Goal: Task Accomplishment & Management: Manage account settings

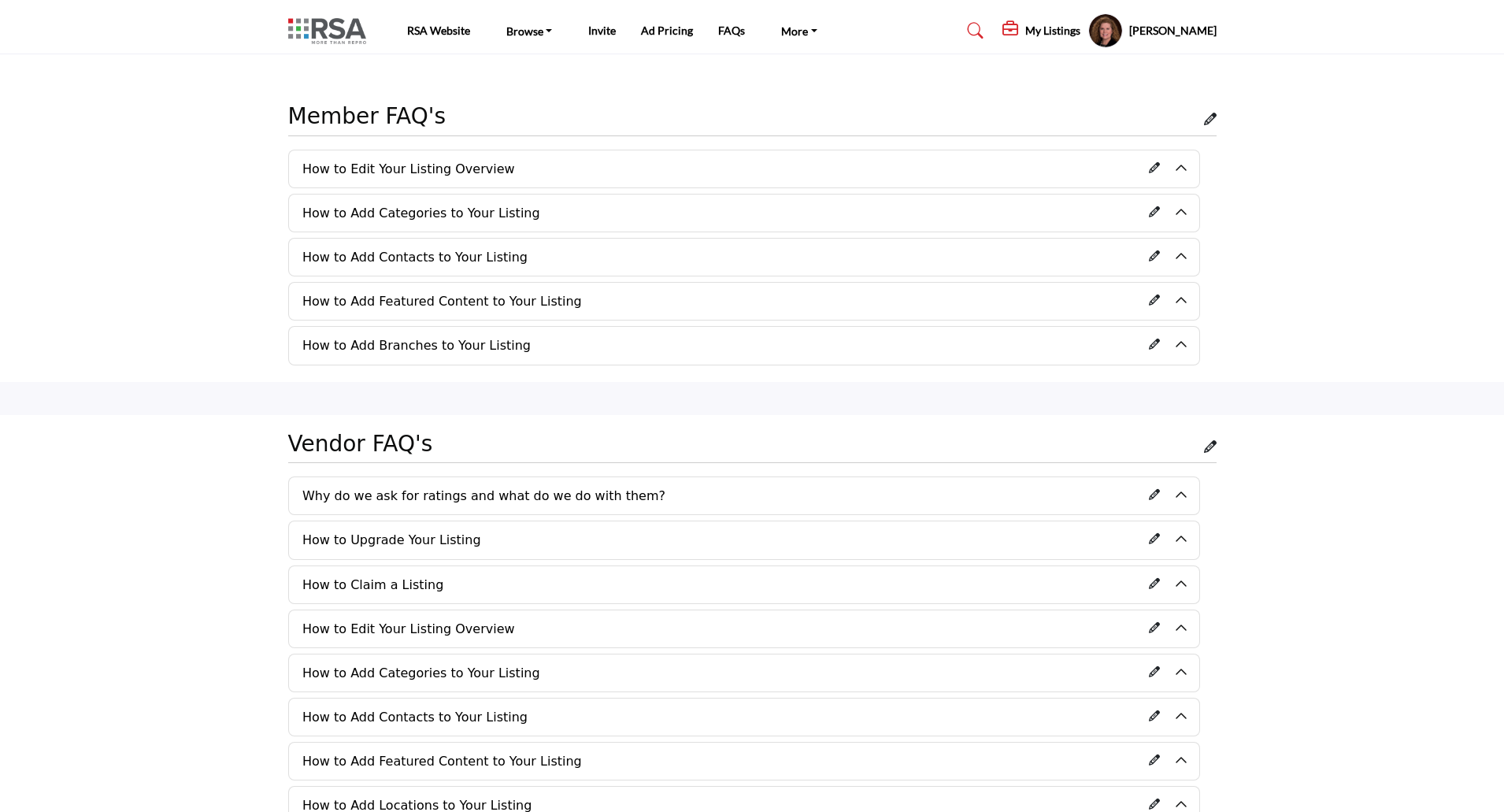
click at [342, 32] on img at bounding box center [331, 31] width 86 height 26
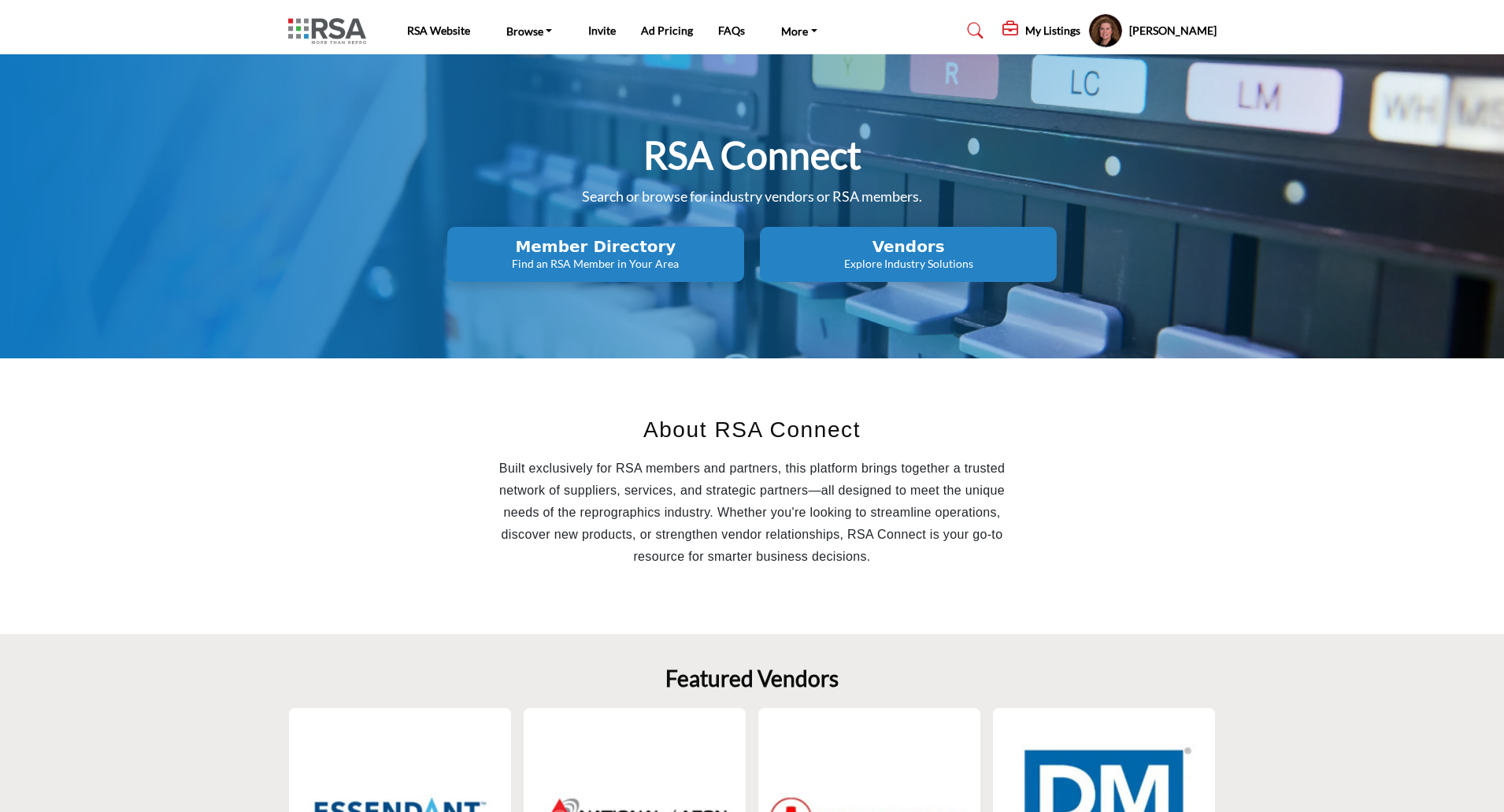
click at [1150, 33] on h5 "[PERSON_NAME]" at bounding box center [1172, 30] width 88 height 15
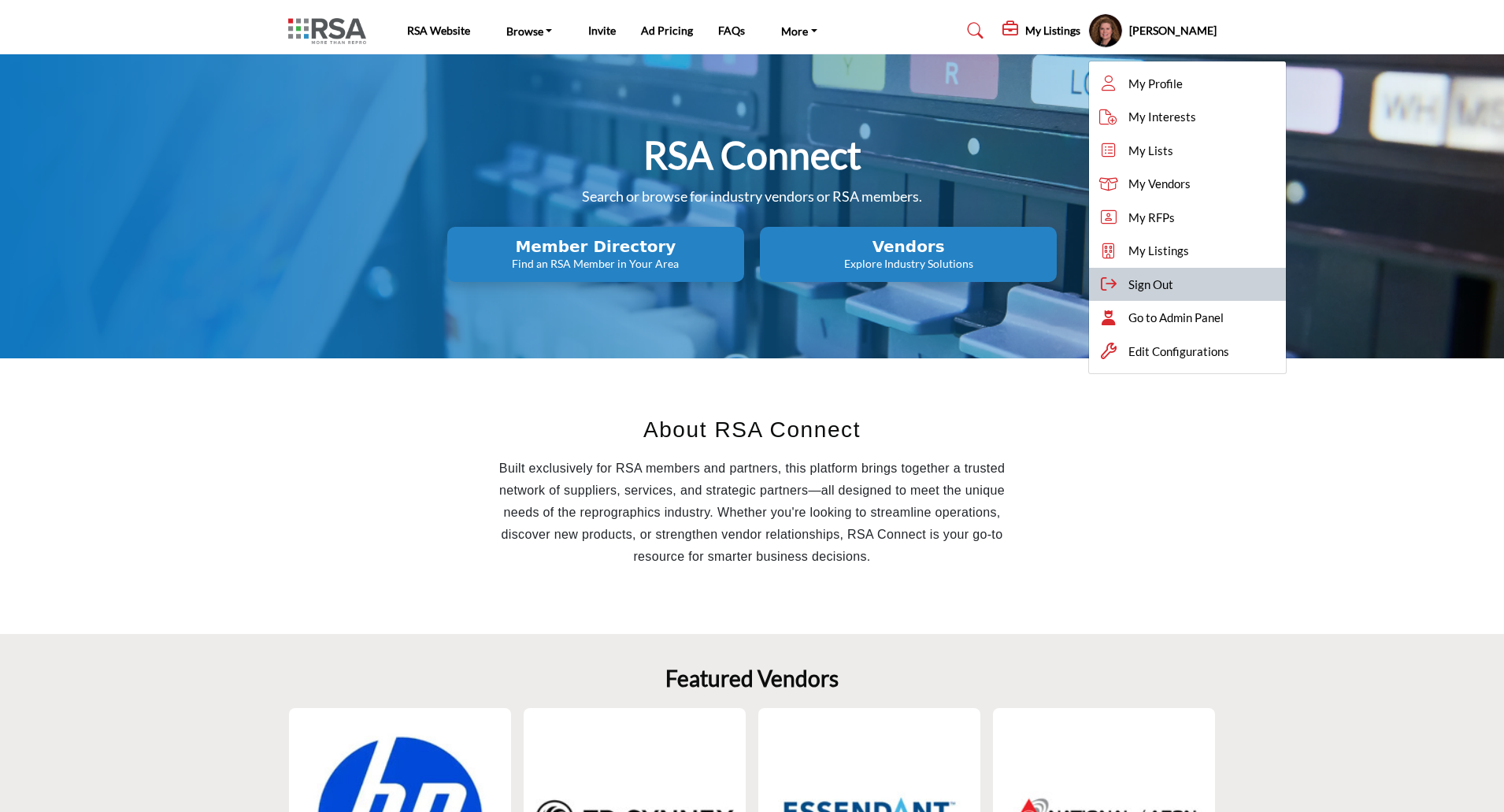
click at [1157, 282] on div "Sign Out" at bounding box center [1188, 284] width 197 height 33
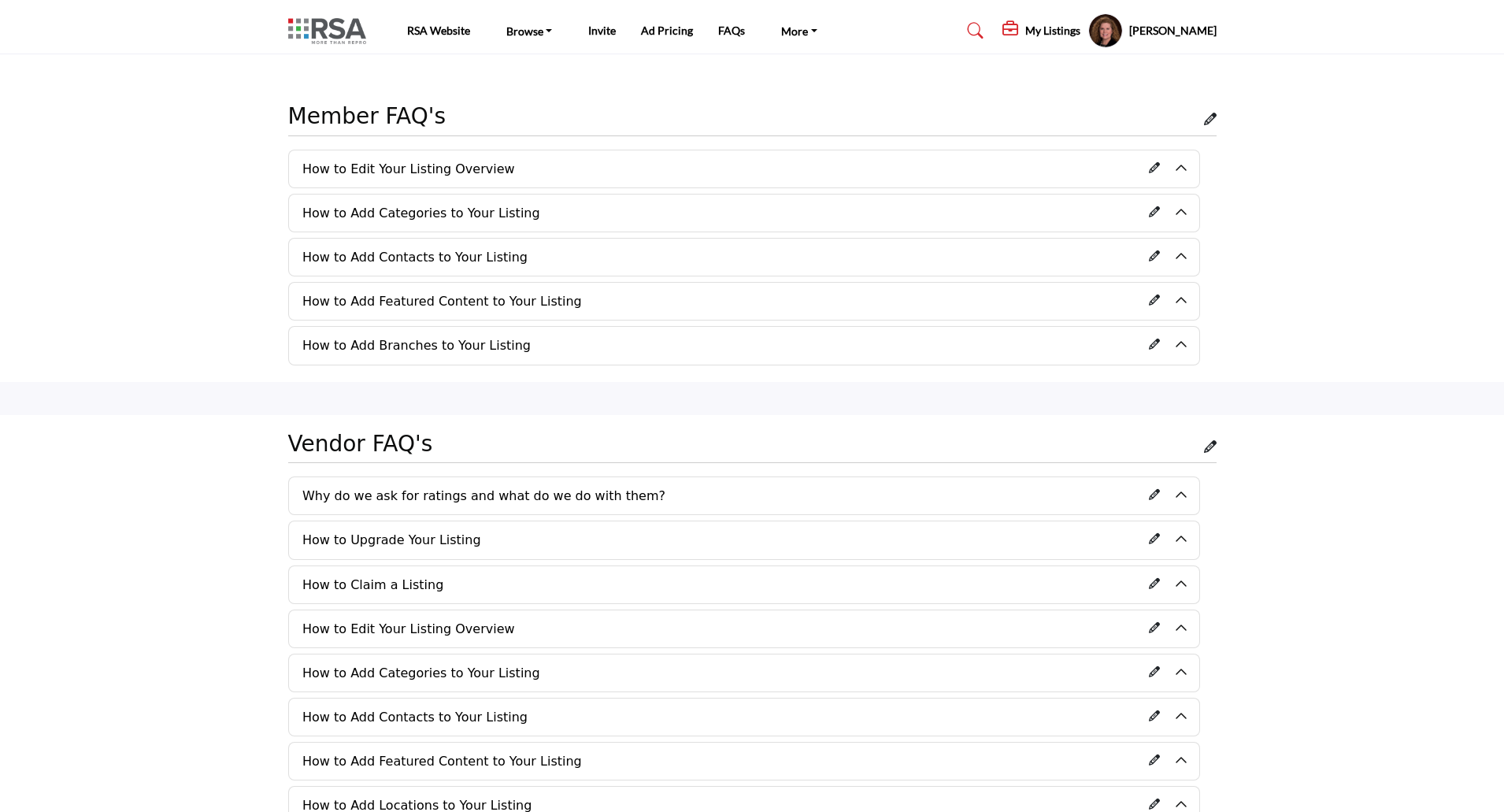
click at [470, 173] on button "How to Edit Your Listing Overview" at bounding box center [732, 169] width 886 height 37
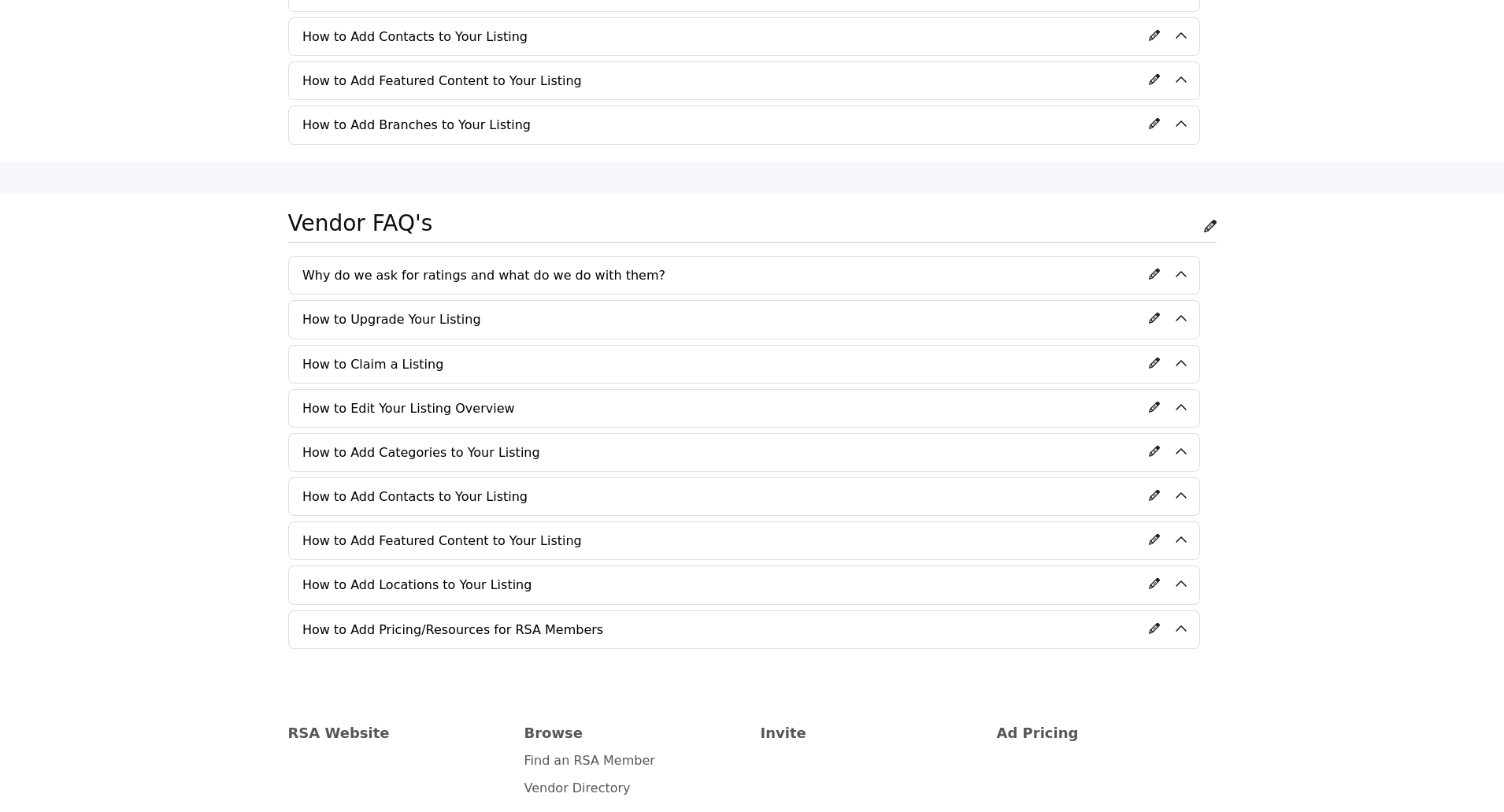
scroll to position [1732, 0]
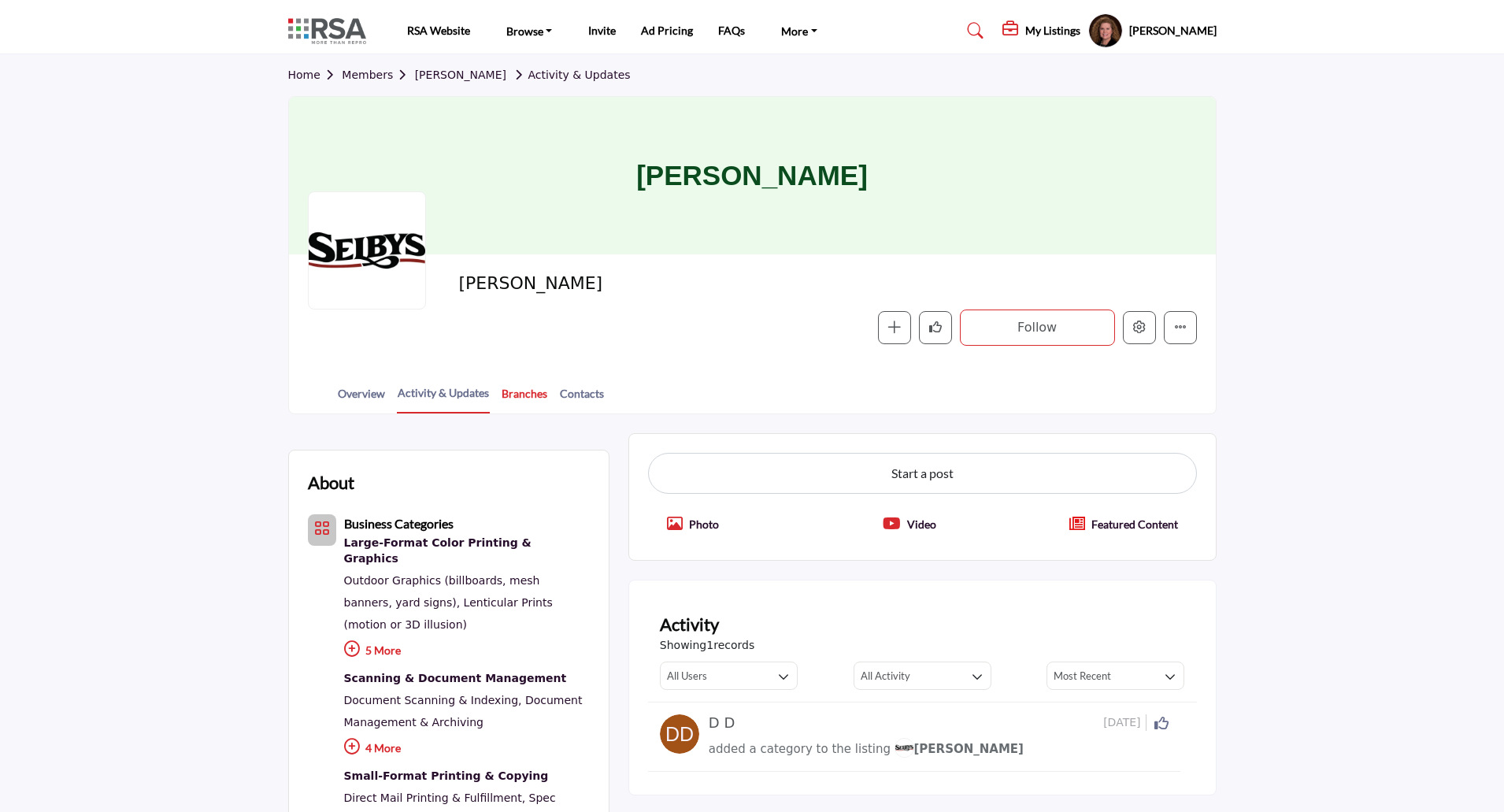
click at [526, 394] on link "Branches" at bounding box center [524, 398] width 47 height 28
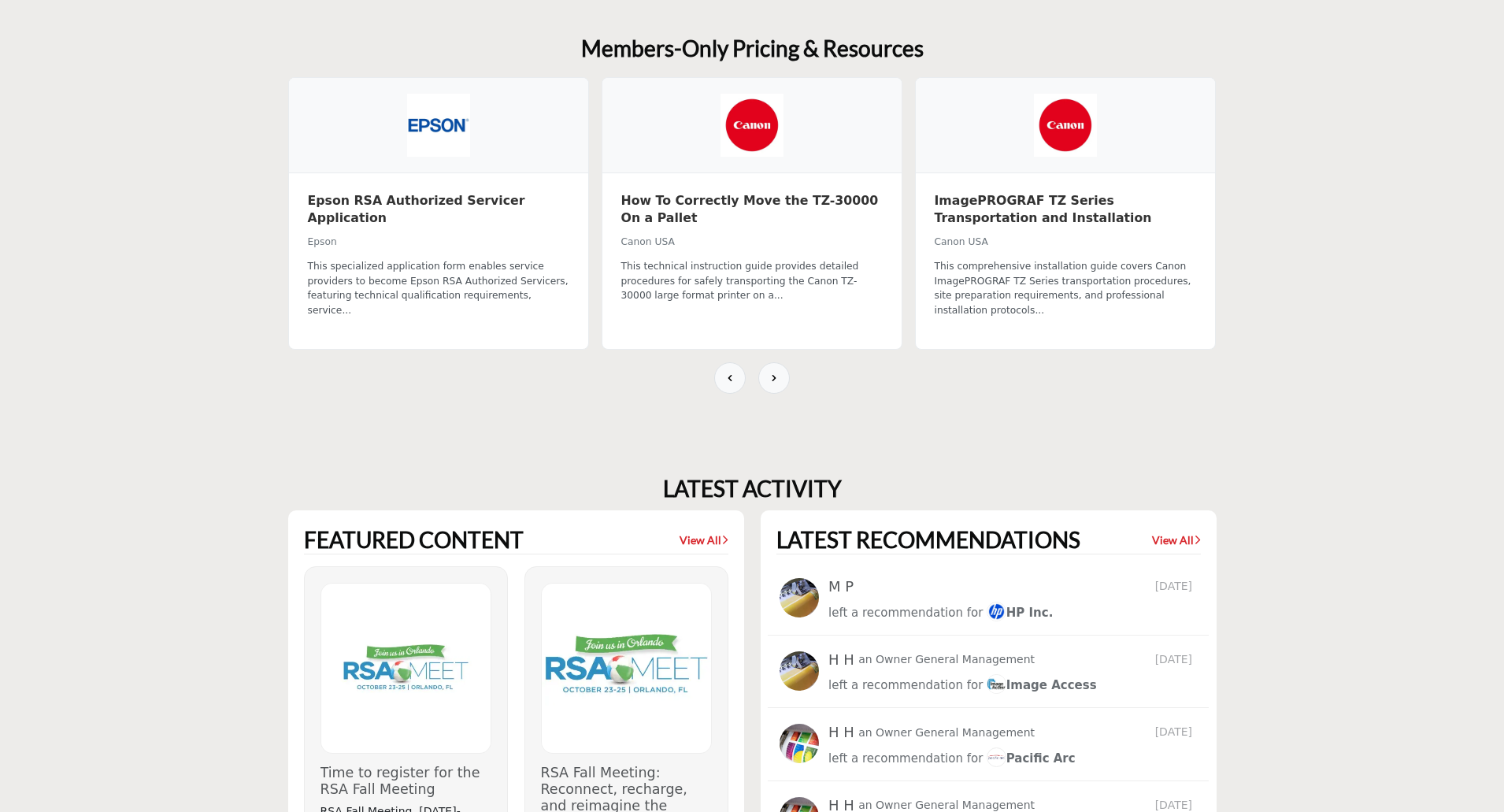
scroll to position [1067, 0]
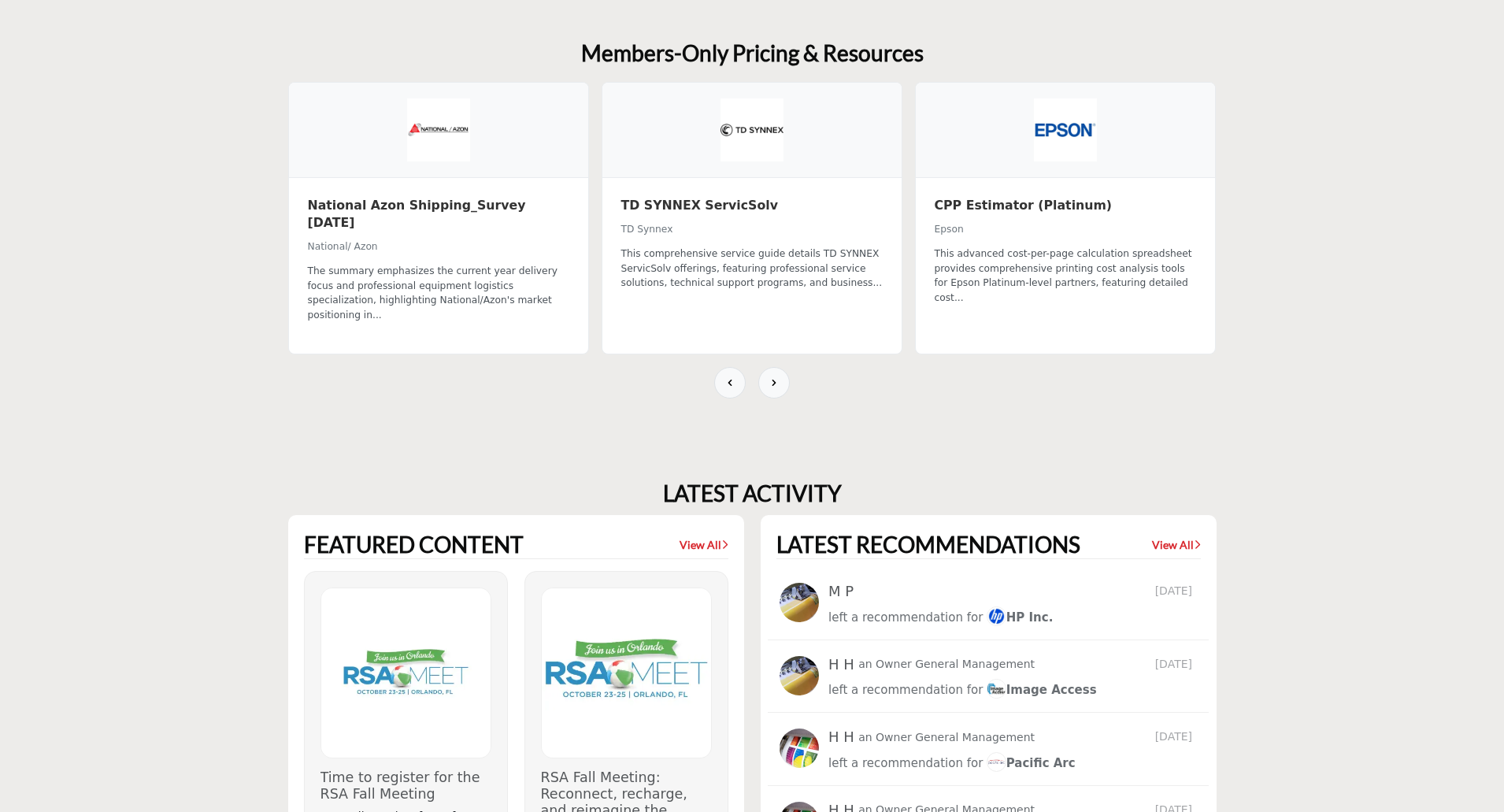
click at [433, 200] on h3 "National Azon Shipping_Survey 04-09-2021" at bounding box center [438, 214] width 261 height 34
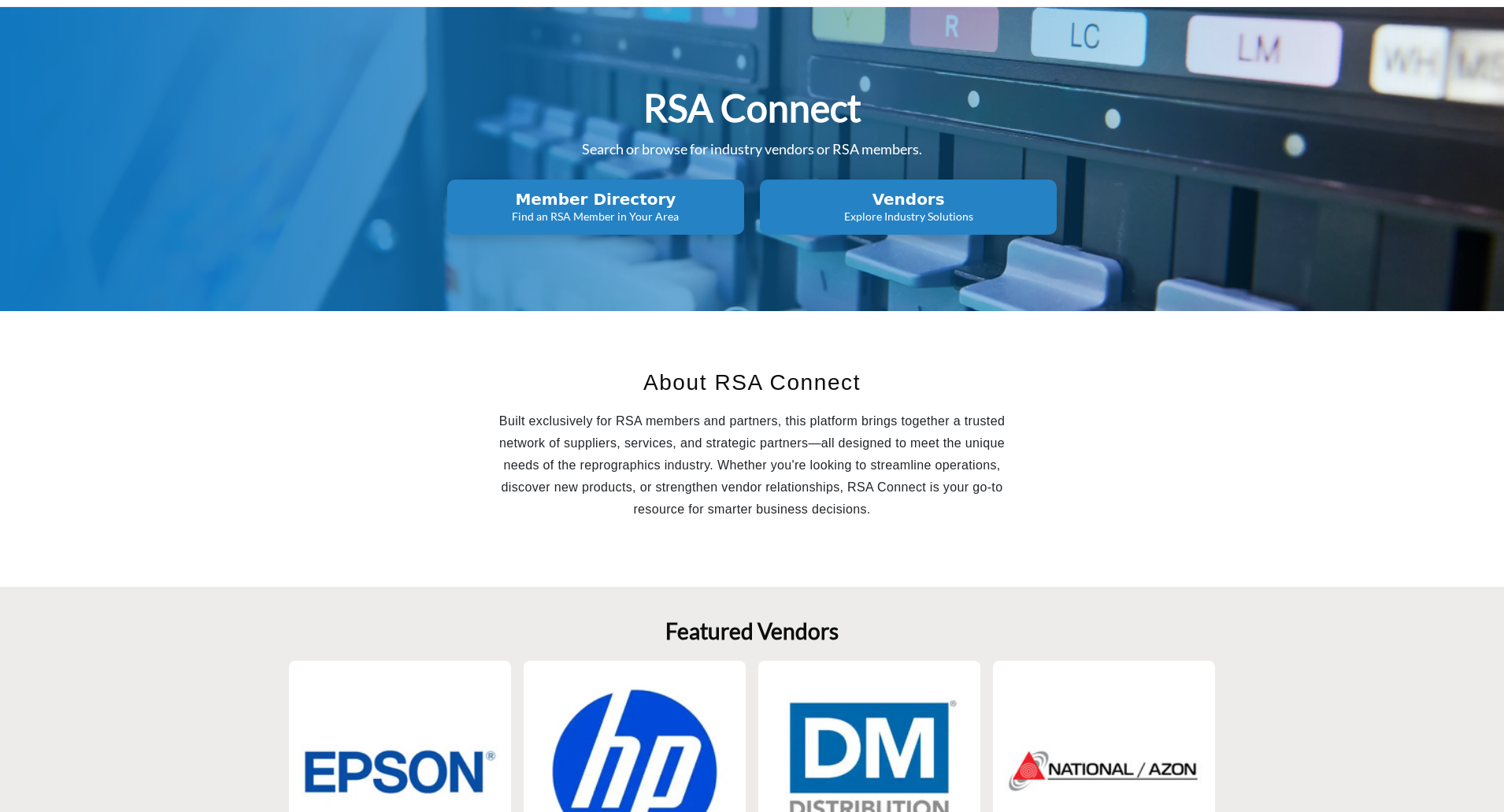
scroll to position [0, 0]
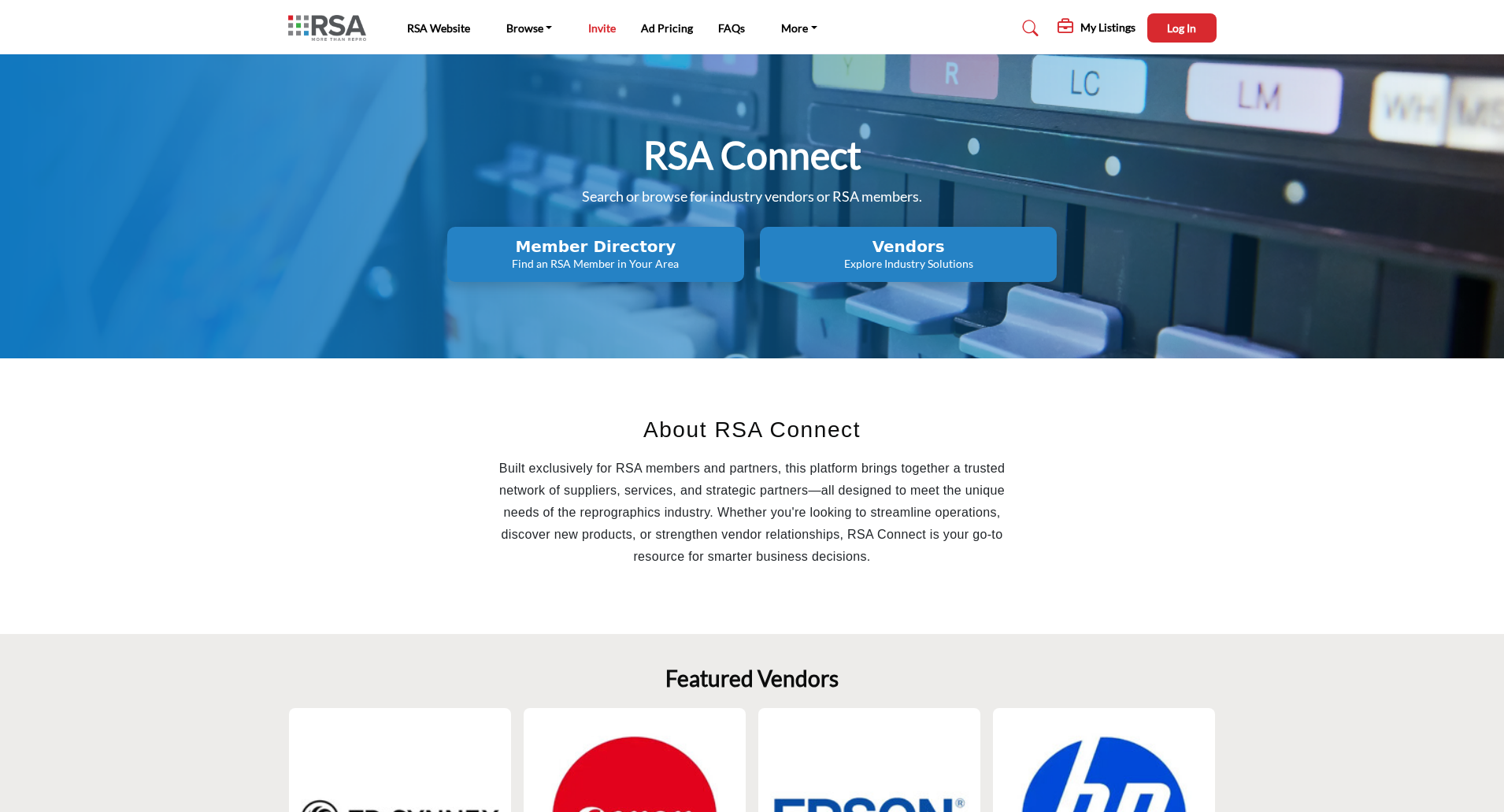
click at [600, 32] on link "Invite" at bounding box center [602, 28] width 28 height 14
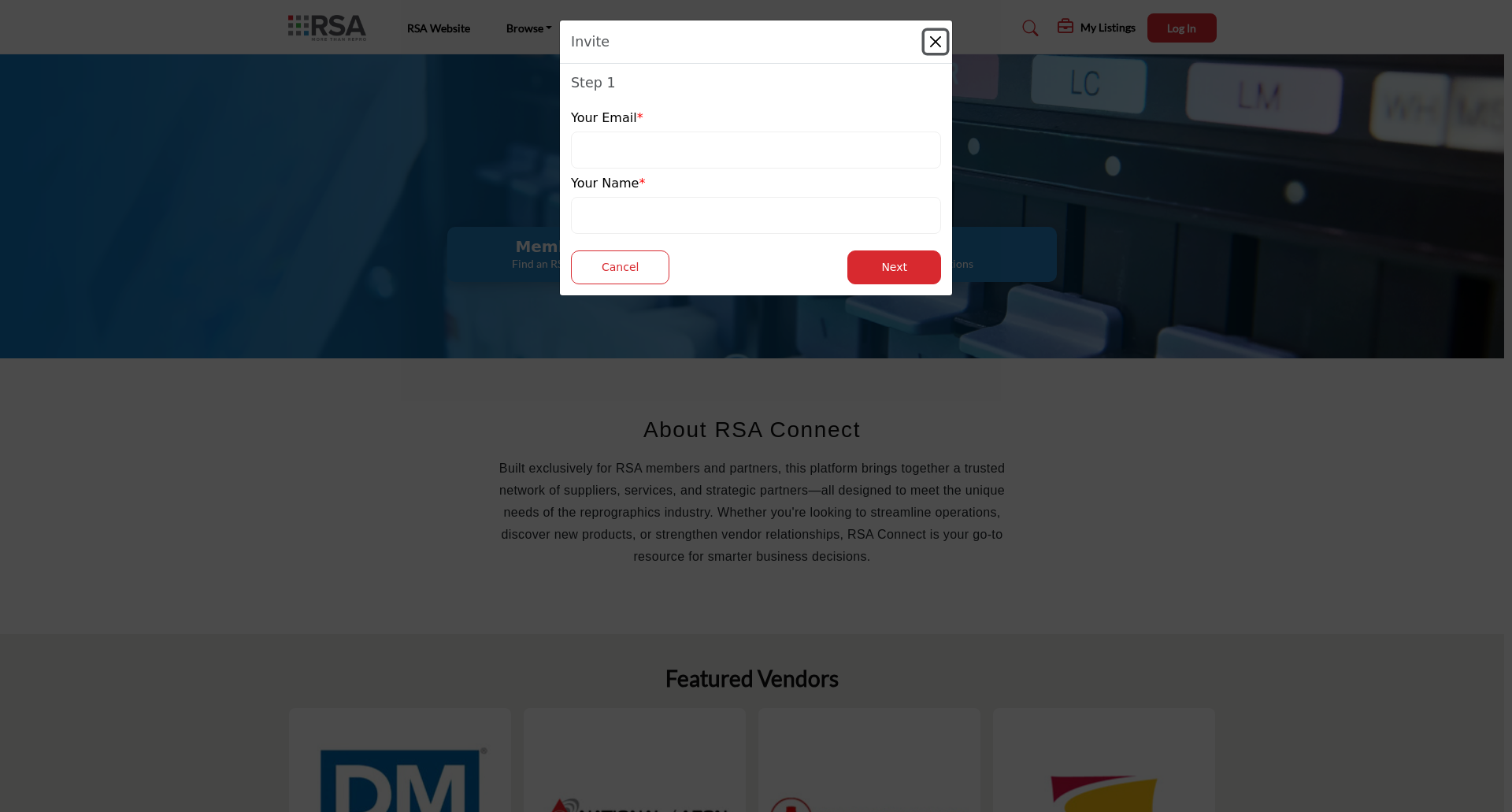
click at [938, 43] on button "Close" at bounding box center [936, 42] width 22 height 22
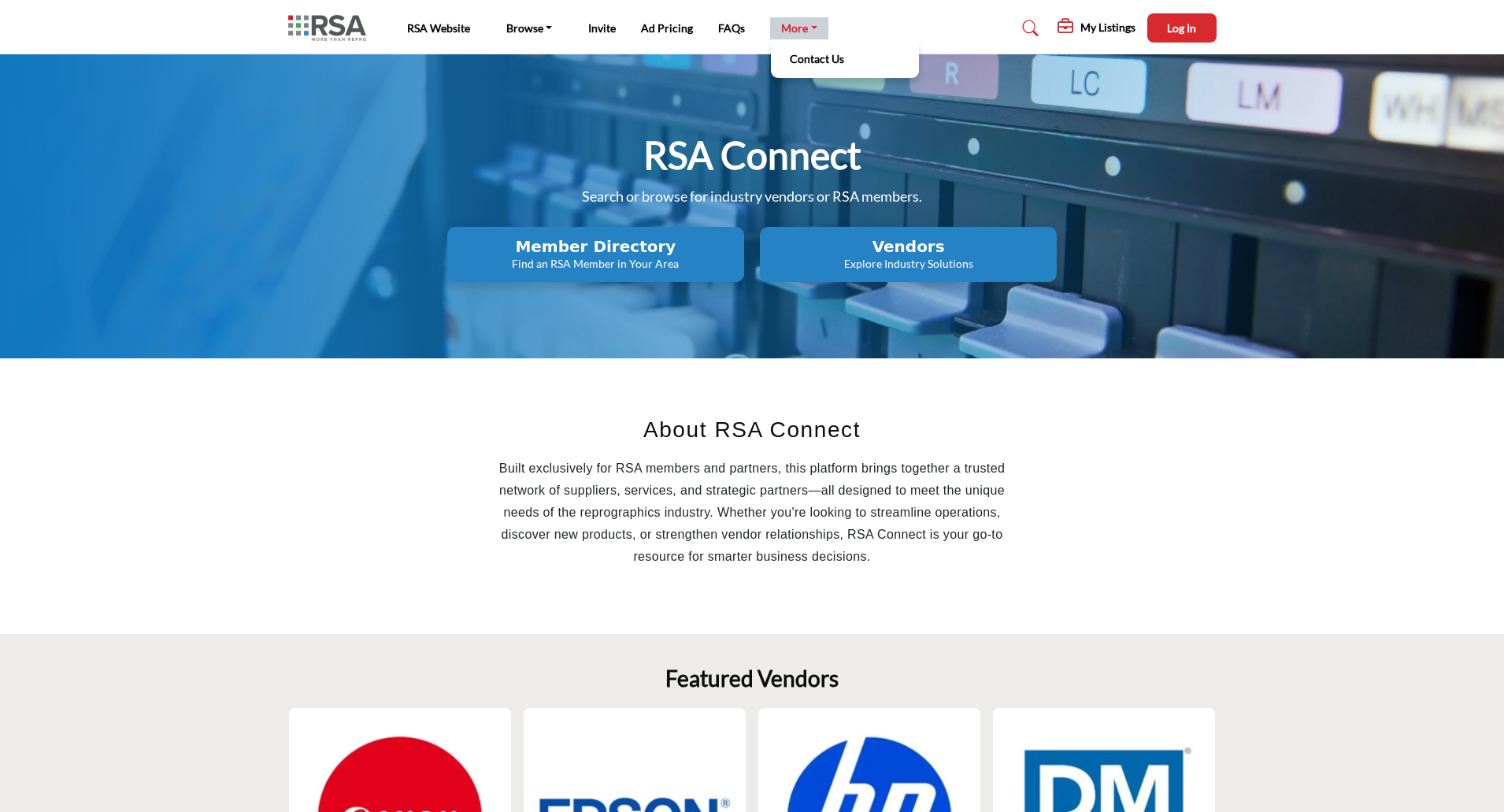
click at [815, 33] on link "More" at bounding box center [799, 28] width 59 height 22
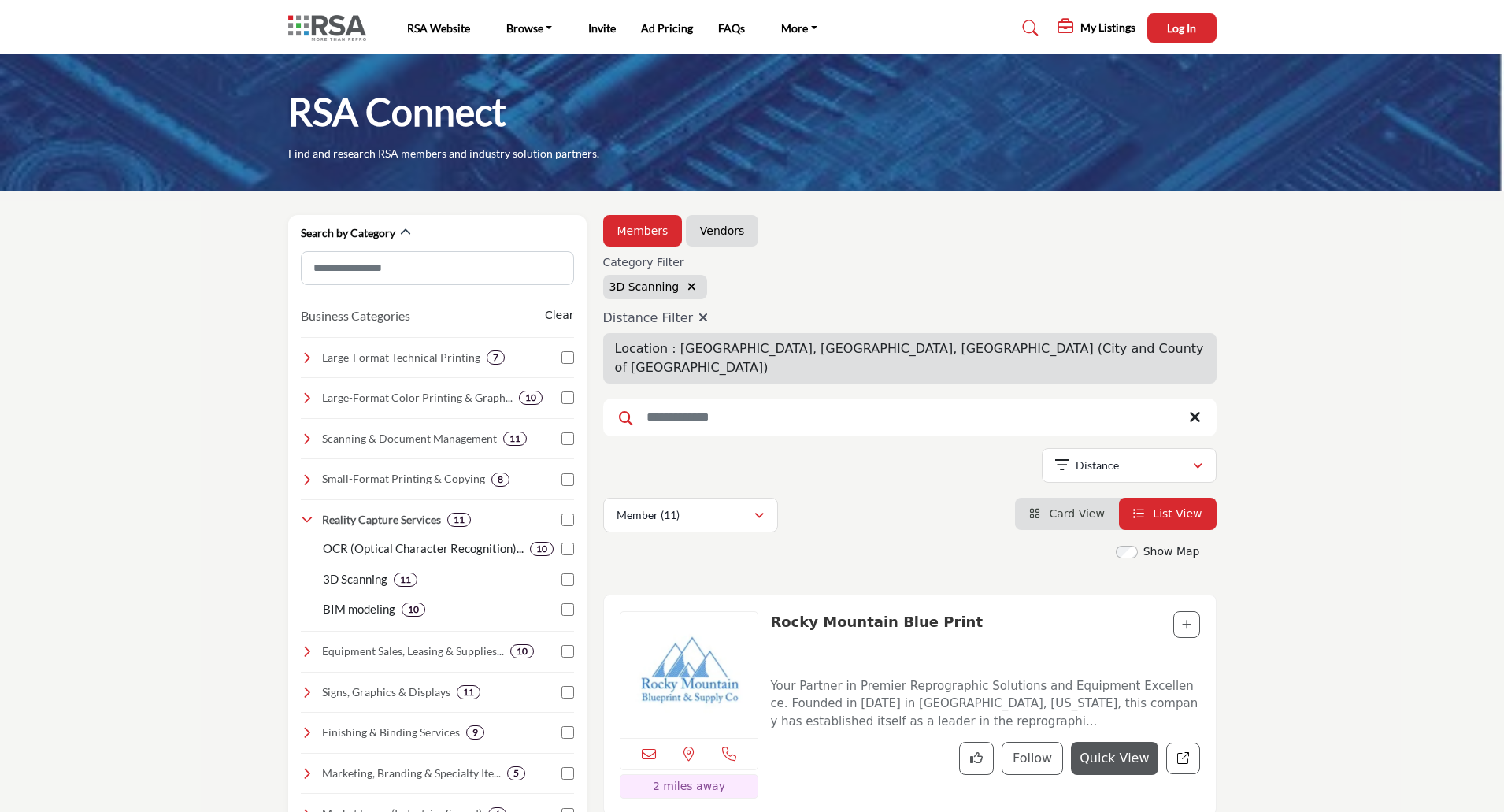
click at [689, 283] on icon "button" at bounding box center [692, 286] width 9 height 11
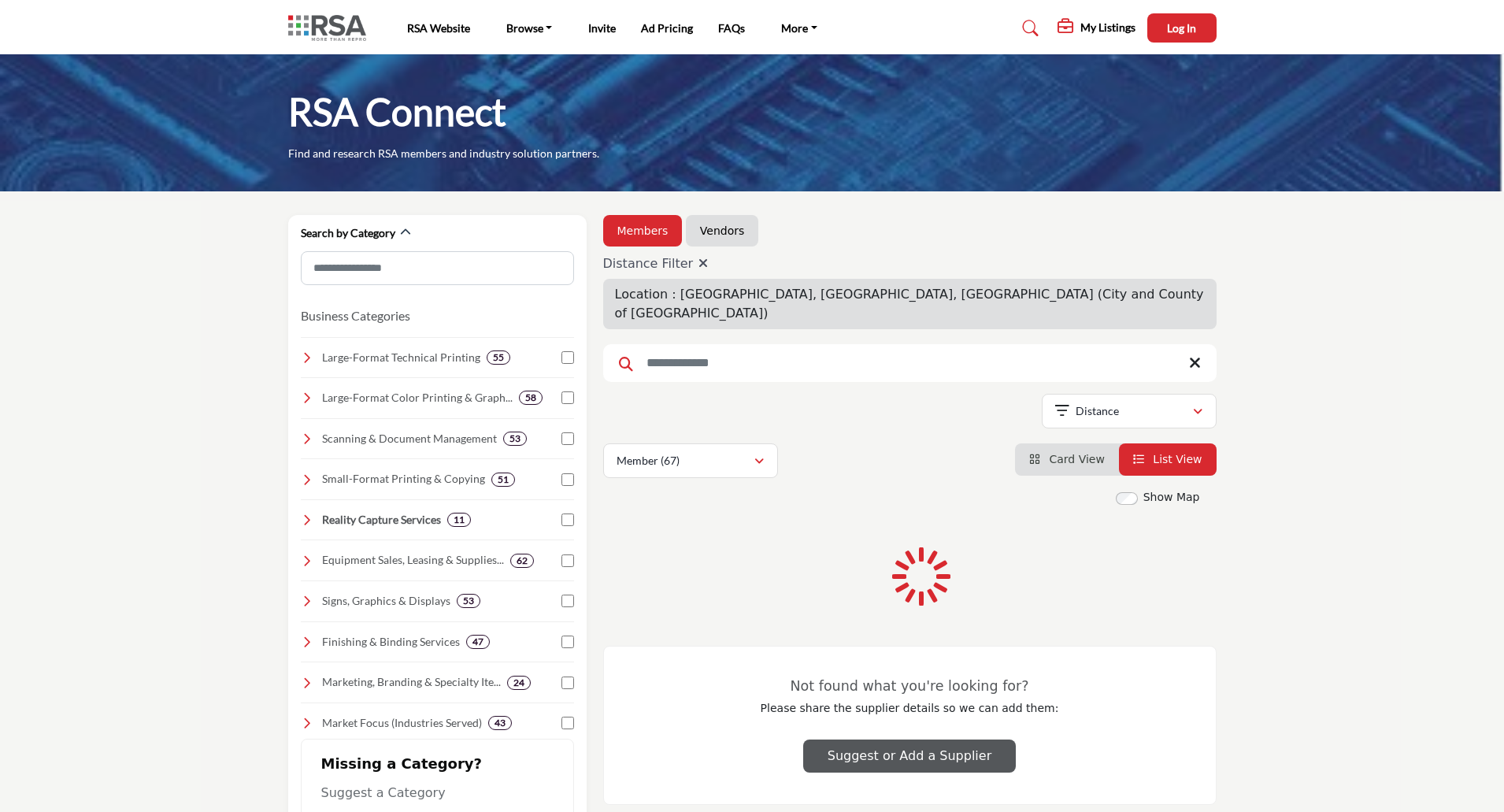
click at [701, 265] on icon at bounding box center [703, 263] width 9 height 13
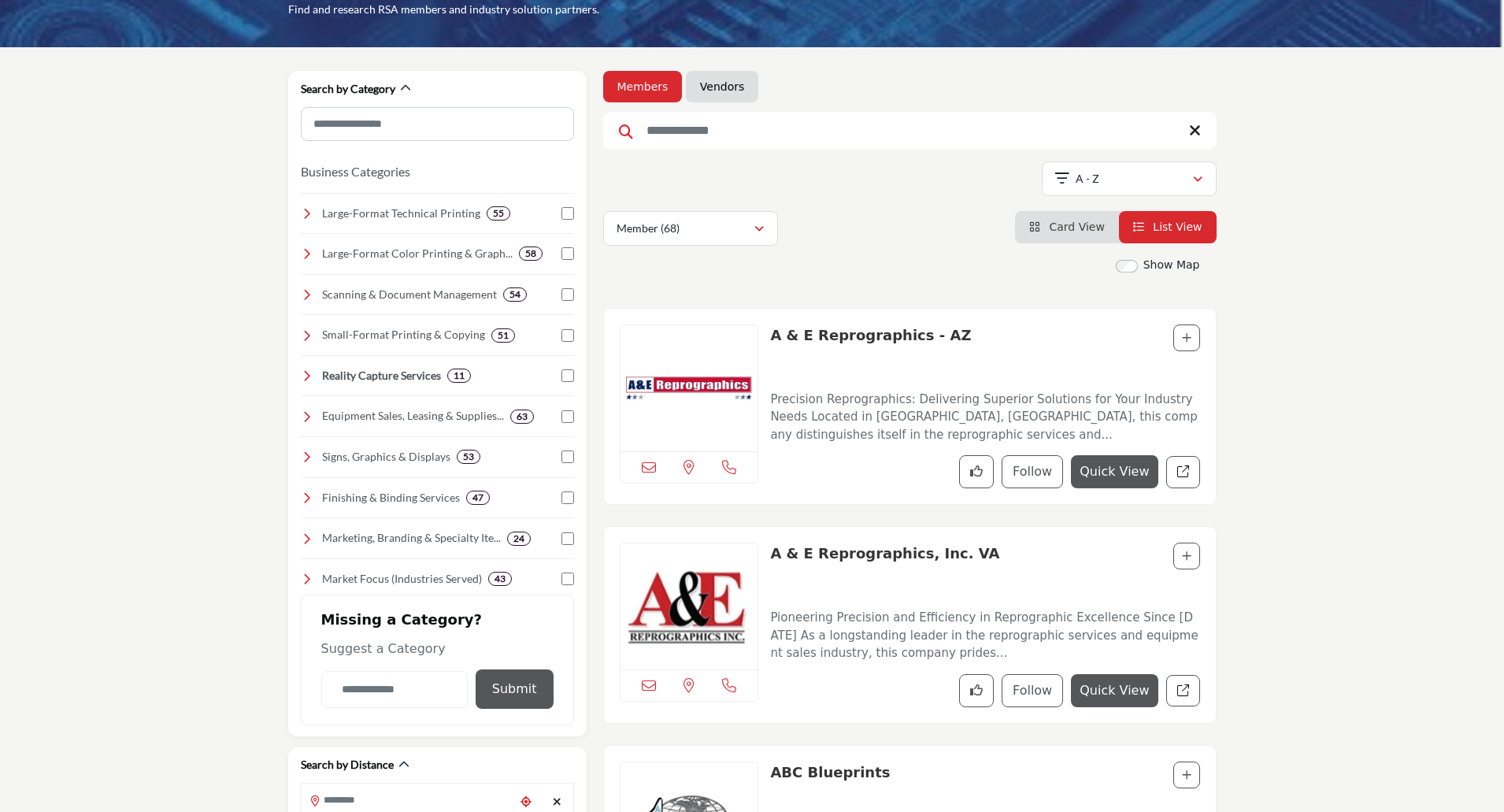
scroll to position [157, 0]
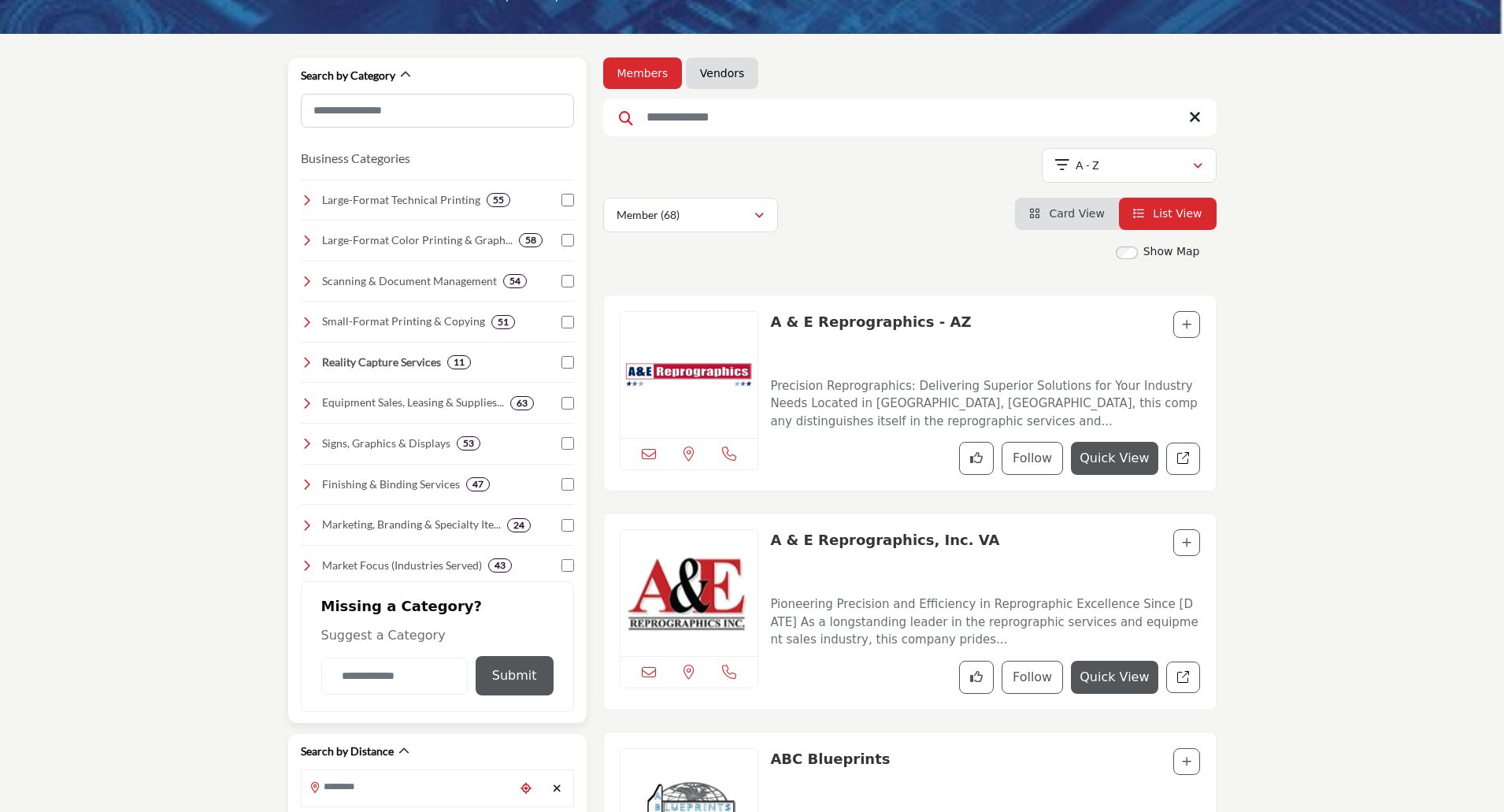
click at [304, 203] on icon at bounding box center [307, 200] width 13 height 13
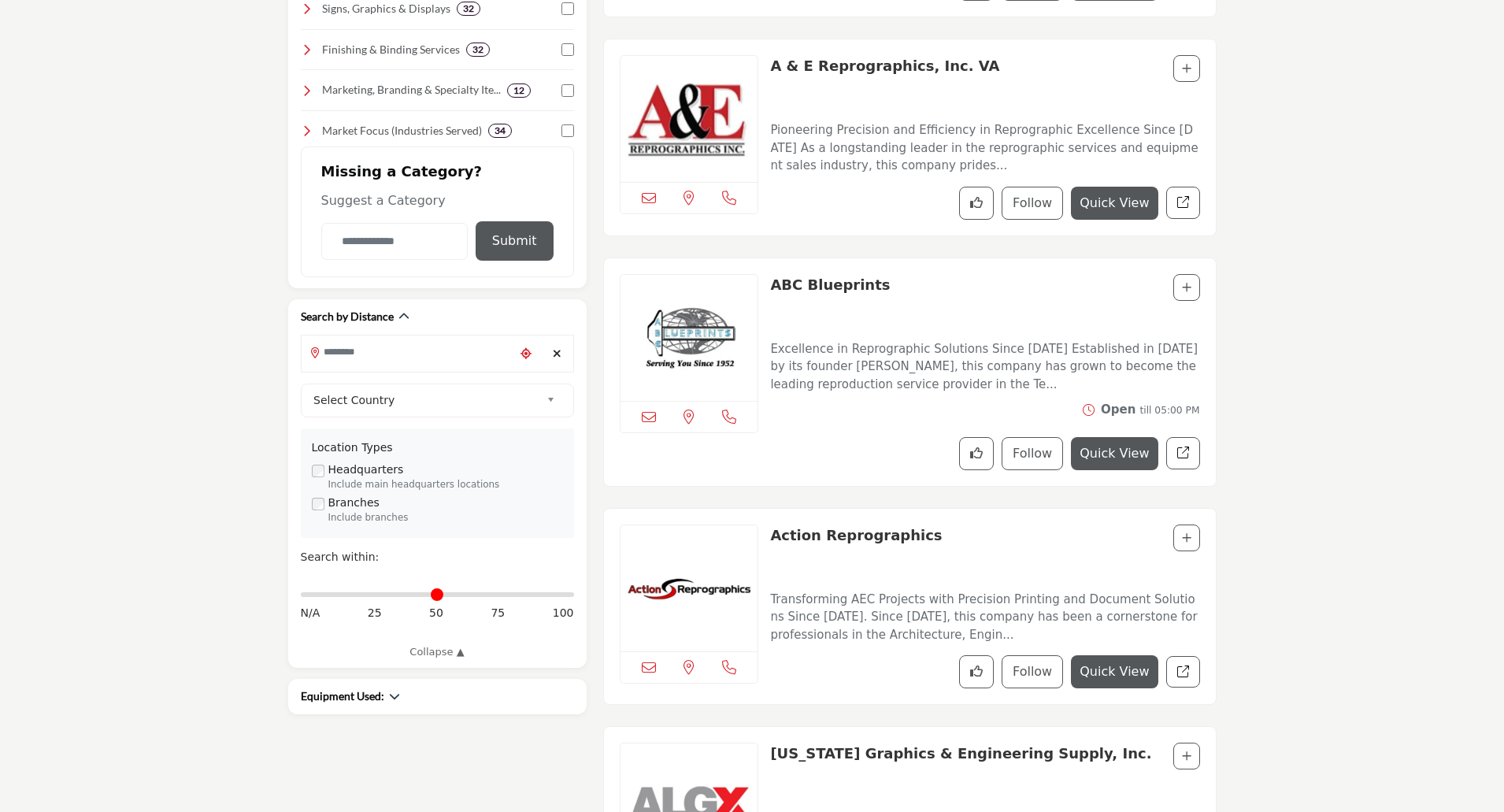
scroll to position [709, 0]
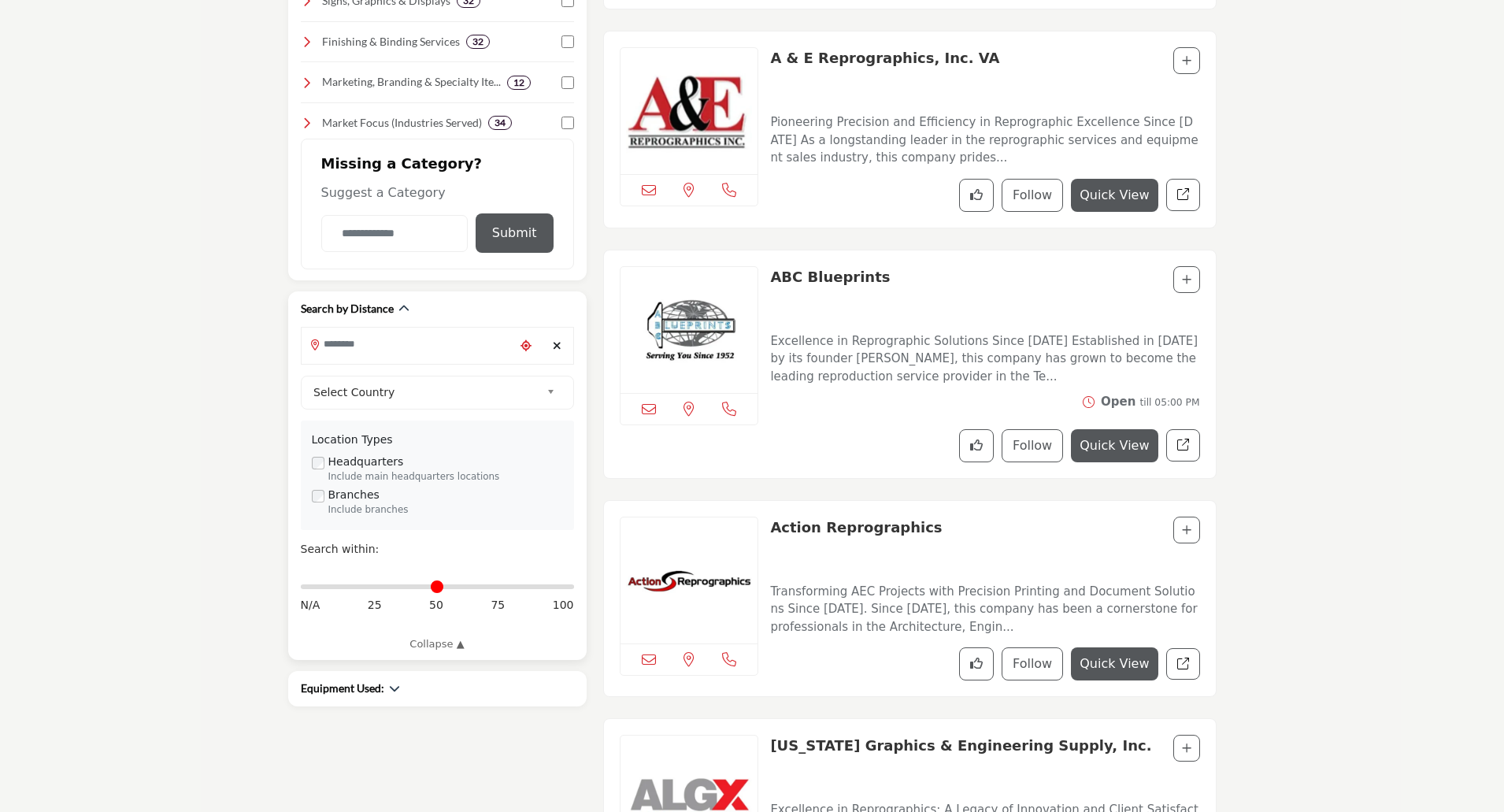
click at [383, 352] on input "Search Location" at bounding box center [407, 344] width 212 height 31
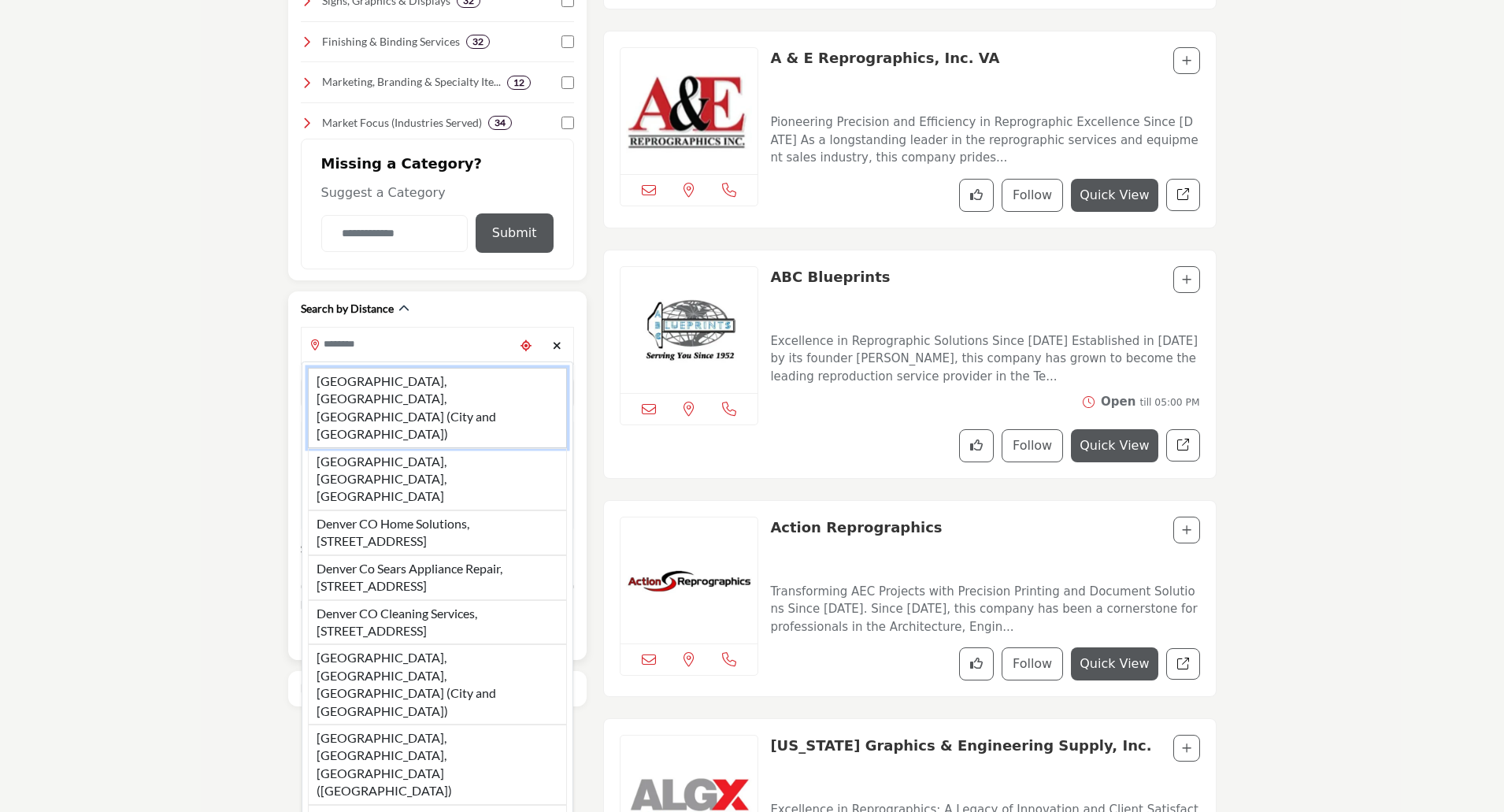
click at [377, 390] on li "Denver, CO, USA (City and County of Denver)" at bounding box center [437, 407] width 259 height 80
type input "**********"
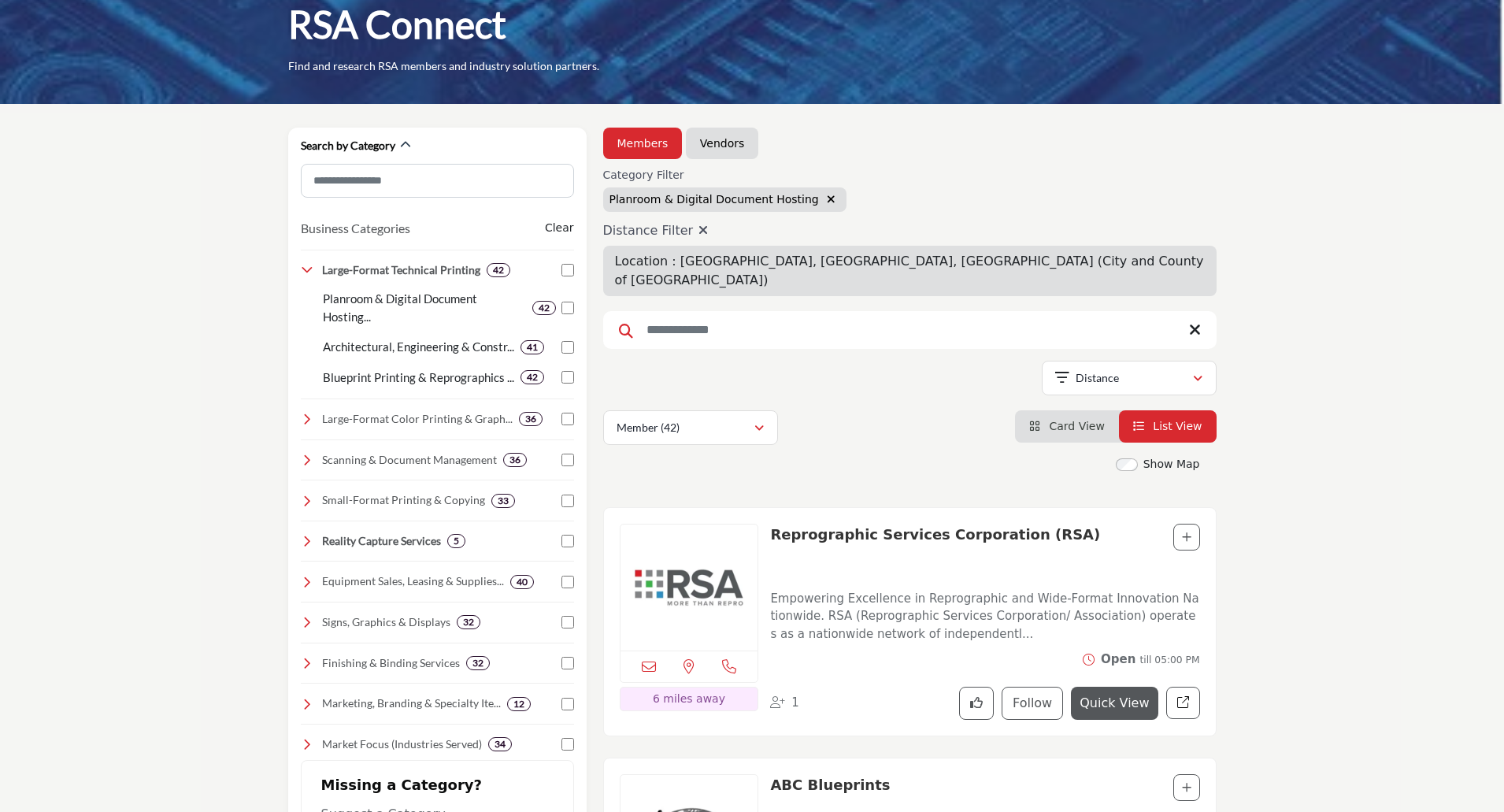
scroll to position [79, 0]
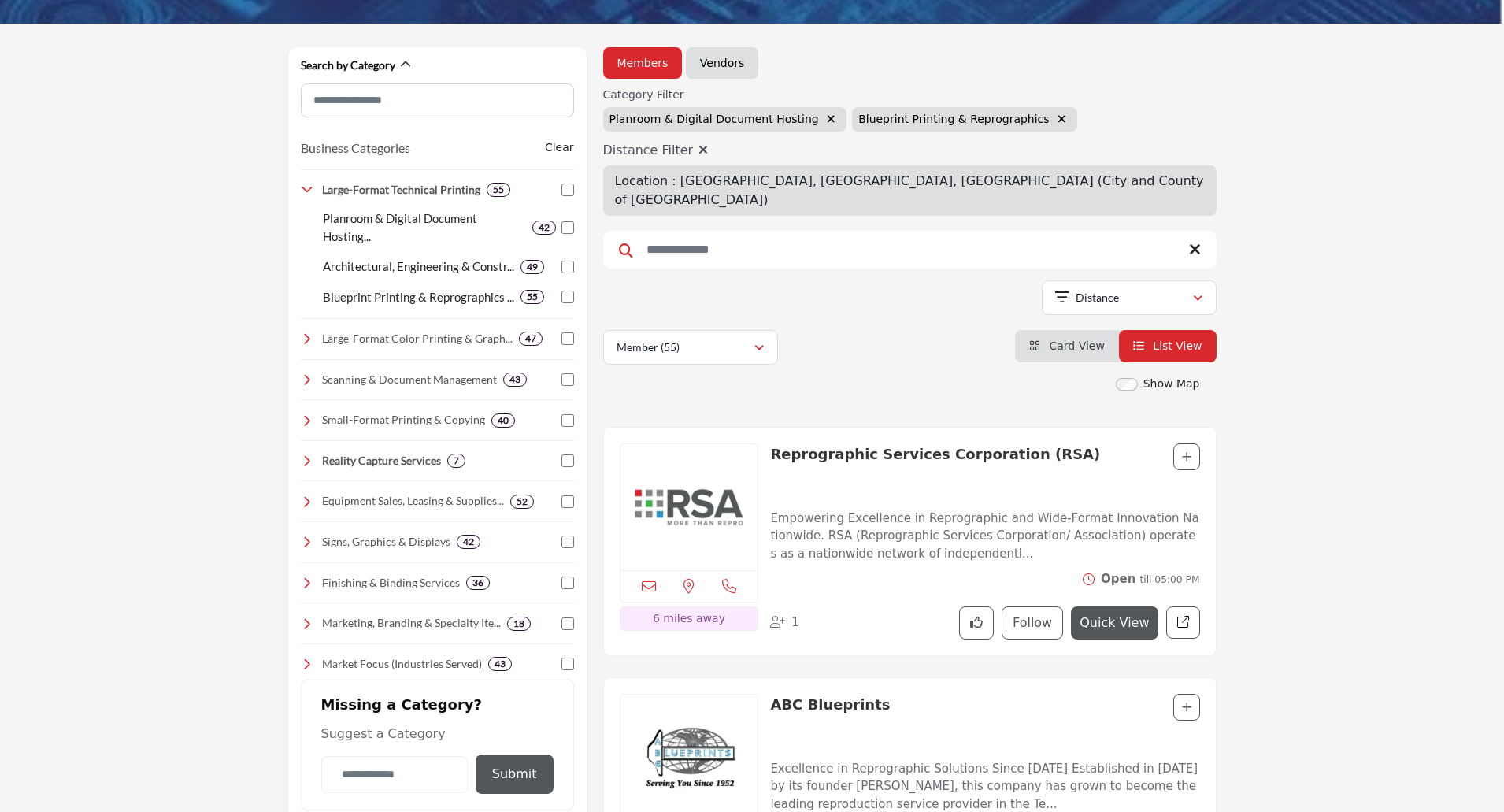
scroll to position [157, 0]
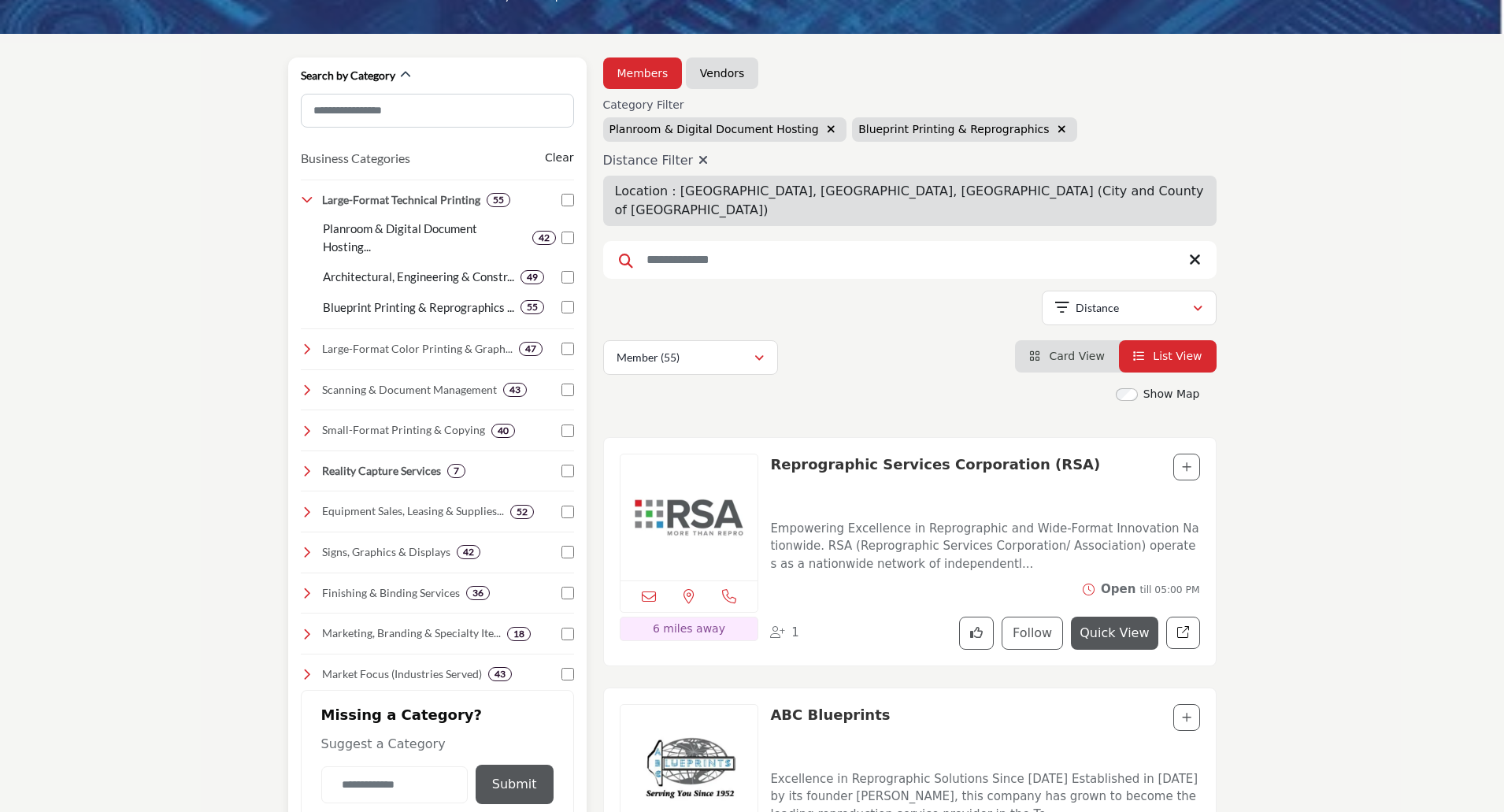
click at [304, 509] on icon at bounding box center [307, 512] width 13 height 13
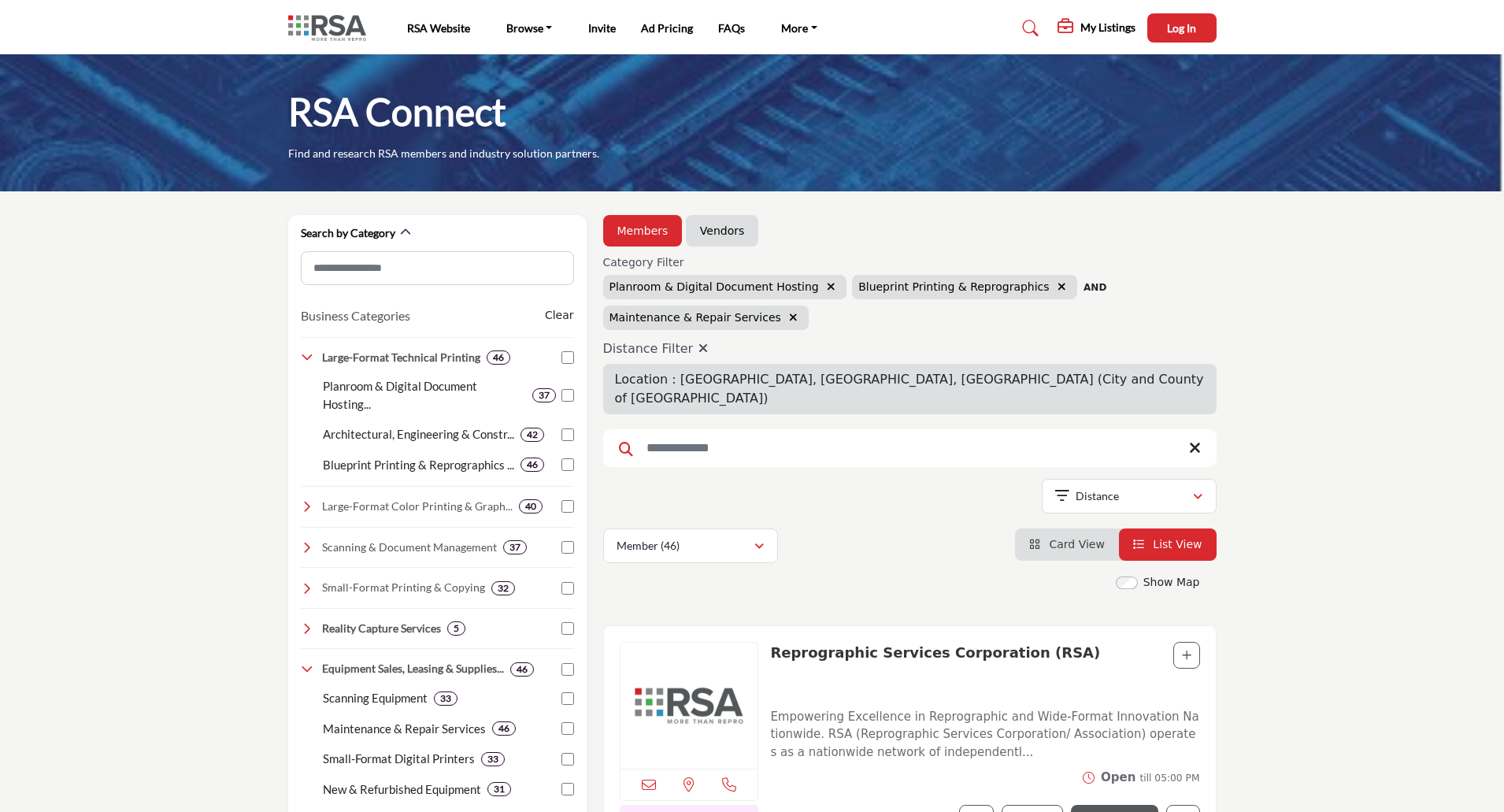
click at [789, 317] on icon "button" at bounding box center [794, 317] width 9 height 11
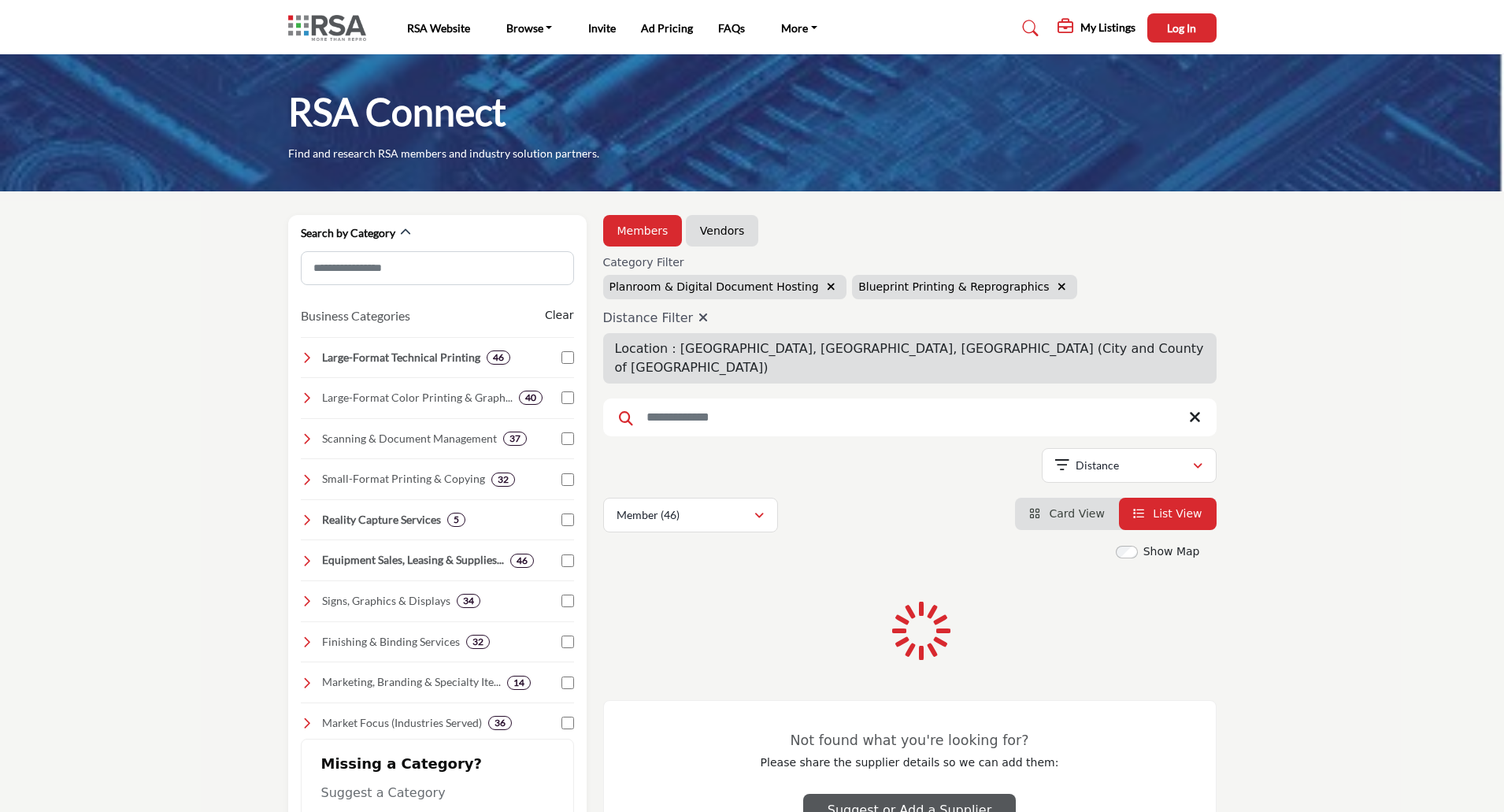
click at [827, 288] on icon "button" at bounding box center [831, 286] width 9 height 11
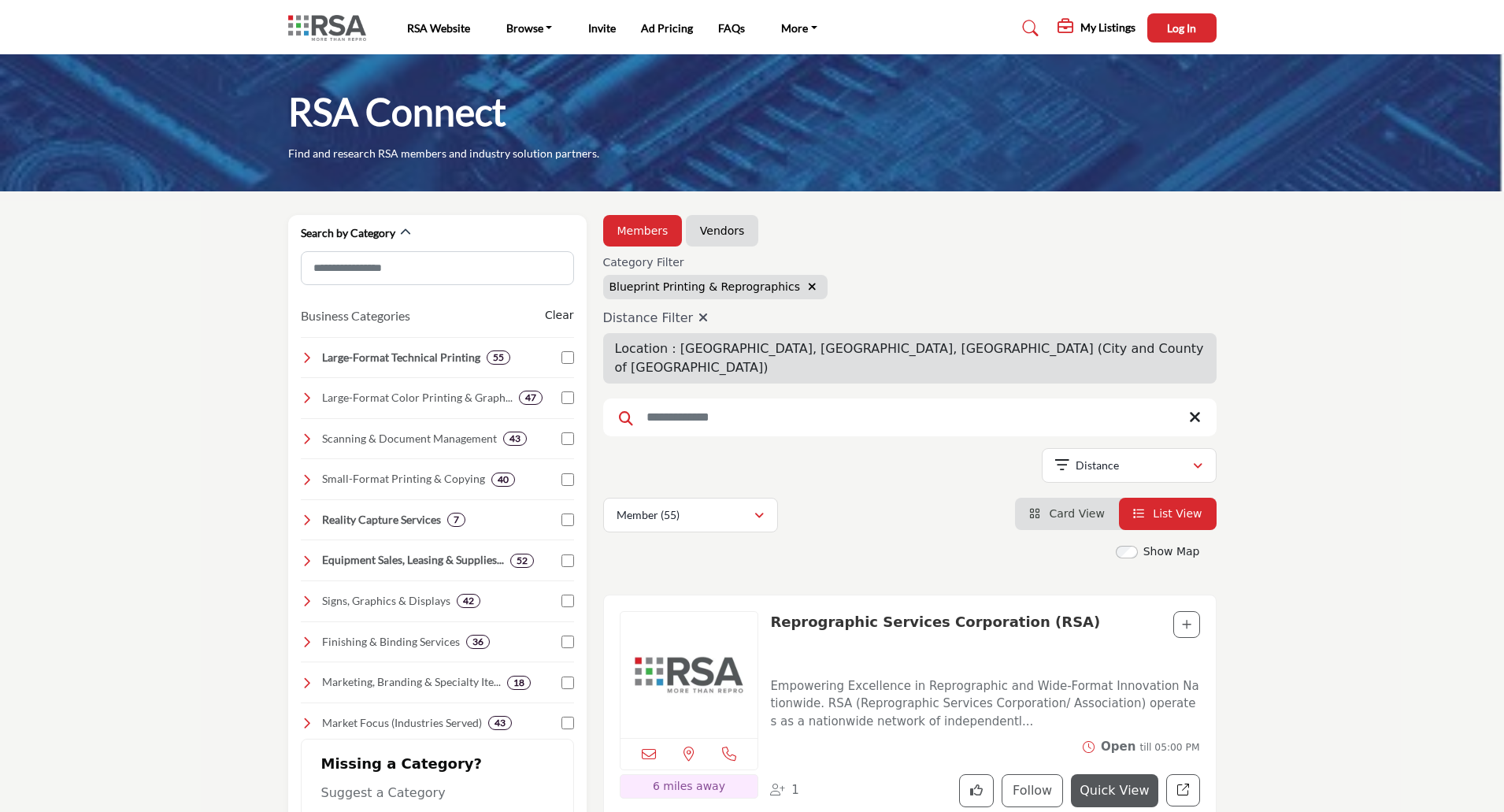
click at [803, 288] on button "button" at bounding box center [812, 287] width 18 height 18
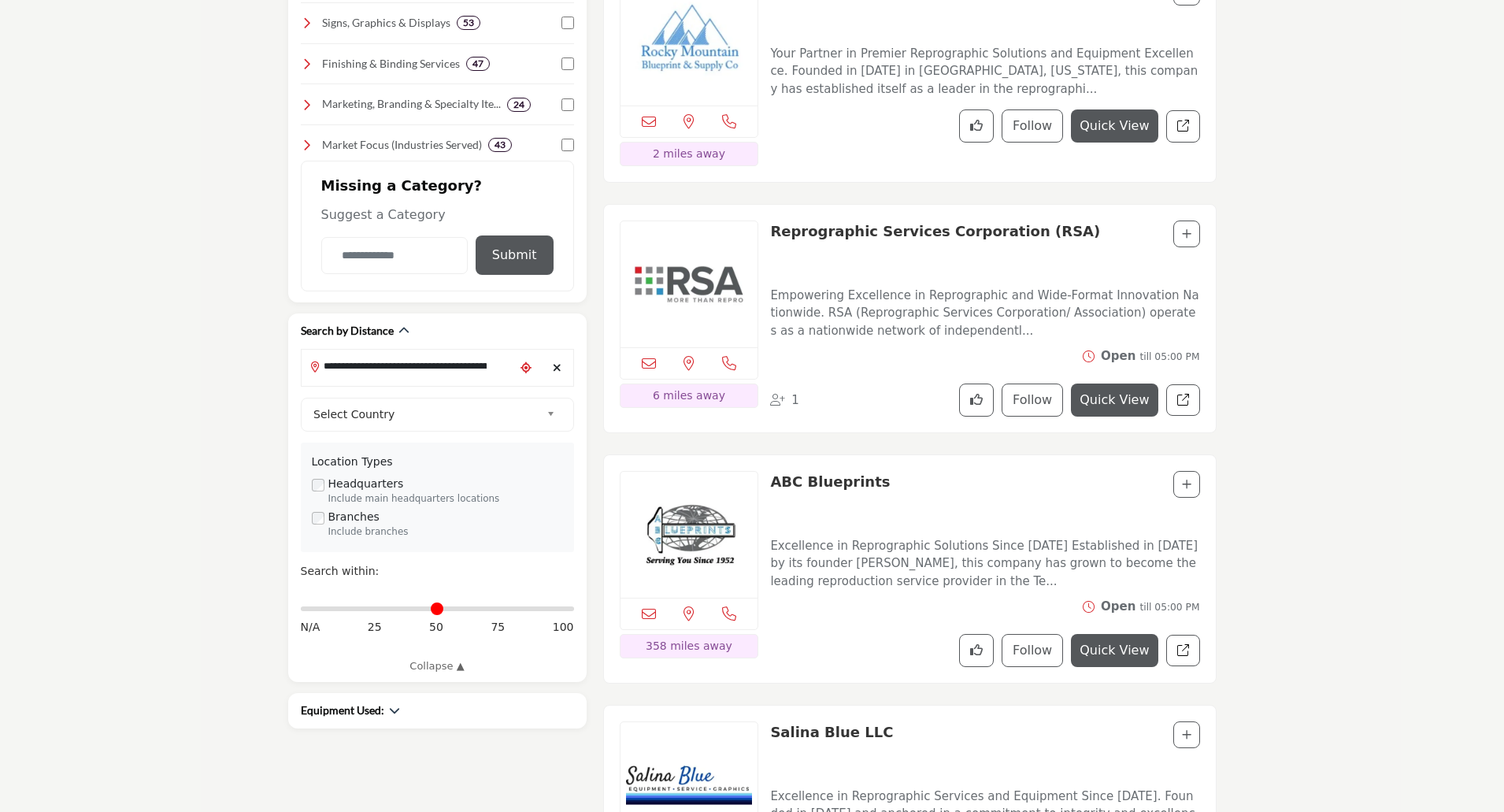
scroll to position [551, 0]
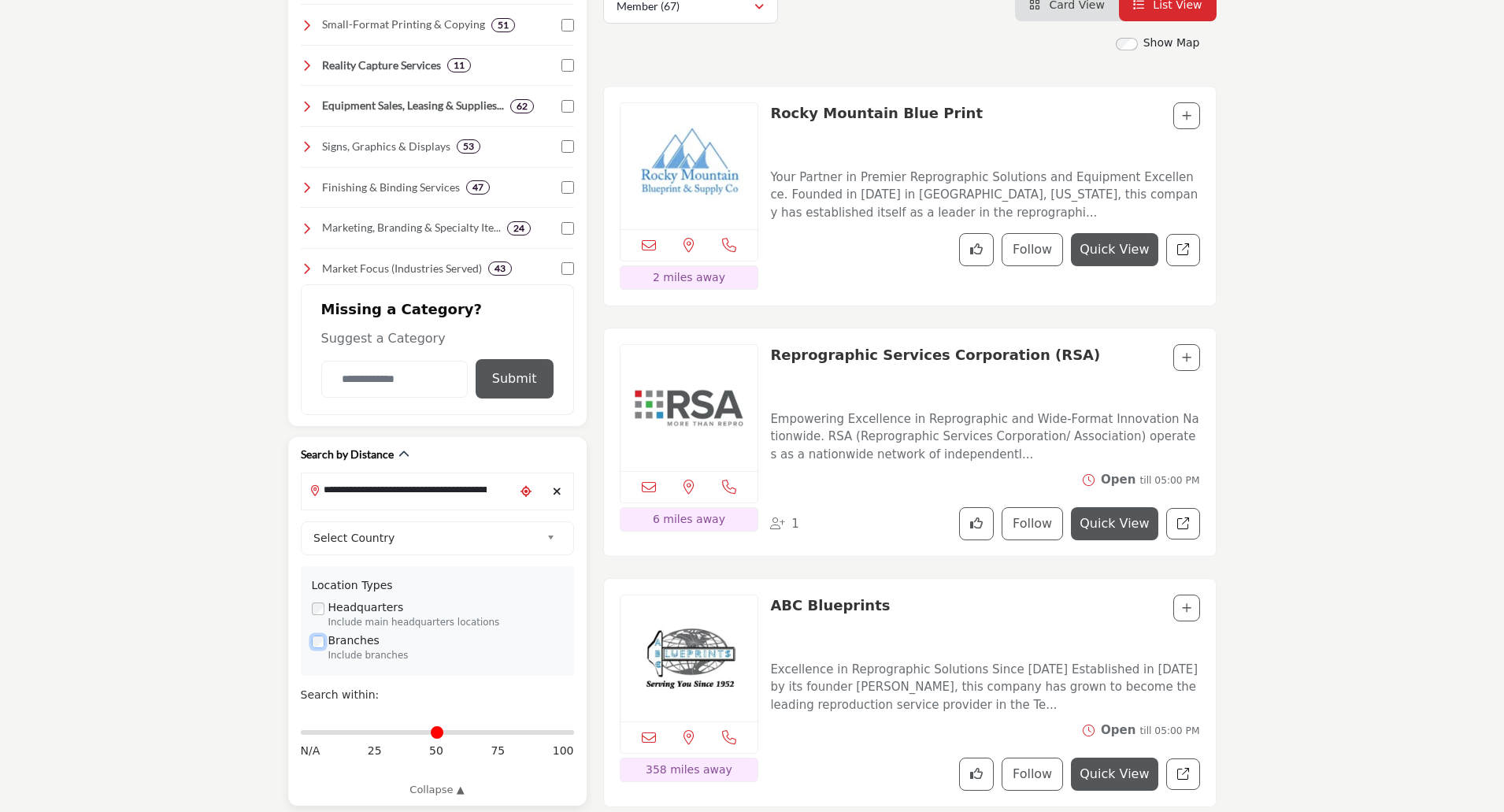
scroll to position [551, 0]
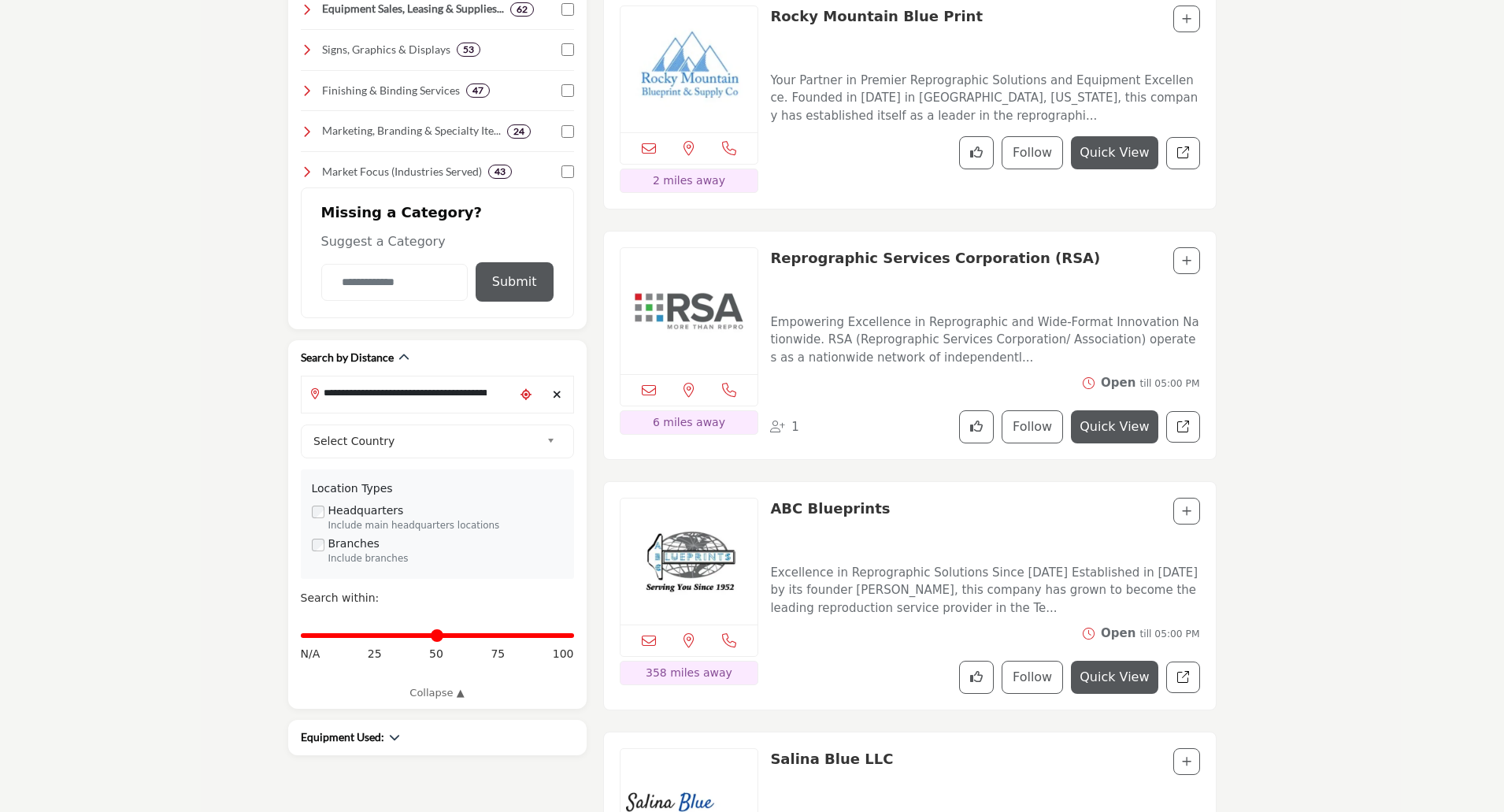
drag, startPoint x: 304, startPoint y: 633, endPoint x: 1272, endPoint y: 509, distance: 975.9
type input "***"
click at [568, 636] on input "Distance in miles" at bounding box center [437, 635] width 274 height 3
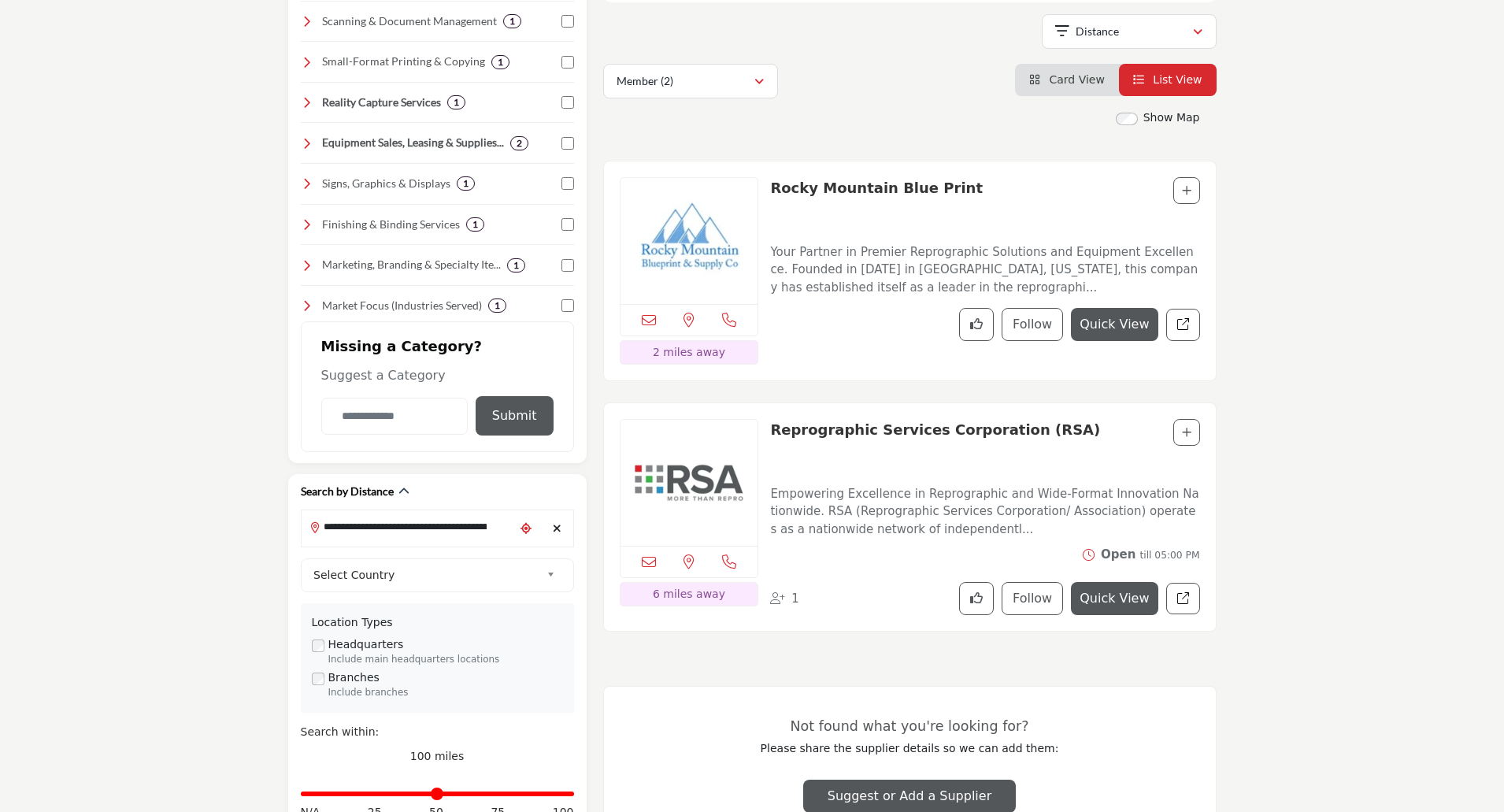
scroll to position [551, 0]
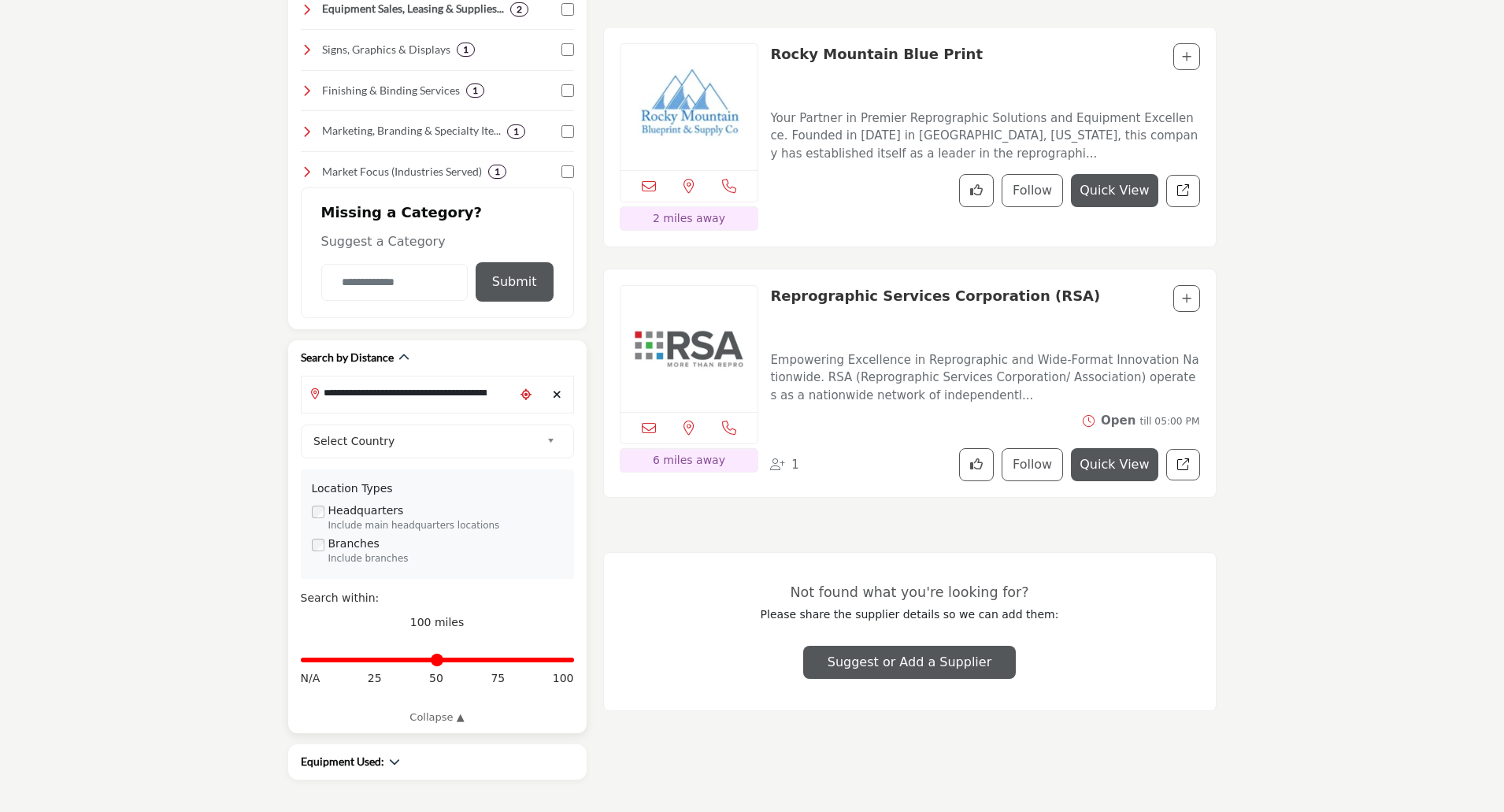
click at [329, 546] on label "Branches" at bounding box center [354, 544] width 51 height 16
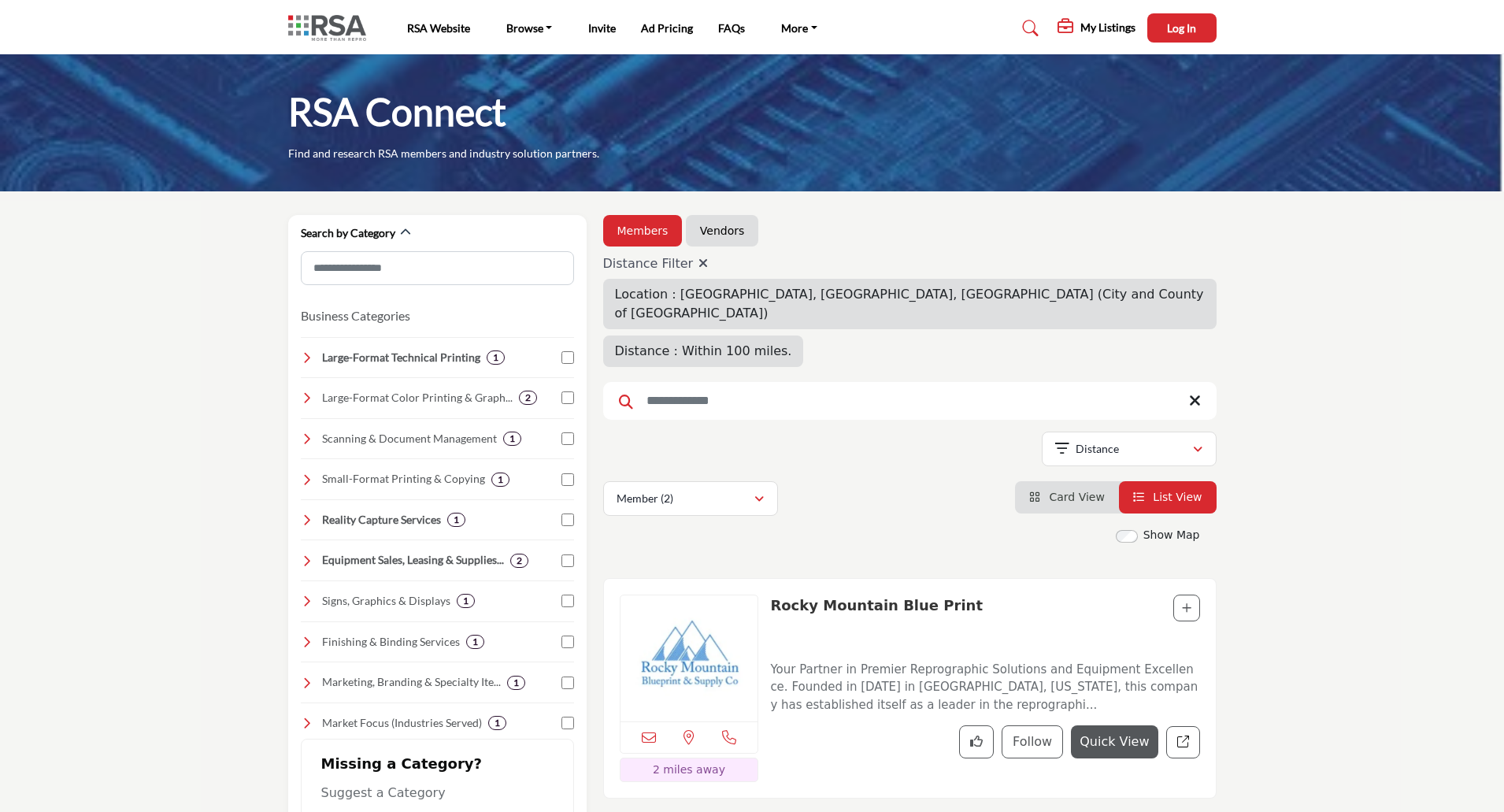
click at [698, 266] on icon at bounding box center [703, 263] width 9 height 13
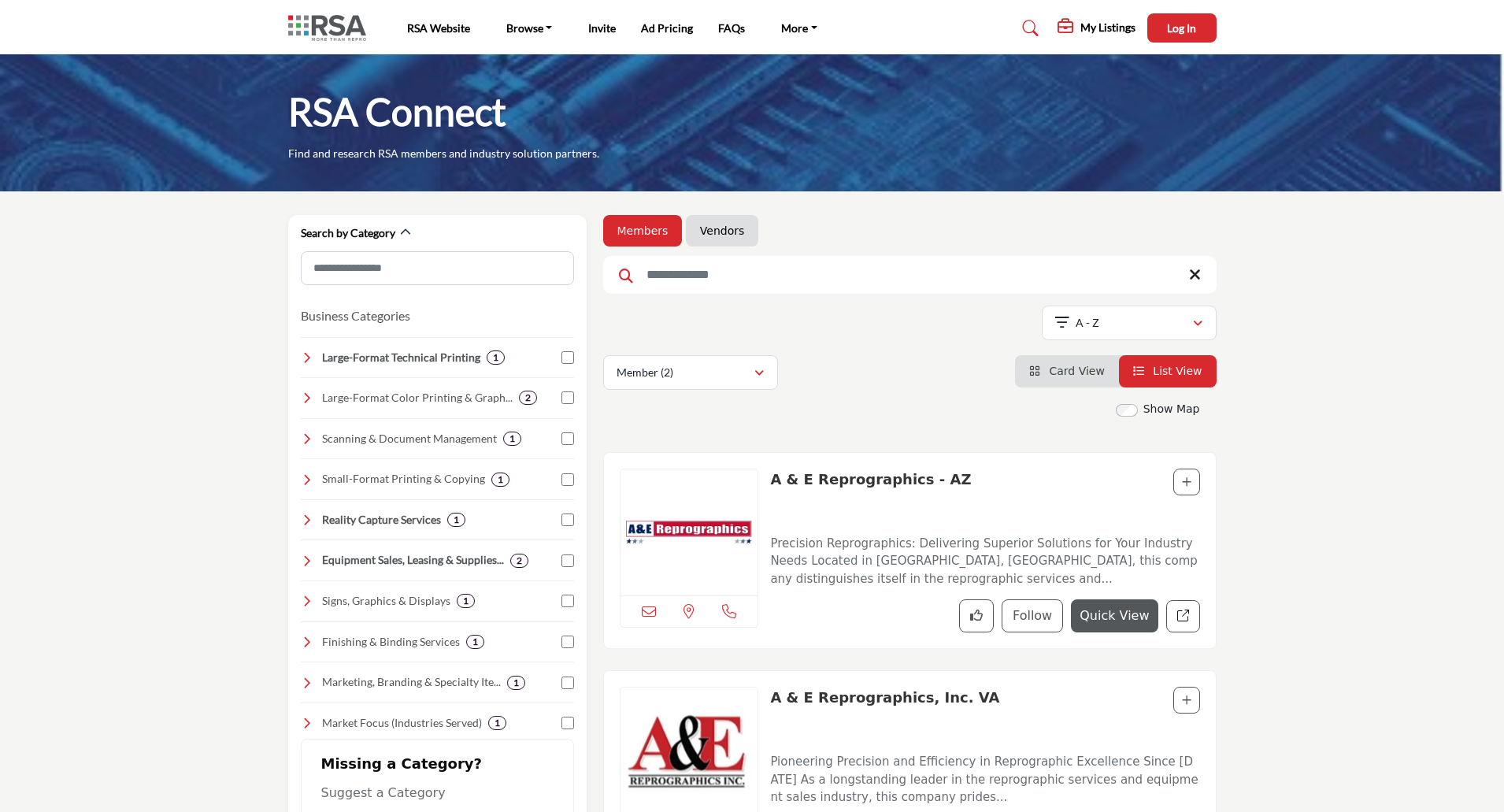
type input "*"
click at [1092, 373] on span "Card View" at bounding box center [1076, 371] width 55 height 13
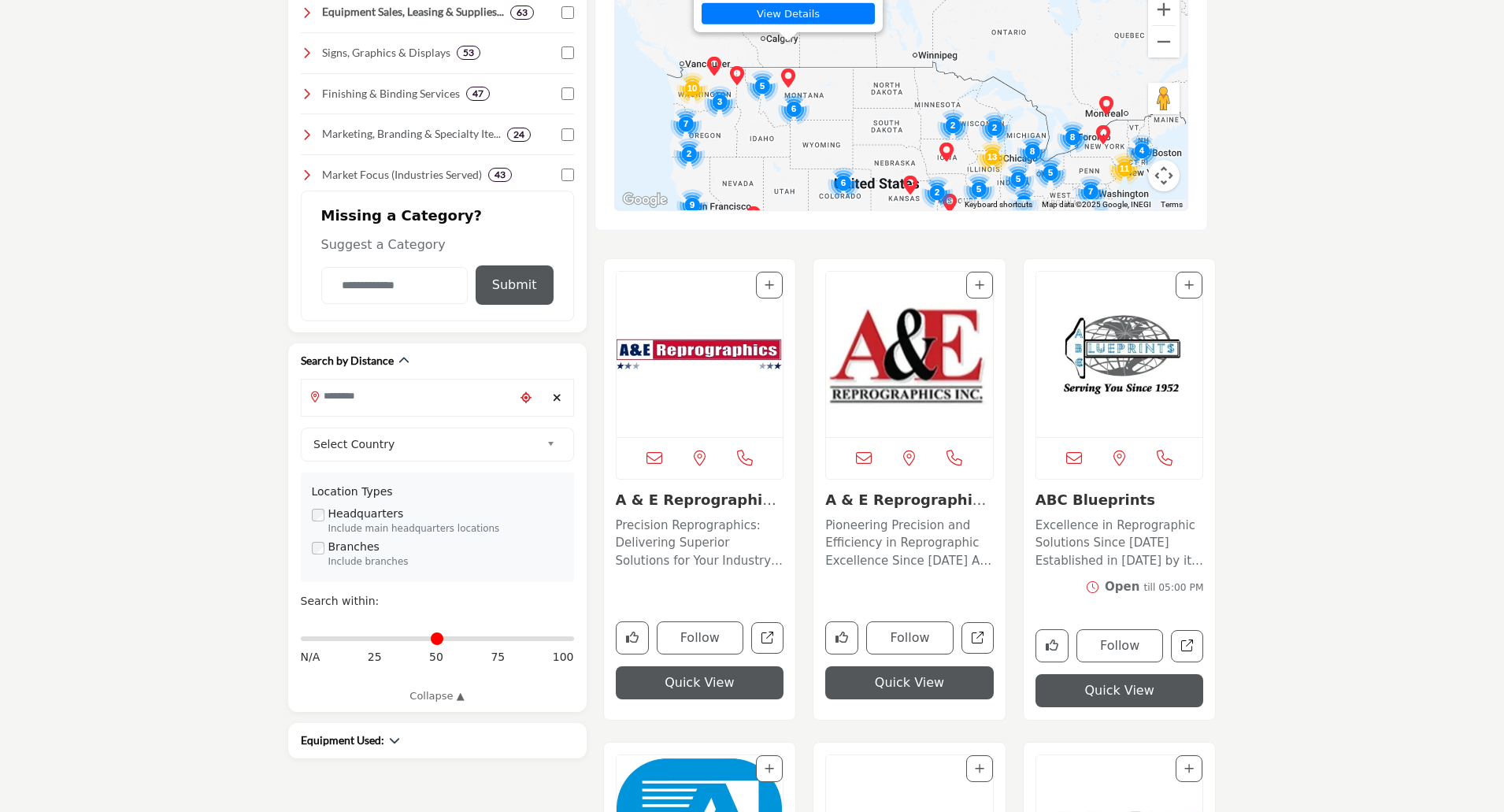
scroll to position [551, 0]
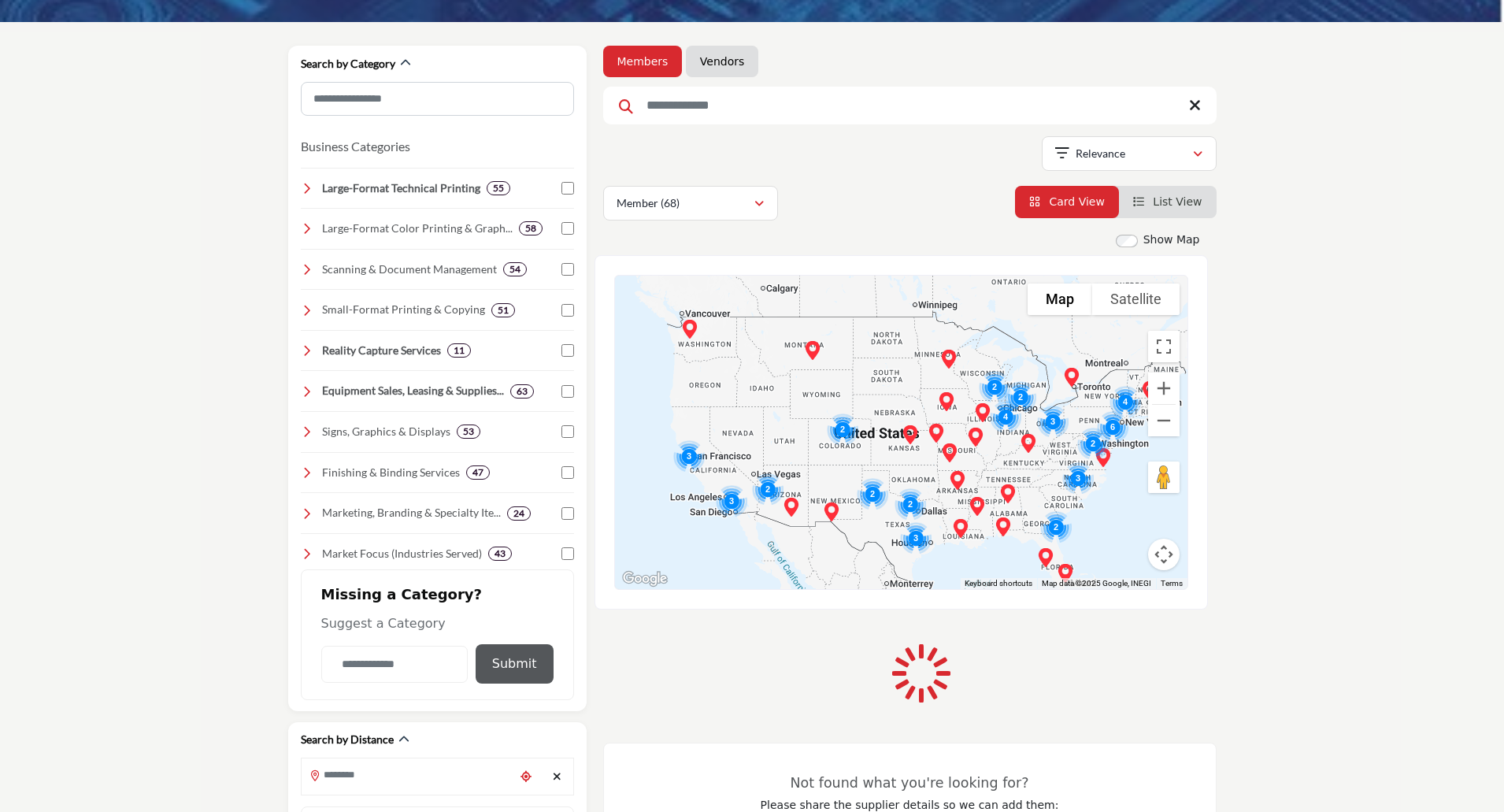
scroll to position [157, 0]
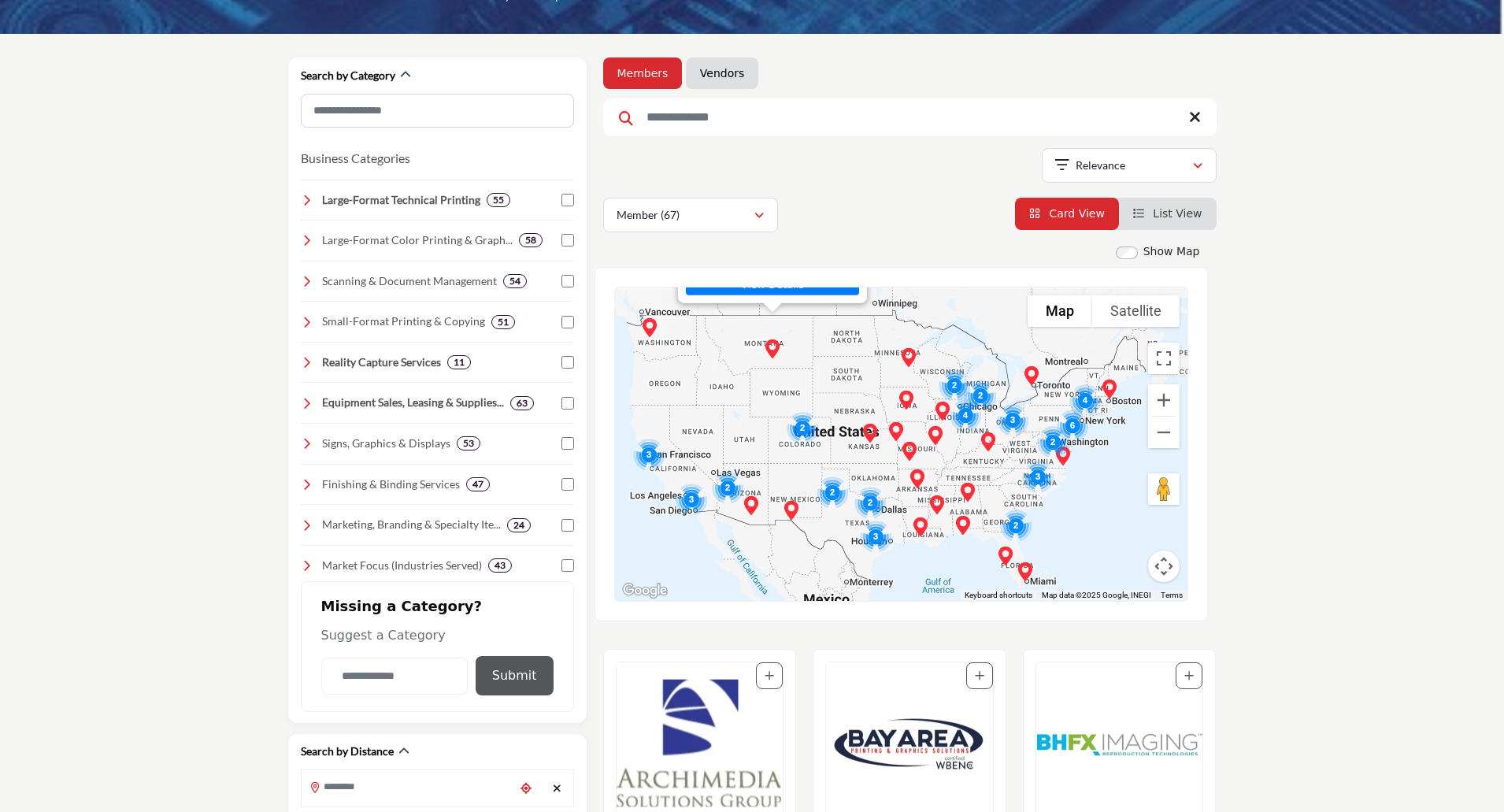
drag, startPoint x: 995, startPoint y: 457, endPoint x: 954, endPoint y: 316, distance: 146.8
click at [954, 316] on div "Selby's - (HQ) 2595 Enterprise Ave, Billings, MT 59102-6469, USA View Details" at bounding box center [901, 443] width 573 height 313
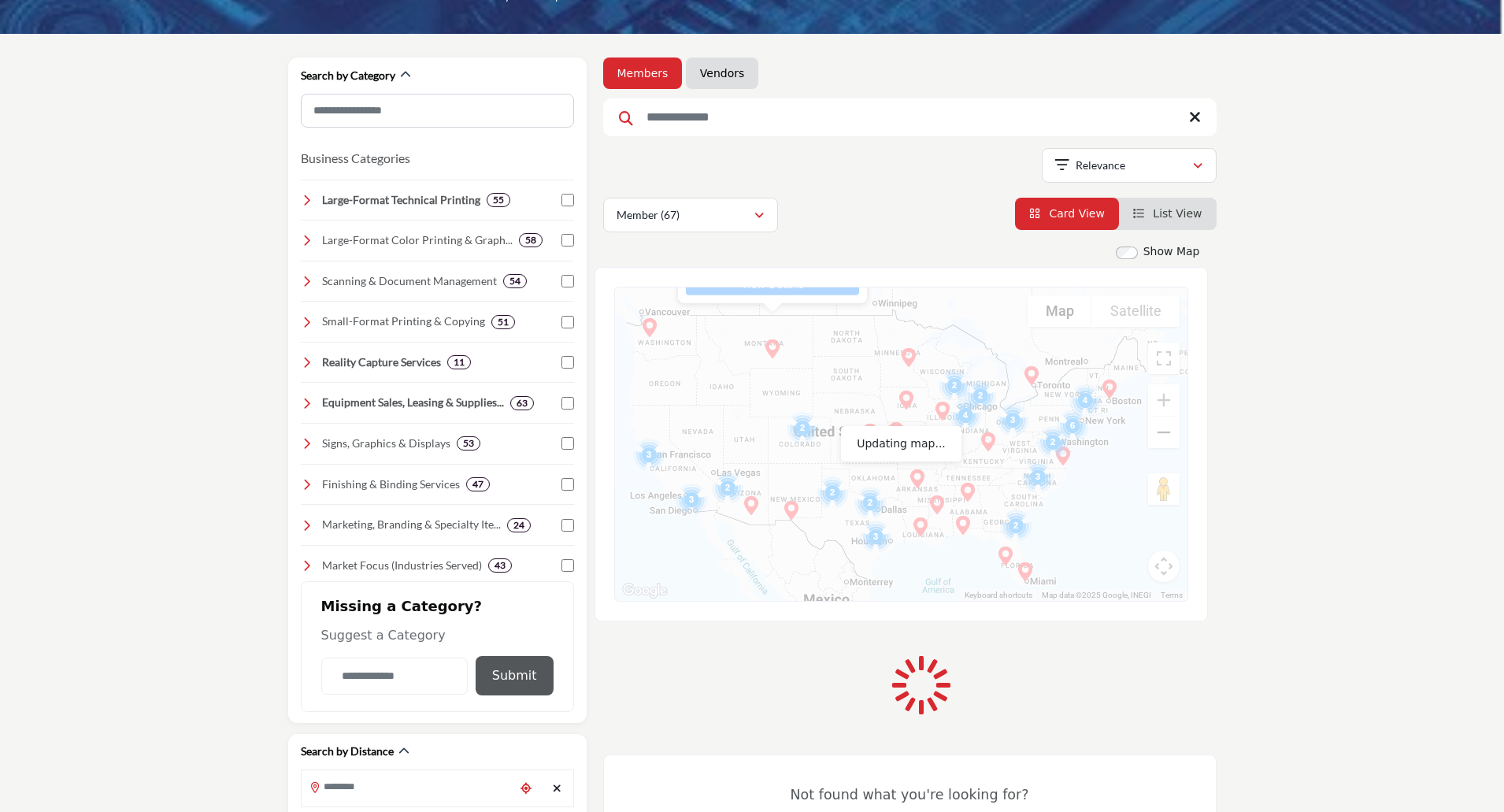
click at [1169, 433] on button "Zoom out" at bounding box center [1163, 432] width 32 height 32
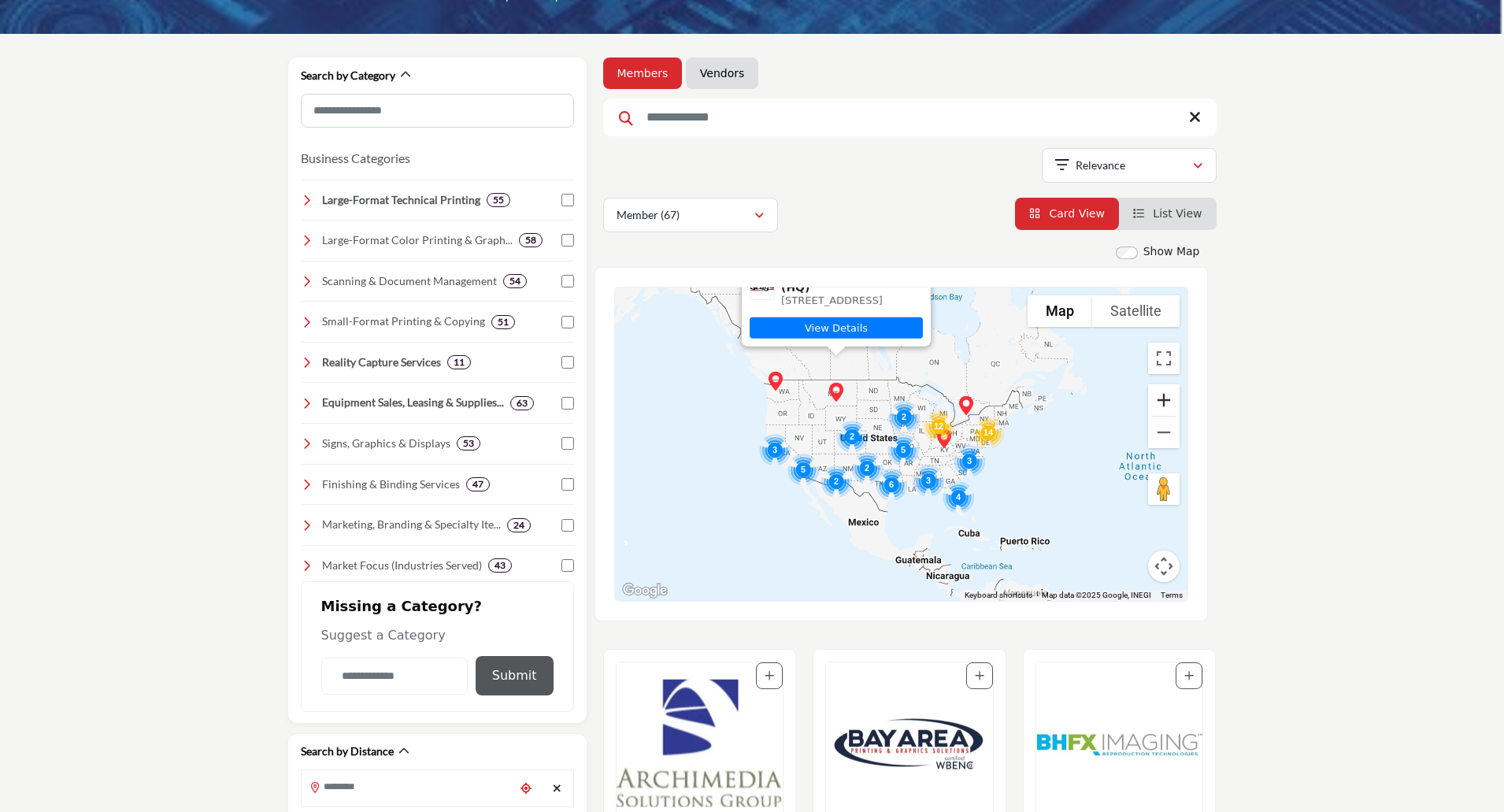
click at [1162, 397] on button "Zoom in" at bounding box center [1163, 399] width 32 height 32
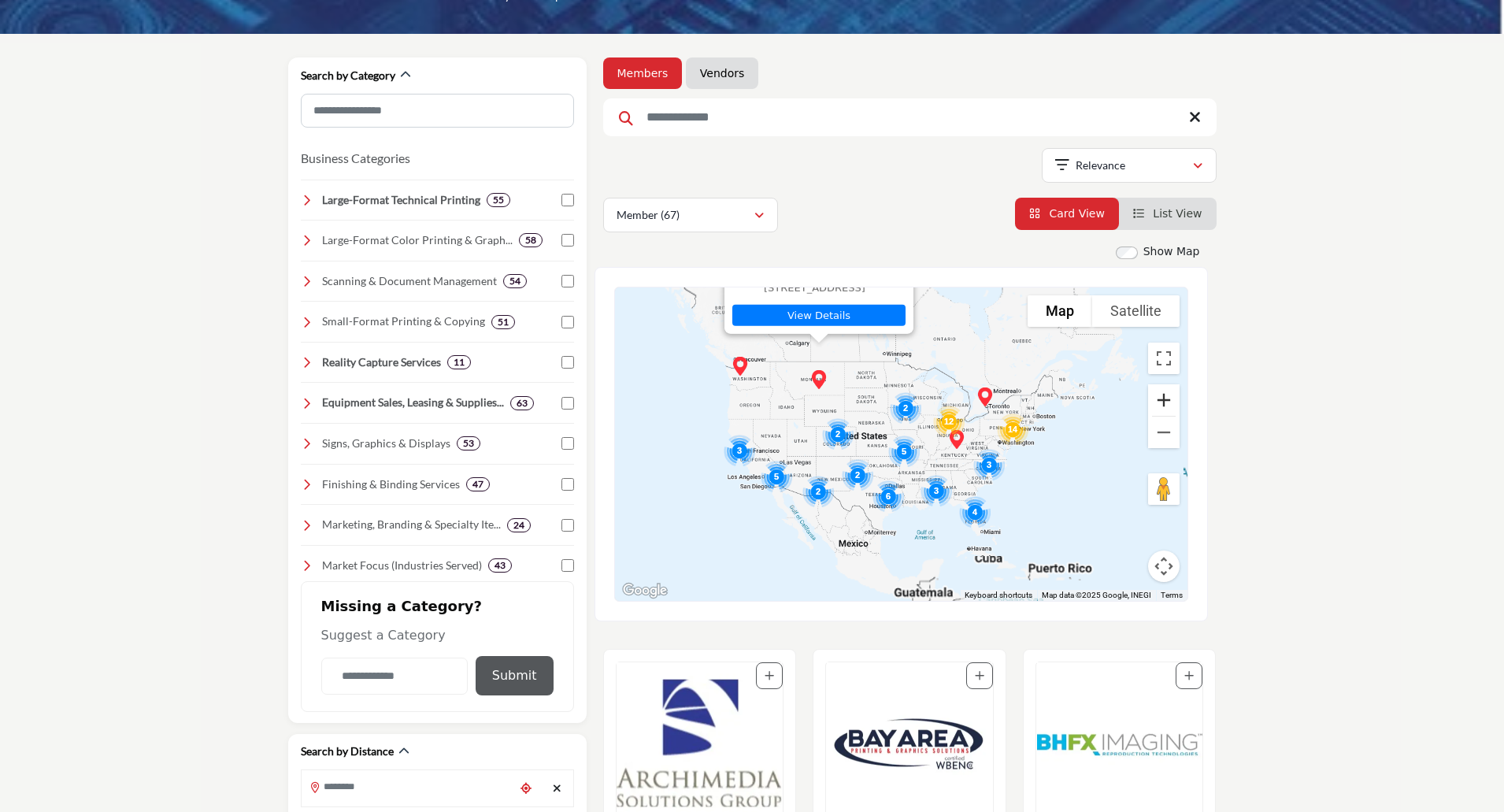
click at [1162, 397] on button "Zoom in" at bounding box center [1163, 399] width 32 height 32
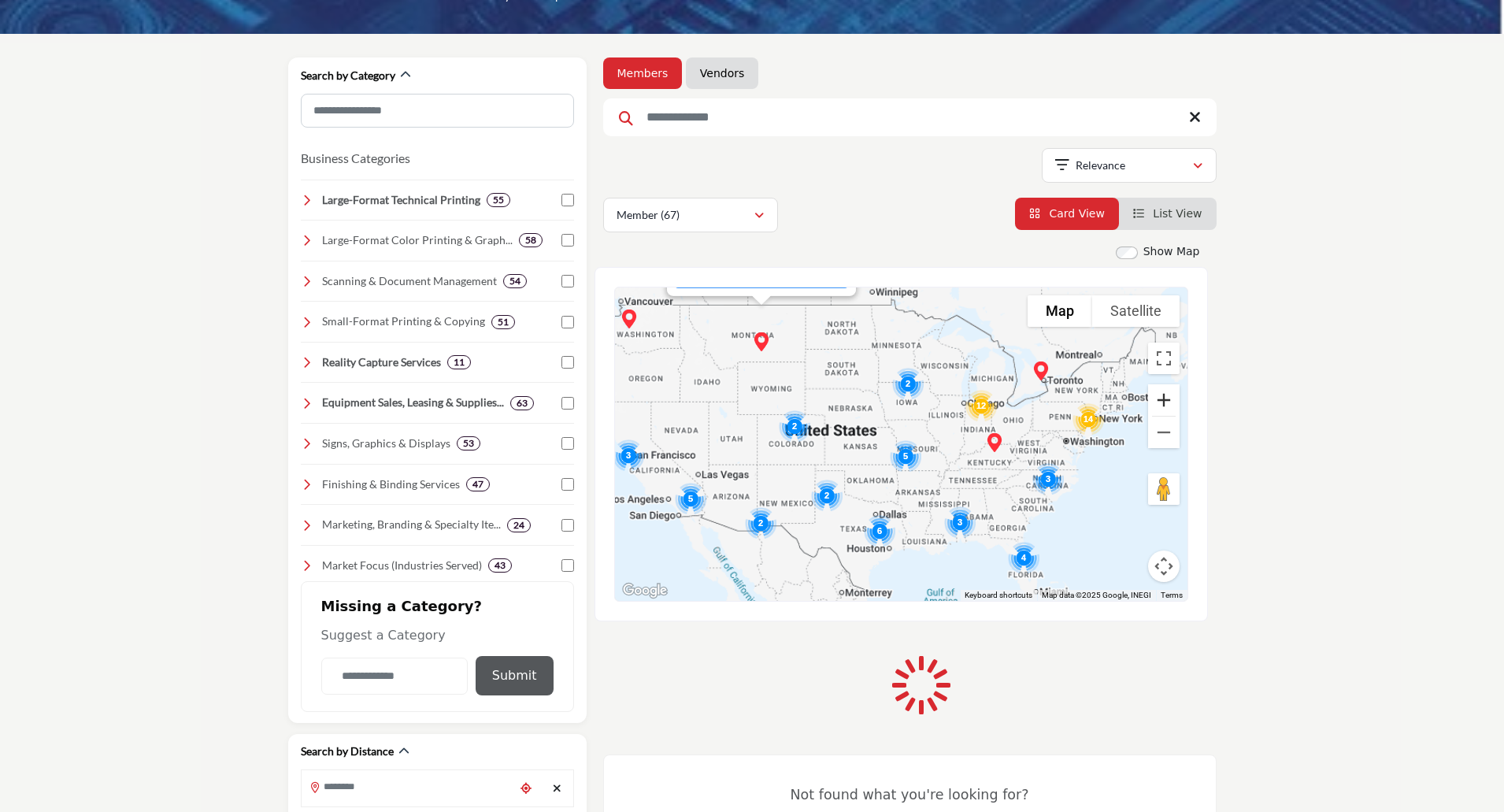
click at [1162, 397] on button "Zoom in" at bounding box center [1163, 399] width 32 height 32
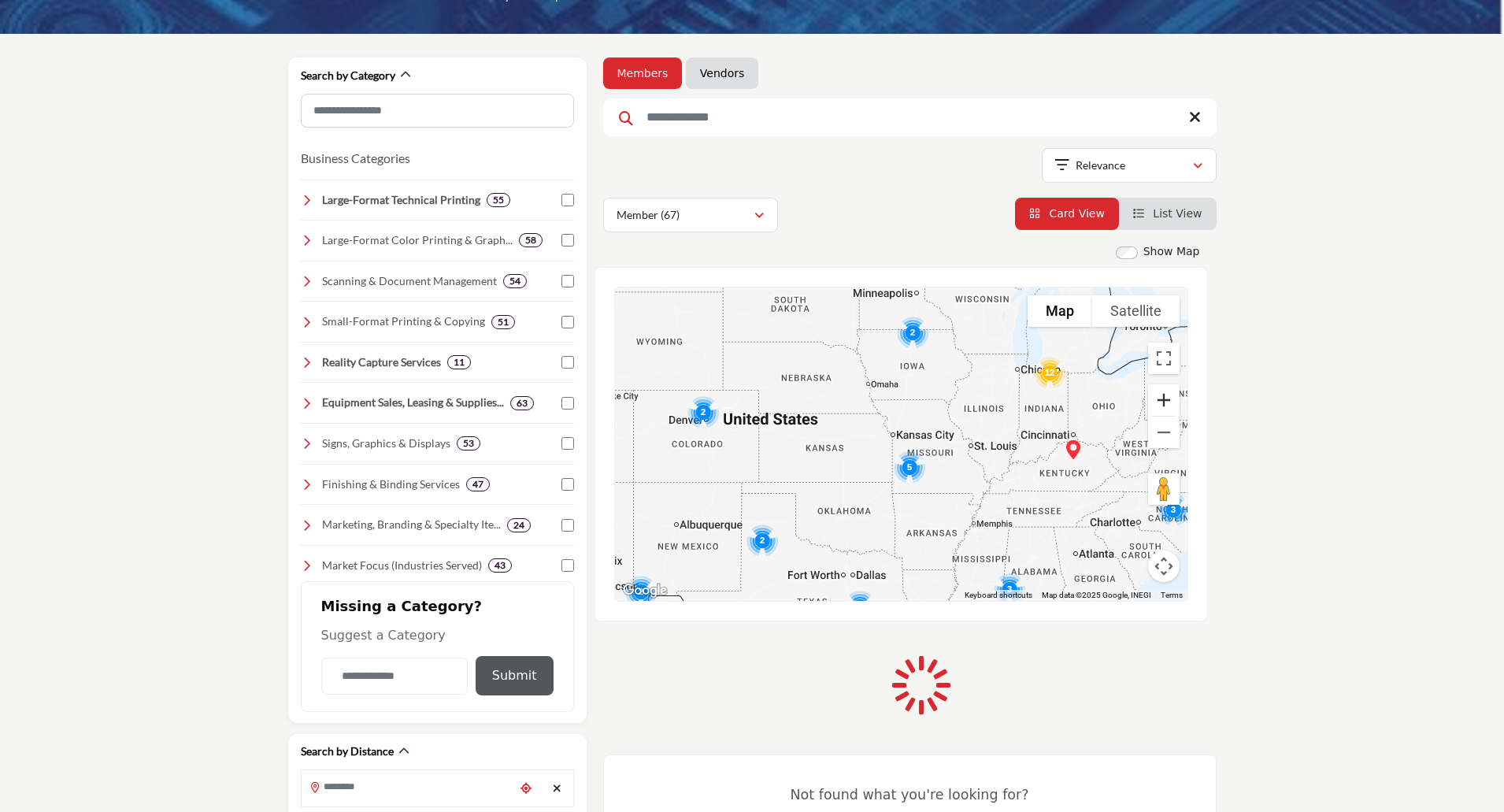
click at [1162, 397] on button "Zoom in" at bounding box center [1163, 399] width 32 height 32
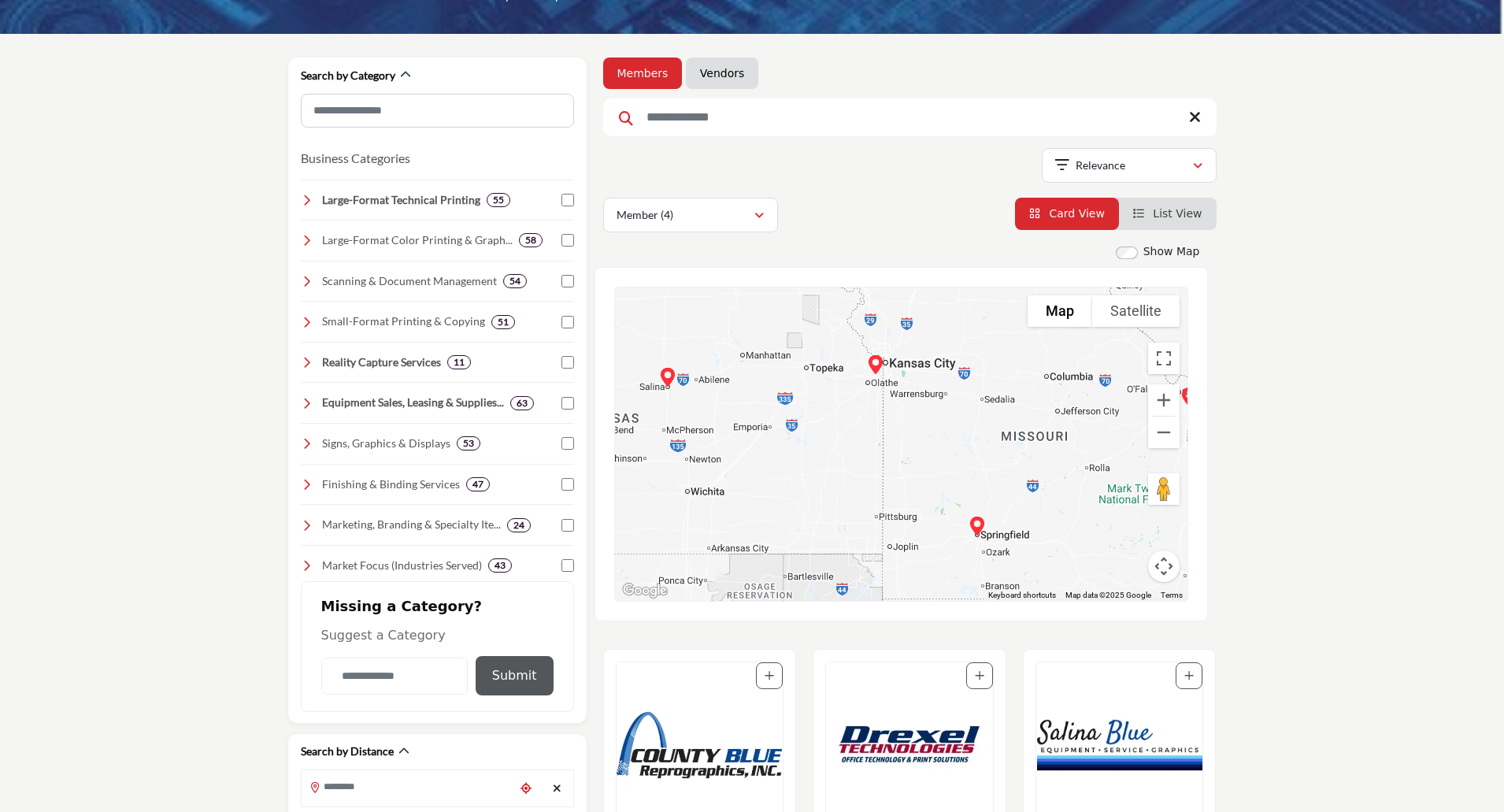
drag, startPoint x: 929, startPoint y: 515, endPoint x: 946, endPoint y: 471, distance: 47.2
click at [946, 471] on div "Selby's - (HQ) 2595 Enterprise Ave, Billings, MT 59102-6469, USA View Details" at bounding box center [901, 443] width 573 height 313
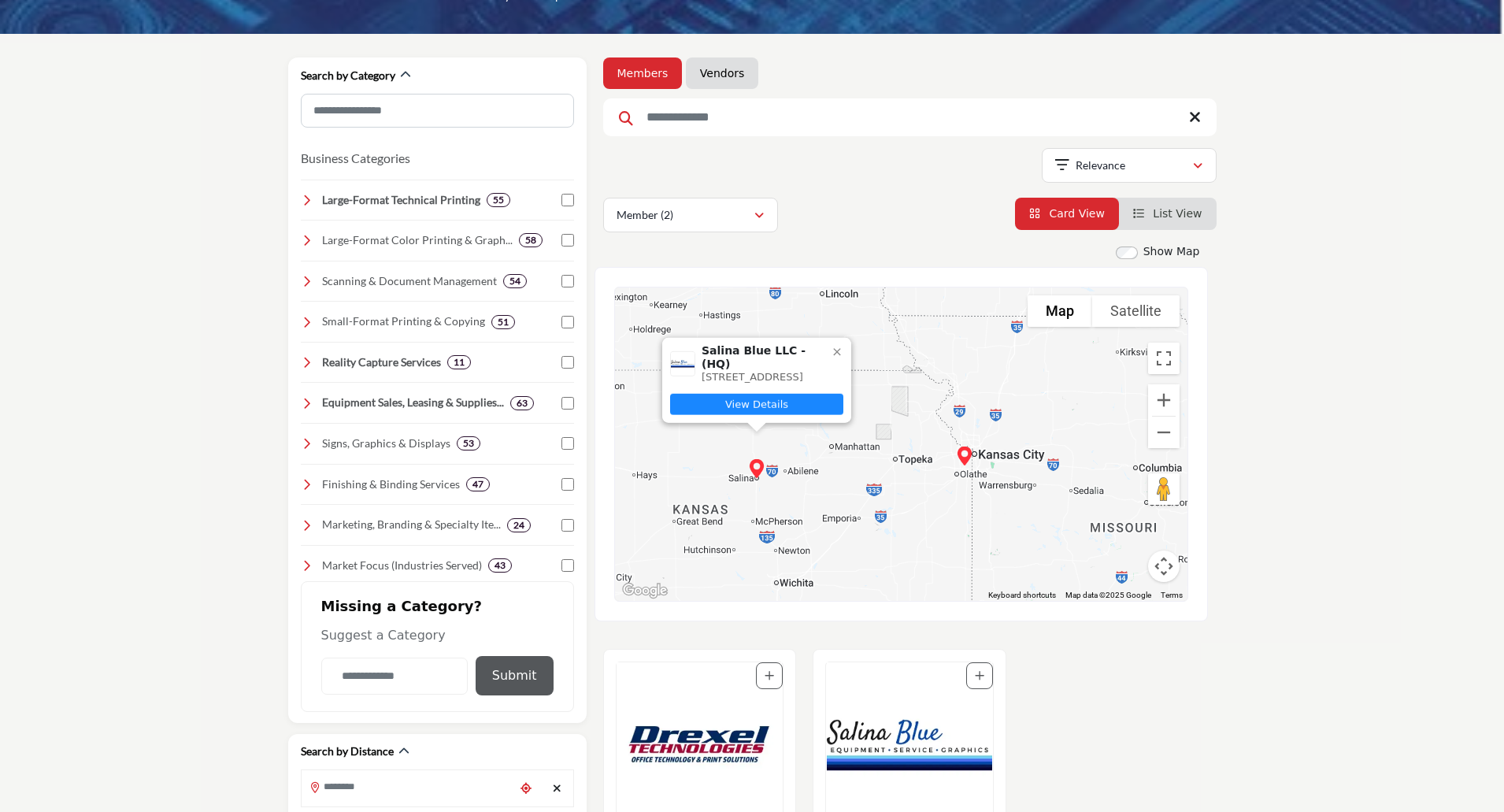
click at [759, 403] on link "View Details" at bounding box center [757, 405] width 173 height 22
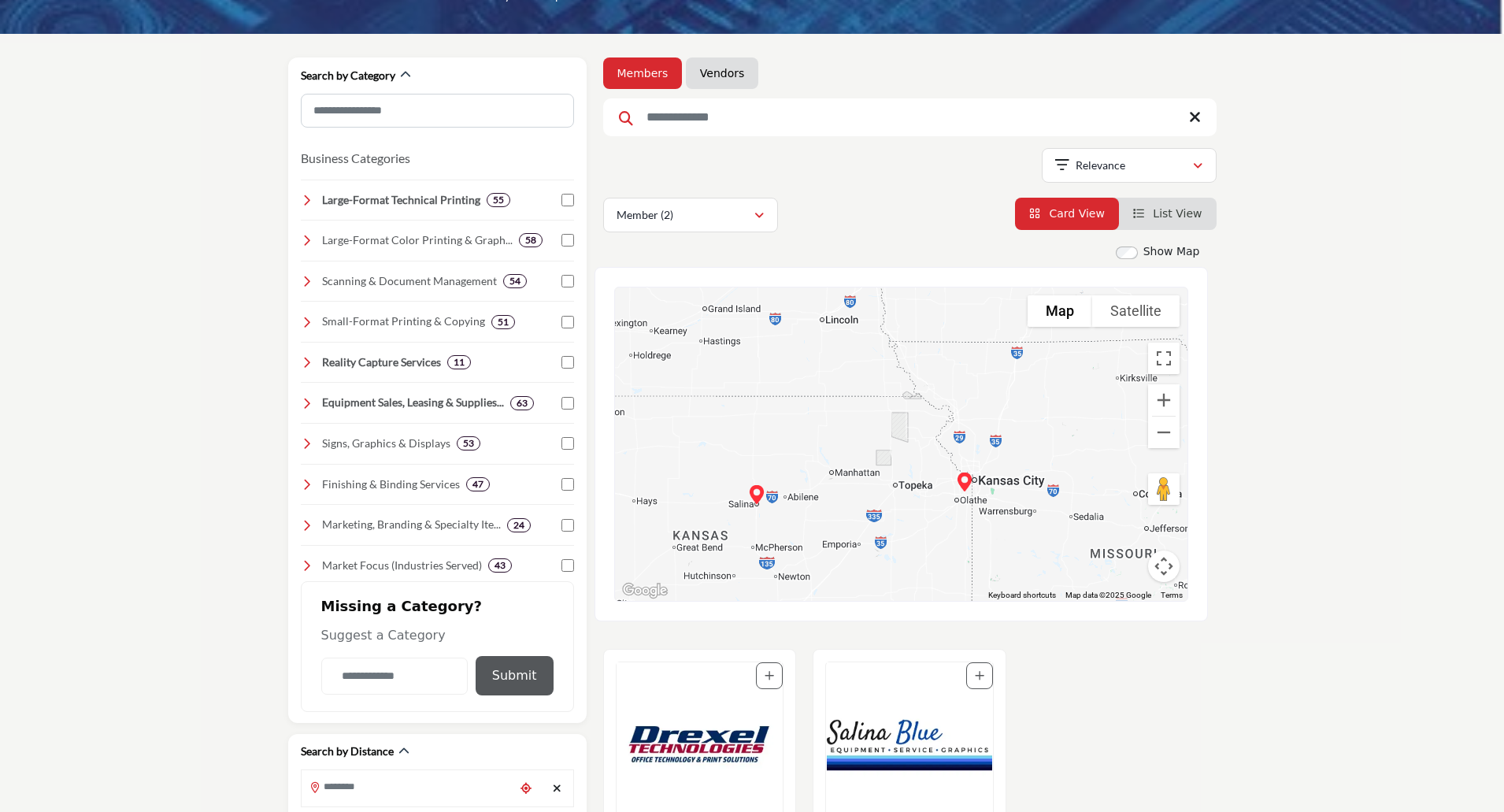
click at [729, 77] on link "Vendors" at bounding box center [722, 72] width 44 height 15
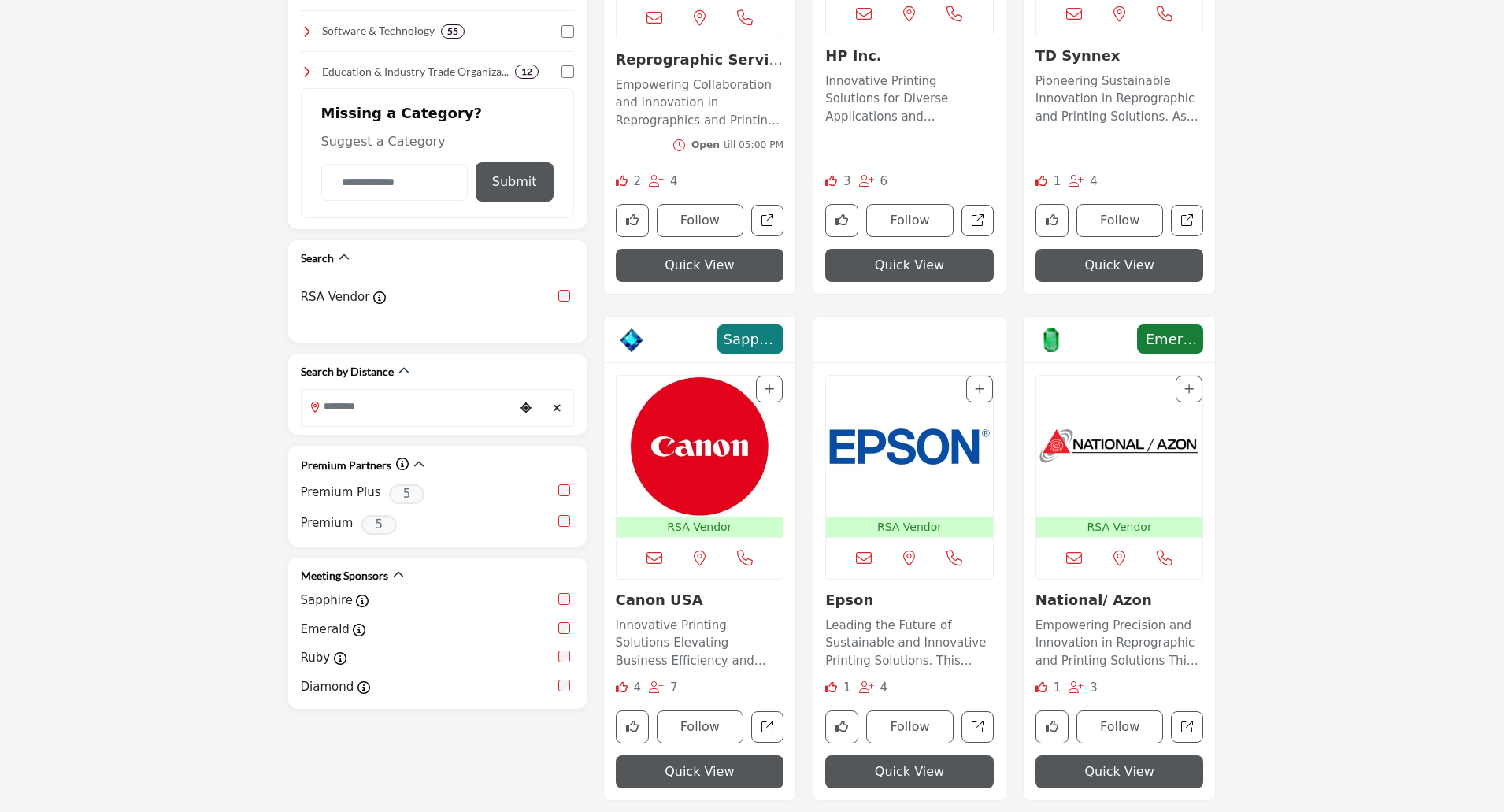
scroll to position [709, 0]
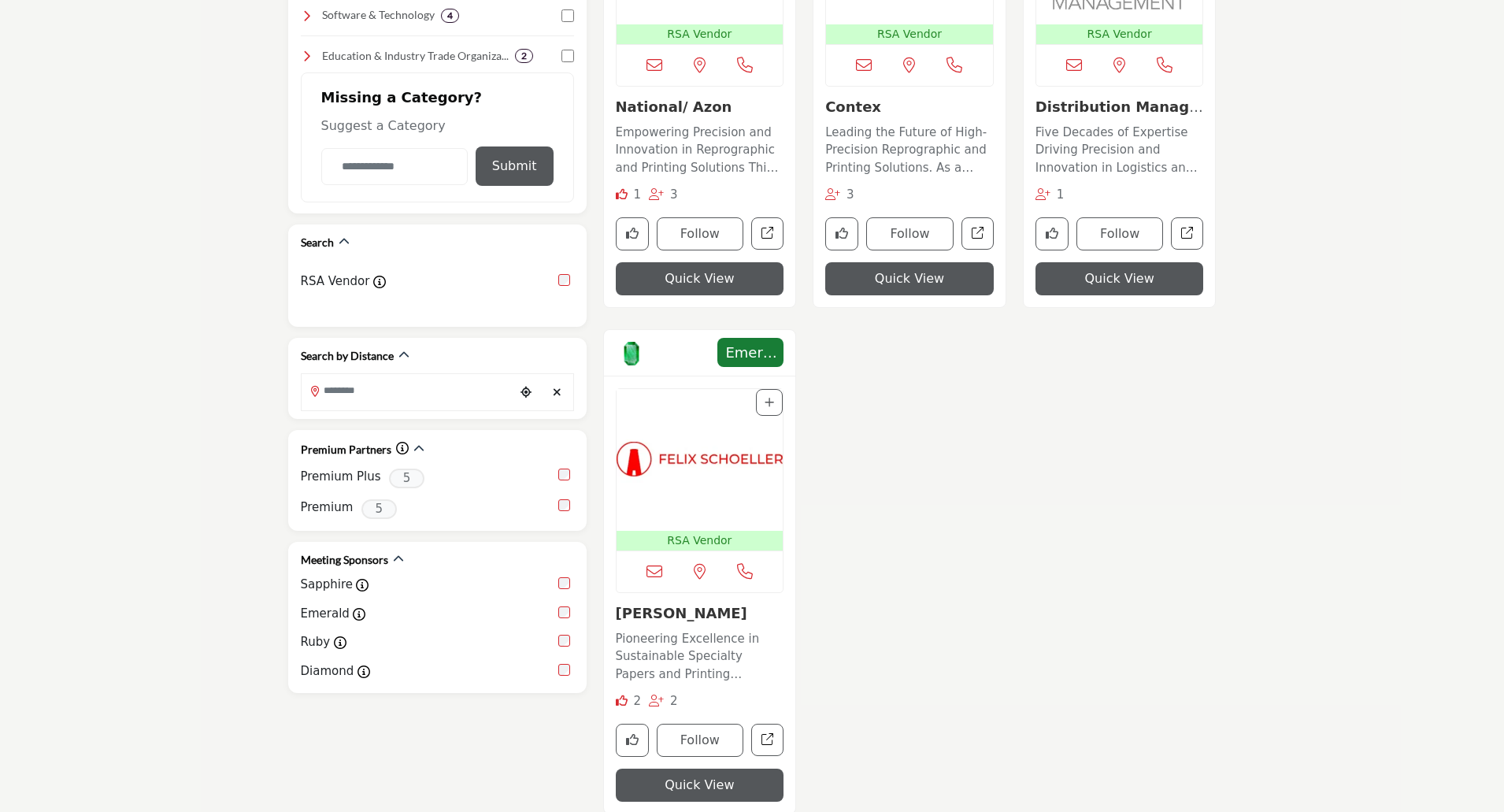
scroll to position [709, 0]
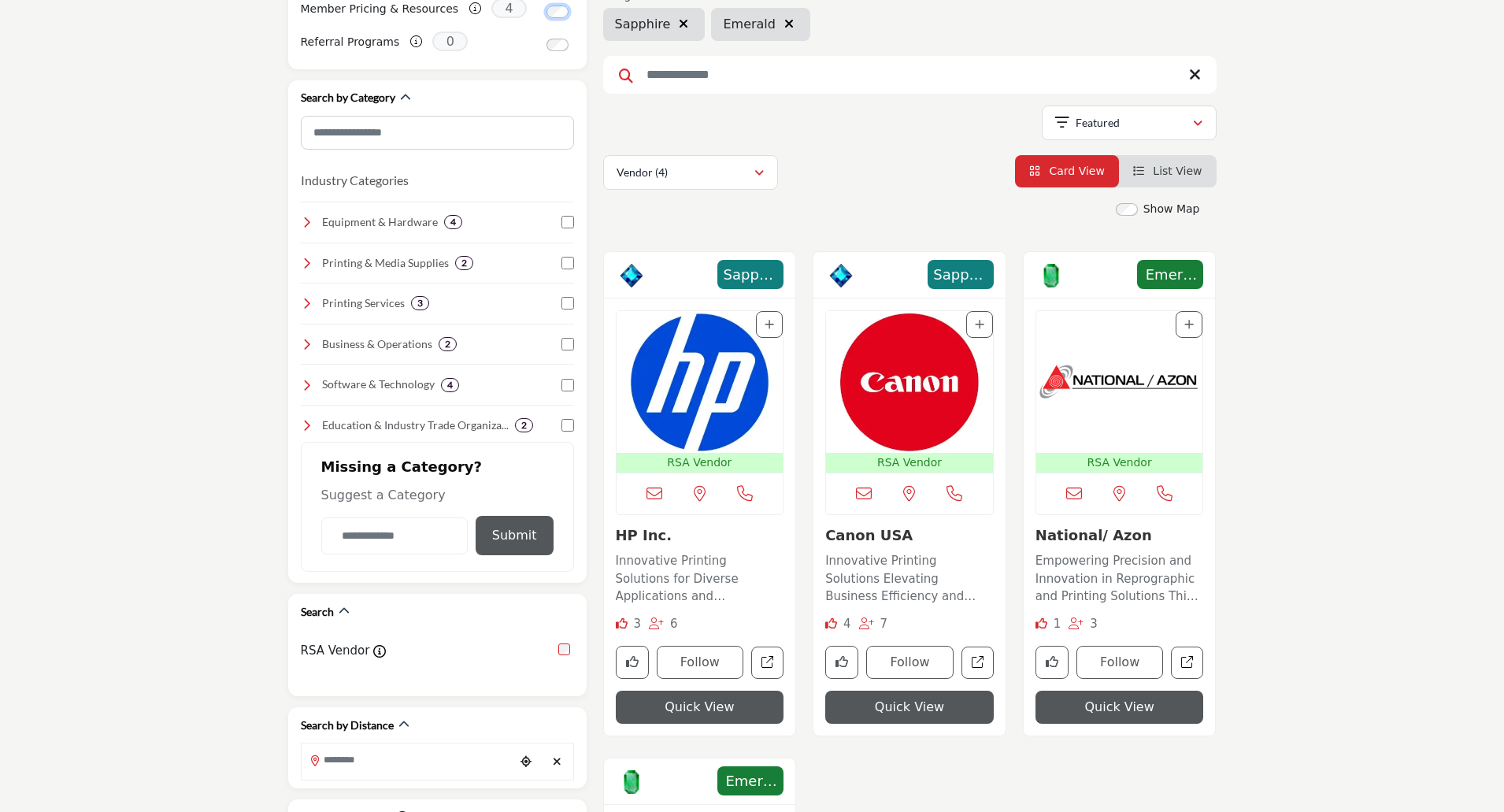
scroll to position [394, 0]
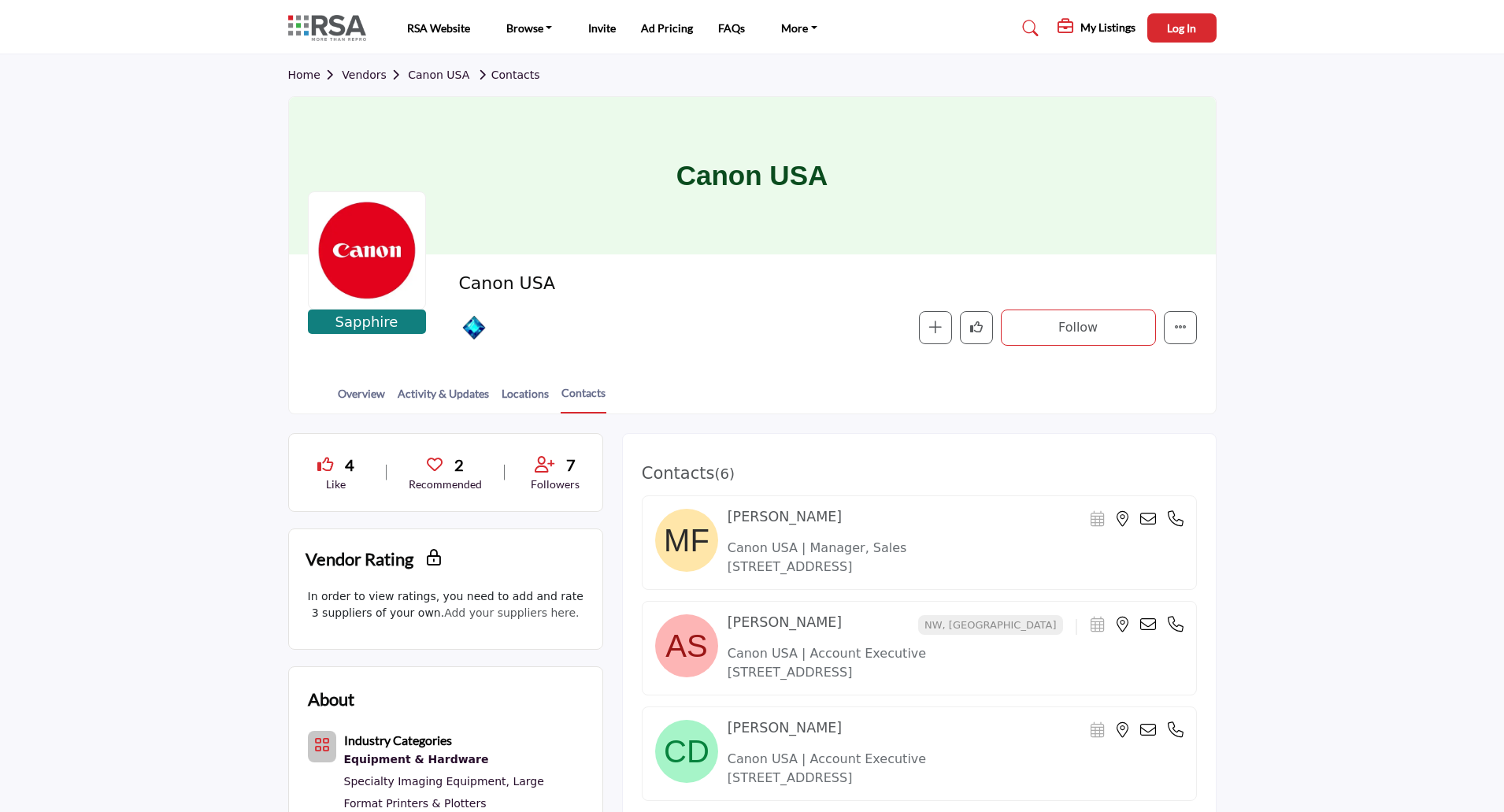
drag, startPoint x: 298, startPoint y: 74, endPoint x: 360, endPoint y: 70, distance: 62.1
click at [298, 74] on link "Home" at bounding box center [315, 75] width 54 height 13
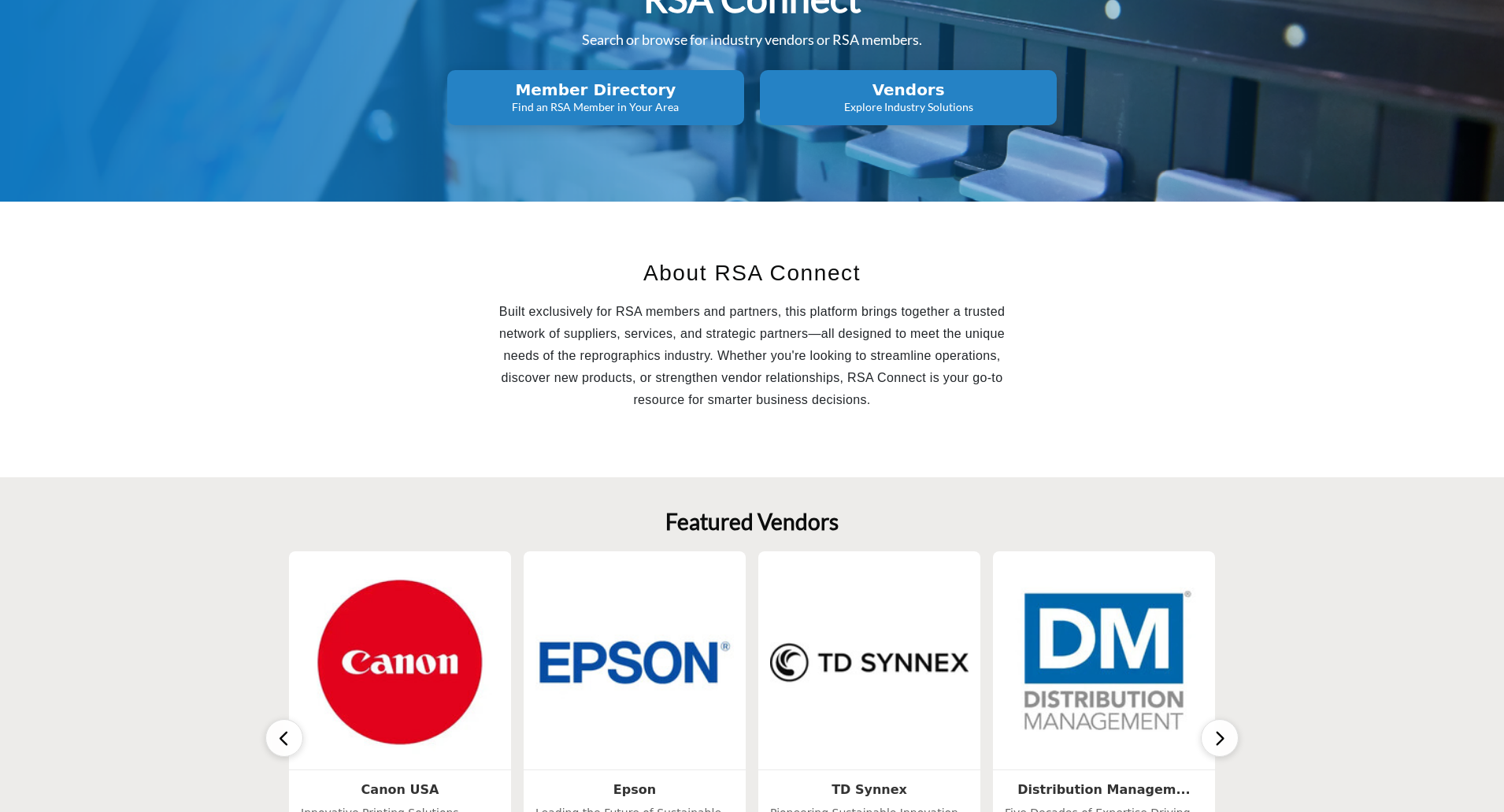
scroll to position [157, 0]
click at [408, 626] on img at bounding box center [400, 660] width 209 height 209
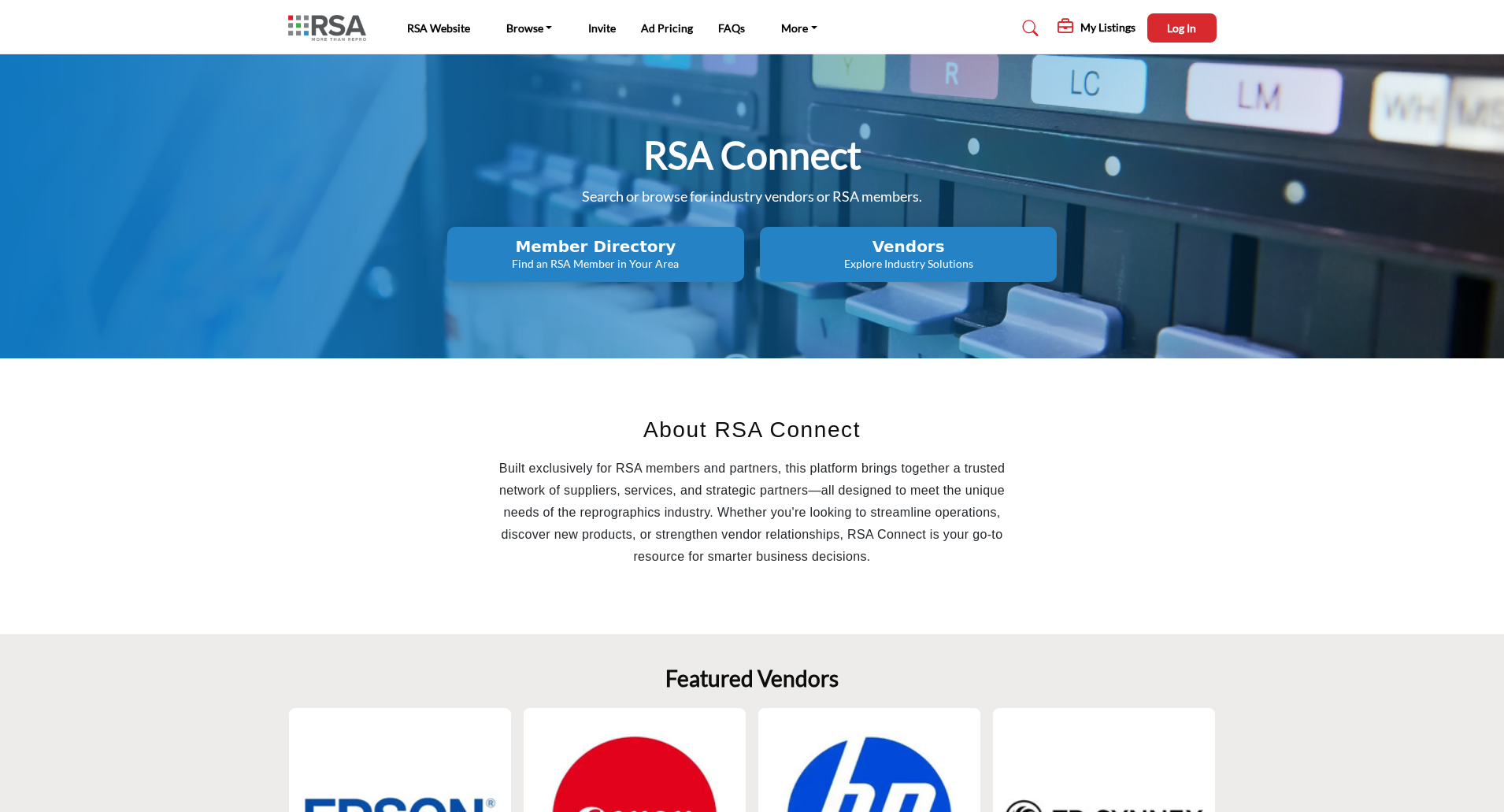
click at [926, 257] on p "Explore Industry Solutions" at bounding box center [909, 263] width 287 height 15
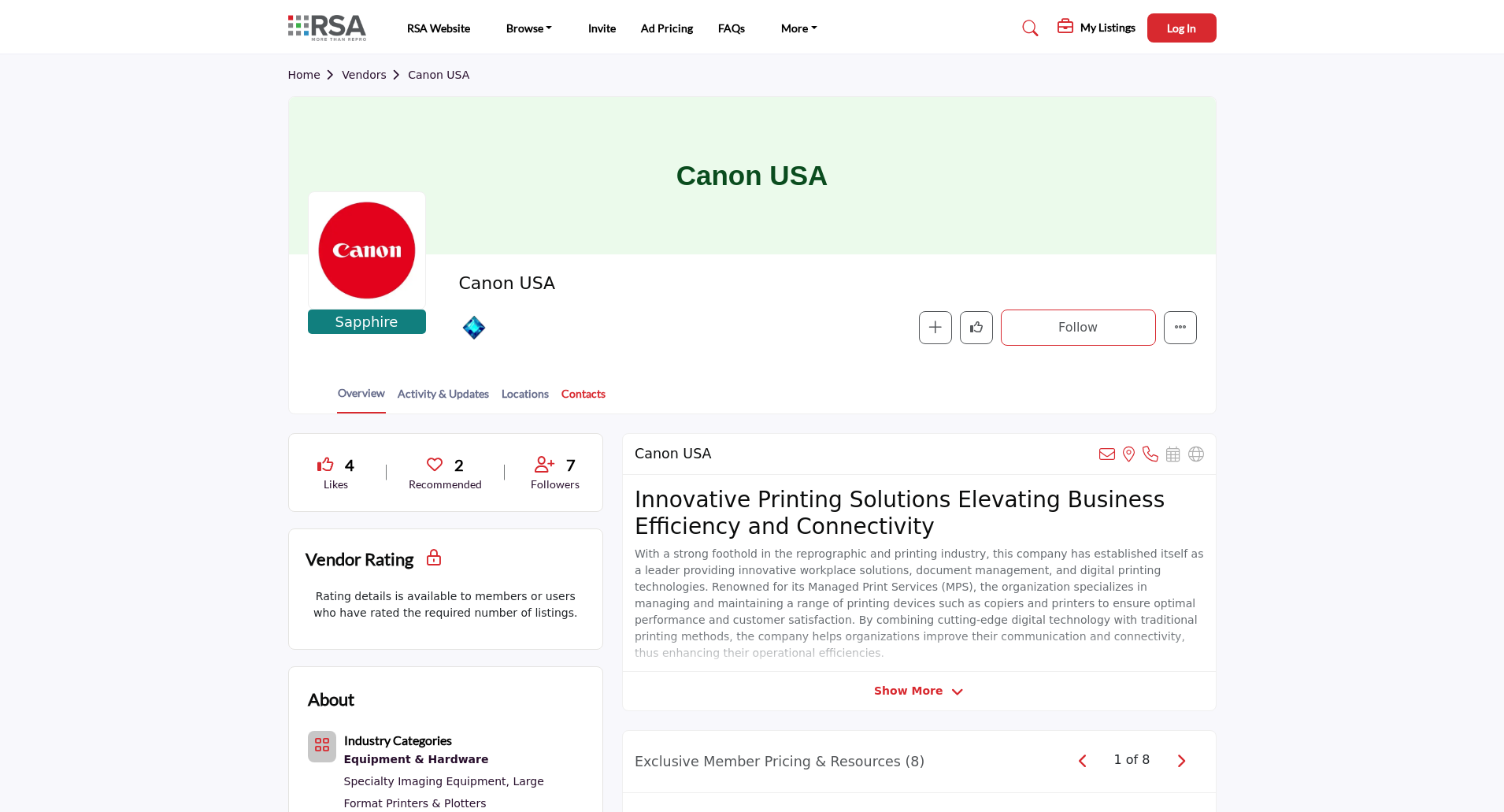
click at [580, 392] on link "Contacts" at bounding box center [584, 398] width 46 height 28
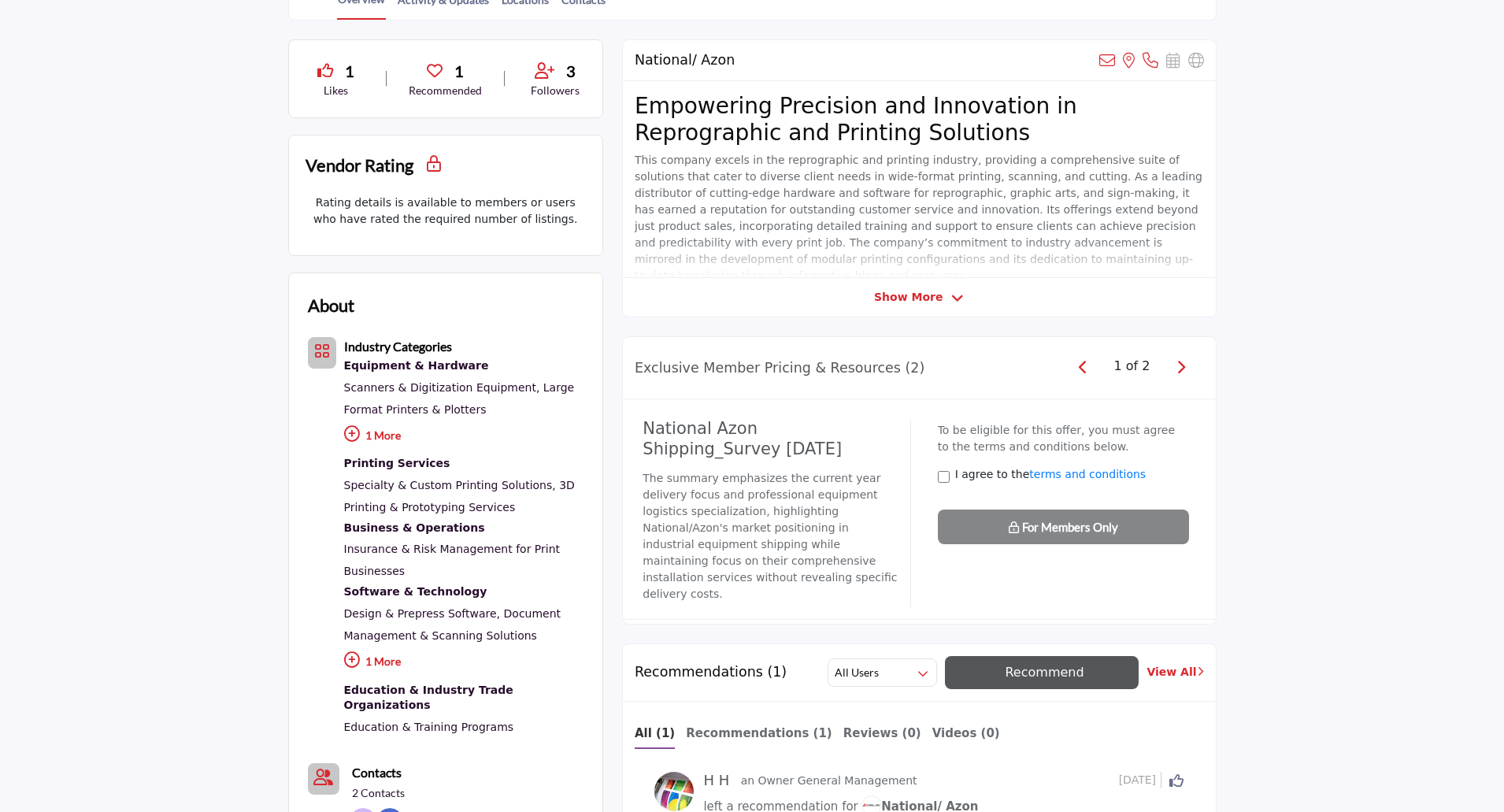
scroll to position [472, 0]
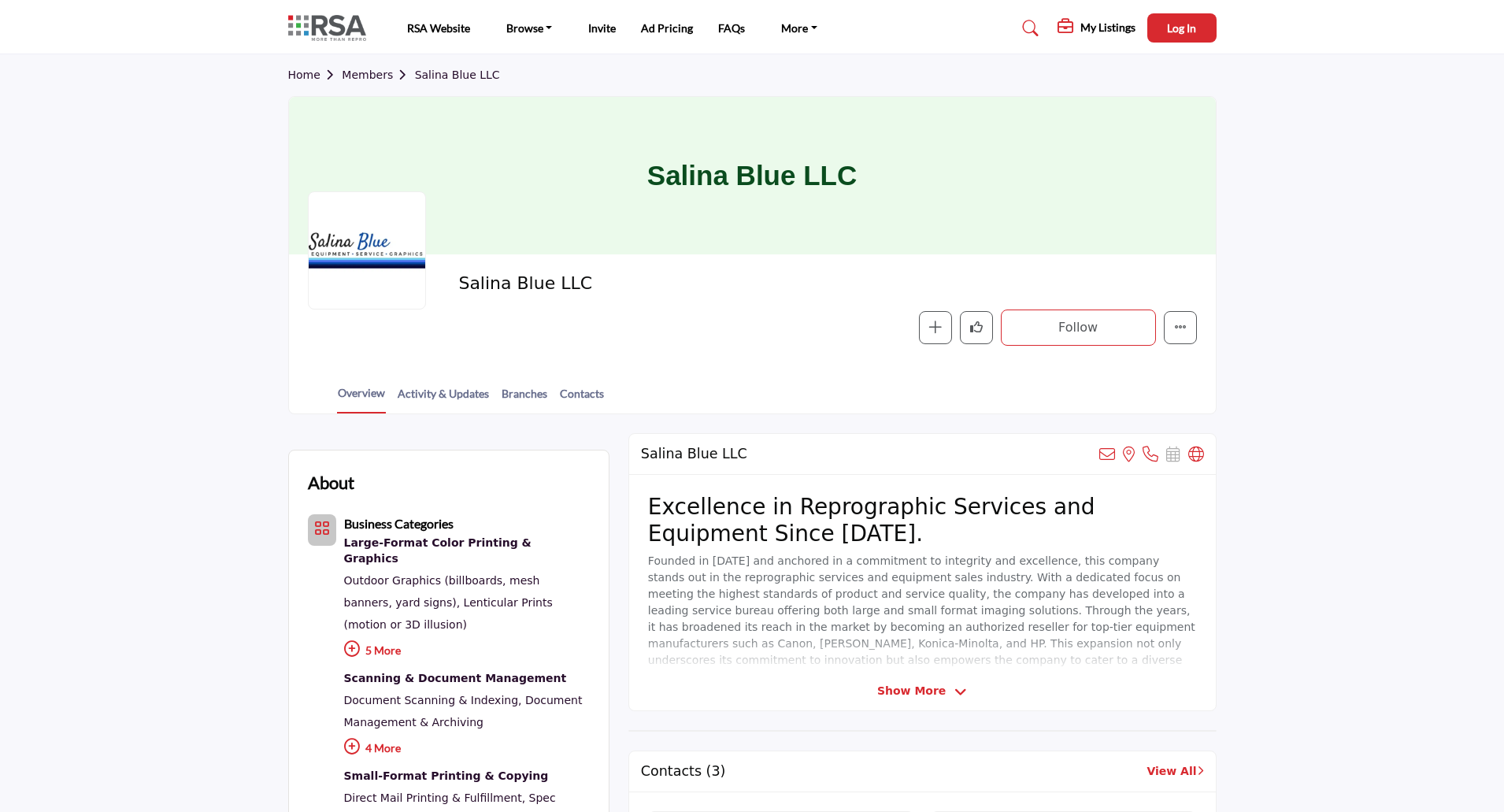
click at [927, 688] on span "Show More" at bounding box center [911, 691] width 69 height 16
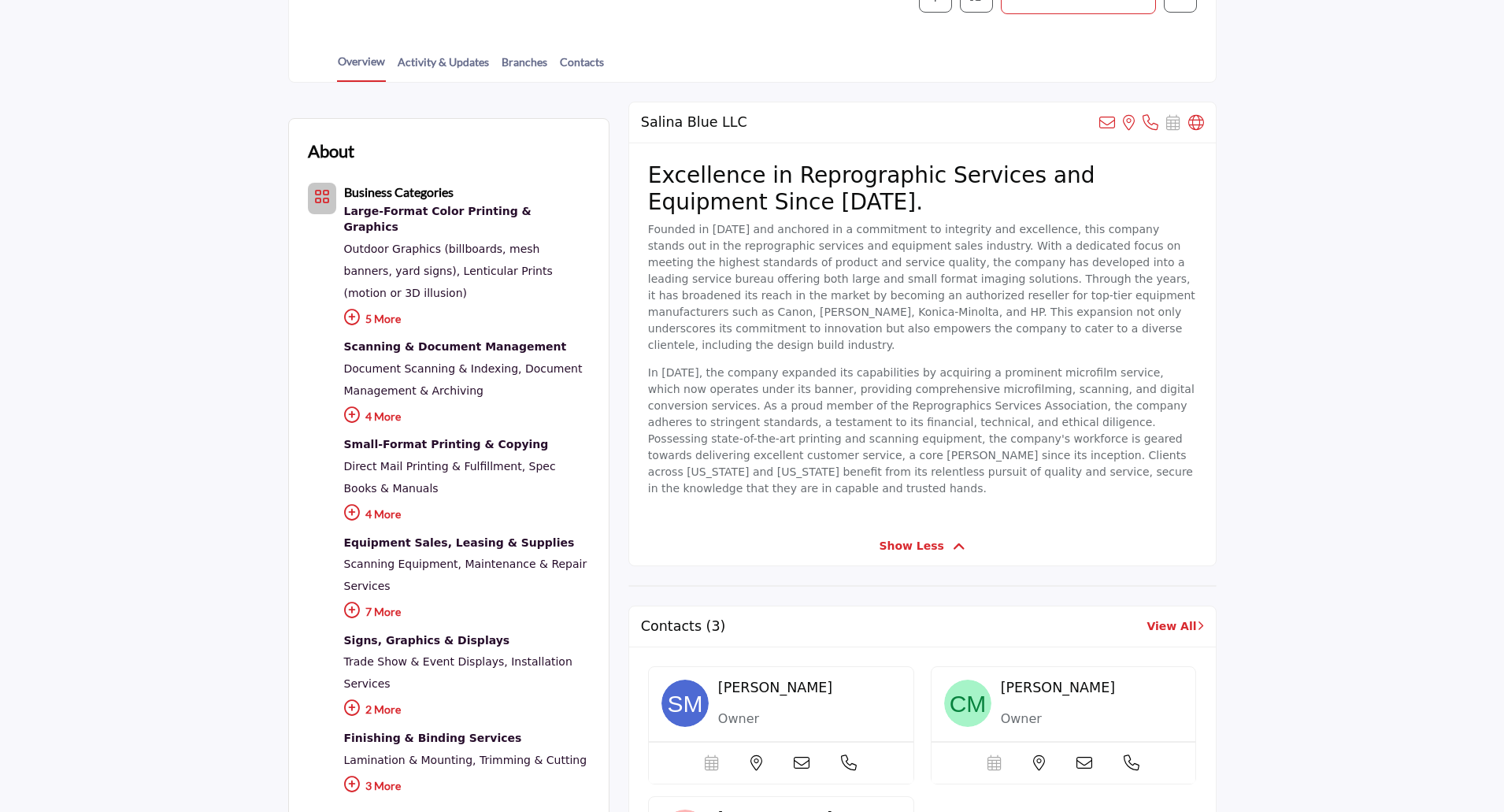
scroll to position [315, 0]
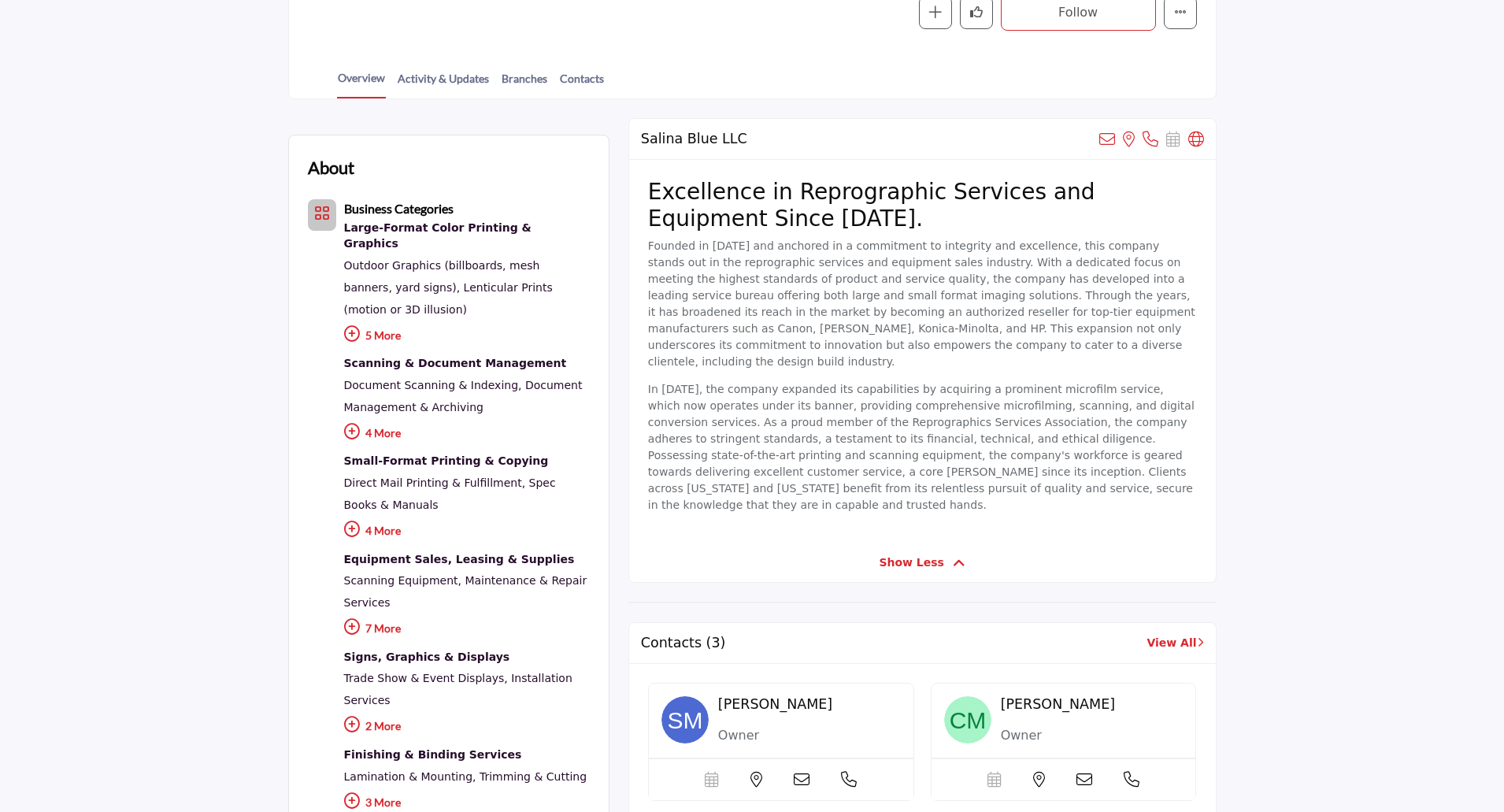
drag, startPoint x: 581, startPoint y: 79, endPoint x: 642, endPoint y: 86, distance: 61.4
click at [581, 79] on link "Contacts" at bounding box center [582, 84] width 46 height 28
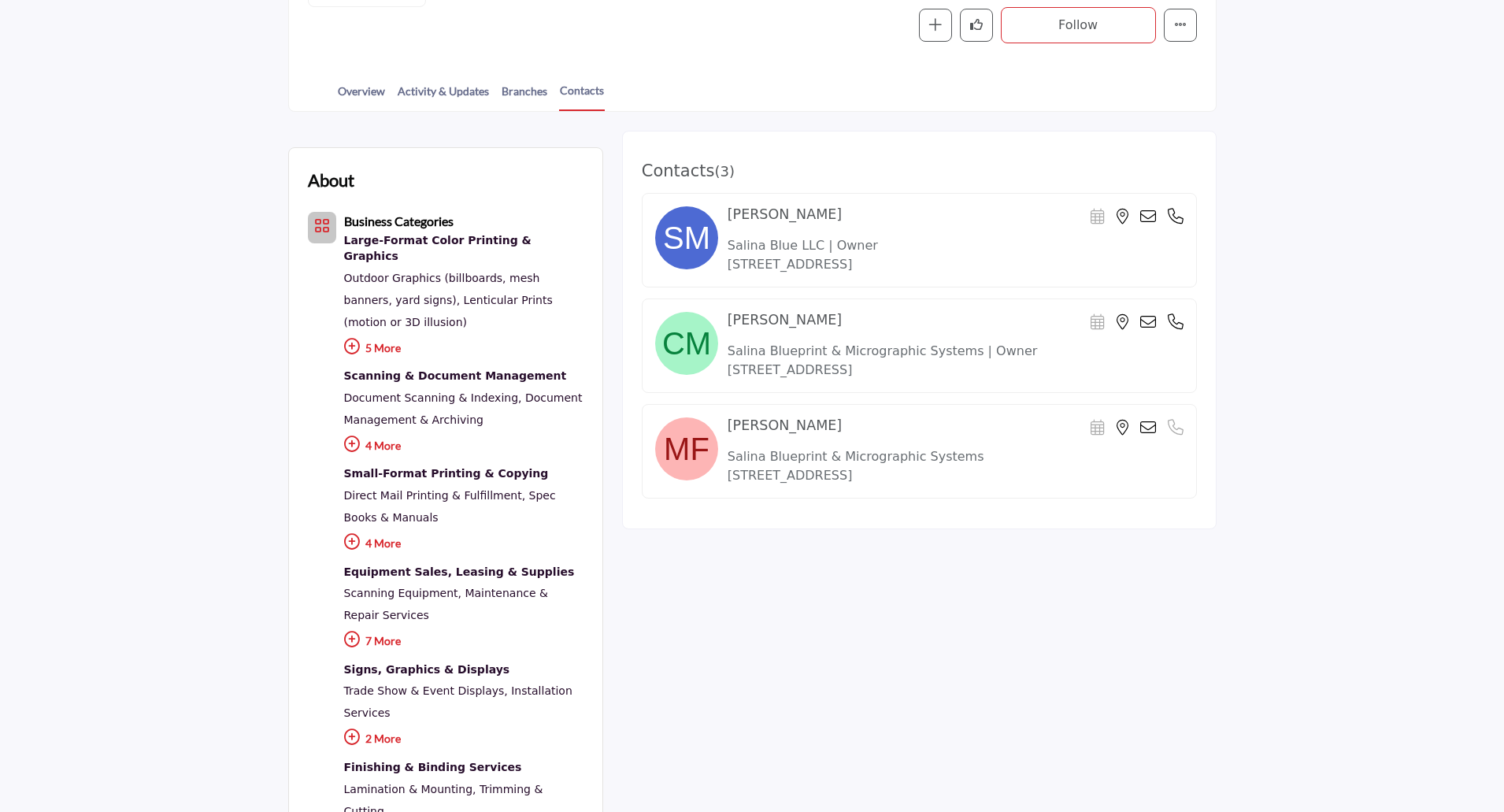
scroll to position [315, 0]
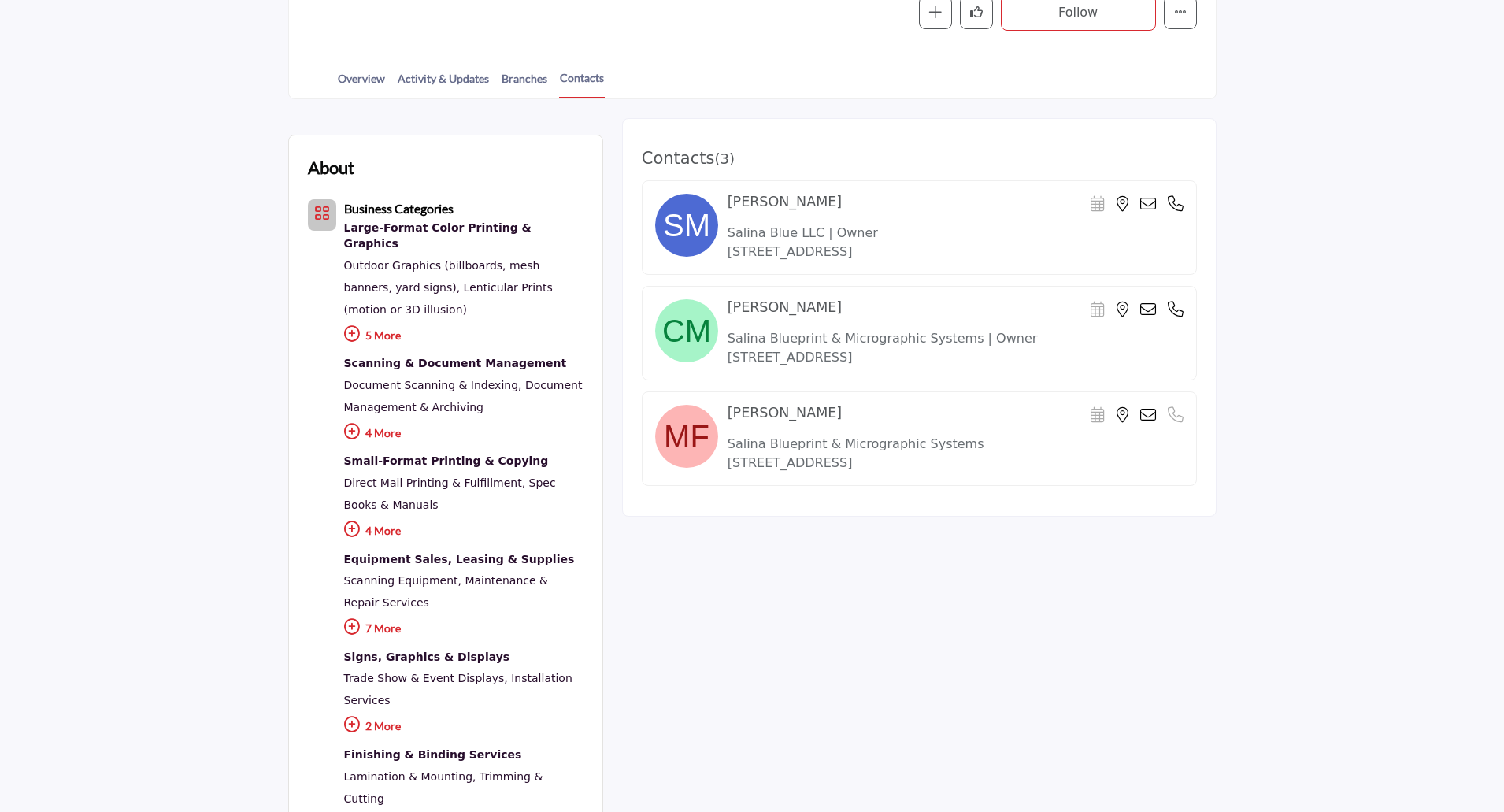
click at [1175, 206] on icon at bounding box center [1175, 203] width 15 height 15
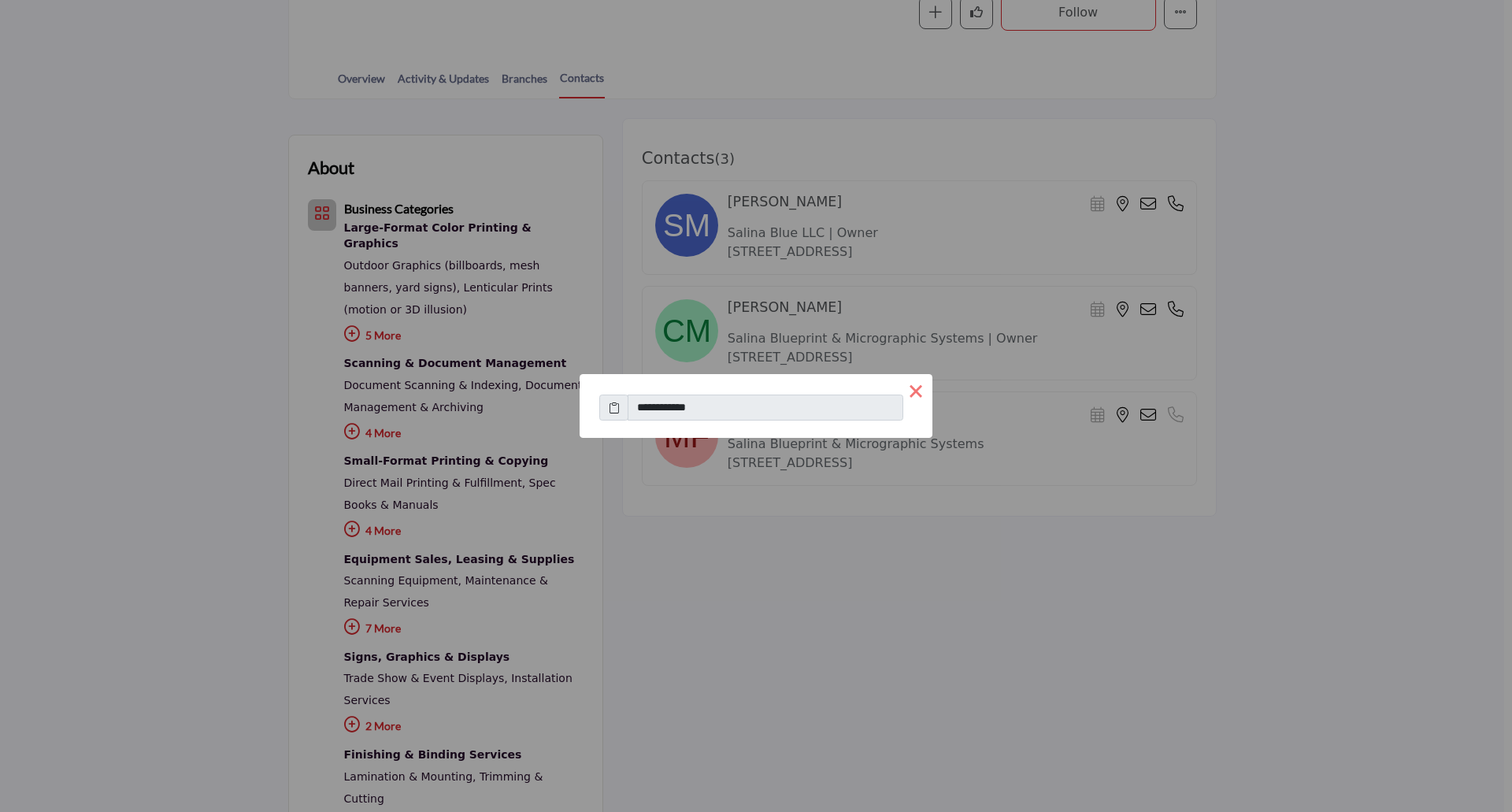
click at [921, 390] on button "×" at bounding box center [916, 390] width 33 height 33
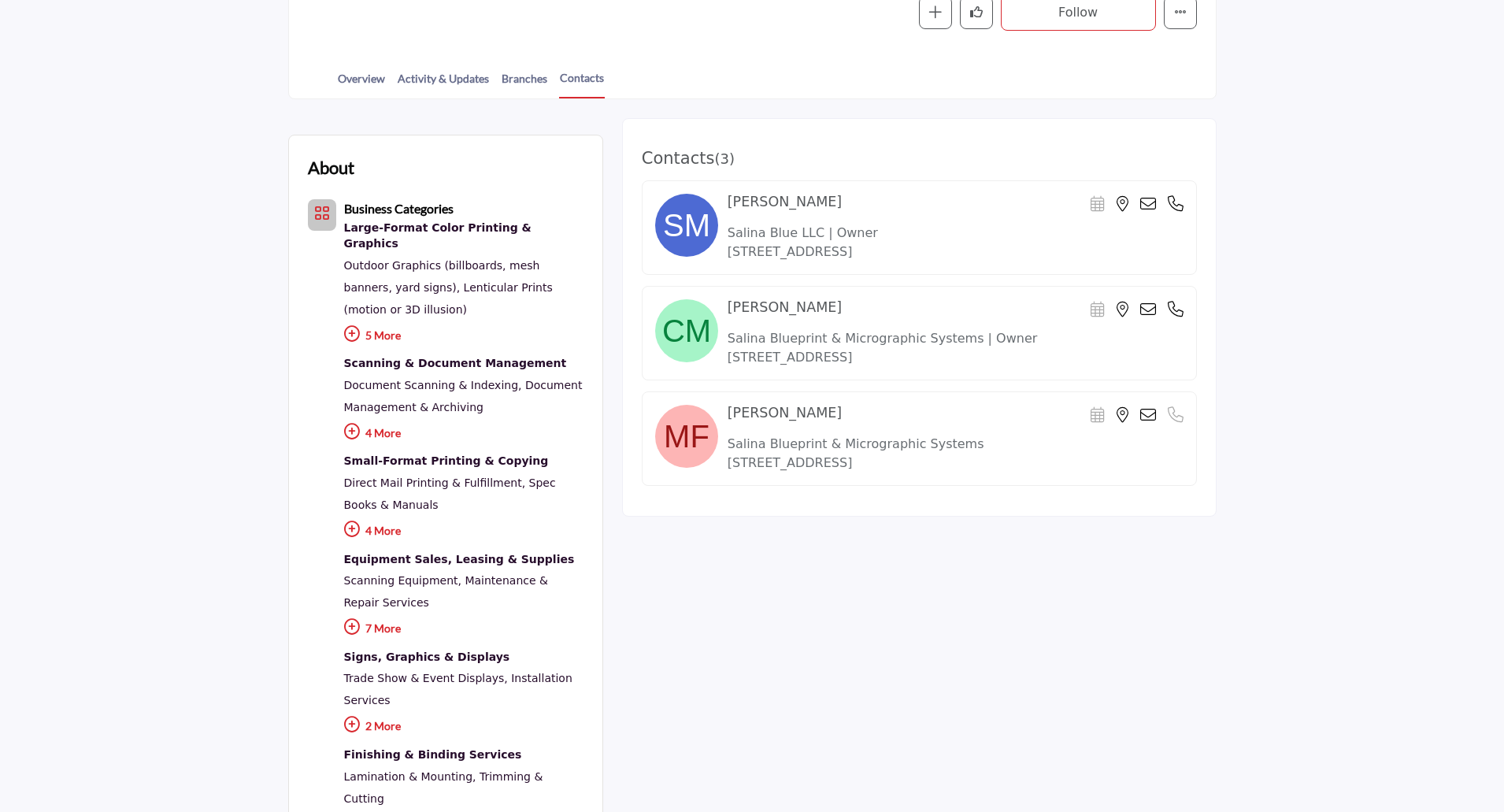
click at [1145, 207] on icon at bounding box center [1147, 203] width 15 height 15
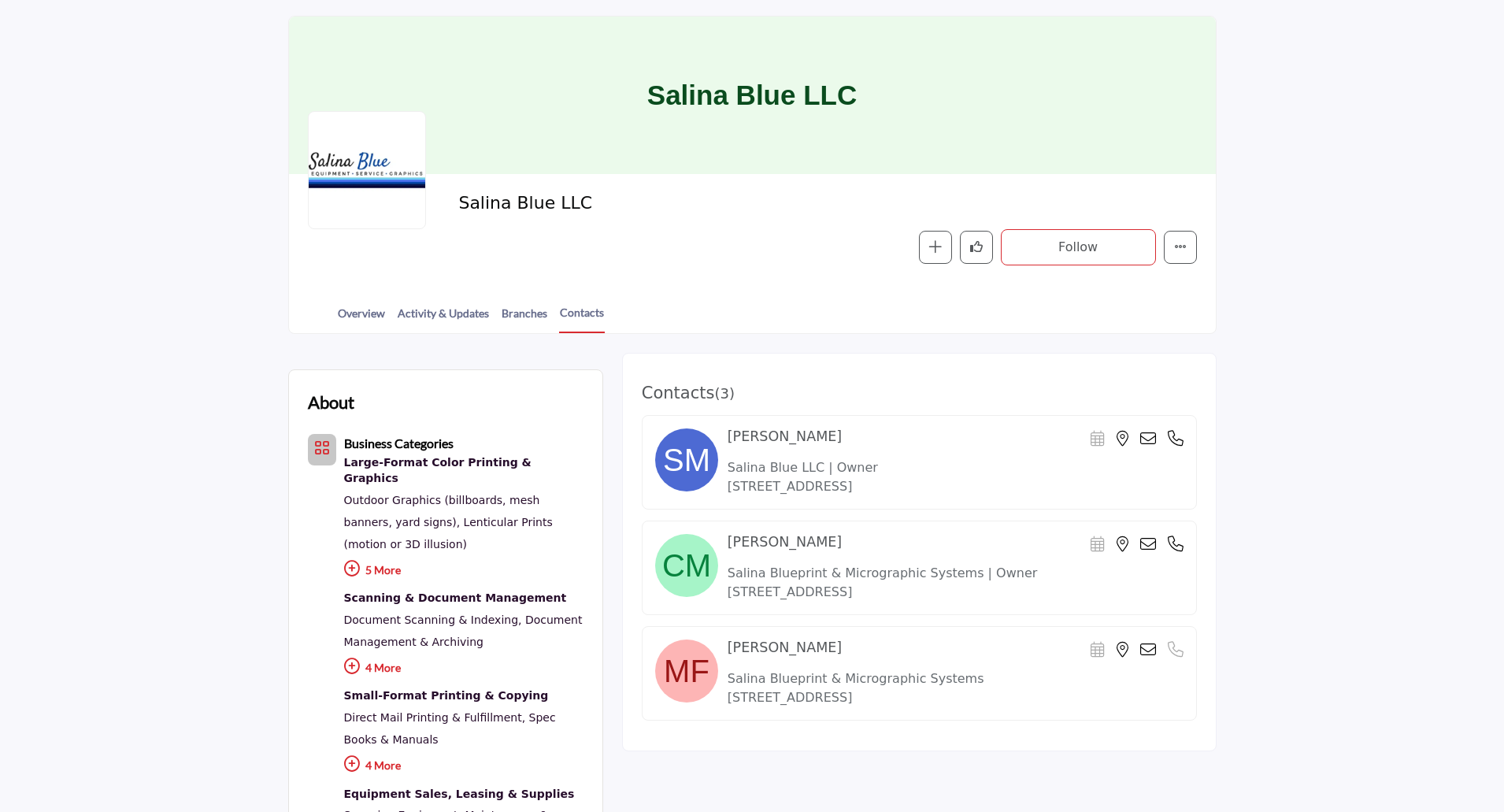
scroll to position [76, 0]
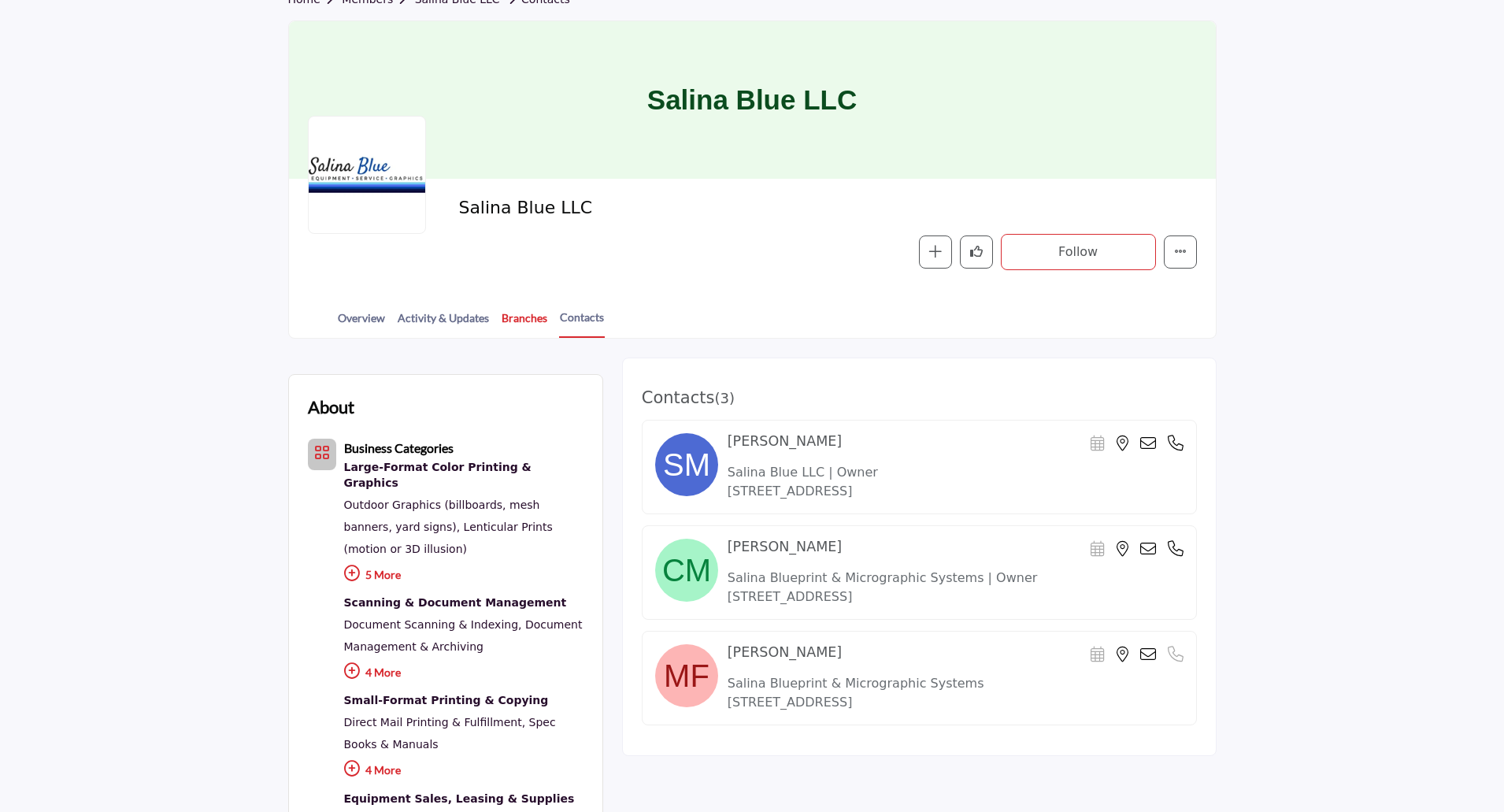
click at [519, 319] on link "Branches" at bounding box center [524, 323] width 47 height 28
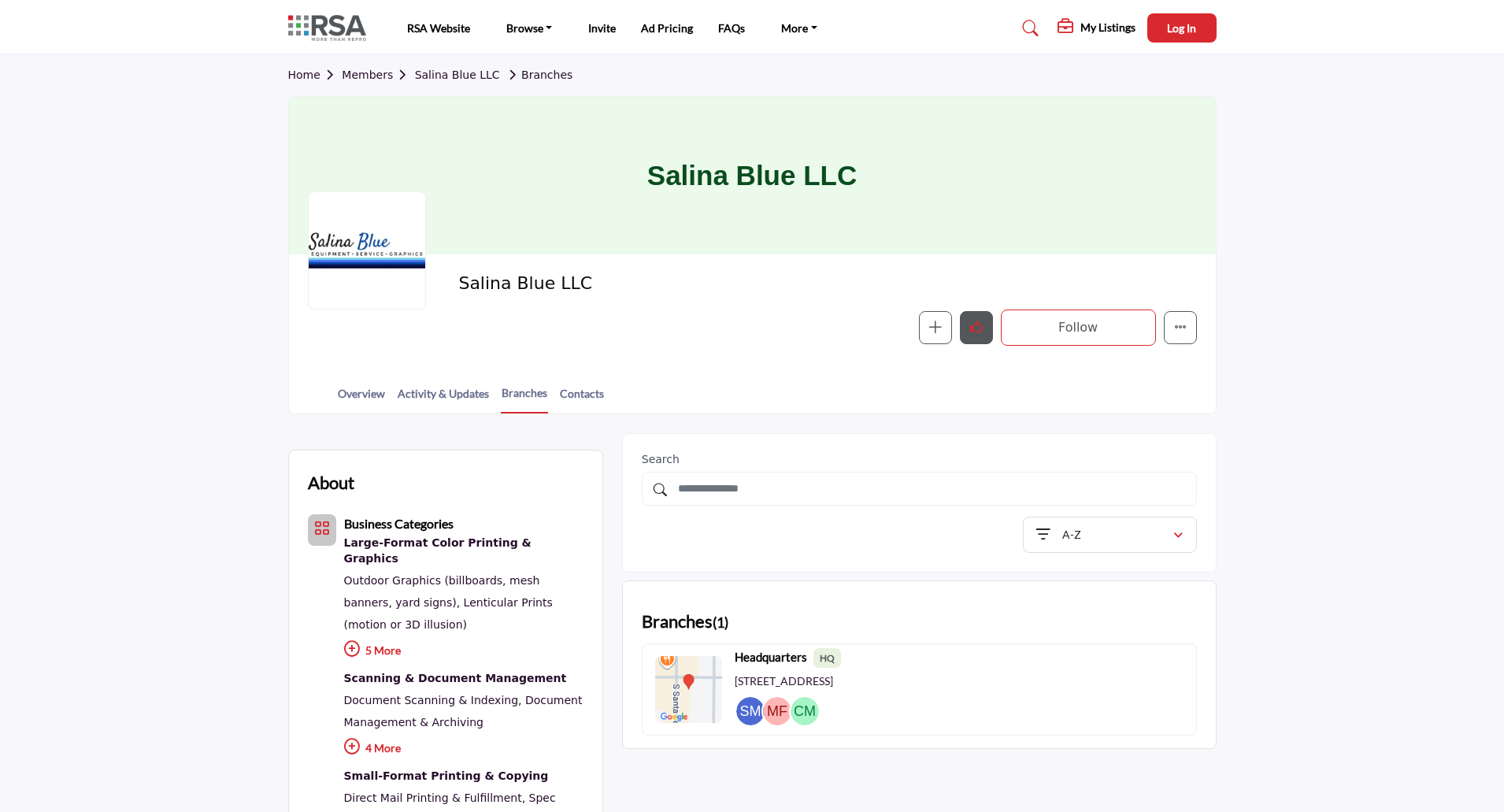
click at [973, 327] on icon "Like" at bounding box center [976, 327] width 13 height 13
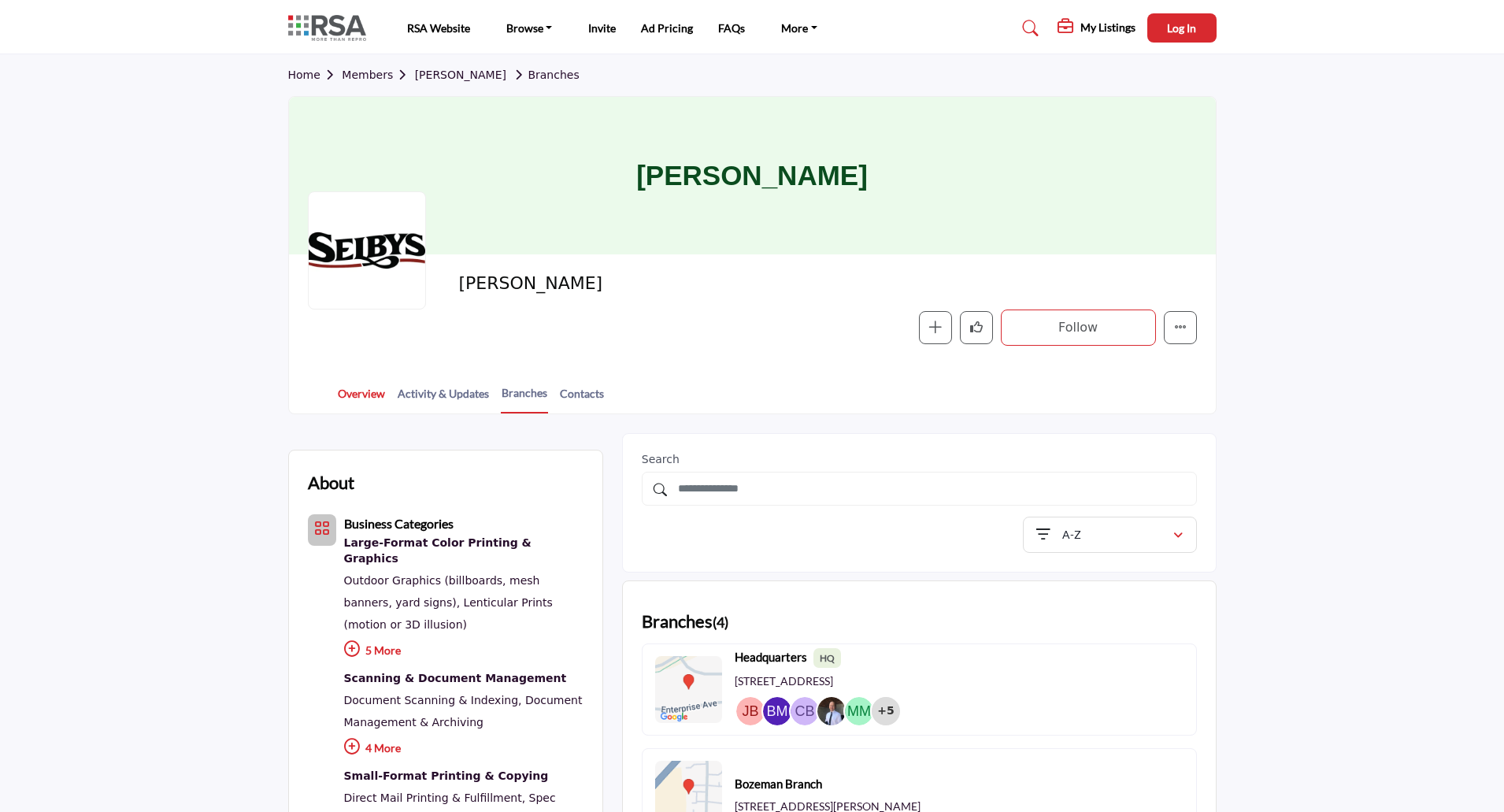
click at [361, 393] on link "Overview" at bounding box center [361, 398] width 49 height 28
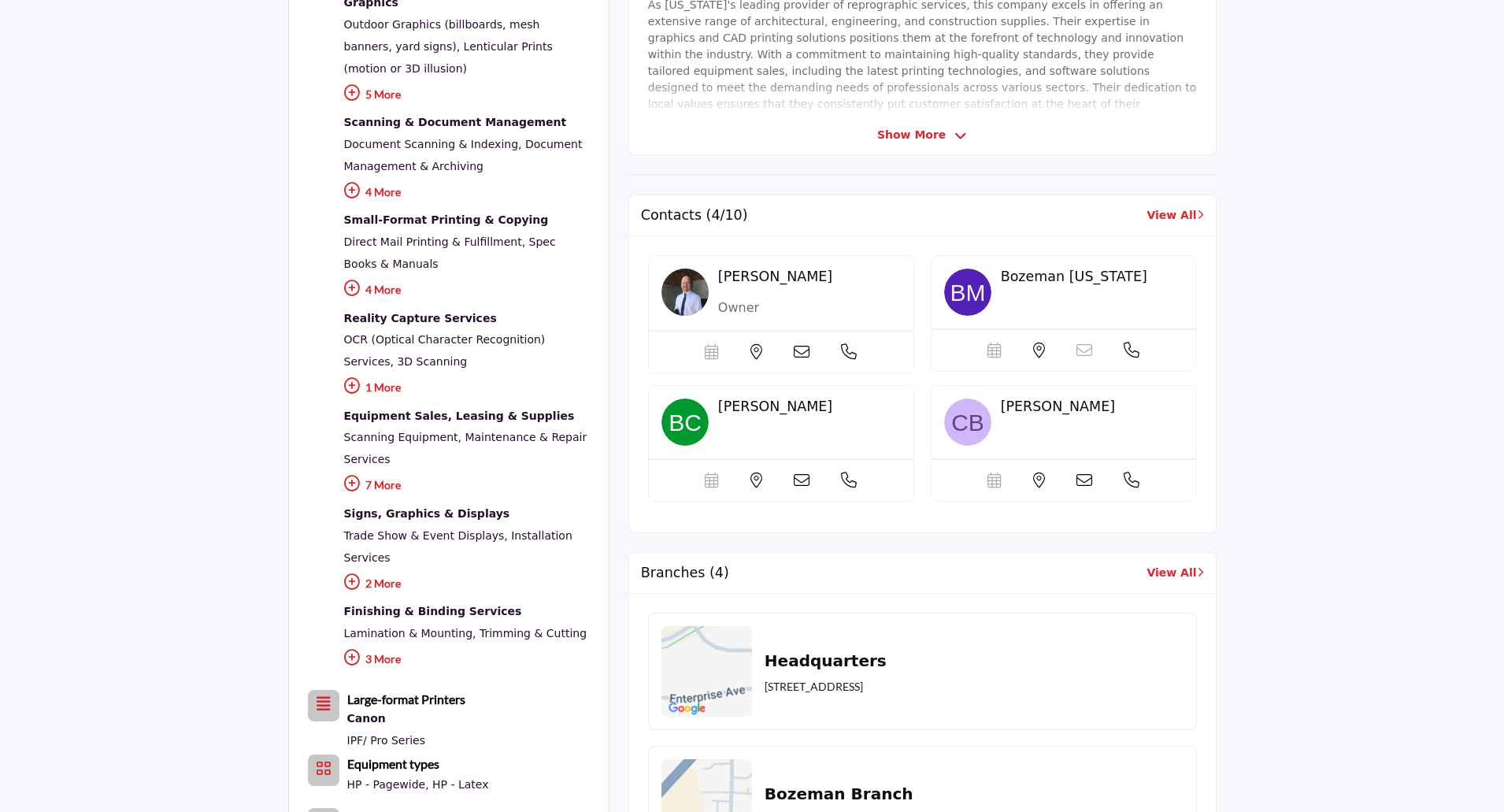
scroll to position [551, 0]
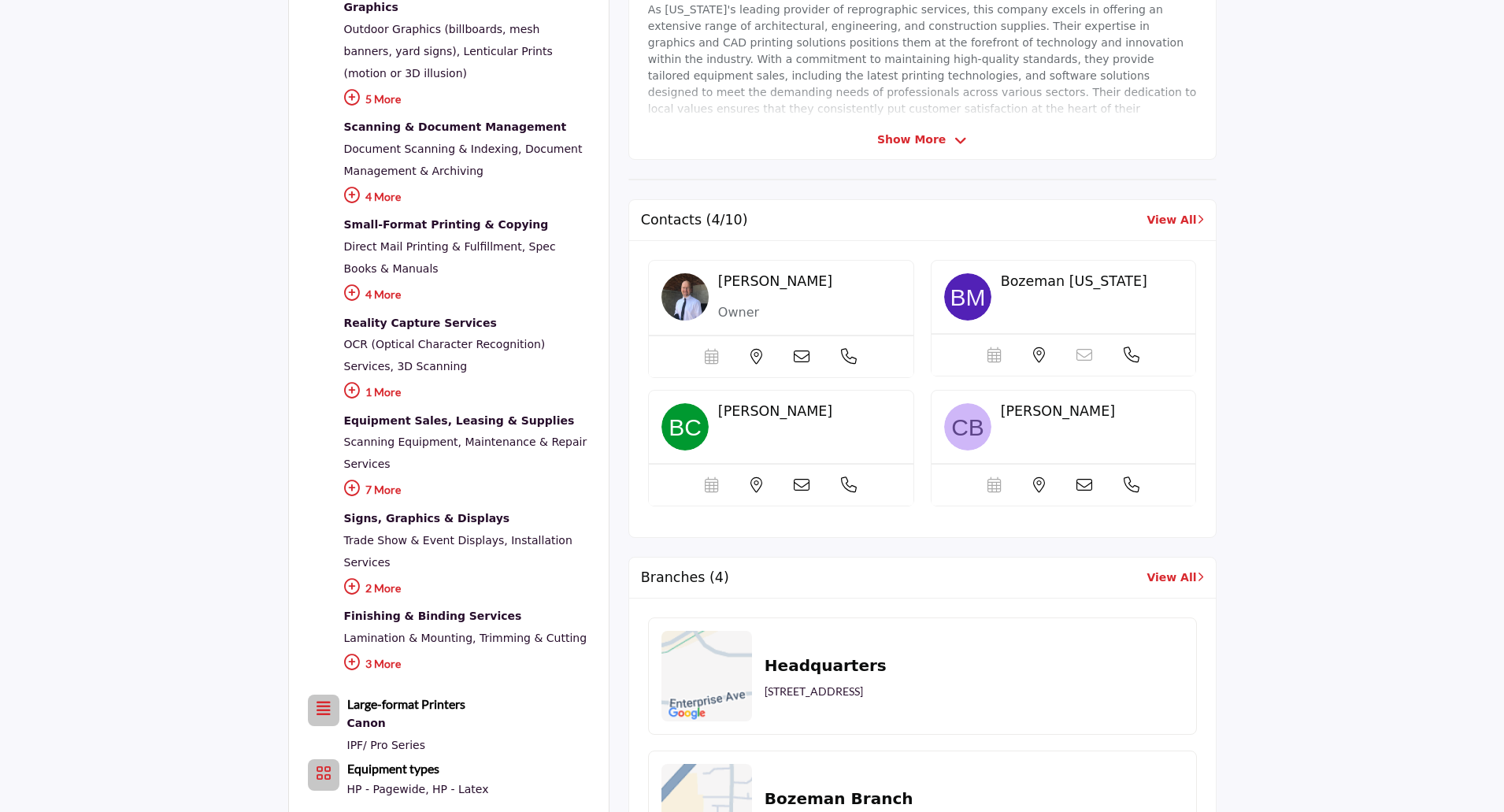
click at [1164, 221] on link "View All" at bounding box center [1174, 220] width 57 height 16
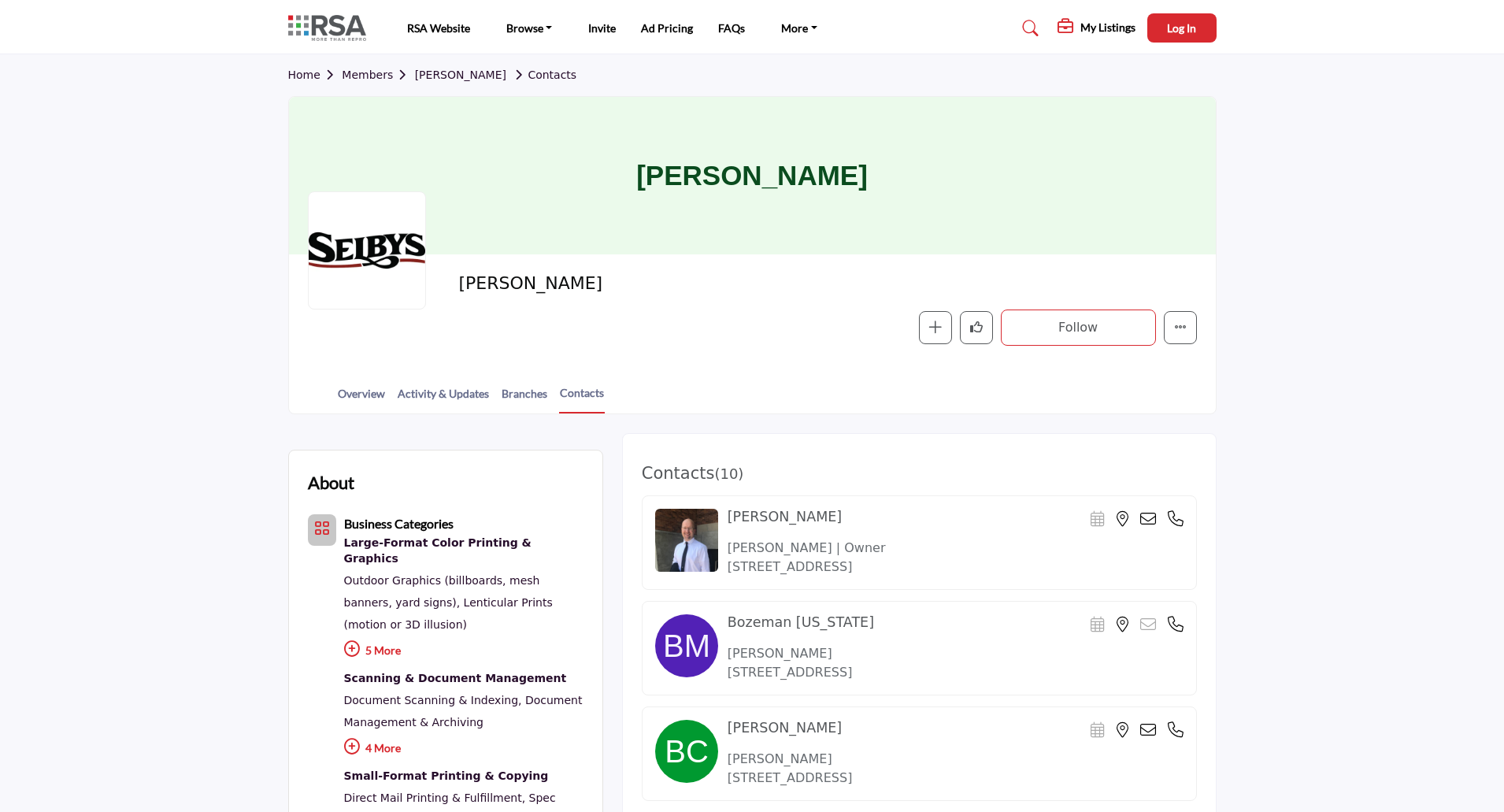
click at [360, 72] on link "Members" at bounding box center [378, 75] width 72 height 13
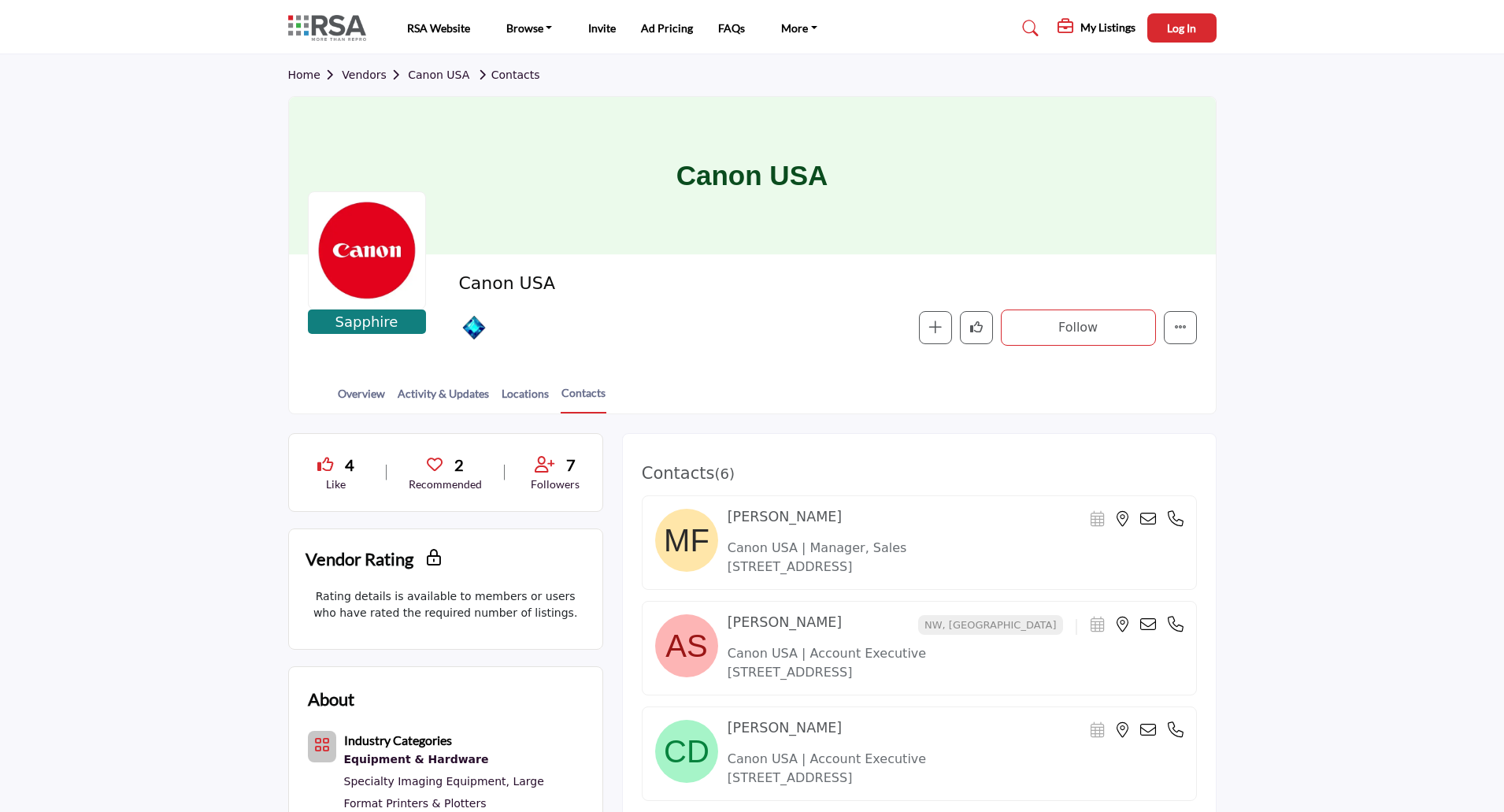
click at [360, 78] on link "Vendors" at bounding box center [374, 75] width 66 height 13
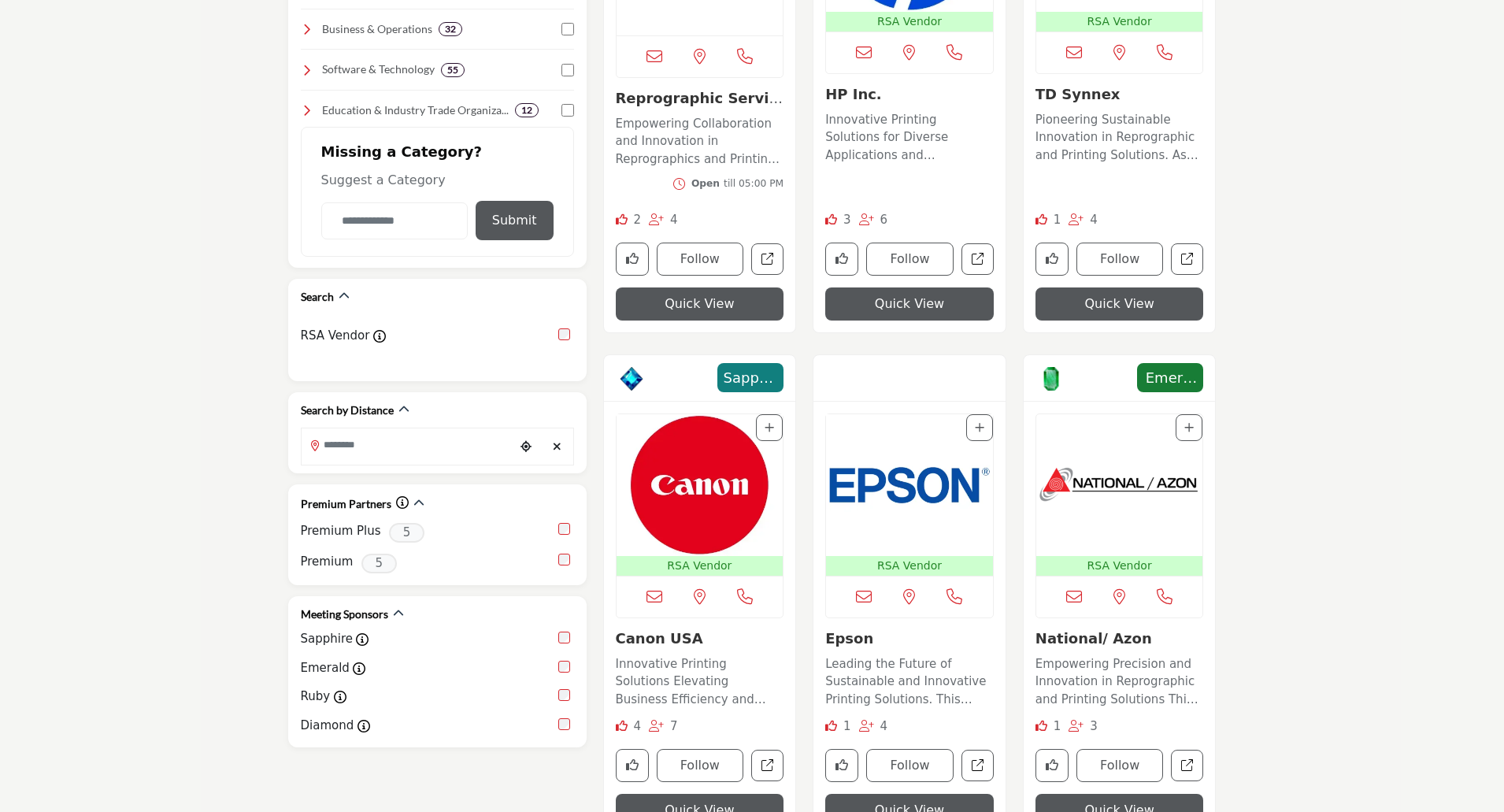
scroll to position [788, 0]
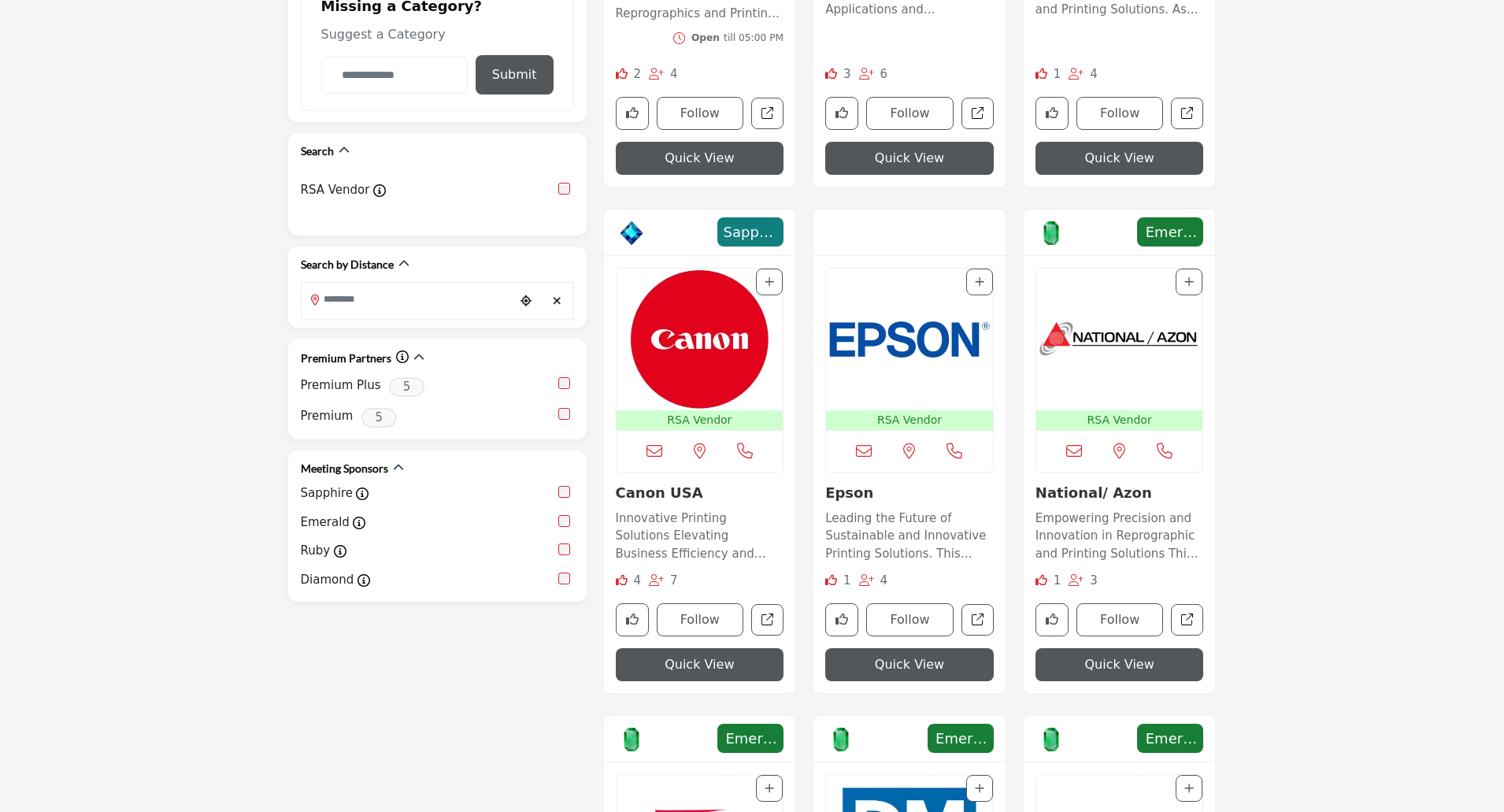
click at [1119, 341] on img "Open Listing in new tab" at bounding box center [1119, 339] width 167 height 142
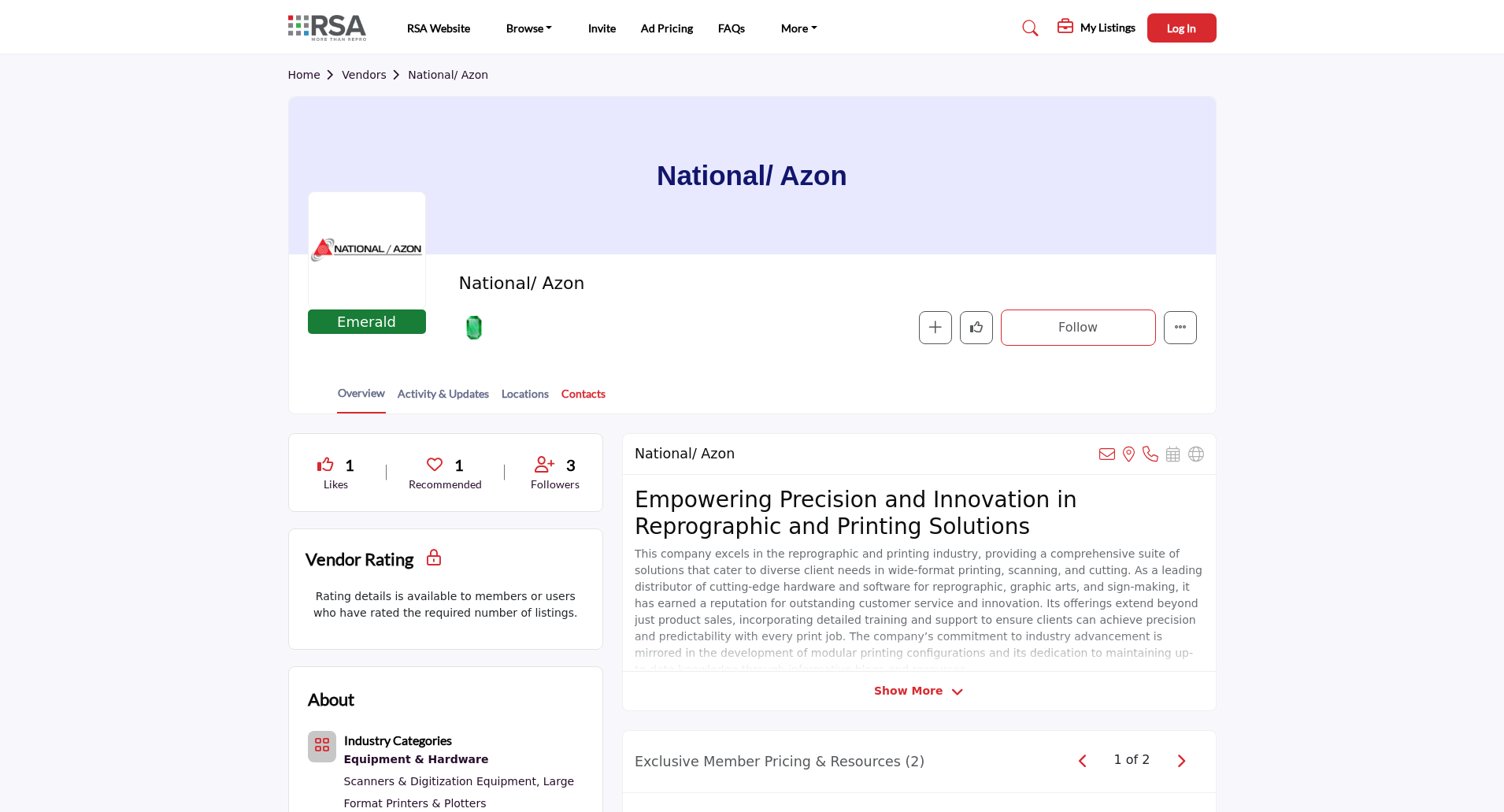
click at [576, 390] on link "Contacts" at bounding box center [584, 398] width 46 height 28
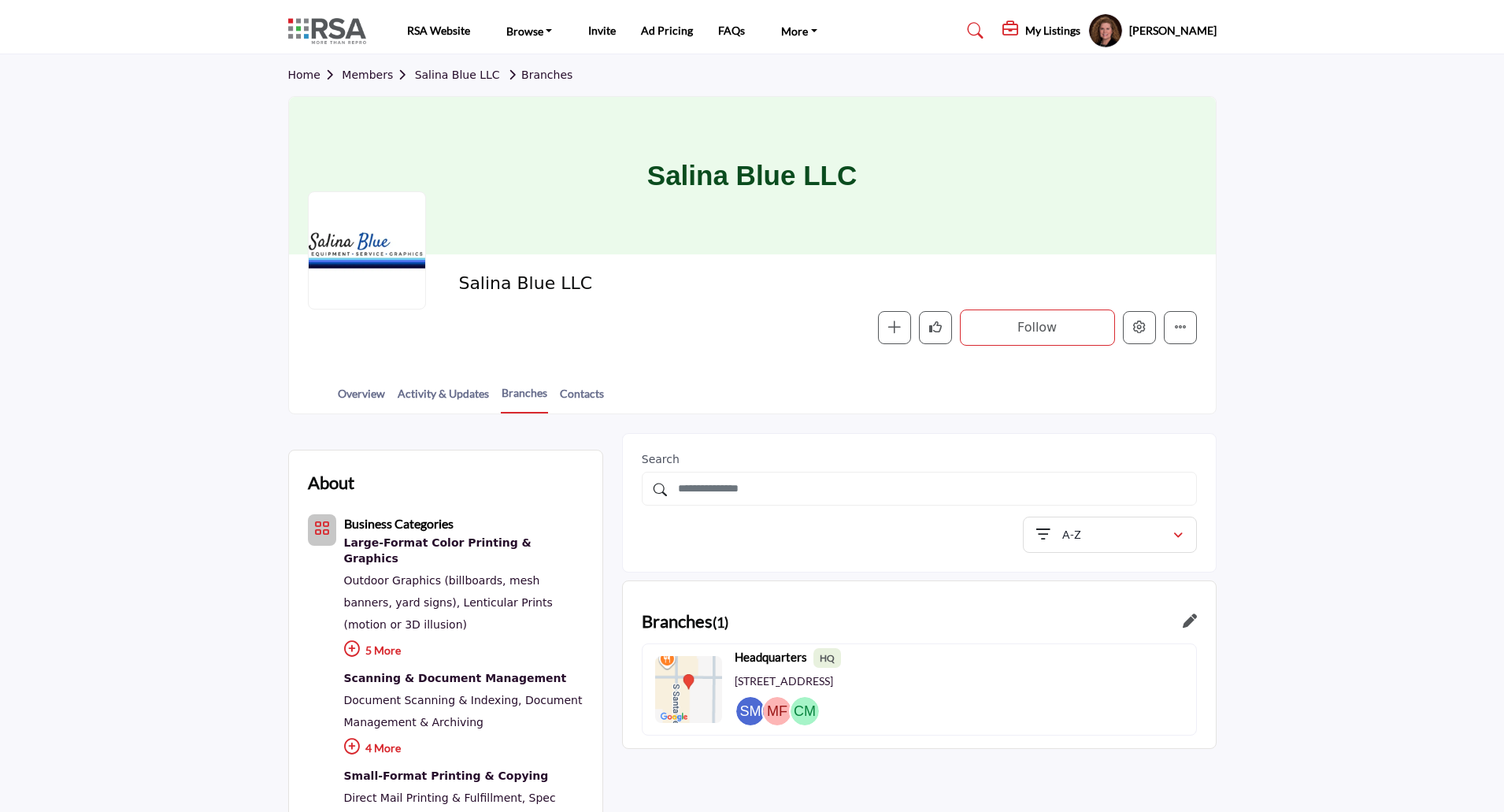
click at [1025, 32] on h5 "My Listings" at bounding box center [1052, 31] width 55 height 14
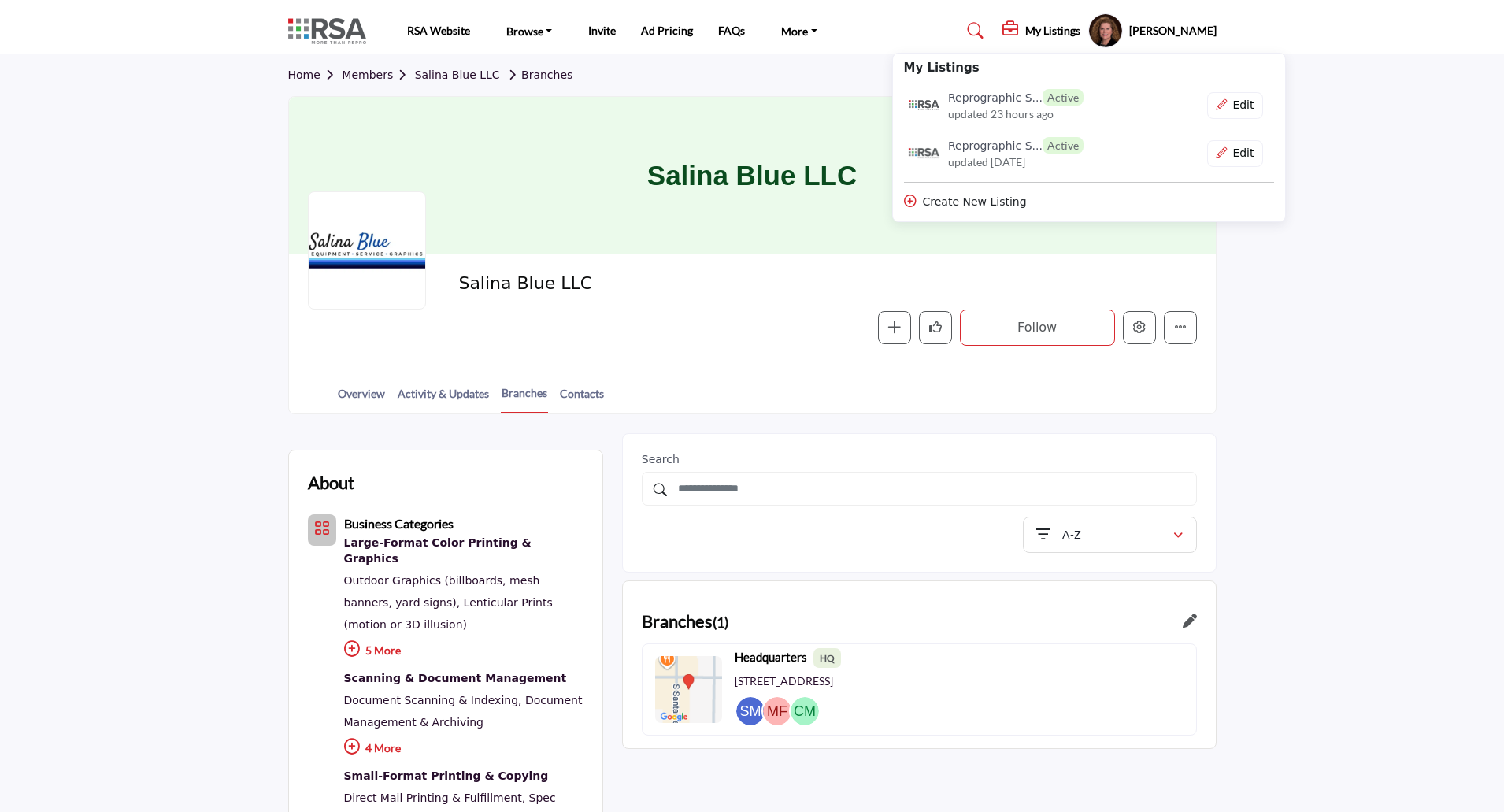
click at [1385, 296] on section "Home Members Salina Blue LLC Branches Salina Blue LLC Salina Blue LLC Follow Fo…" at bounding box center [752, 234] width 1504 height 359
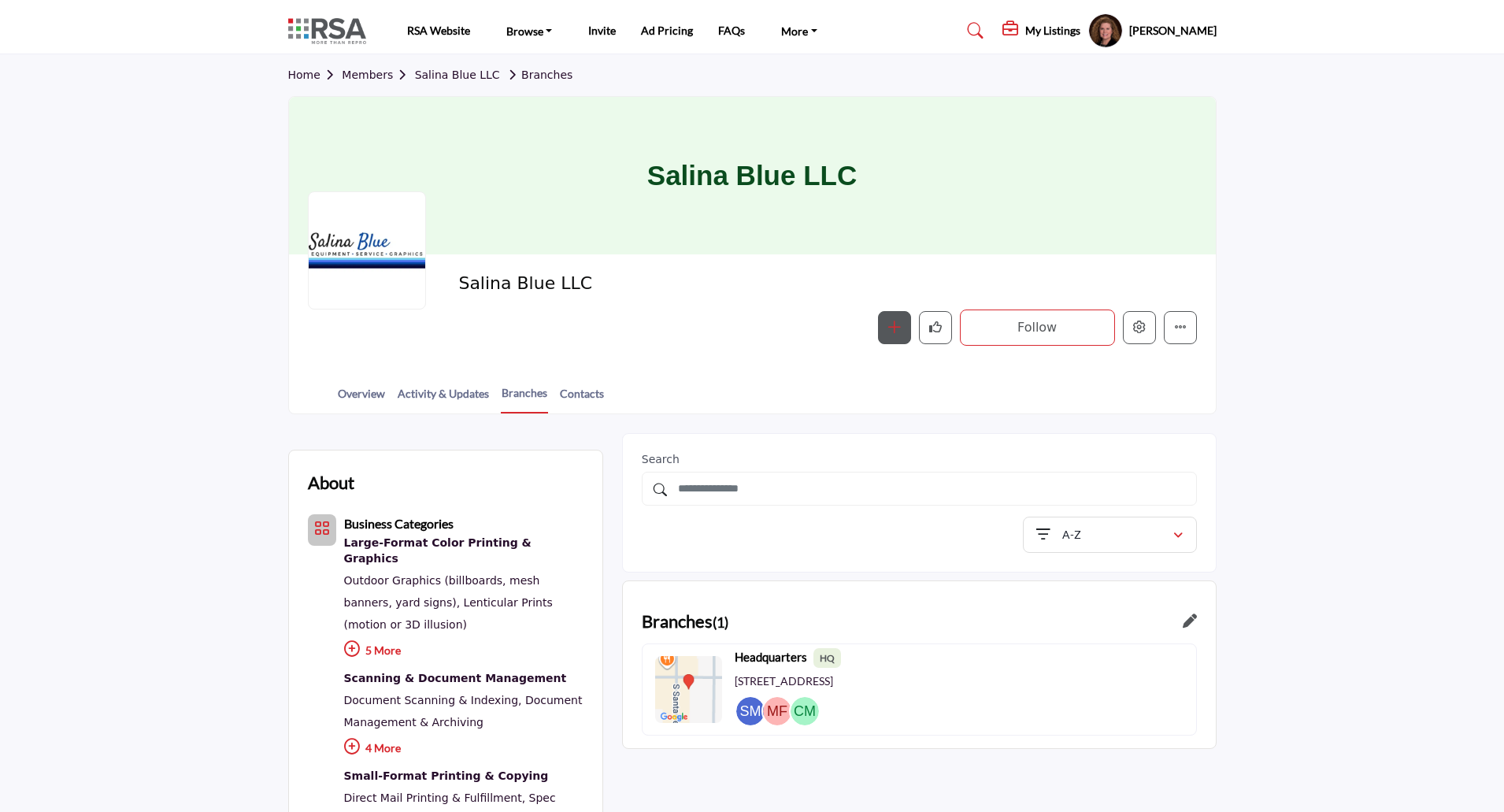
click at [894, 333] on icon "button" at bounding box center [894, 327] width 13 height 13
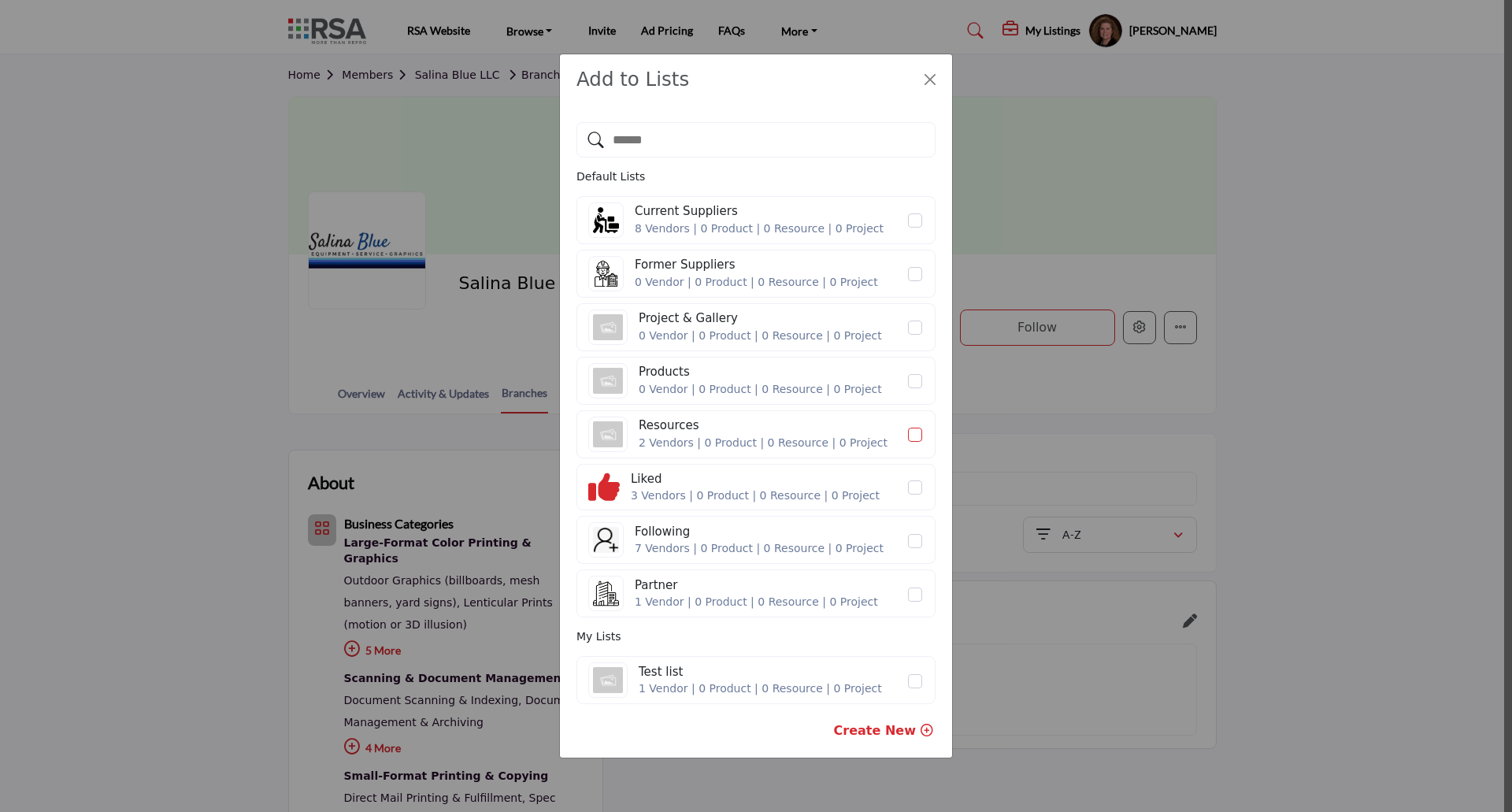
click at [919, 440] on span "Resources" at bounding box center [915, 434] width 14 height 14
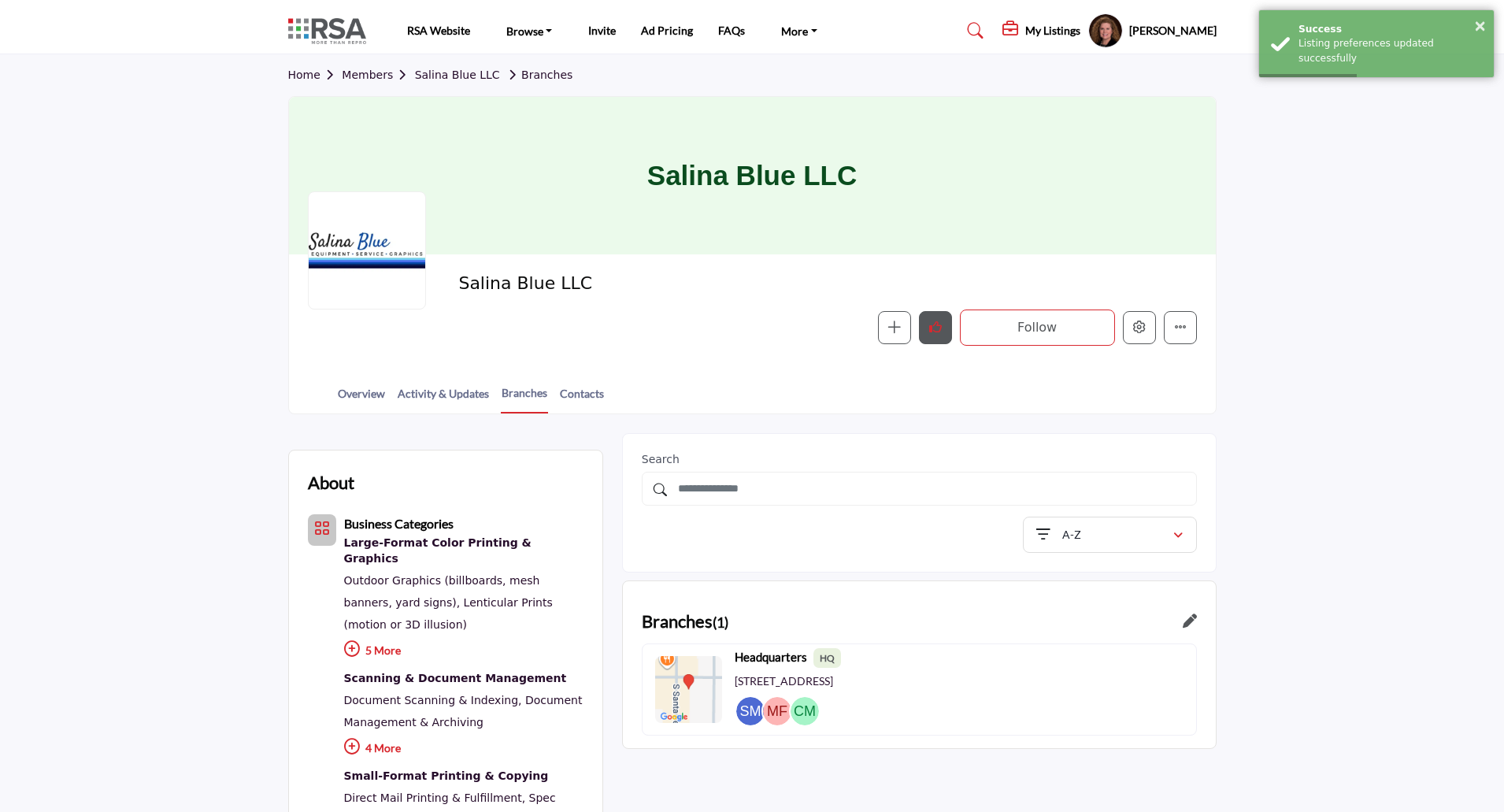
click at [935, 331] on icon "Like" at bounding box center [936, 327] width 13 height 13
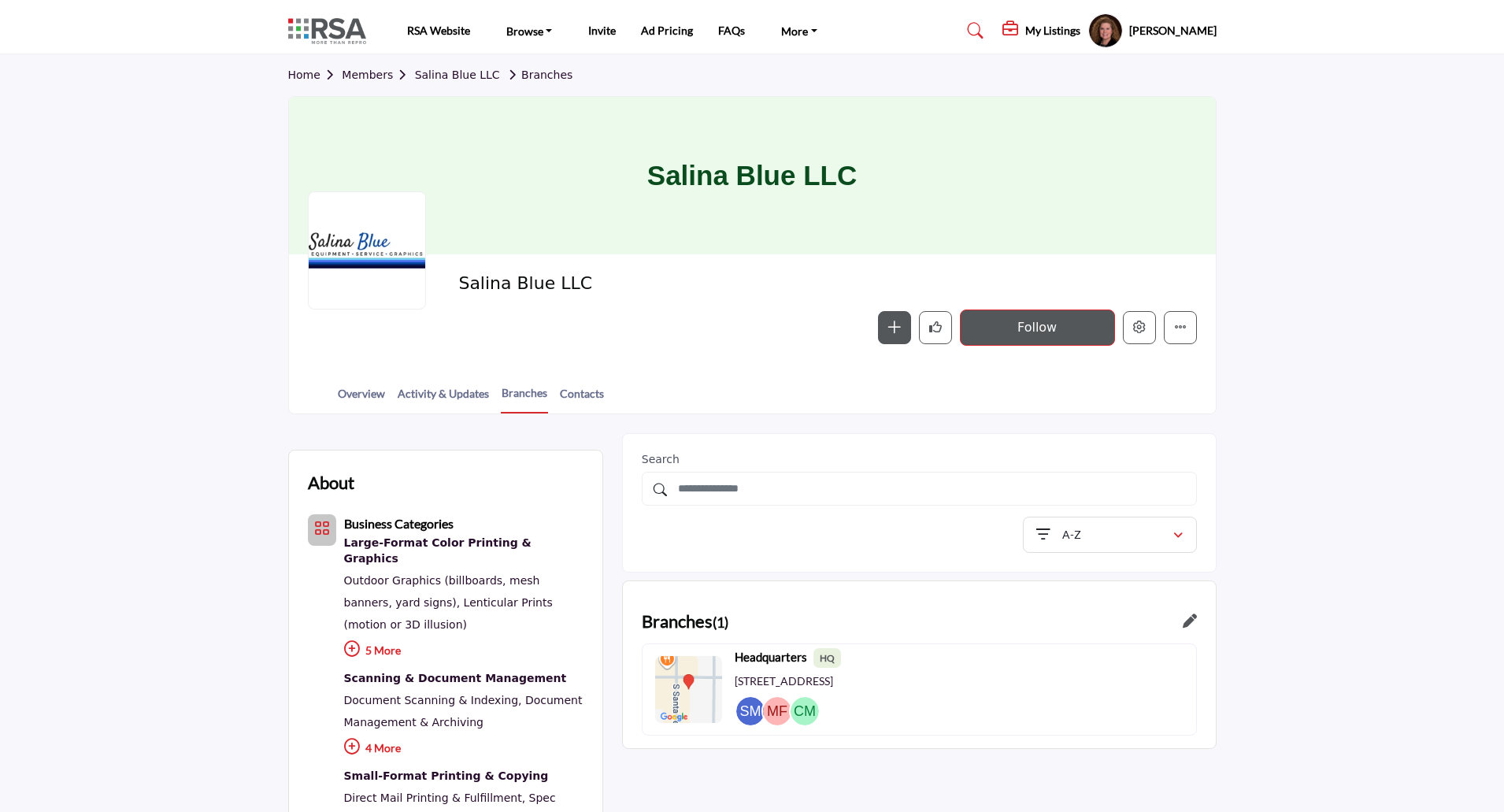
click at [1035, 318] on button "Follow" at bounding box center [1038, 328] width 155 height 36
click at [1172, 35] on h5 "[PERSON_NAME]" at bounding box center [1172, 30] width 88 height 15
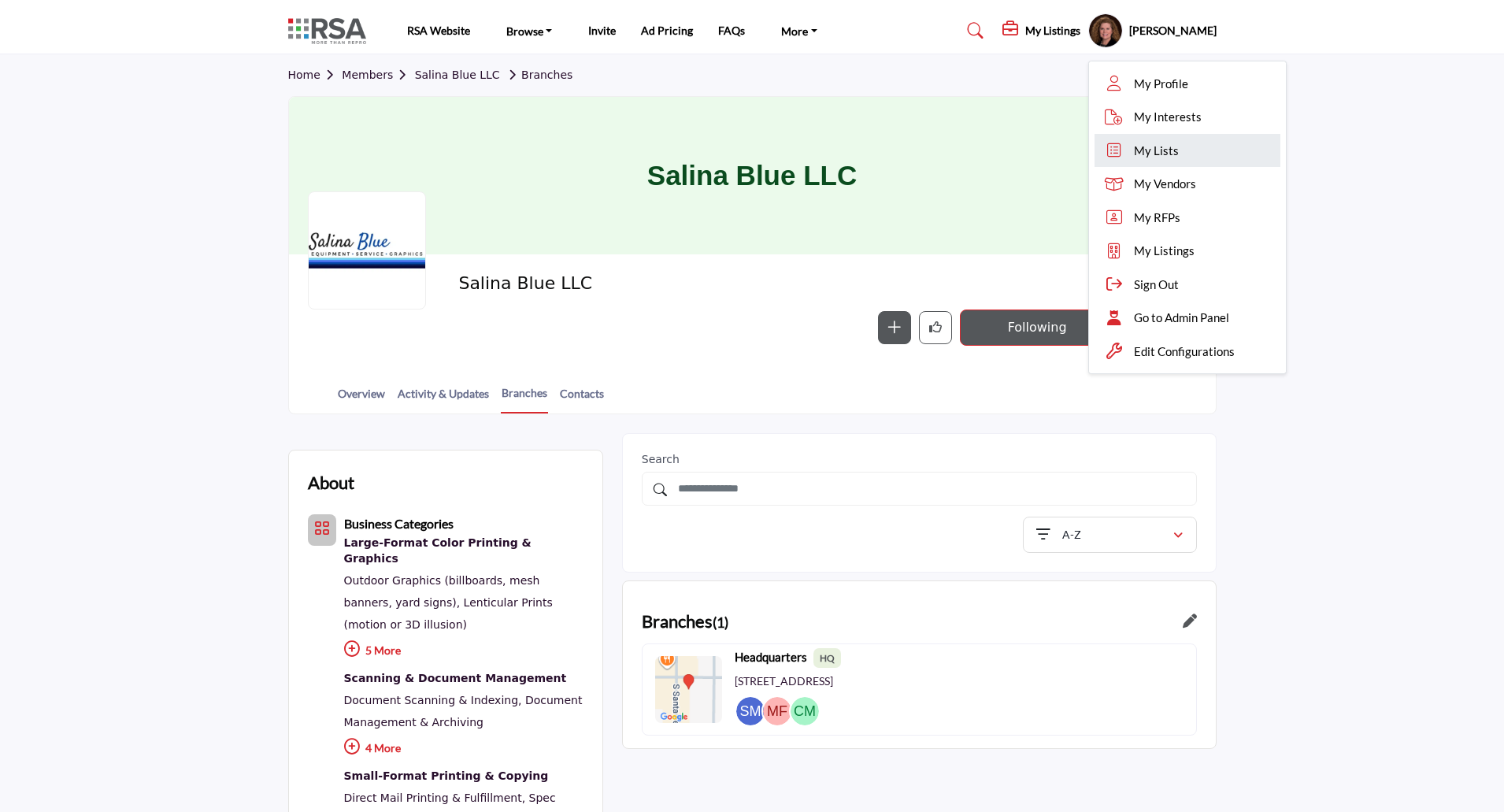
drag, startPoint x: 1132, startPoint y: 151, endPoint x: 1214, endPoint y: 154, distance: 82.1
click at [1134, 151] on span "My Lists" at bounding box center [1156, 151] width 45 height 18
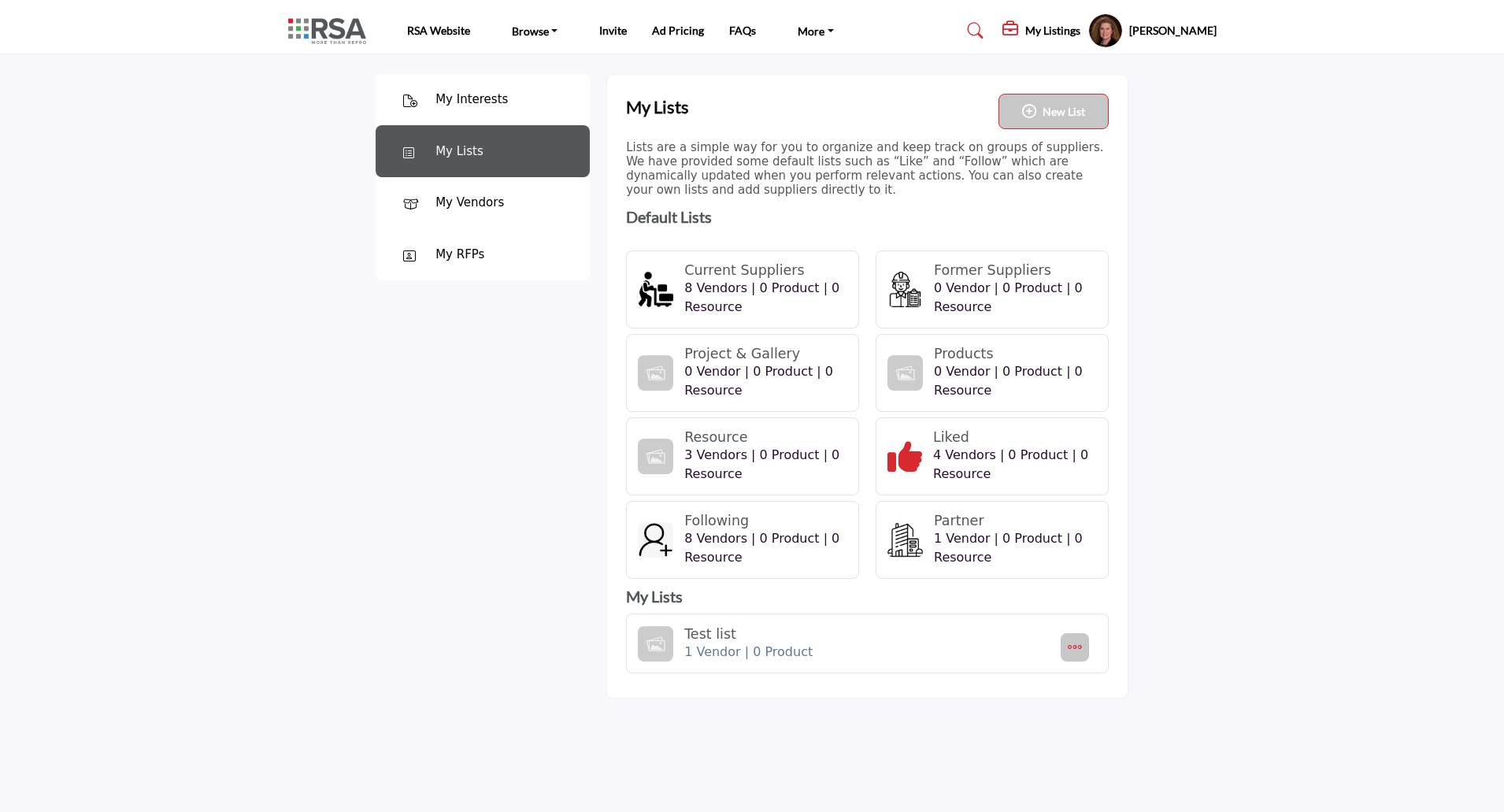
click at [746, 472] on div "3 Vendors | 0 Product | 0 Resource" at bounding box center [766, 464] width 163 height 38
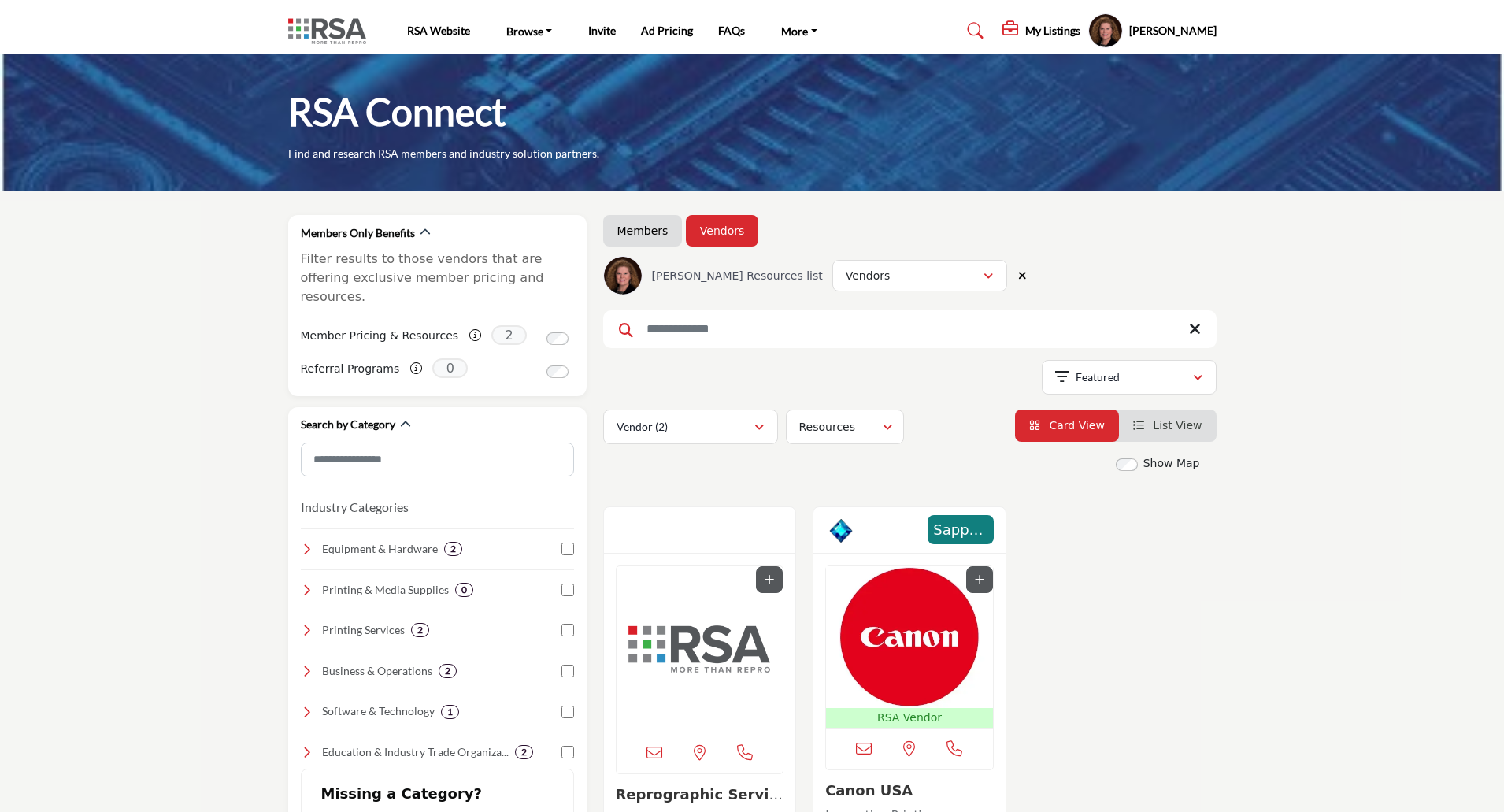
click at [634, 226] on link "Members" at bounding box center [643, 230] width 51 height 15
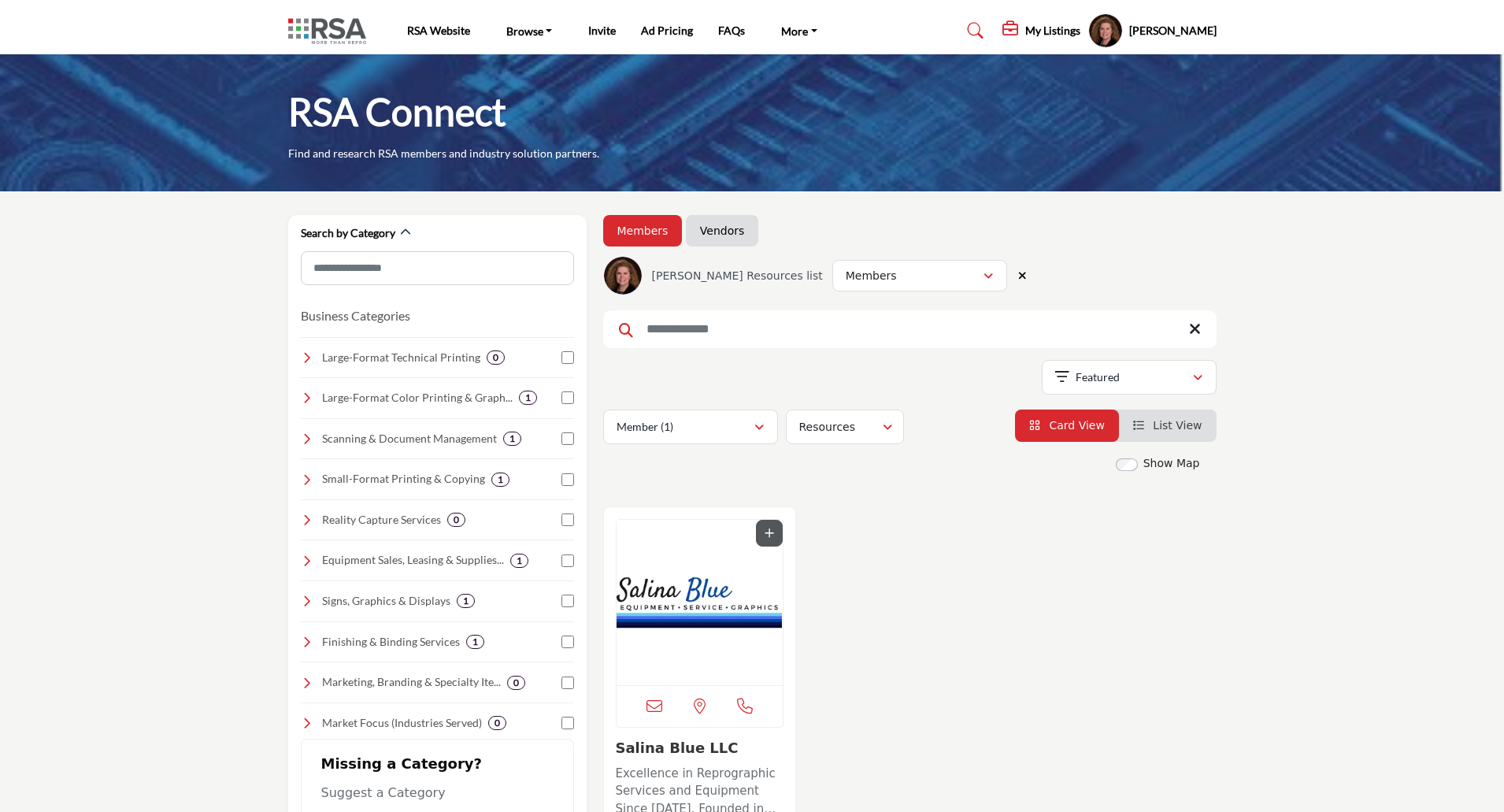
click at [1159, 29] on h5 "[PERSON_NAME]" at bounding box center [1172, 30] width 88 height 15
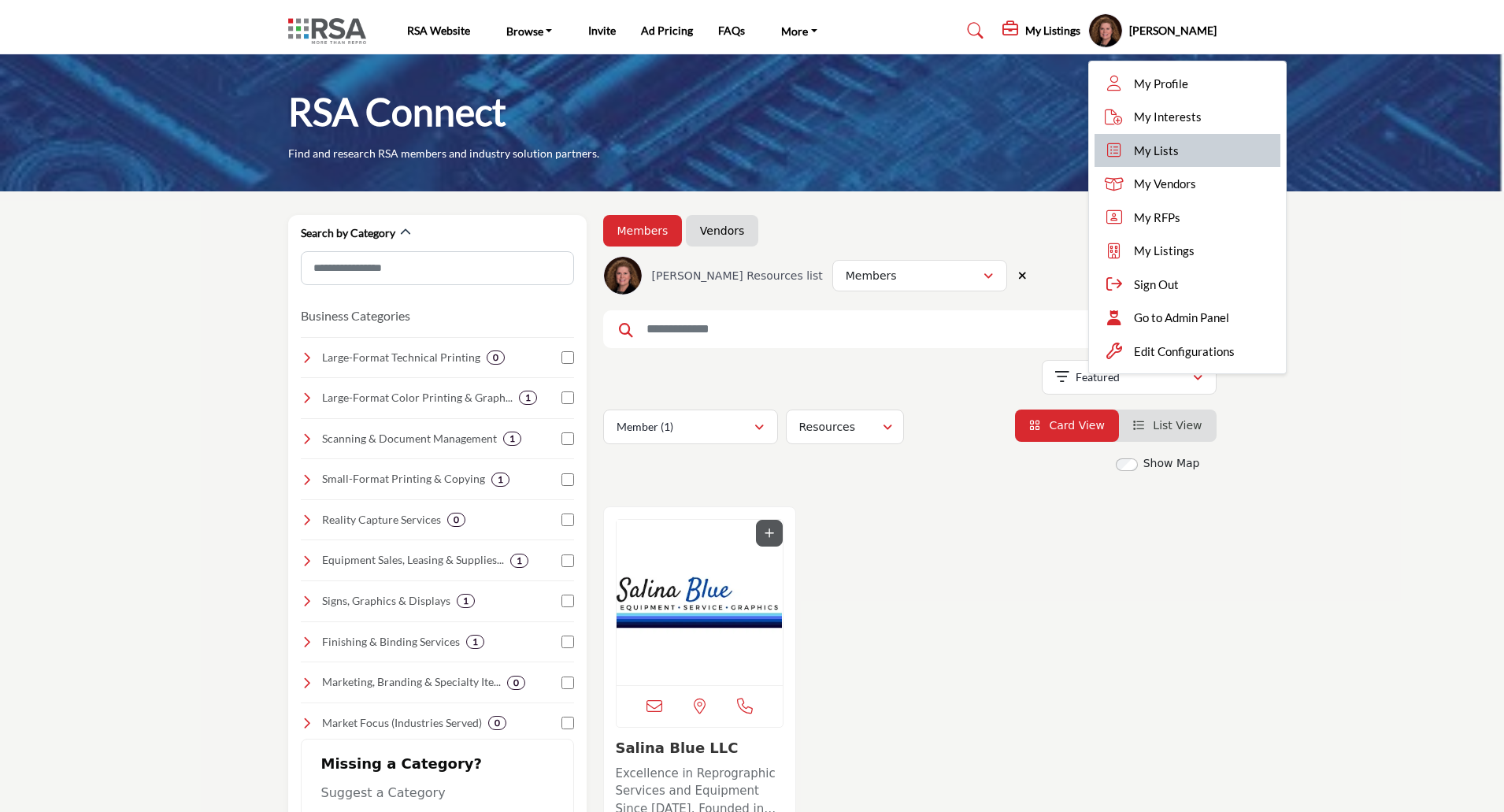
click at [1143, 152] on span "My Lists" at bounding box center [1156, 151] width 45 height 18
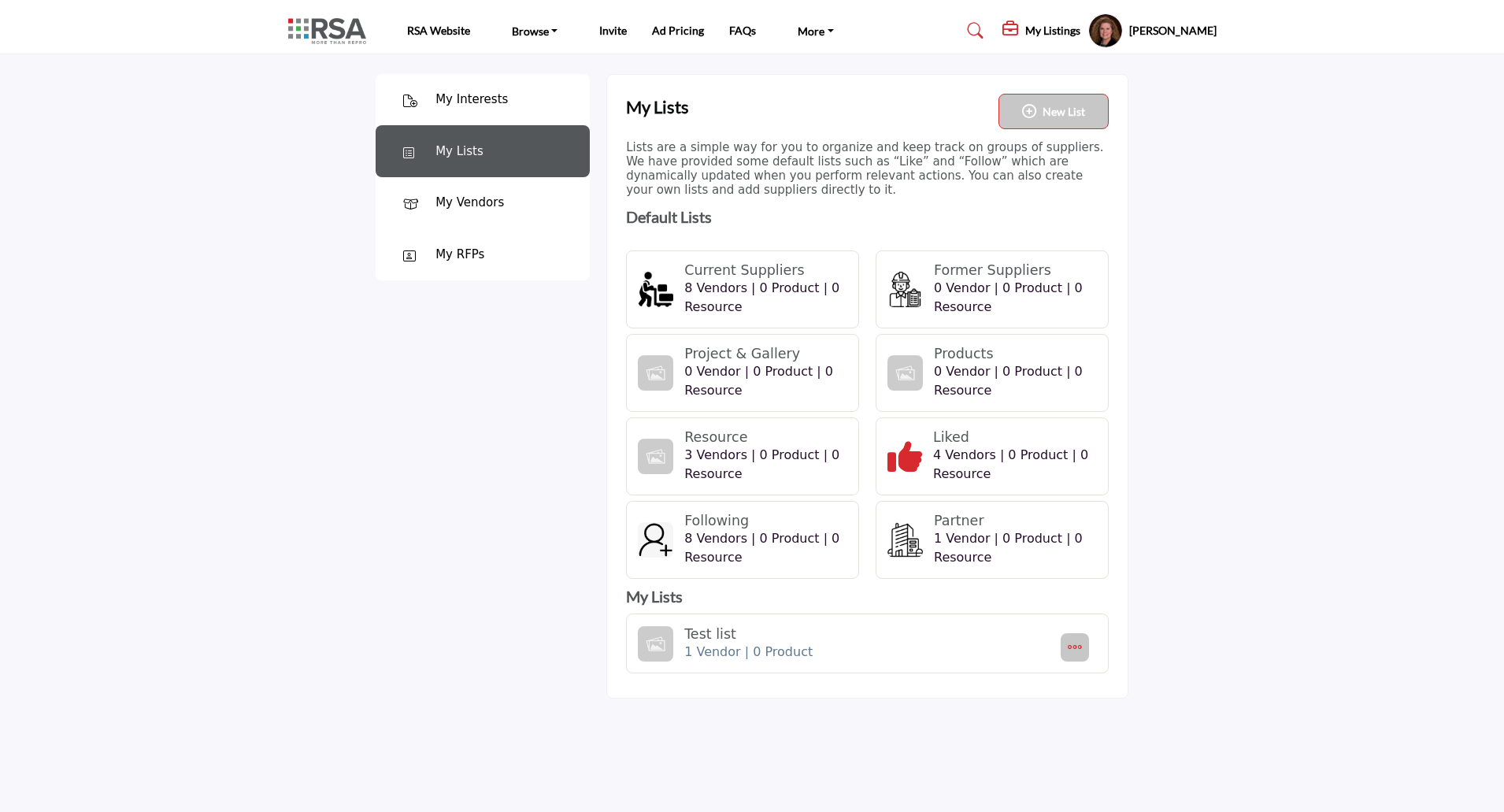
click at [954, 447] on span "4 Vendors | 0 Product | 0 Resource" at bounding box center [1011, 463] width 155 height 33
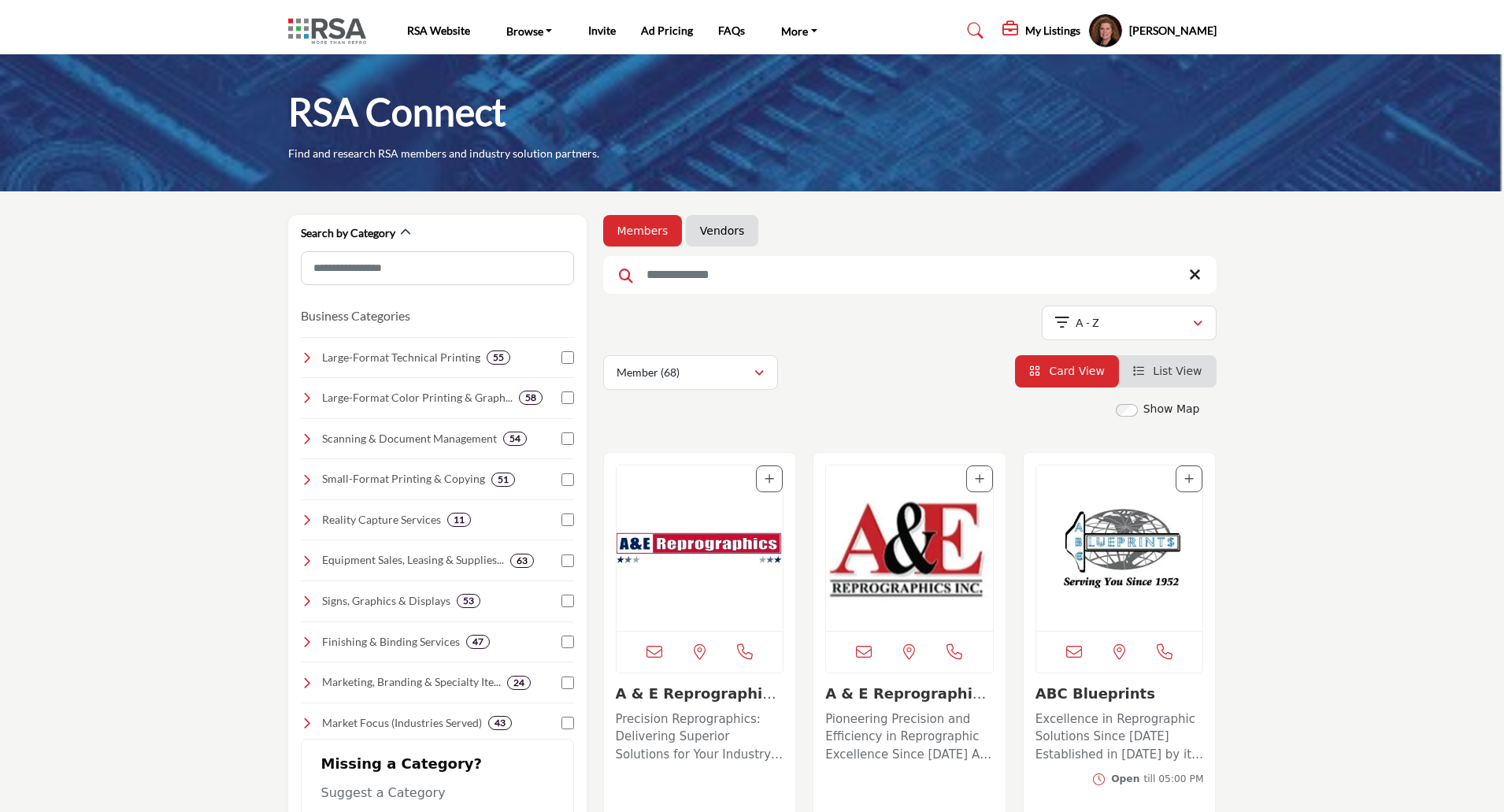
click at [771, 274] on input "Search Keyword" at bounding box center [910, 275] width 613 height 38
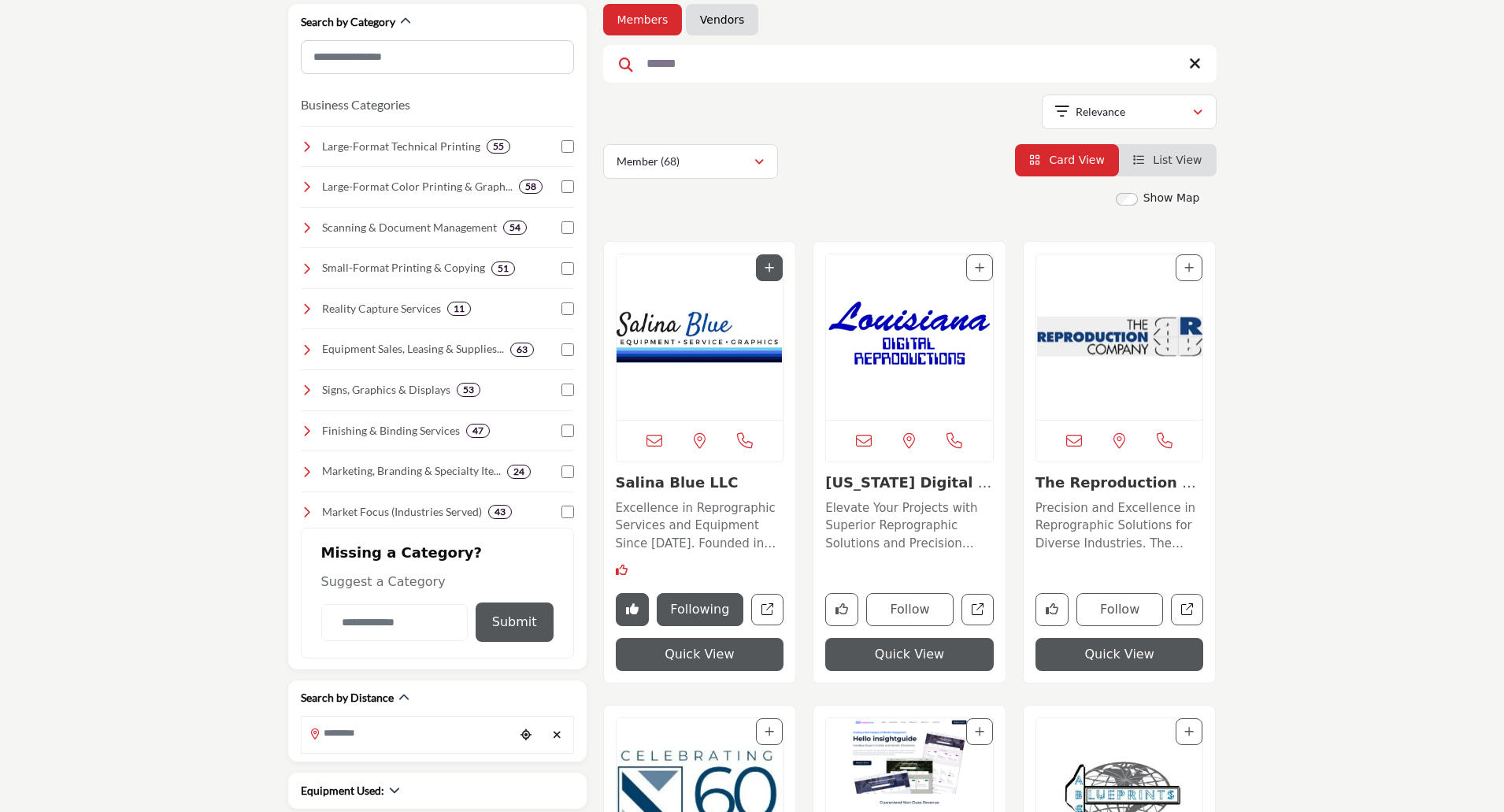
scroll to position [237, 0]
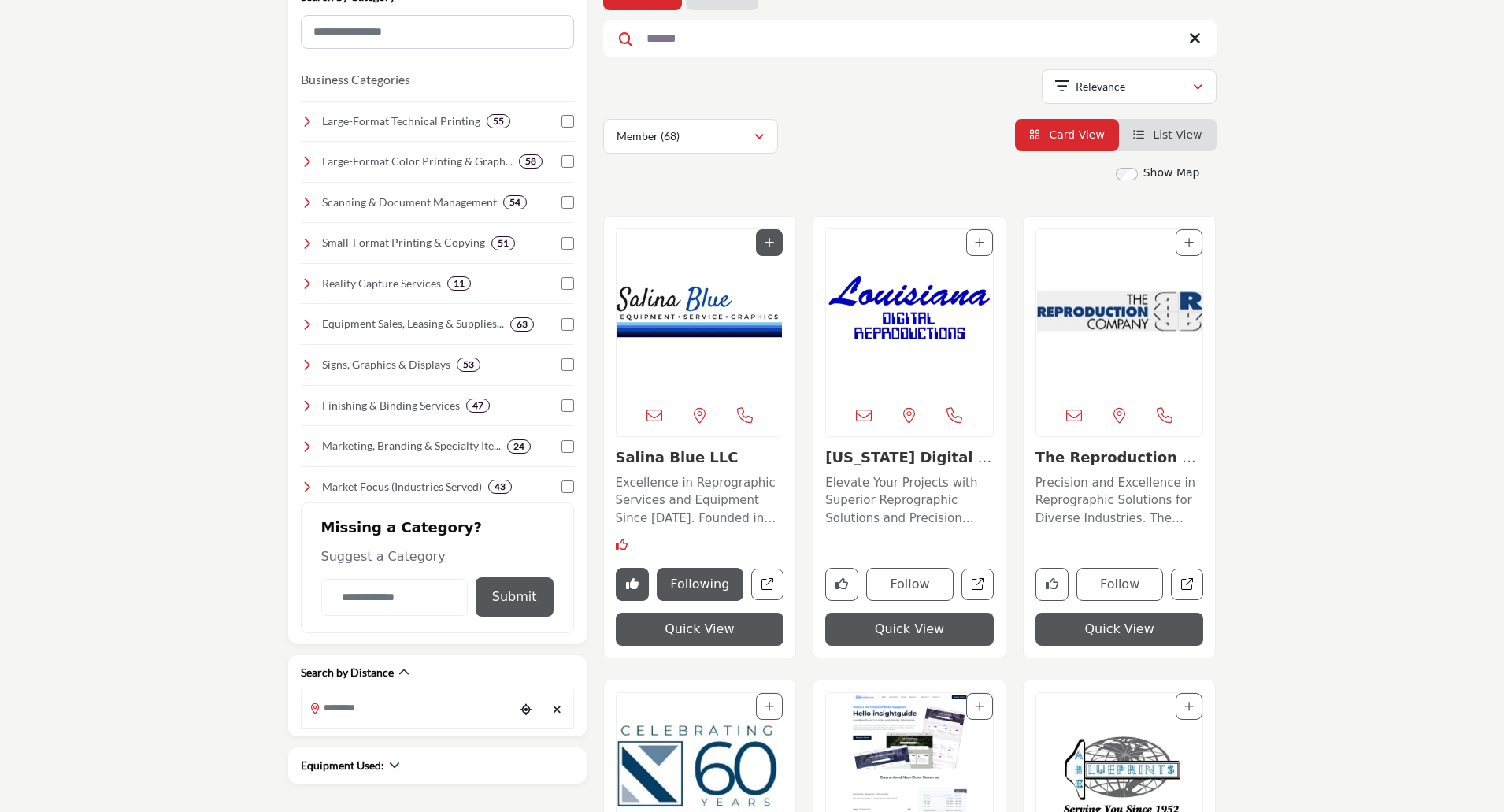
type input "******"
click at [691, 304] on img "Open Listing in new tab" at bounding box center [700, 312] width 167 height 165
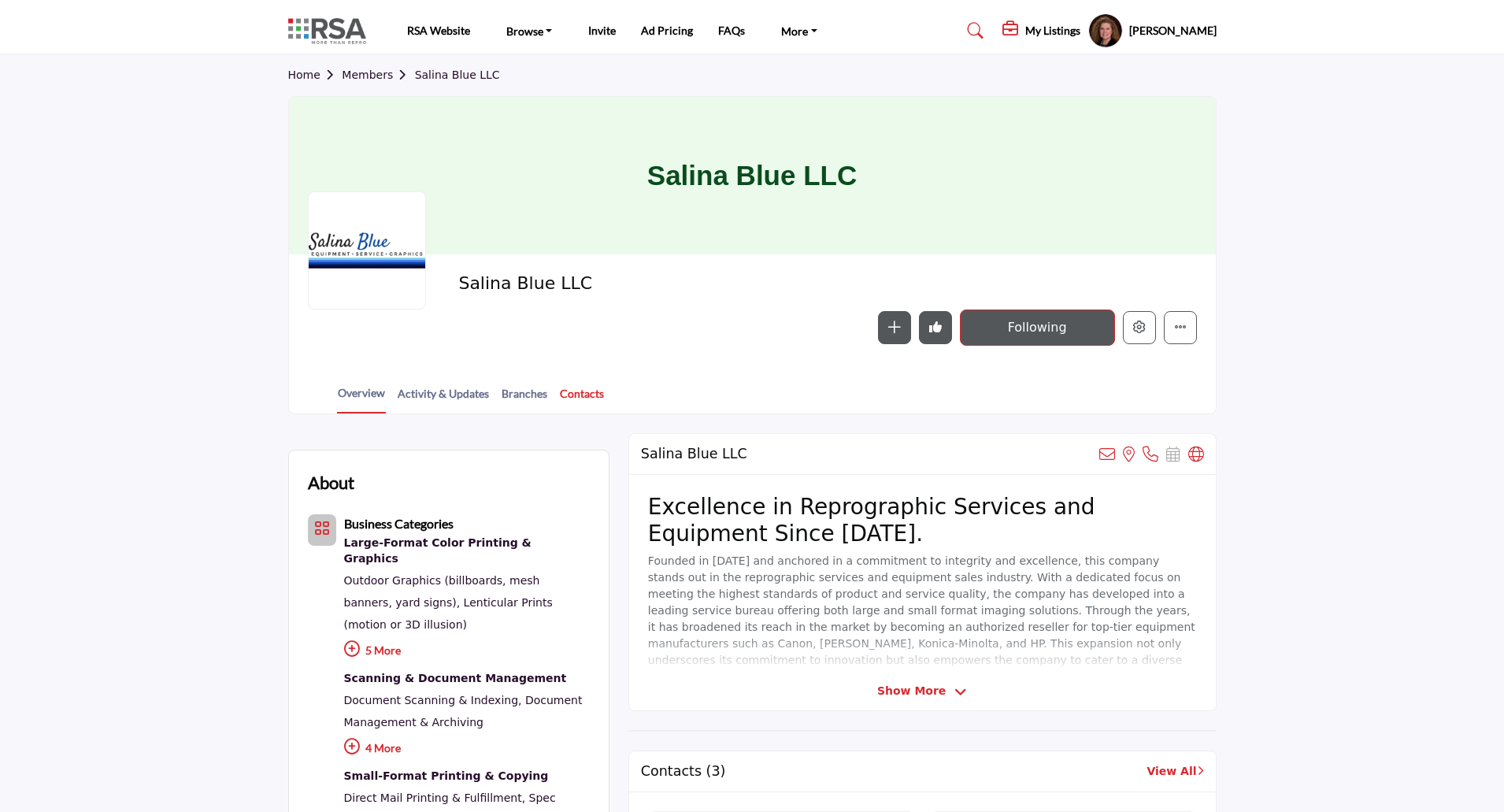
click at [575, 389] on link "Contacts" at bounding box center [582, 398] width 46 height 28
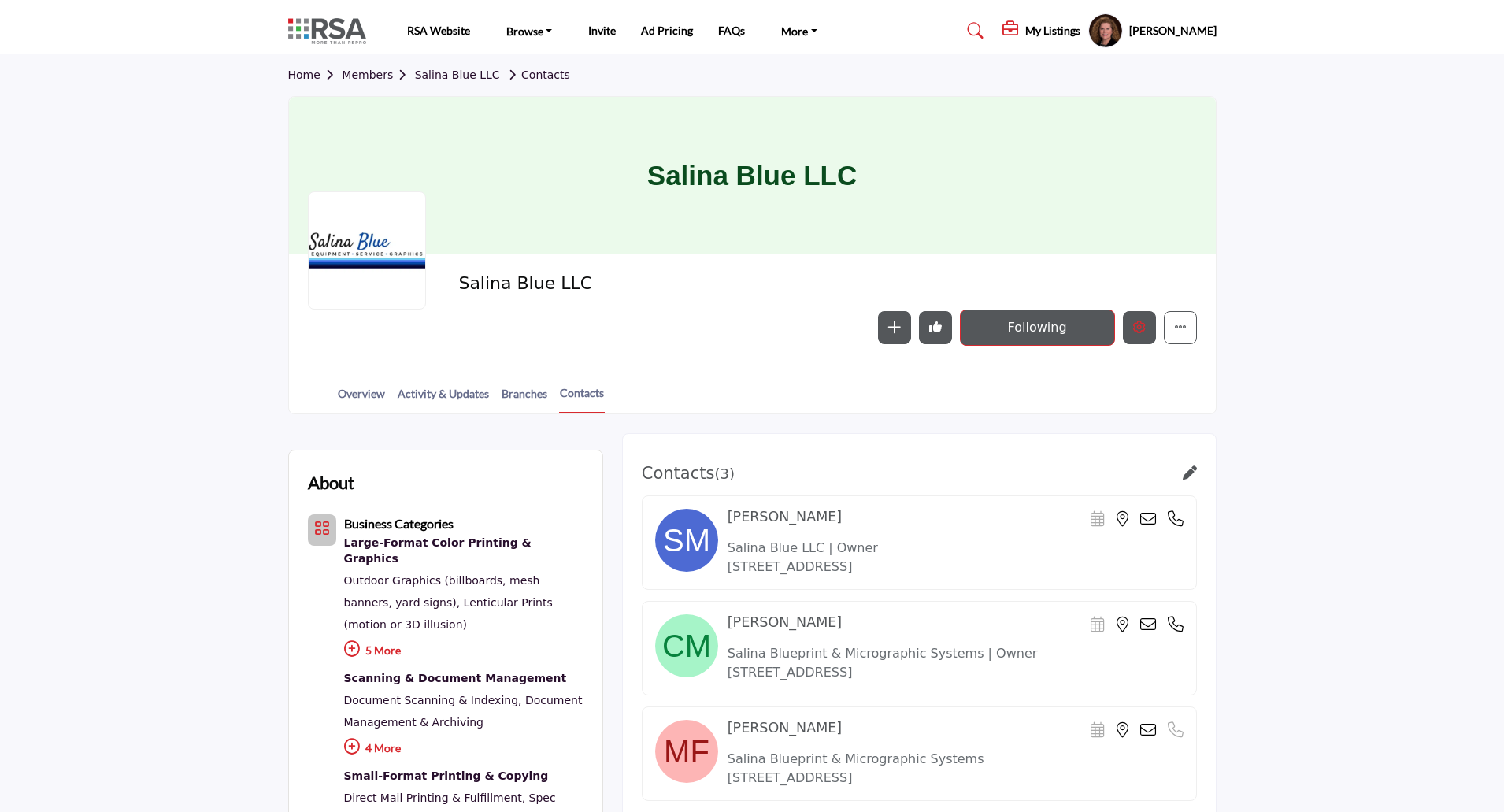
click at [1136, 332] on icon "Edit company" at bounding box center [1140, 327] width 13 height 13
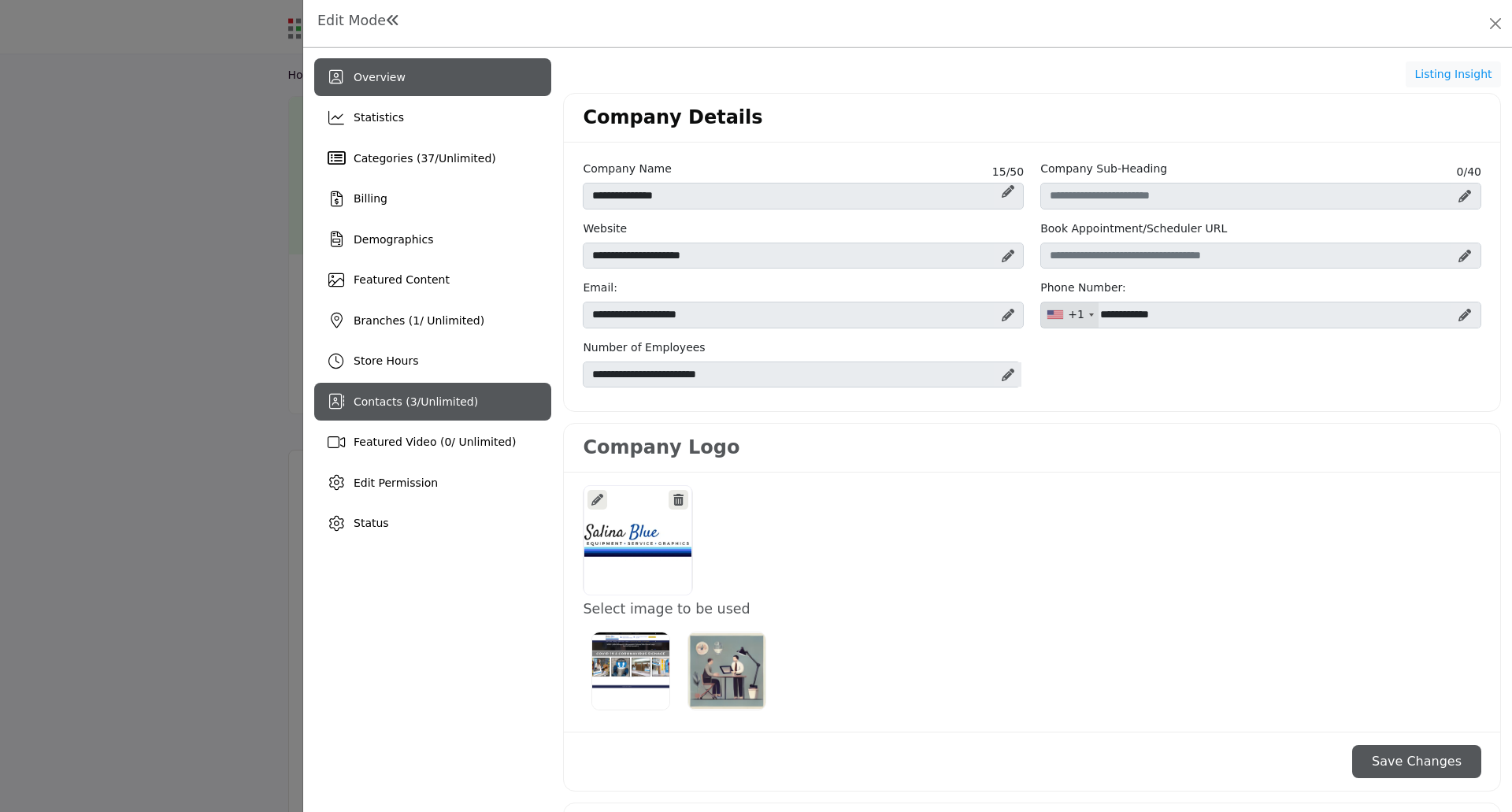
click at [414, 402] on span "Contacts ( 3 / Unlimited )" at bounding box center [415, 402] width 125 height 13
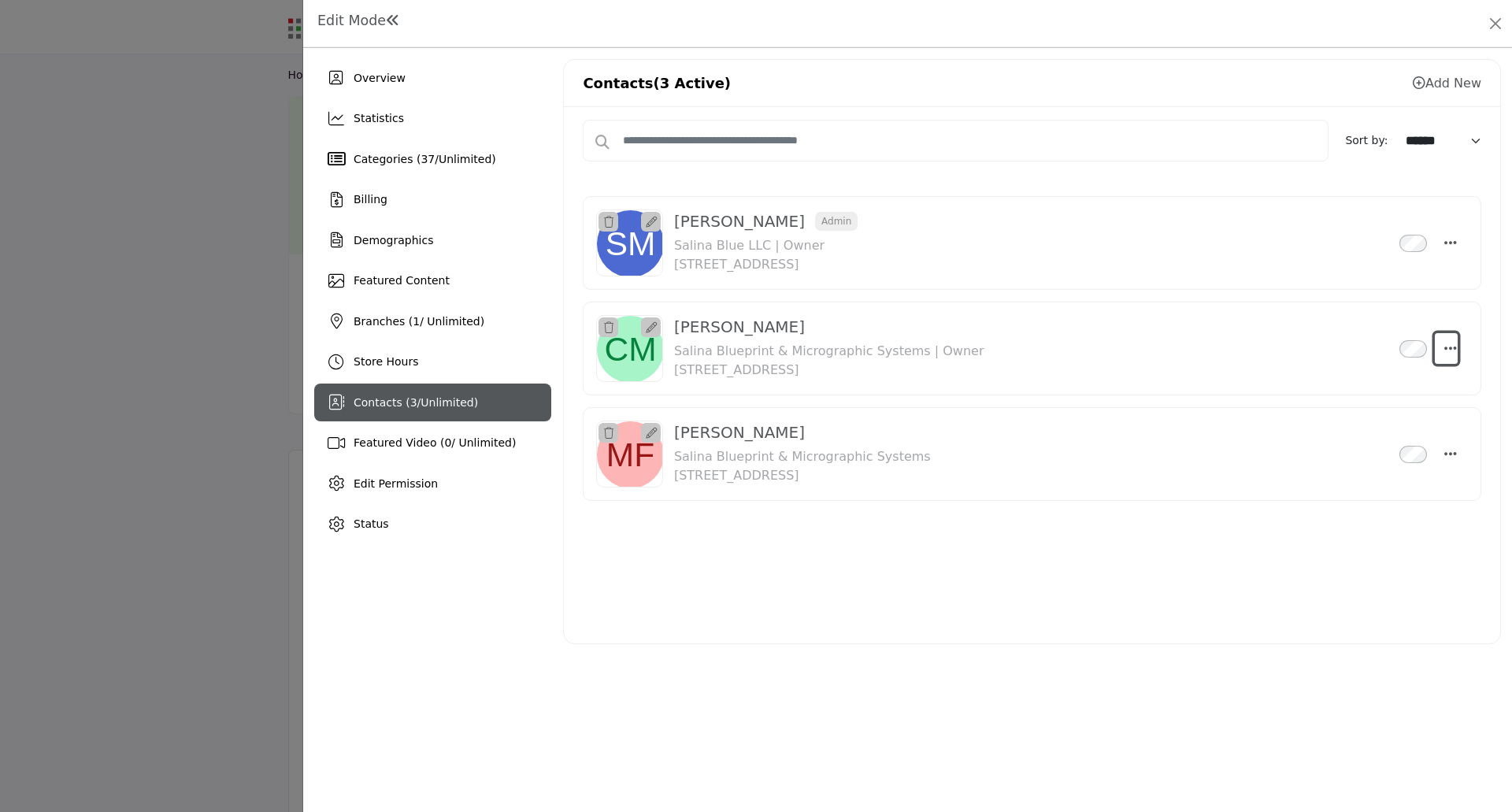
click at [1456, 347] on icon "Select Droddown options" at bounding box center [1451, 348] width 13 height 14
click at [1008, 543] on div at bounding box center [1031, 567] width 899 height 79
click at [1417, 85] on icon at bounding box center [1419, 83] width 13 height 13
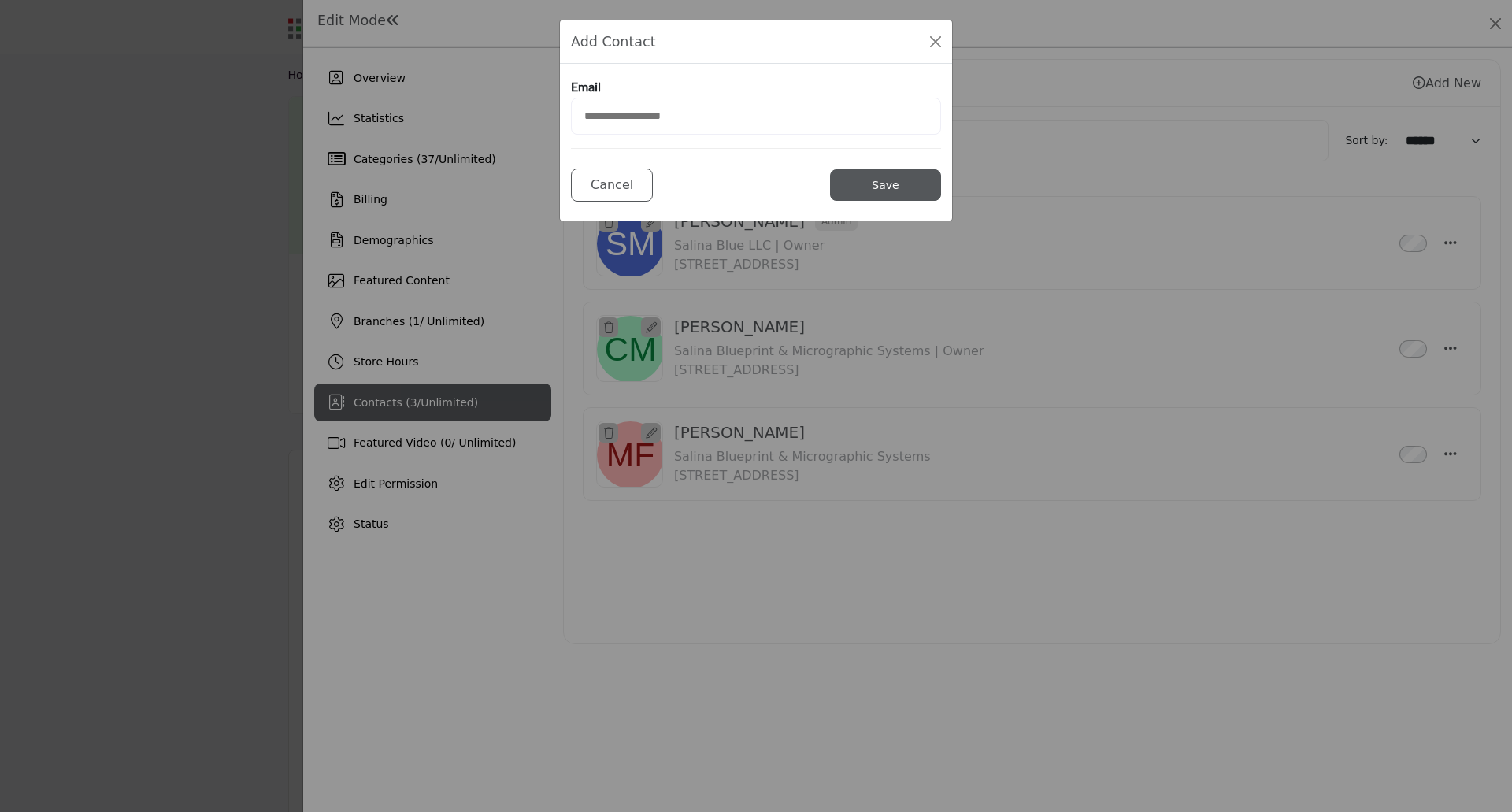
click at [658, 123] on input "email" at bounding box center [756, 116] width 370 height 37
type input "**********"
click at [888, 188] on button "Save" at bounding box center [885, 184] width 111 height 32
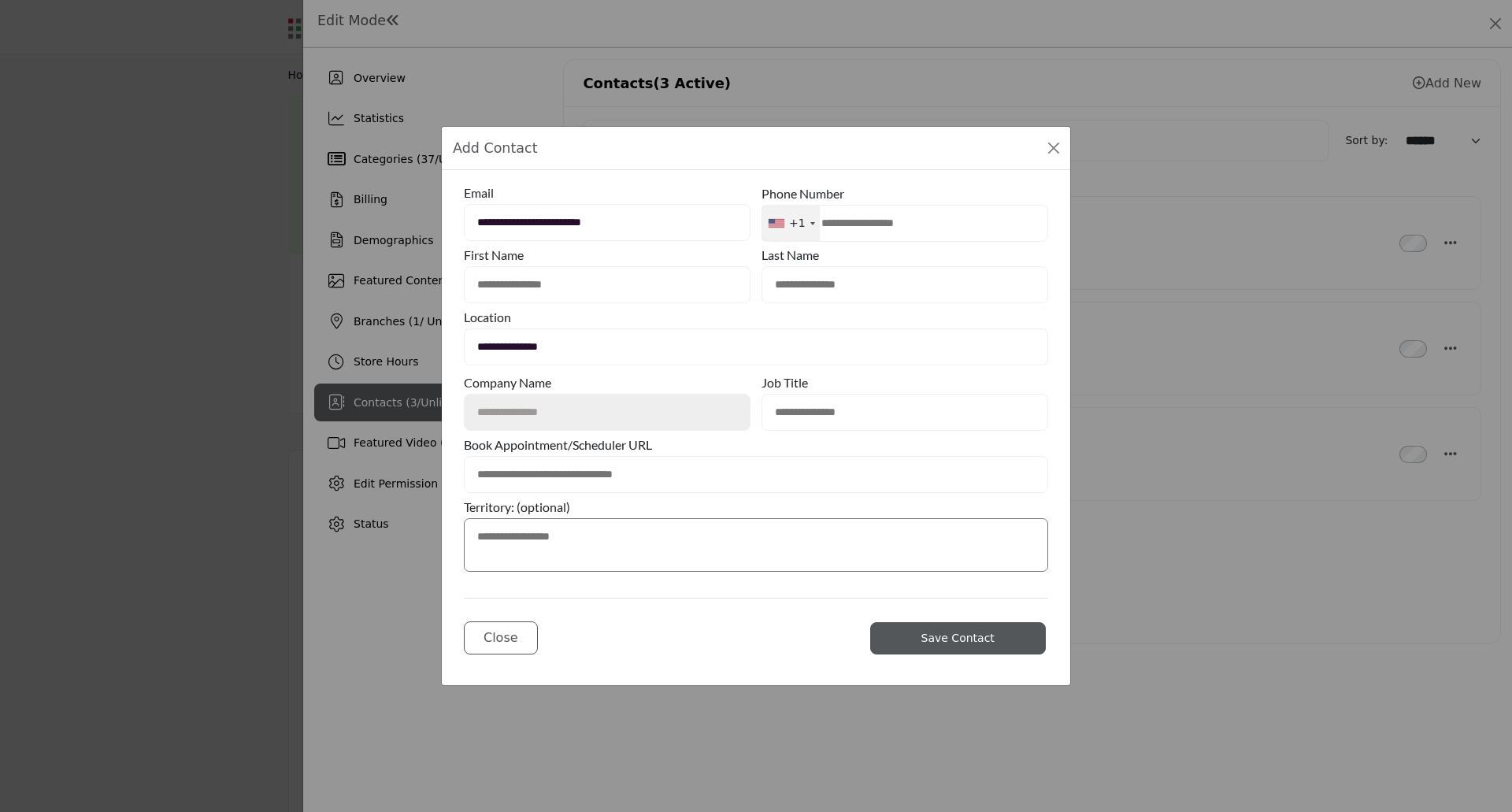
click at [601, 289] on input "text" at bounding box center [606, 285] width 286 height 37
type input "*********"
type input "****"
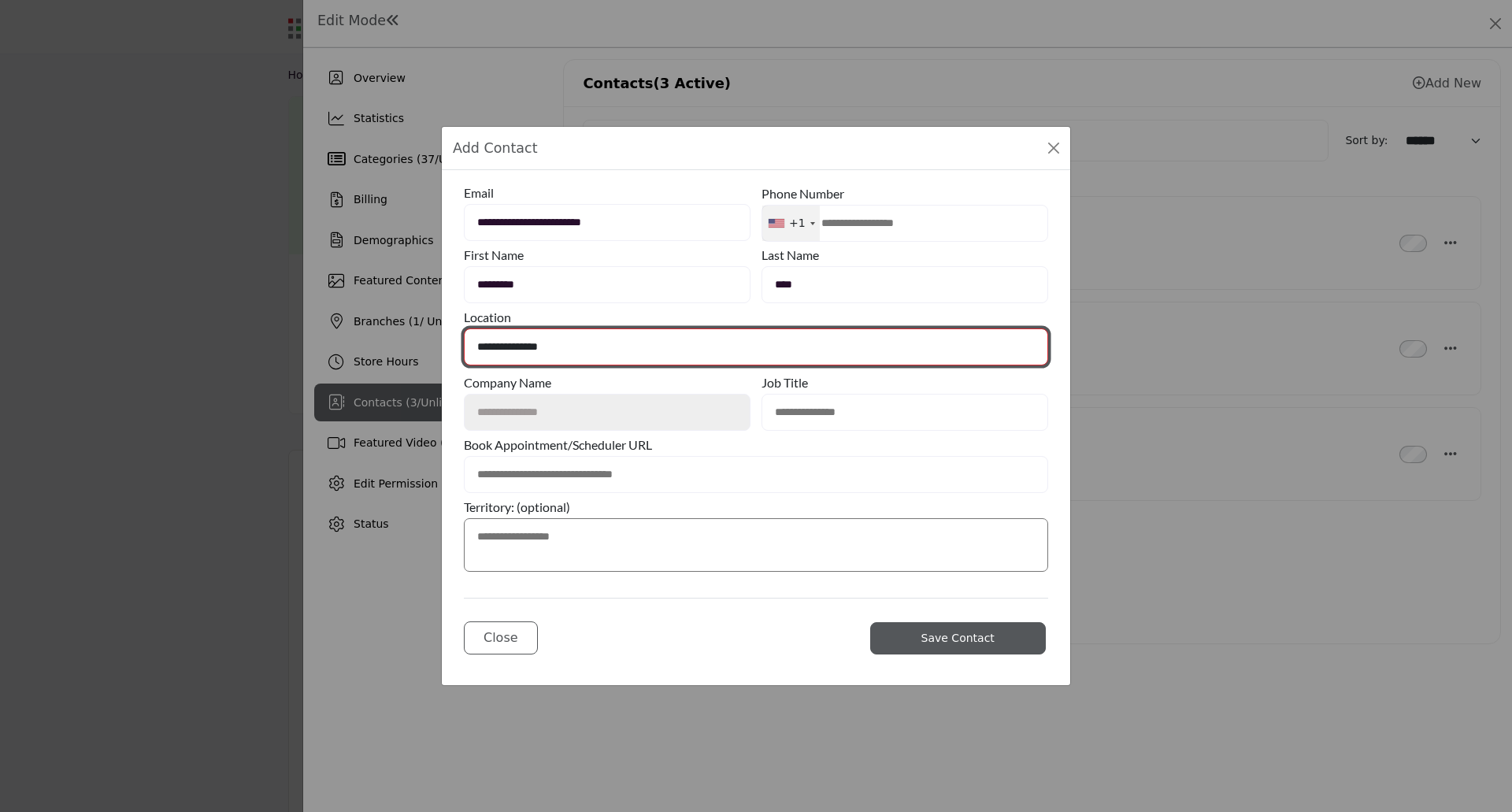
click at [596, 359] on select "**********" at bounding box center [755, 347] width 584 height 37
select select "**********"
click at [463, 329] on select "**********" at bounding box center [755, 347] width 584 height 37
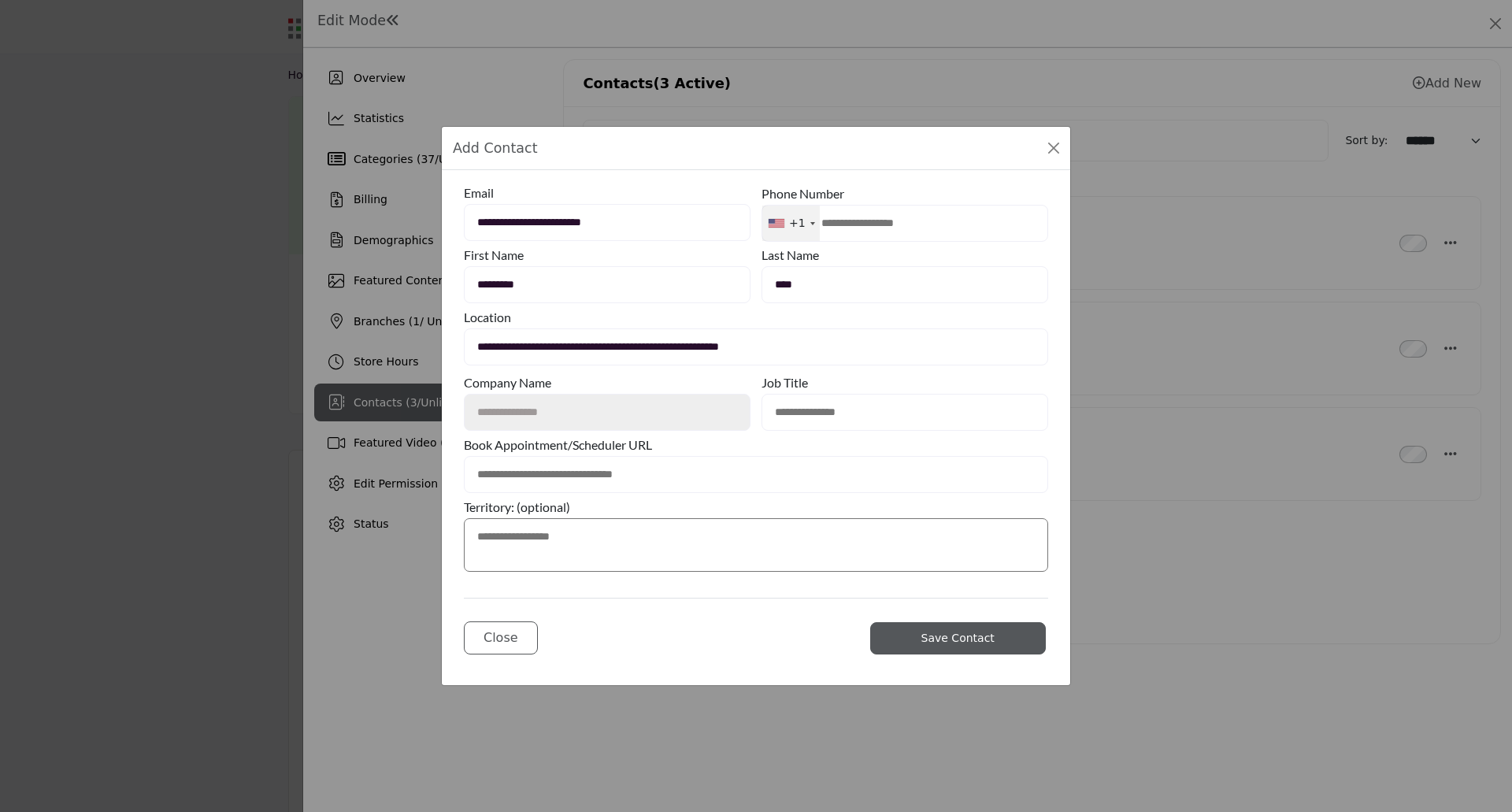
click at [806, 412] on input "text" at bounding box center [904, 412] width 286 height 37
type input "**********"
drag, startPoint x: 476, startPoint y: 225, endPoint x: 645, endPoint y: 230, distance: 169.1
click at [644, 230] on input "**********" at bounding box center [606, 222] width 286 height 37
click at [569, 531] on textarea at bounding box center [755, 545] width 584 height 53
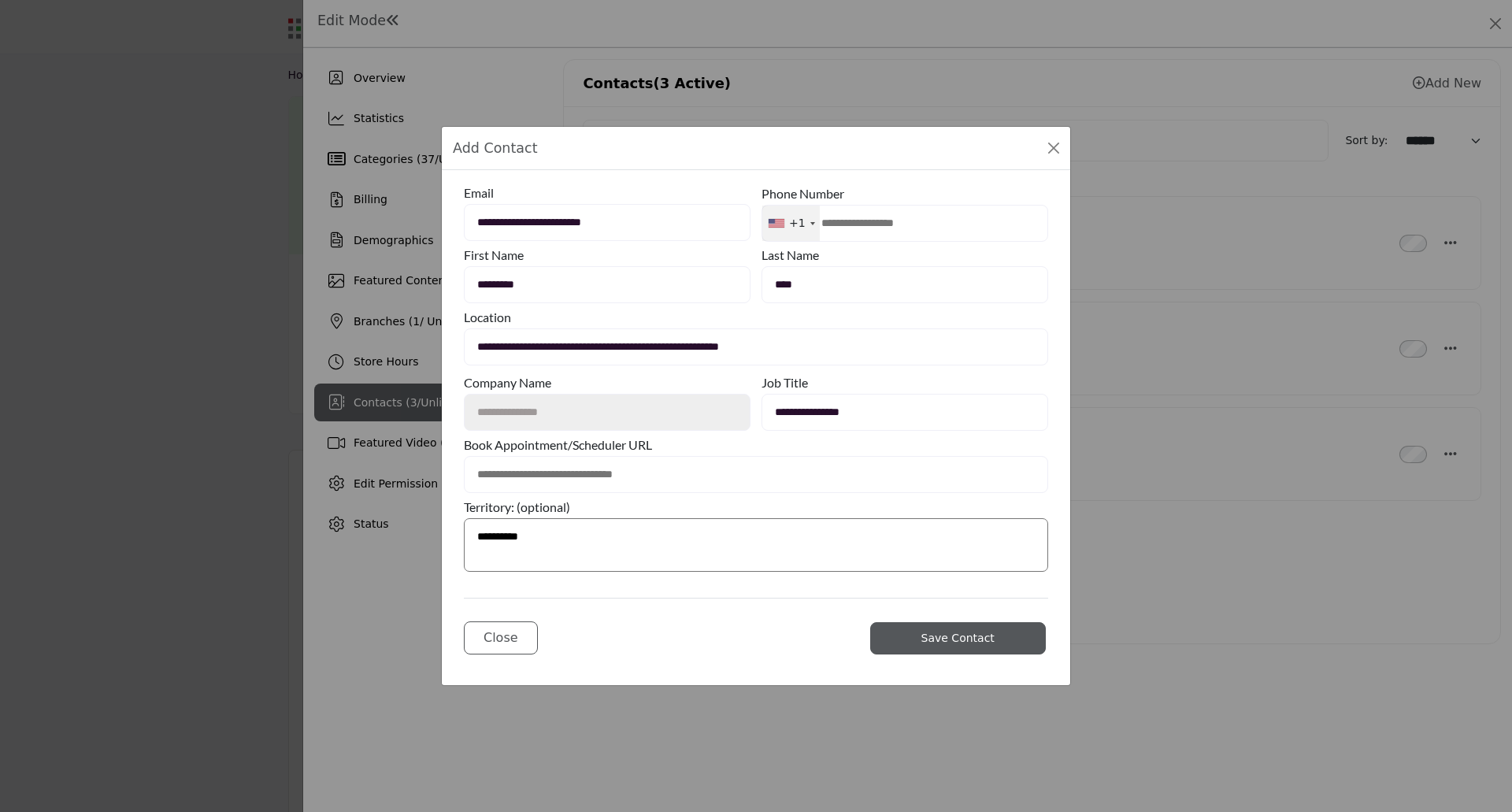
type textarea "**********"
click at [940, 643] on span "Save Contact" at bounding box center [957, 638] width 73 height 13
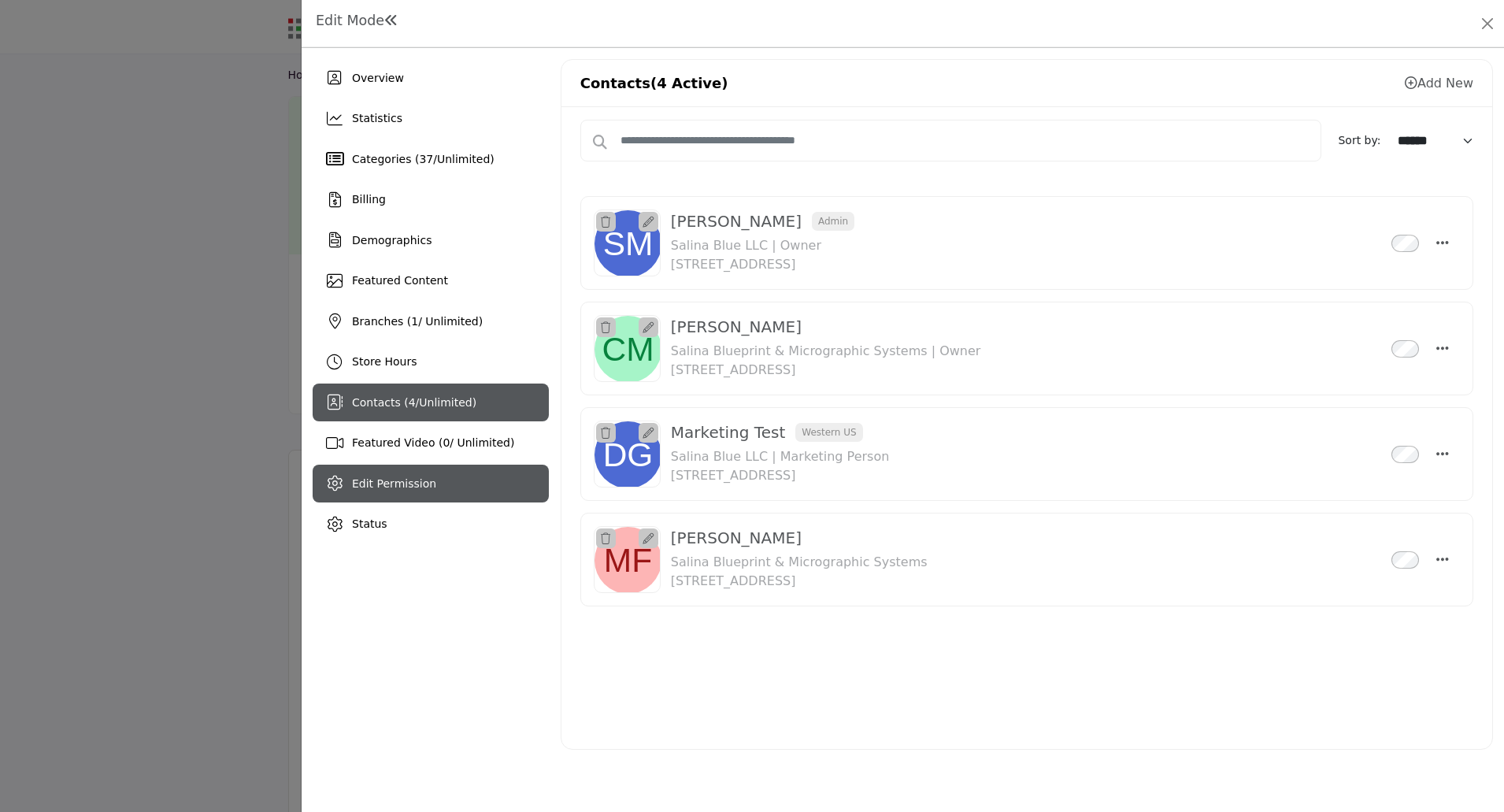
click at [397, 489] on span "Edit Permission" at bounding box center [394, 483] width 84 height 13
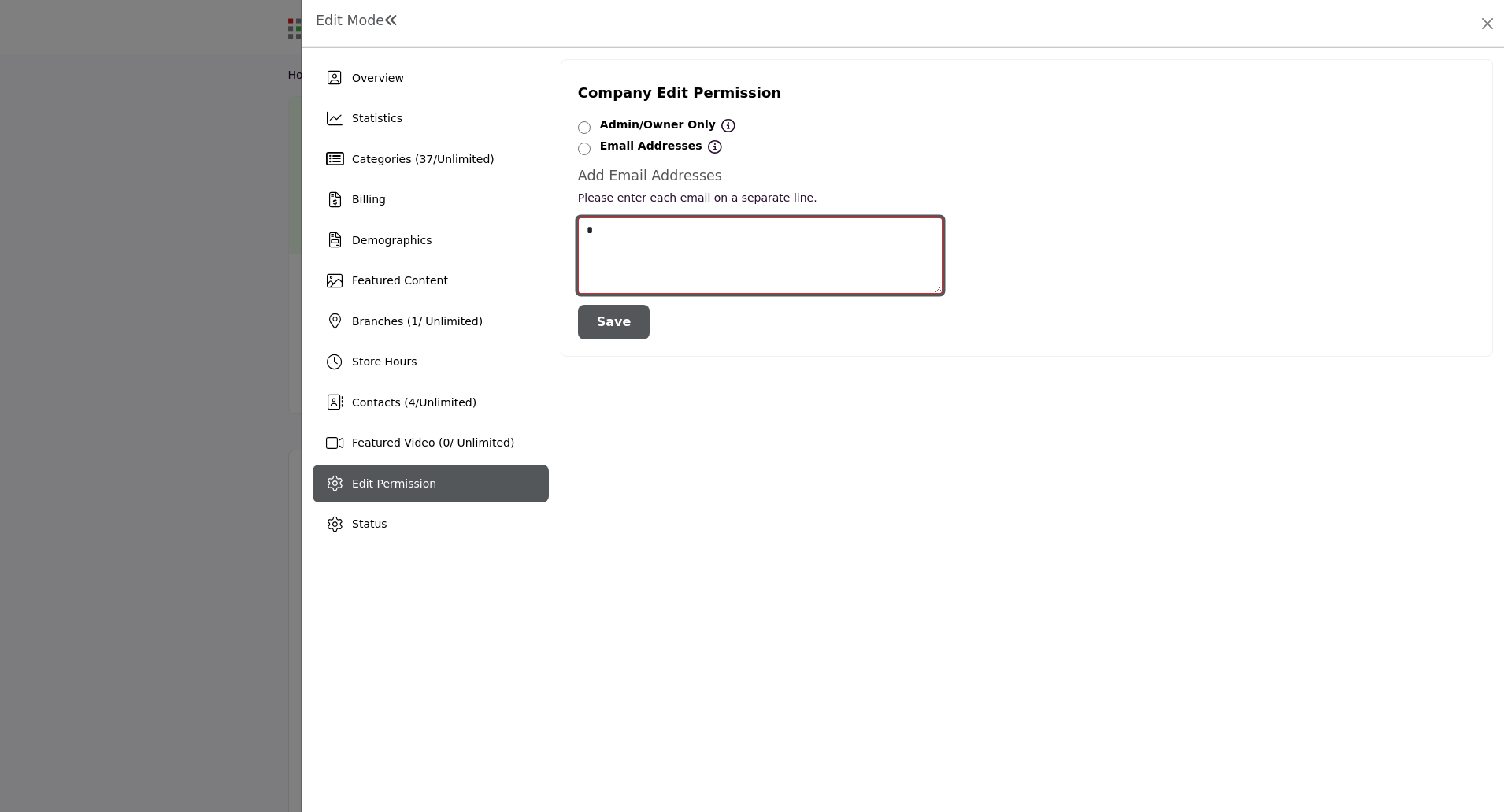
click at [627, 235] on textarea at bounding box center [761, 256] width 365 height 77
paste textarea "**********"
type textarea "**********"
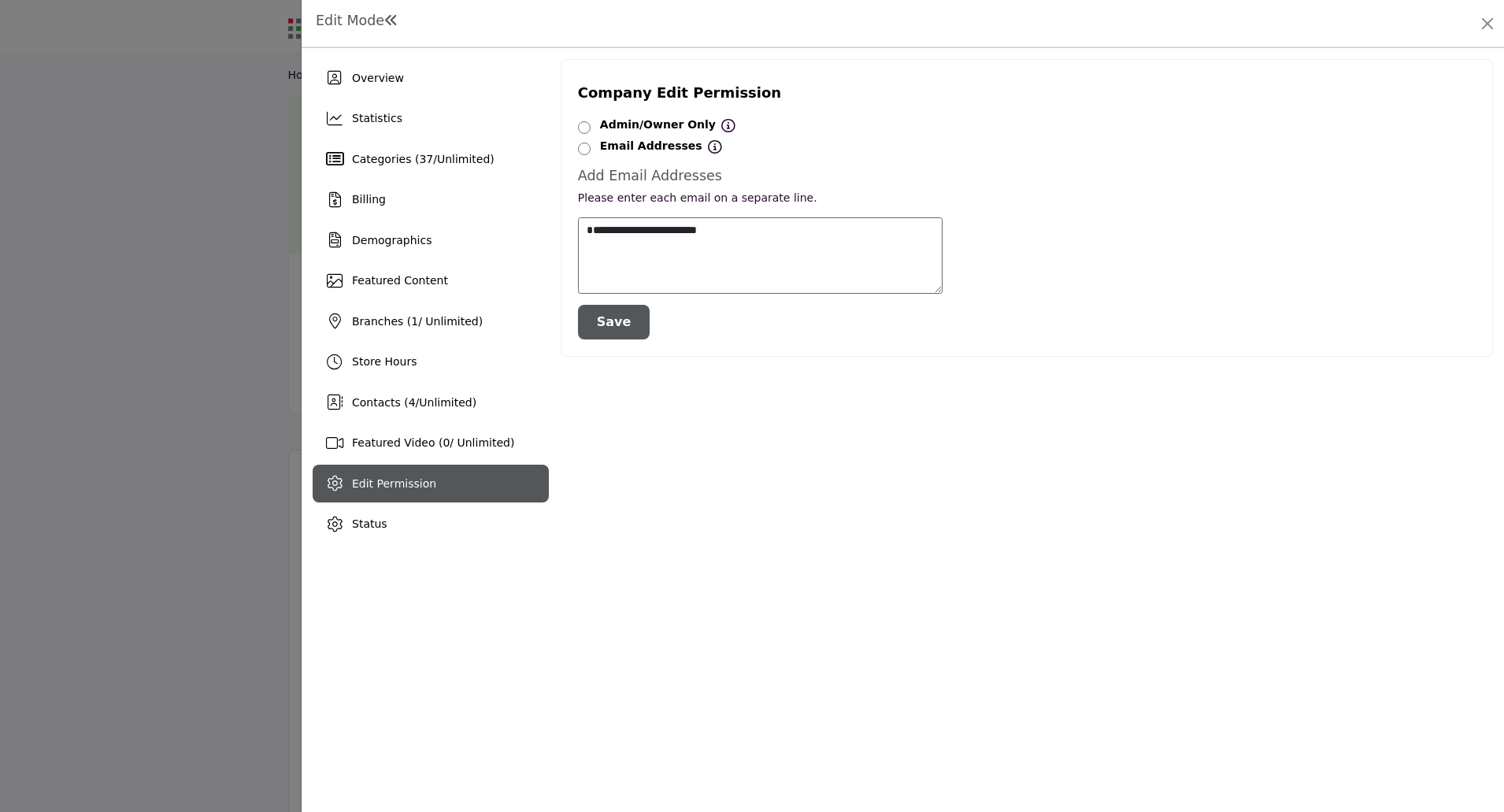
click at [623, 327] on button "Save" at bounding box center [614, 322] width 72 height 34
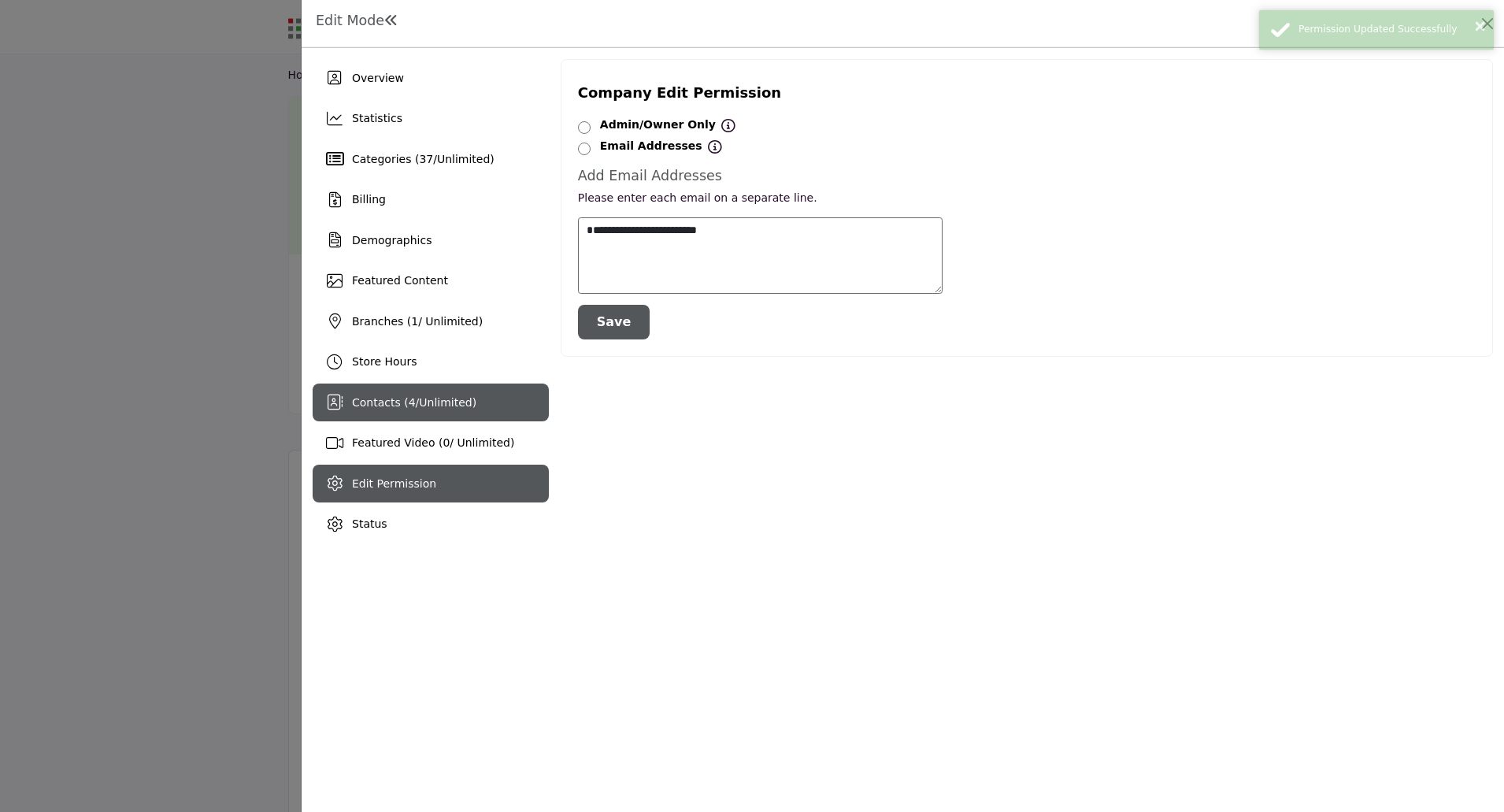
click at [432, 403] on span "Unlimited" at bounding box center [445, 403] width 52 height 13
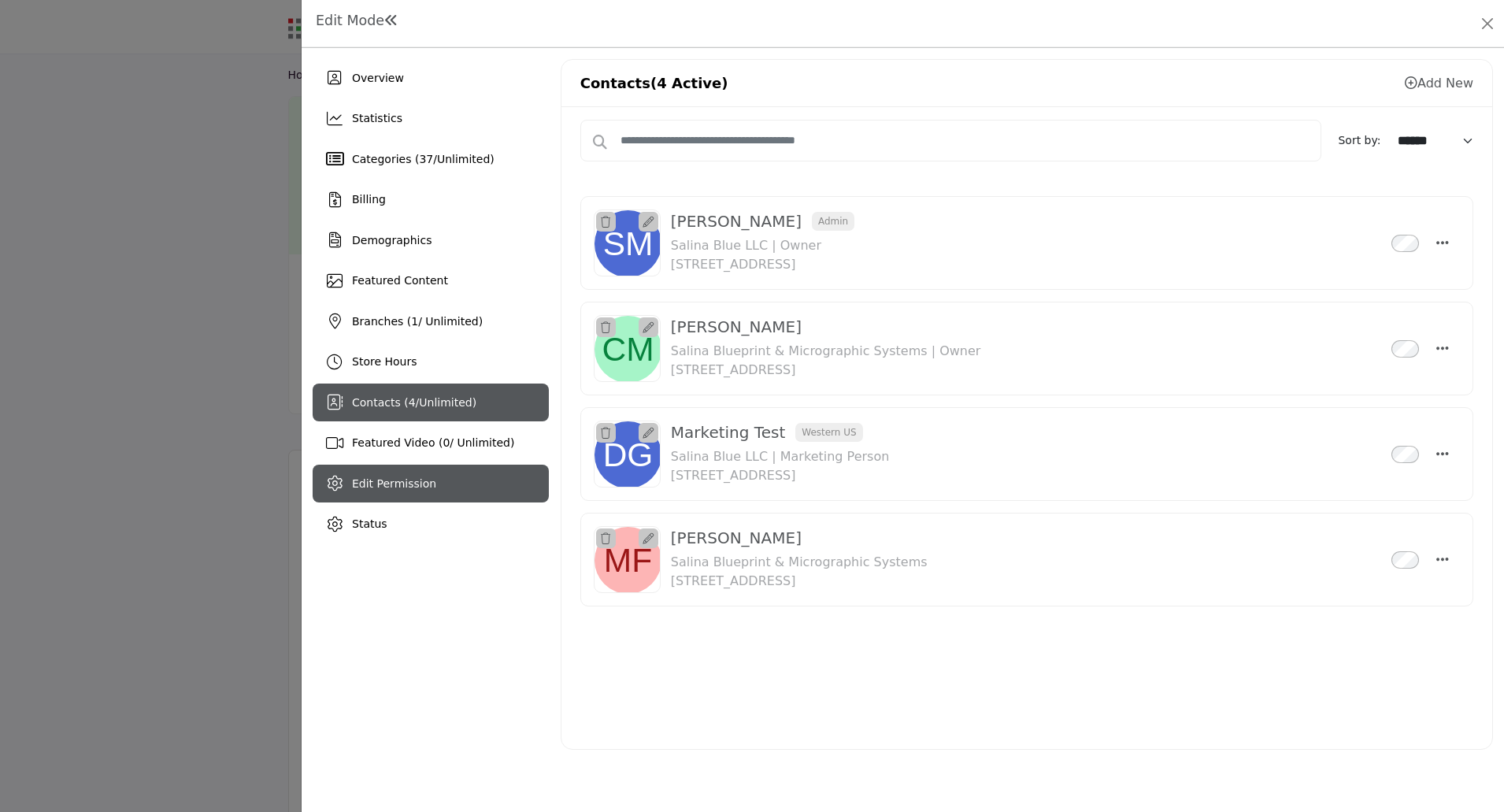
click at [379, 481] on span "Edit Permission" at bounding box center [394, 483] width 84 height 13
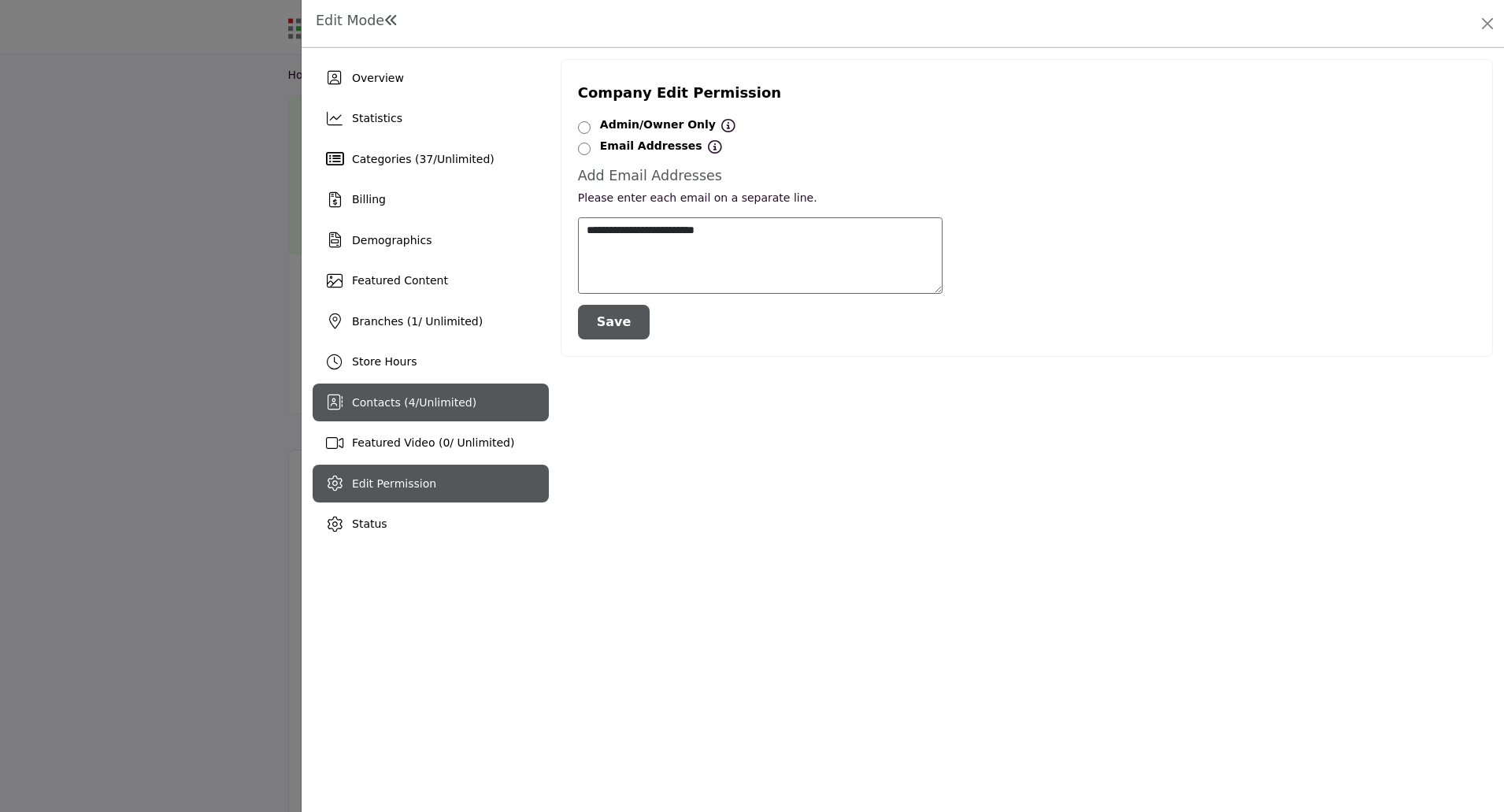
click at [408, 404] on span "Contacts ( 4 / Unlimited )" at bounding box center [415, 403] width 125 height 13
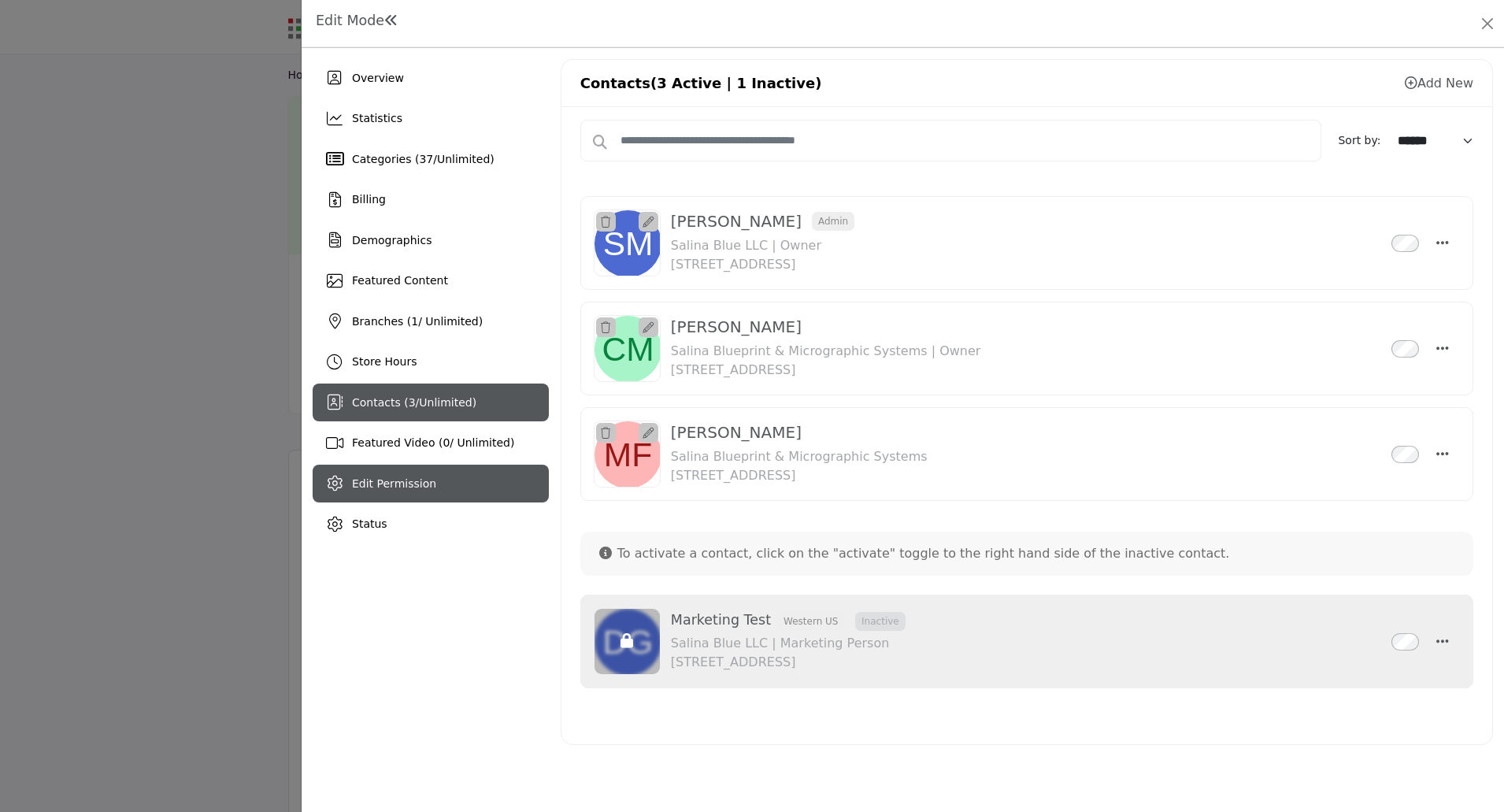
click at [409, 487] on span "Edit Permission" at bounding box center [394, 483] width 84 height 13
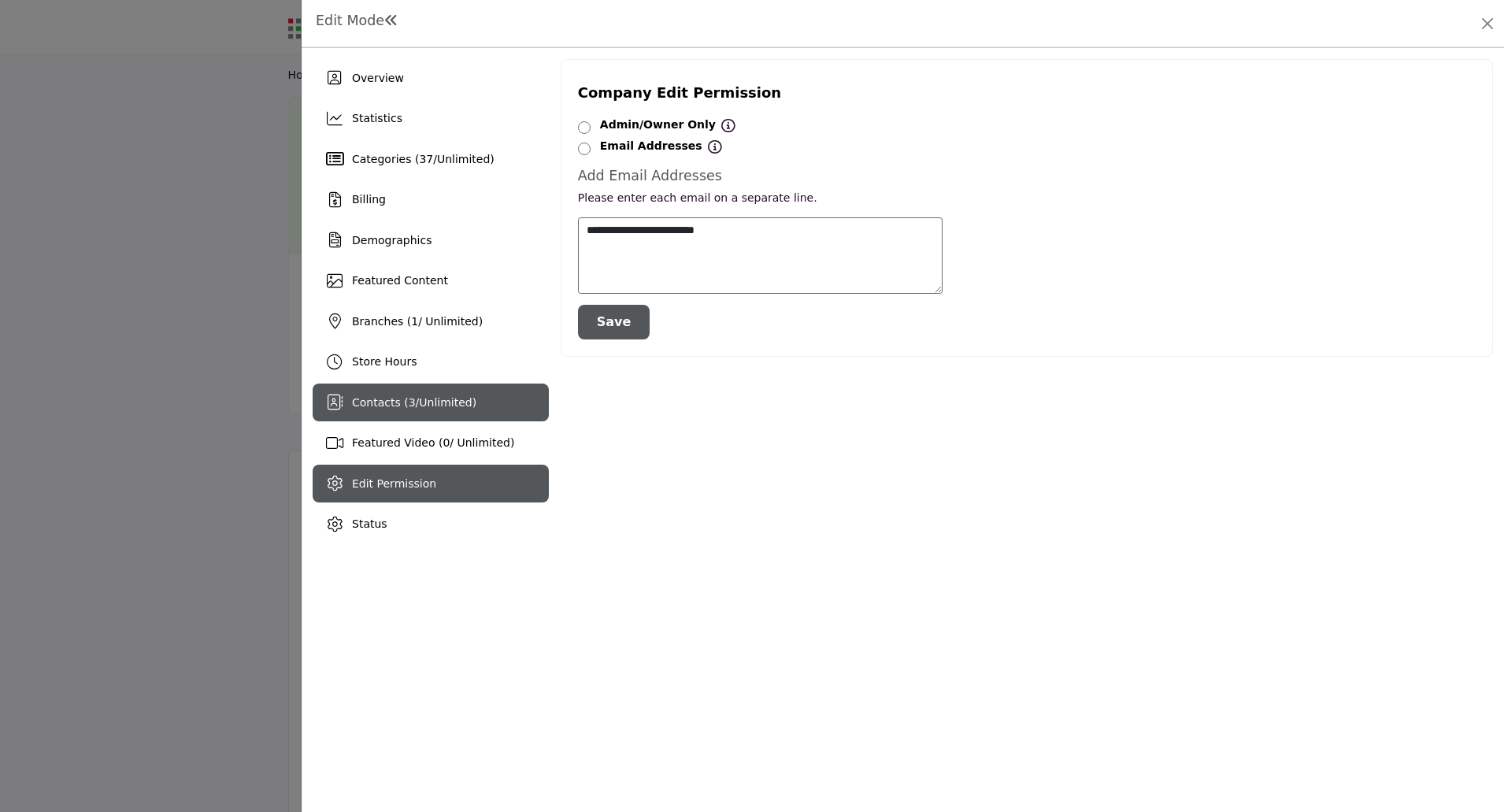
click at [378, 403] on span "Contacts ( 3 / Unlimited )" at bounding box center [415, 403] width 125 height 13
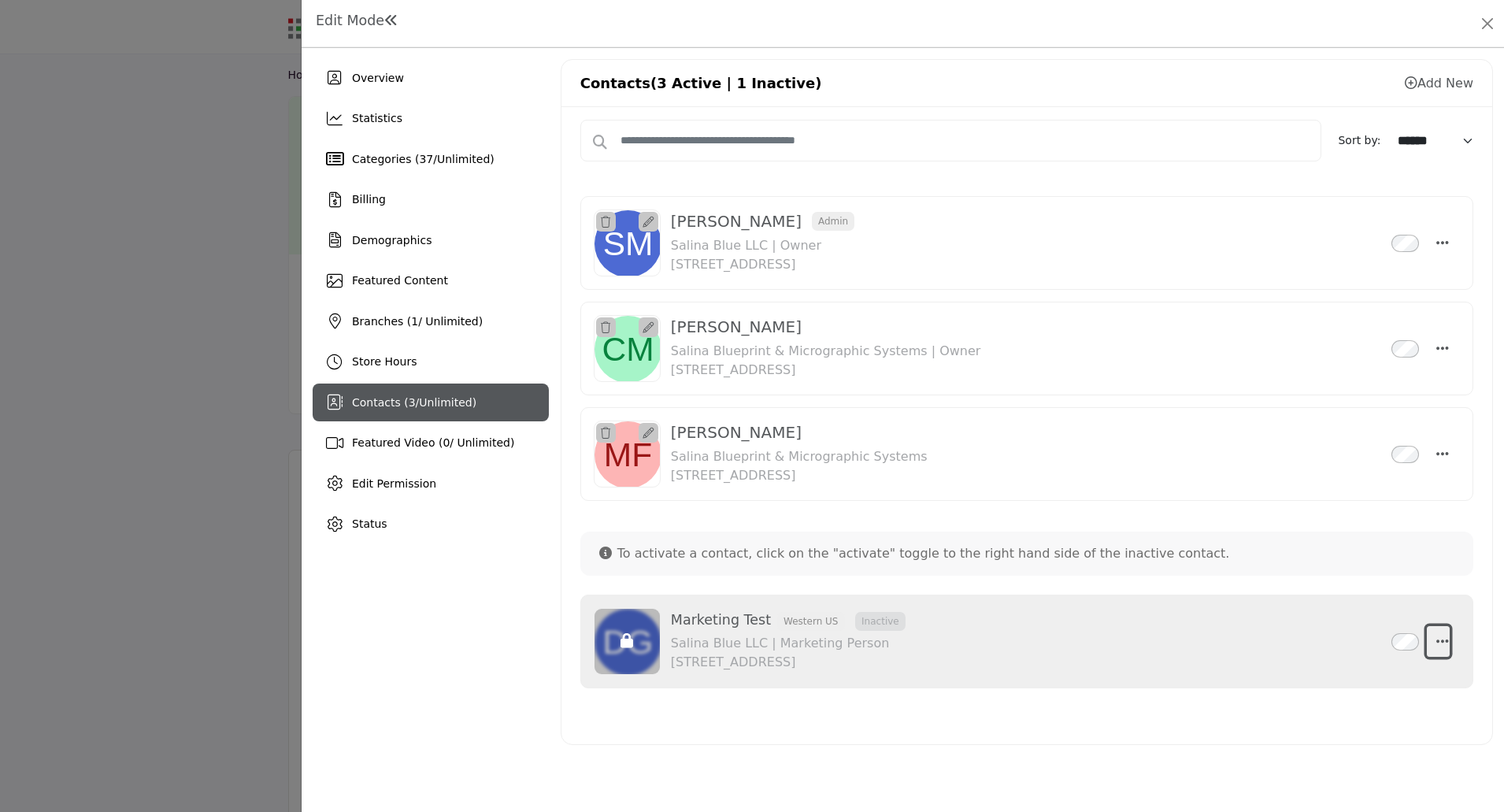
click at [1441, 641] on icon "button" at bounding box center [1443, 641] width 13 height 14
click at [1336, 718] on link "Delete" at bounding box center [1366, 716] width 153 height 28
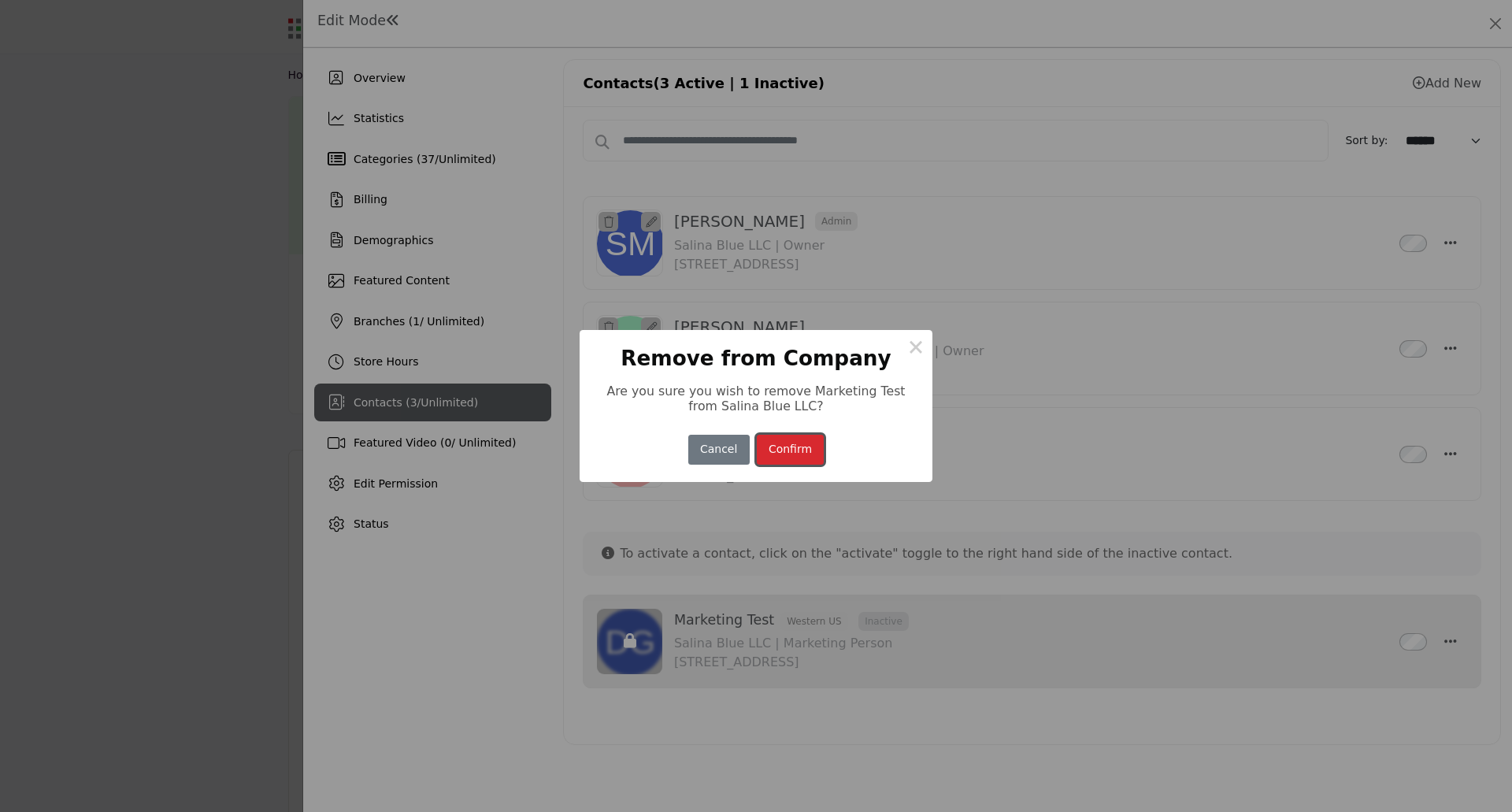
click at [789, 452] on button "Confirm" at bounding box center [790, 450] width 68 height 31
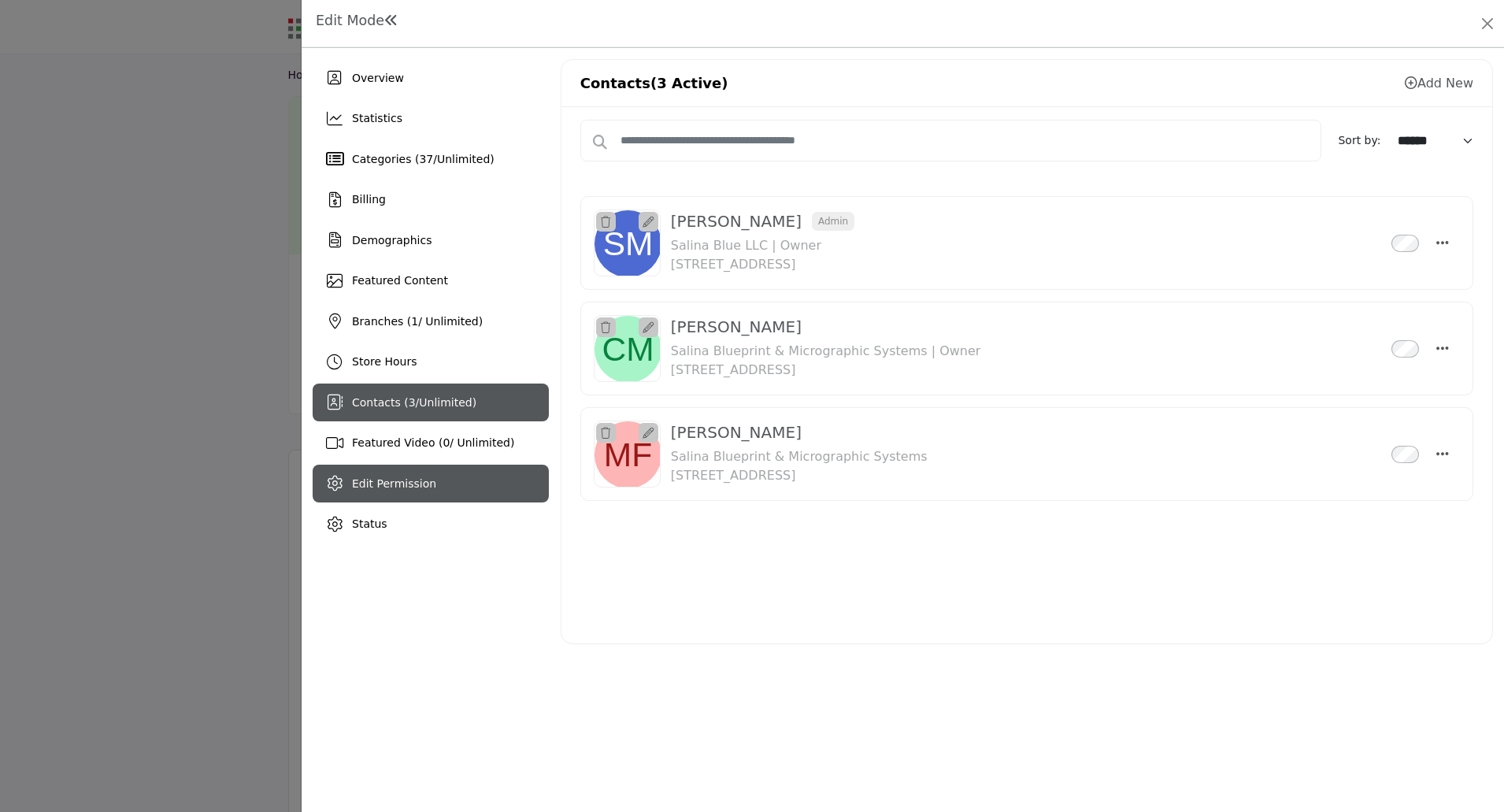
click at [415, 482] on span "Edit Permission" at bounding box center [394, 483] width 84 height 13
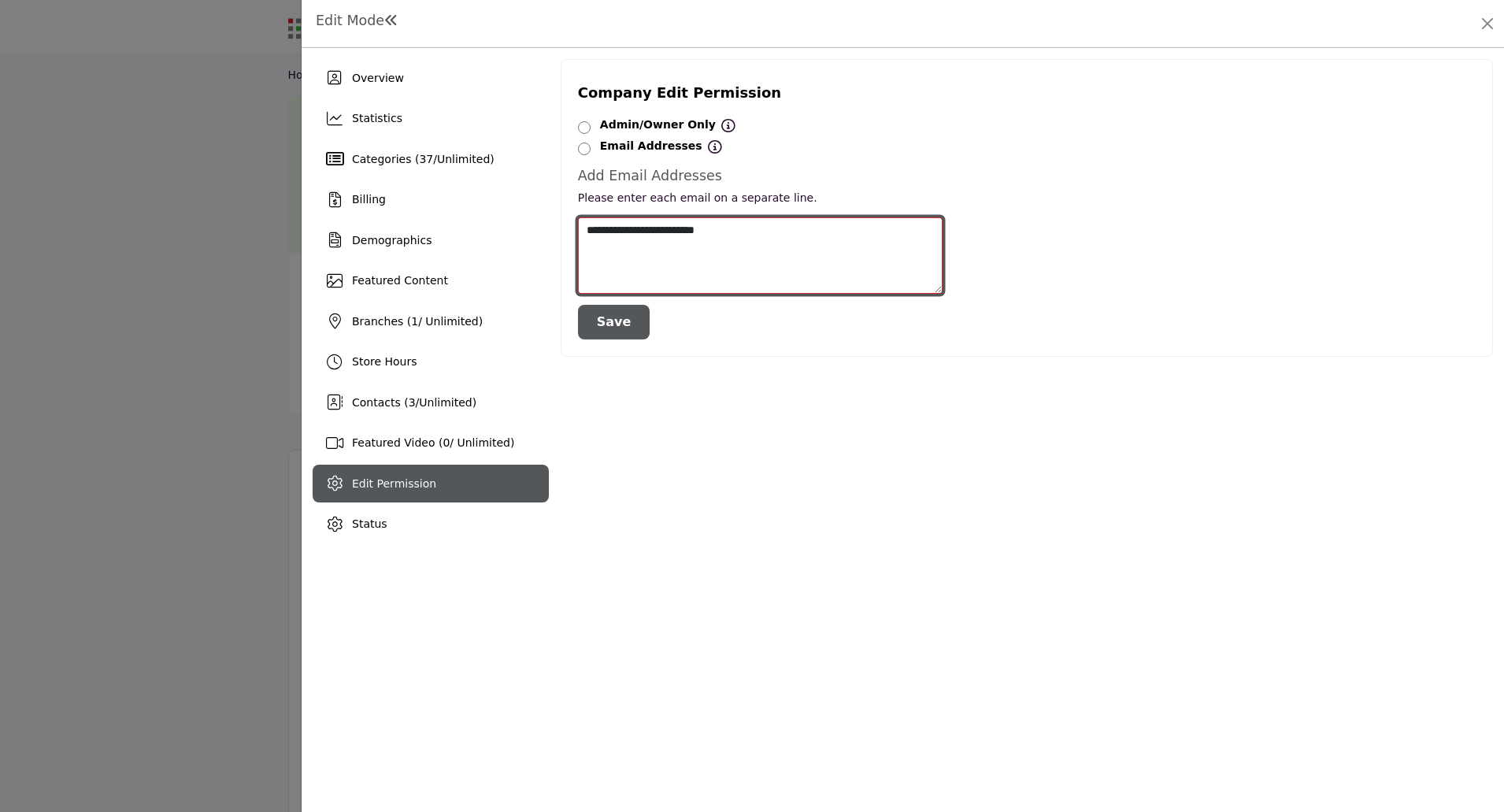
drag, startPoint x: 743, startPoint y: 227, endPoint x: 553, endPoint y: 243, distance: 190.7
click at [553, 243] on div "Overview Statistics Categories ( 37 / Unlimited ) Billing Demographics 1 3" at bounding box center [902, 301] width 1181 height 484
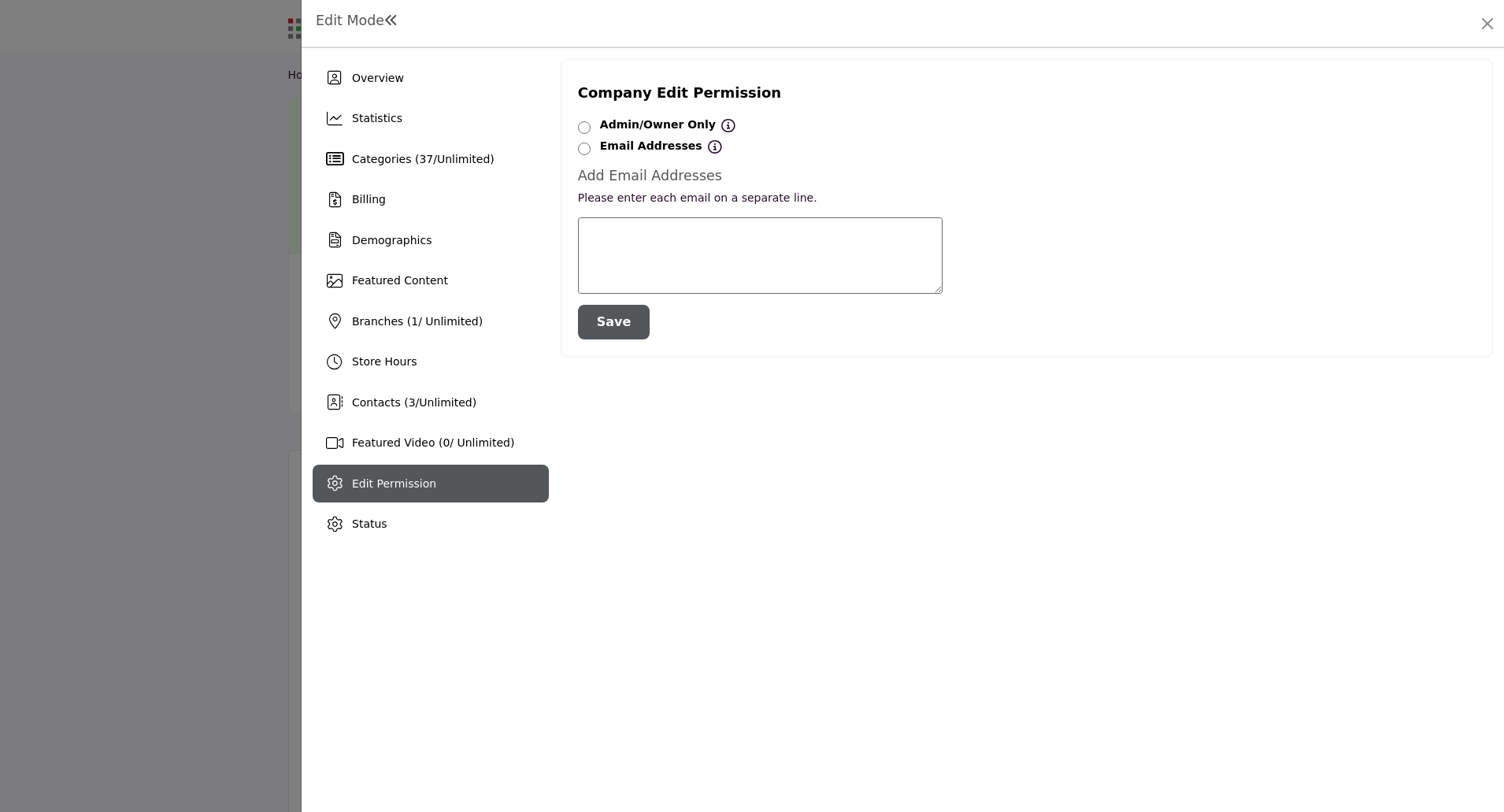
click at [588, 316] on button "Save" at bounding box center [614, 322] width 72 height 34
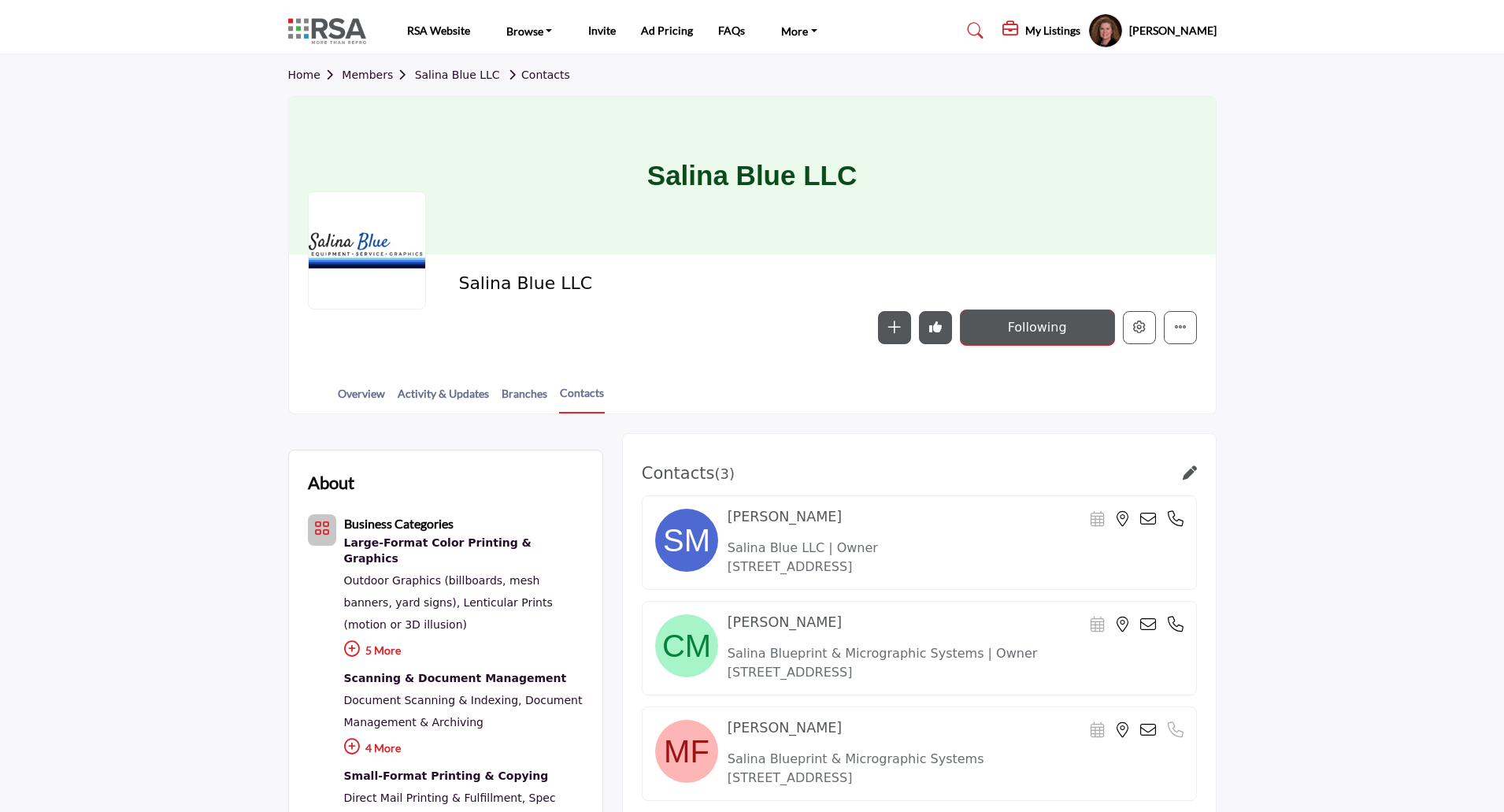
click at [169, 421] on div at bounding box center [752, 406] width 1504 height 812
click at [1140, 322] on icon "Edit company" at bounding box center [1140, 327] width 13 height 13
click at [1141, 329] on icon "Edit company" at bounding box center [1140, 327] width 13 height 13
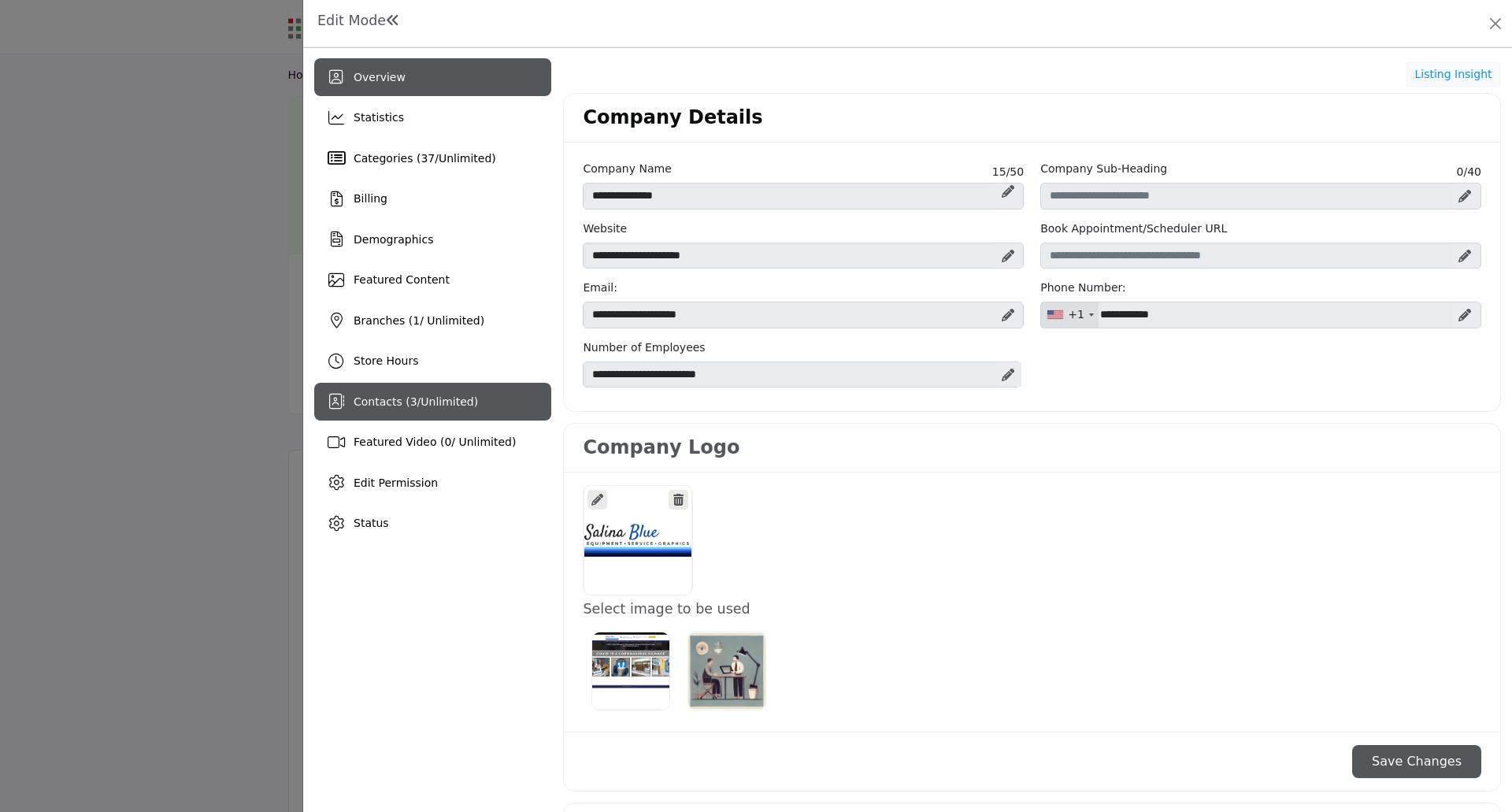
click at [421, 405] on span "Unlimited" at bounding box center [447, 402] width 52 height 13
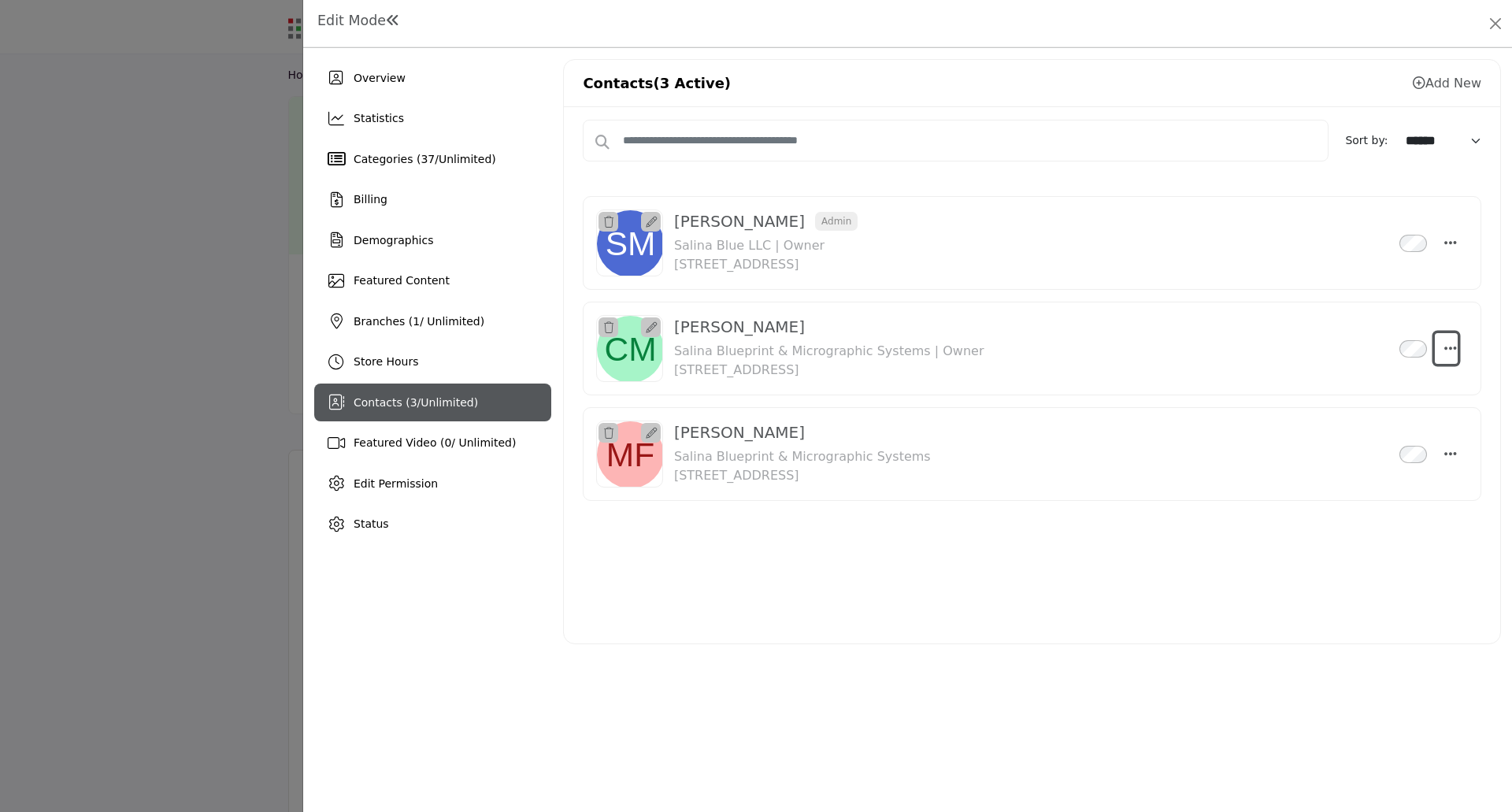
click at [1455, 346] on icon "Select Droddown options" at bounding box center [1451, 348] width 13 height 14
click at [1373, 426] on link "Edit Contact" at bounding box center [1374, 423] width 153 height 28
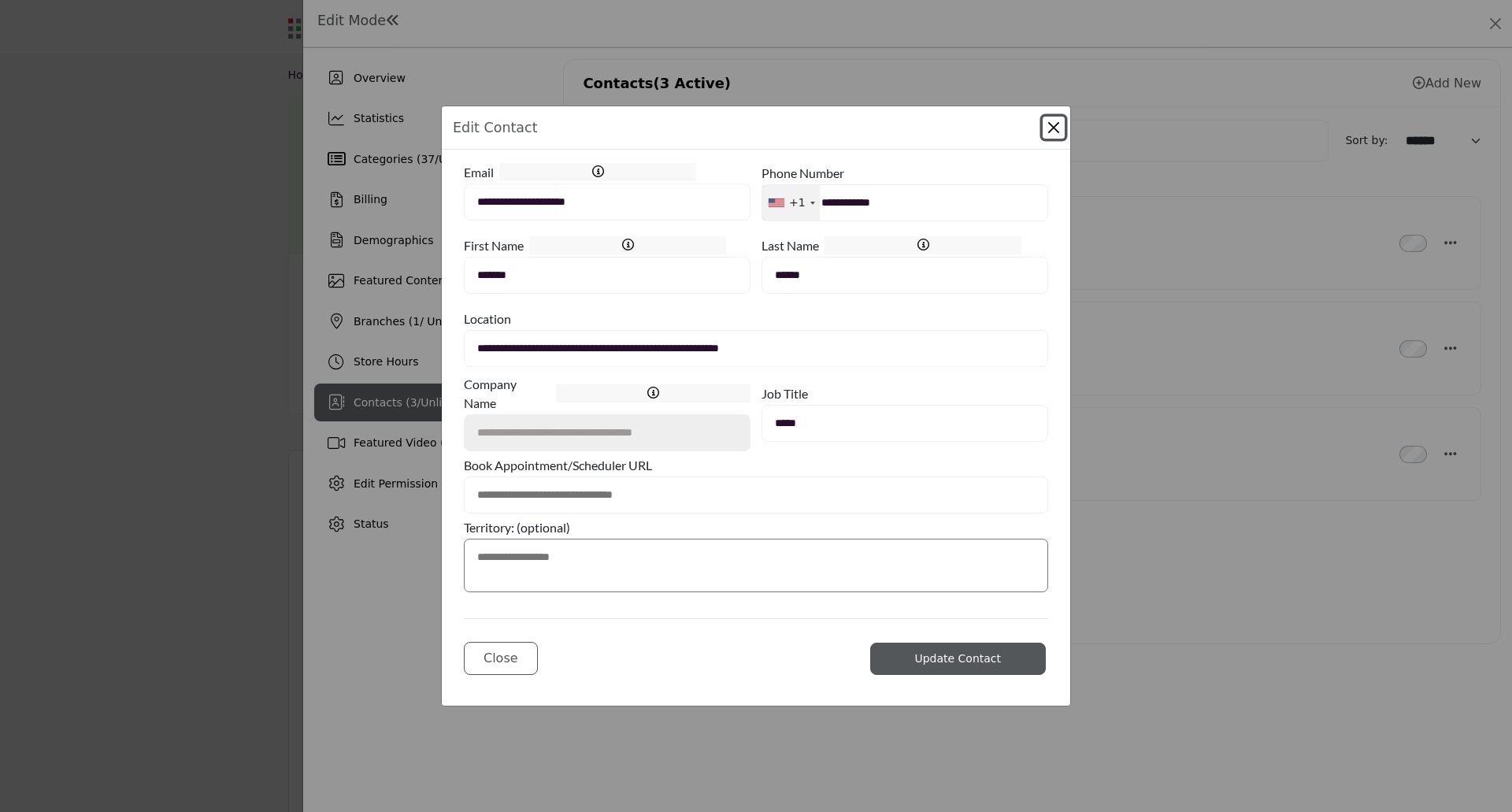
click at [1050, 130] on button "Close Modal" at bounding box center [1053, 127] width 22 height 22
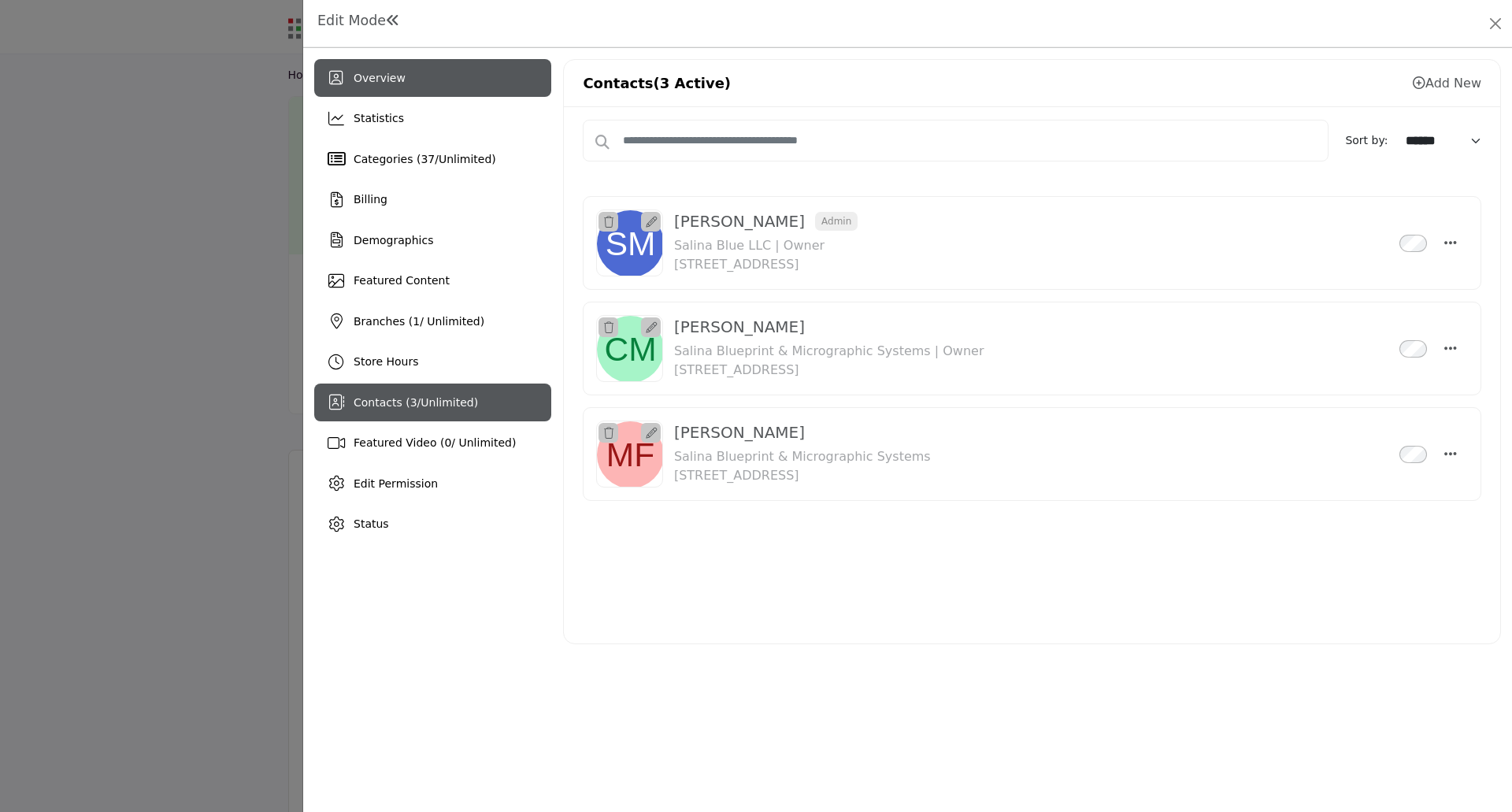
drag, startPoint x: 378, startPoint y: 83, endPoint x: 397, endPoint y: 100, distance: 25.5
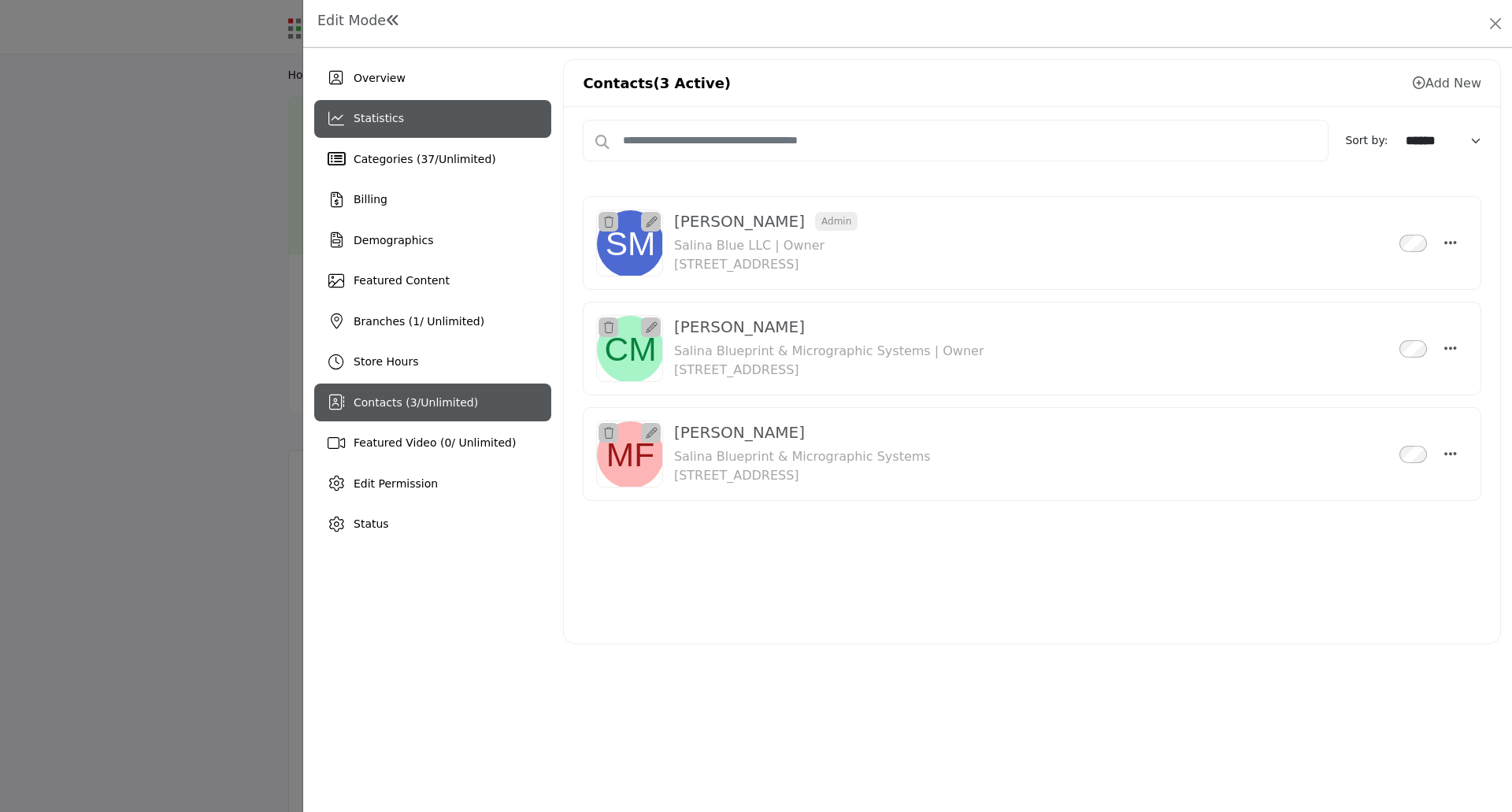
click at [378, 83] on span "Overview" at bounding box center [379, 78] width 52 height 13
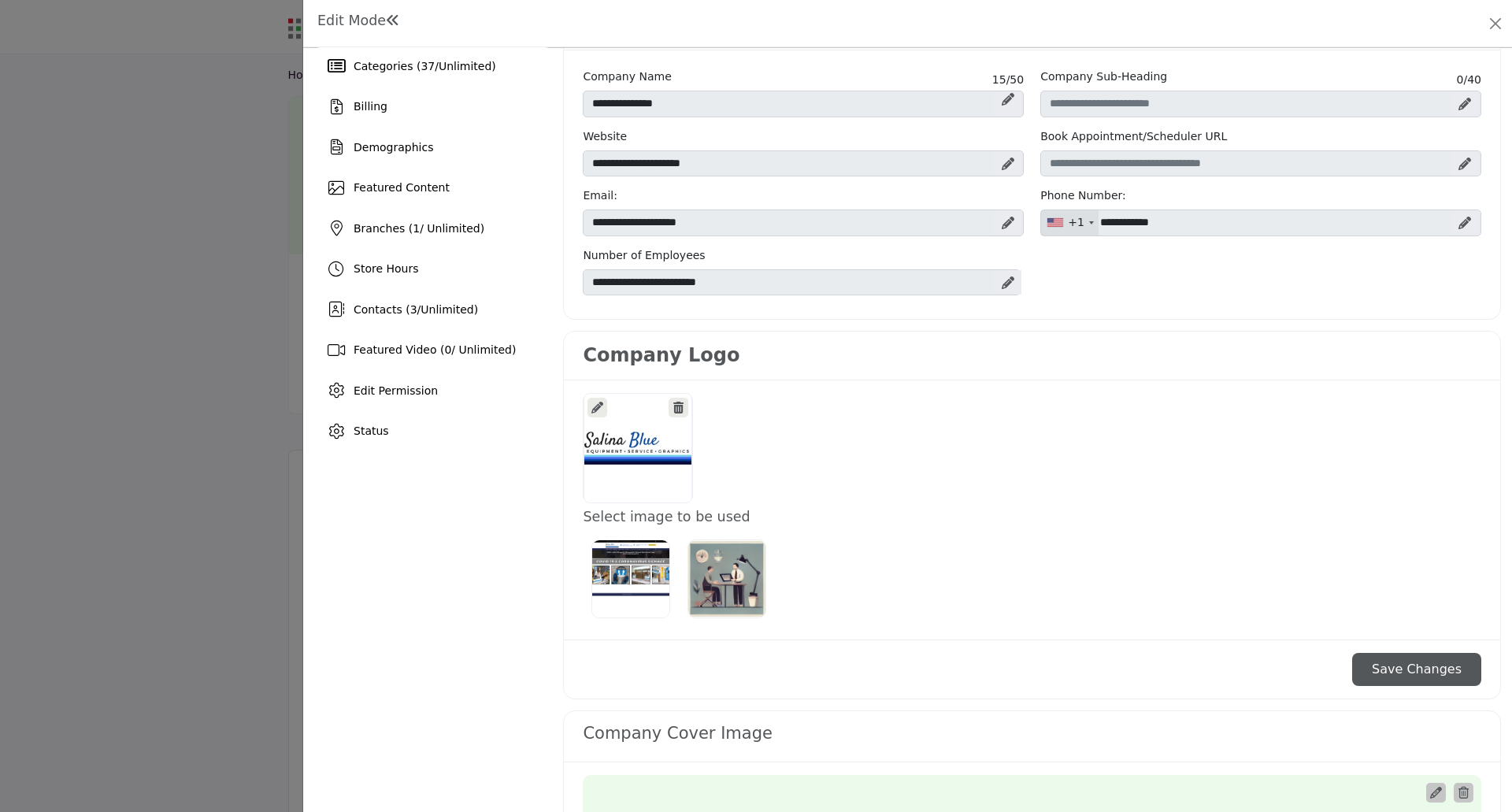
scroll to position [79, 0]
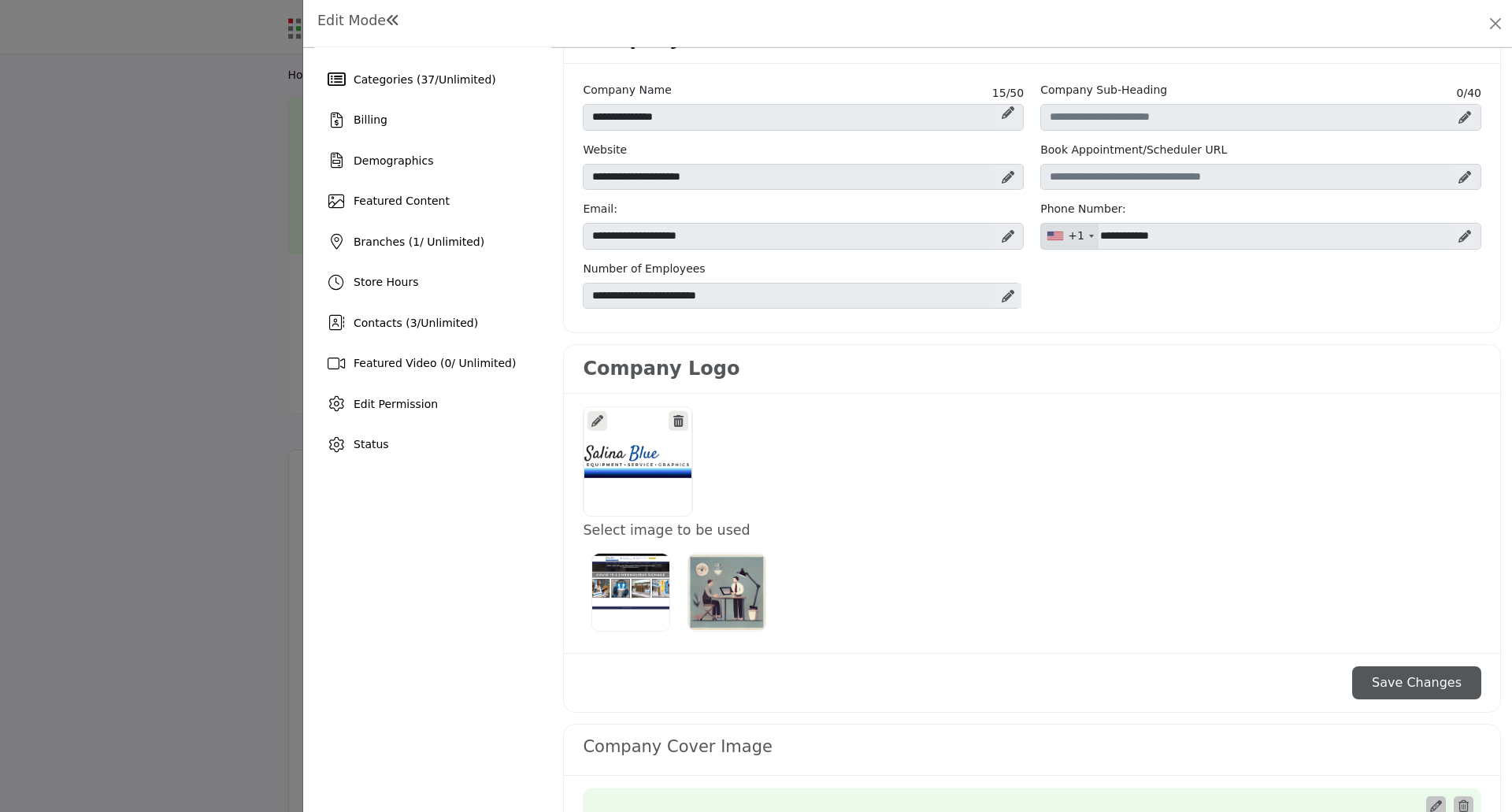
click at [640, 468] on div at bounding box center [638, 462] width 108 height 110
click at [594, 421] on icon at bounding box center [597, 420] width 12 height 12
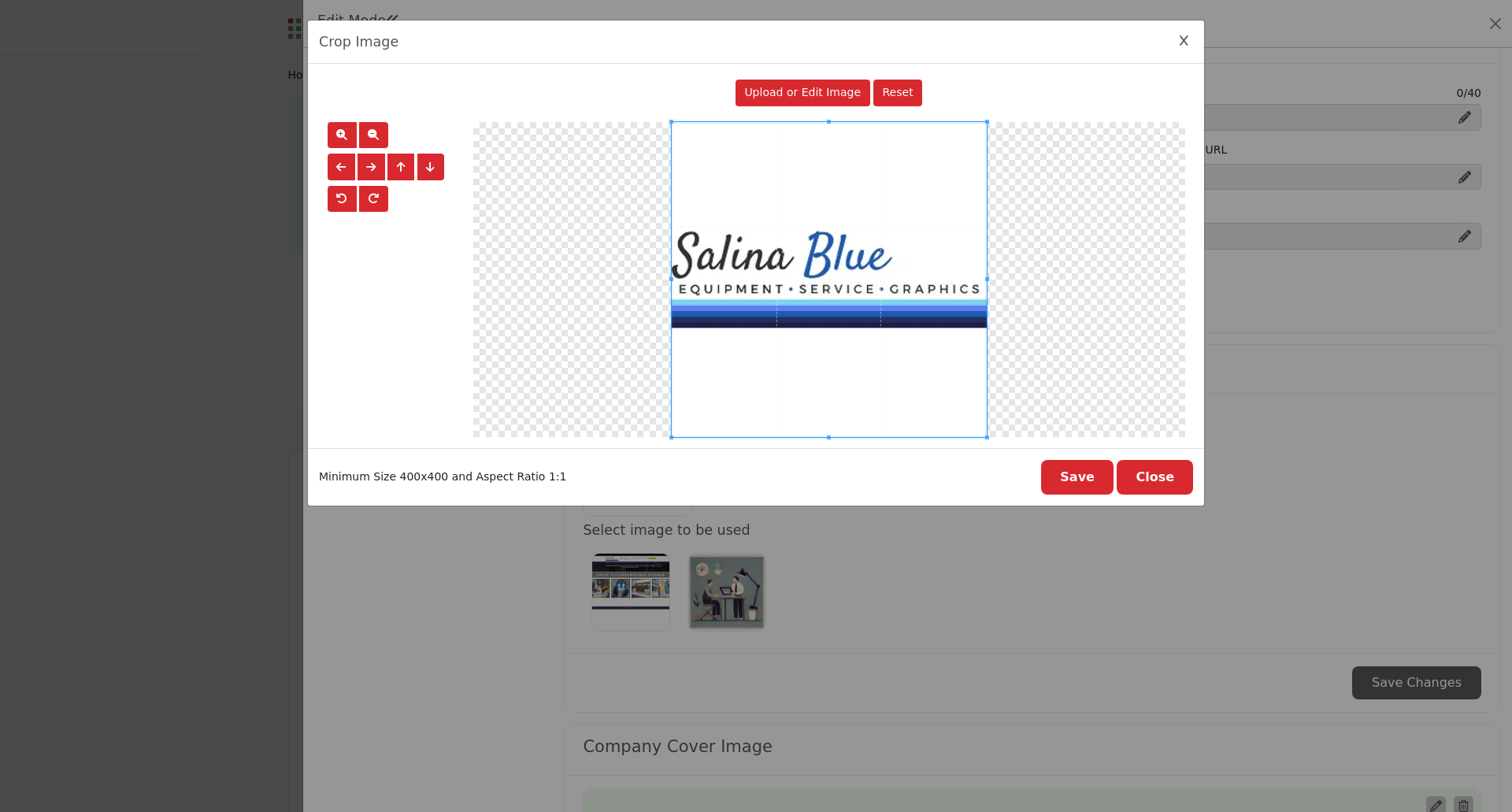
click at [1164, 481] on button "Close" at bounding box center [1154, 477] width 77 height 34
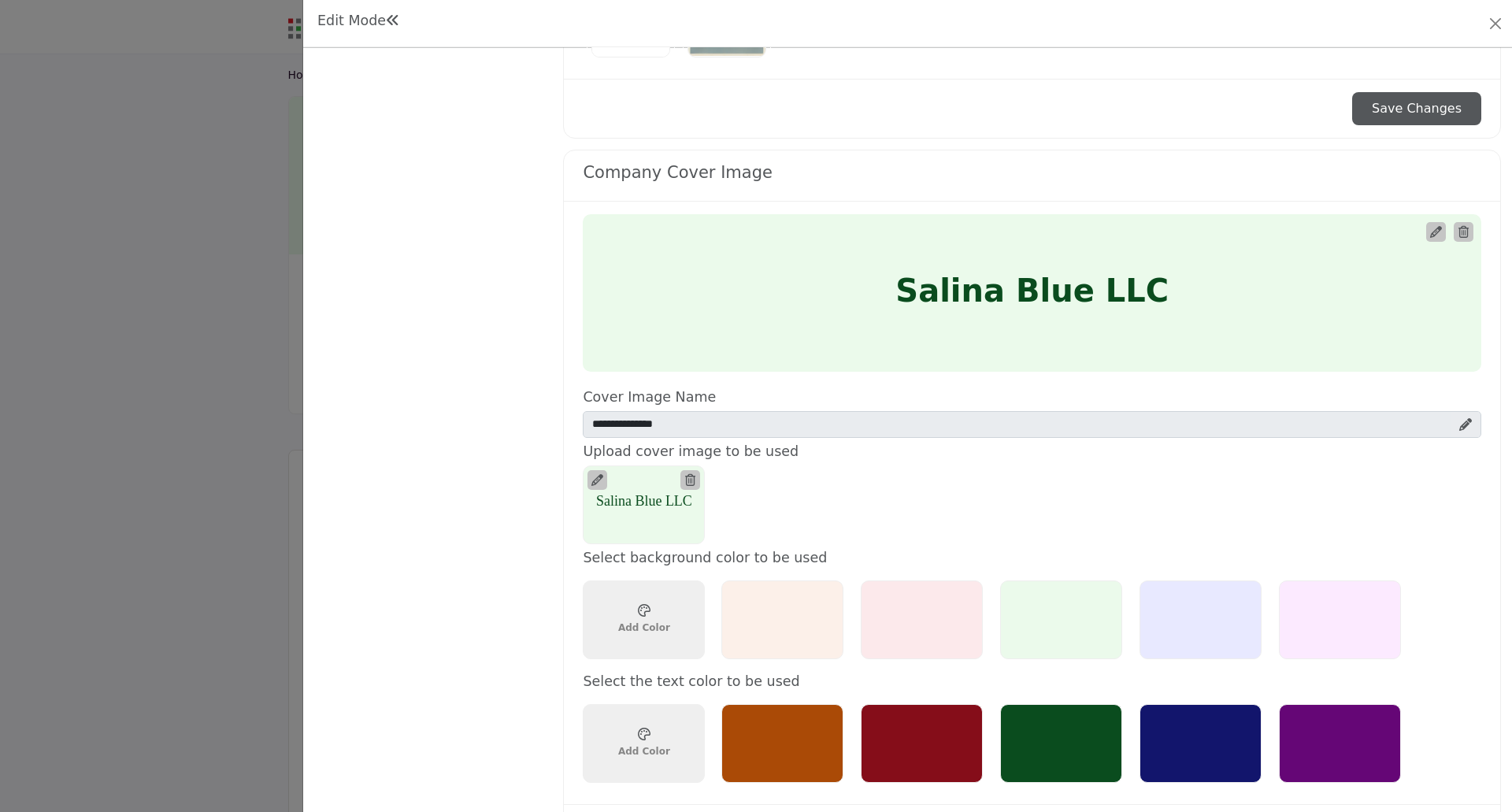
scroll to position [630, 0]
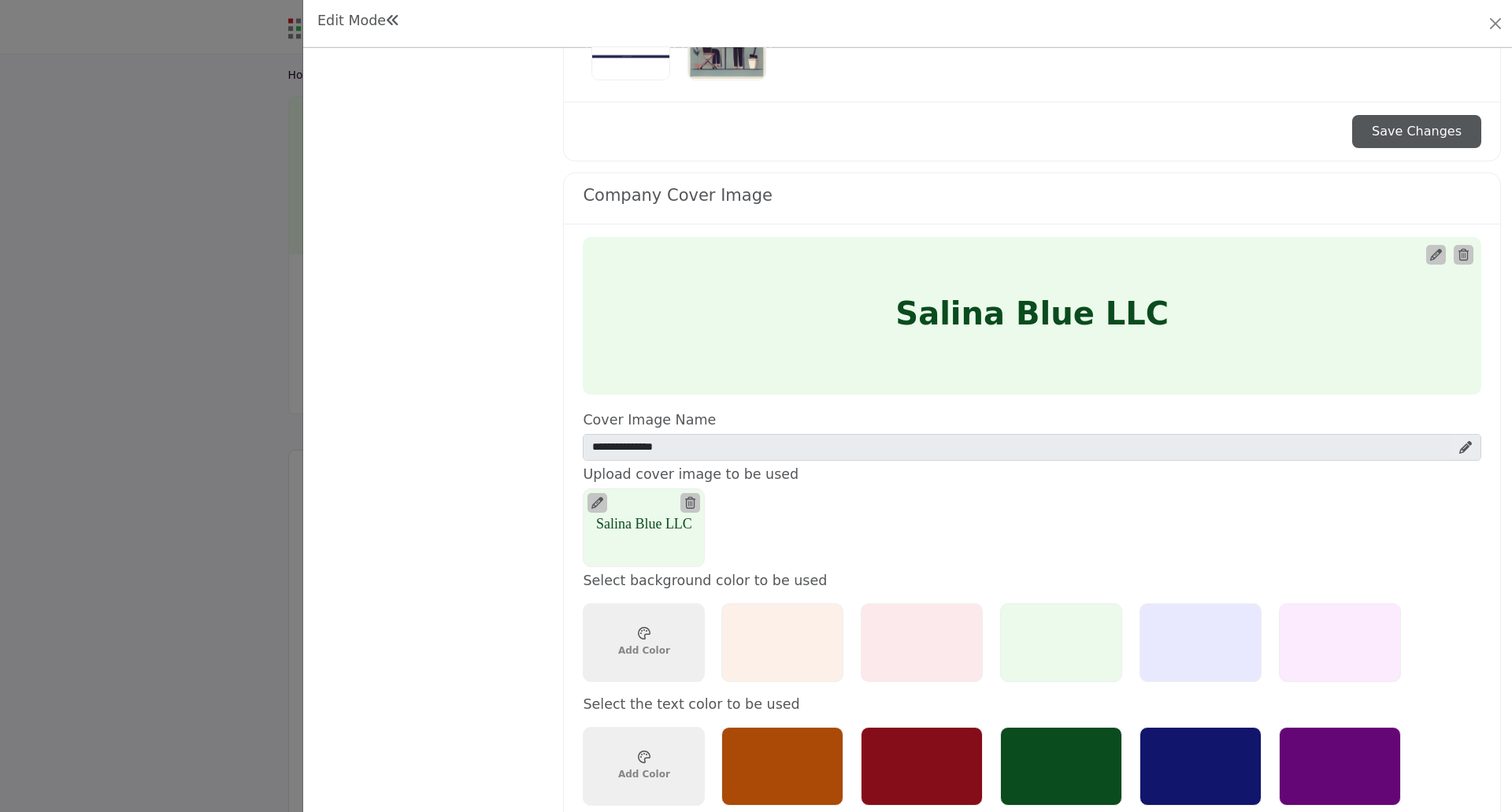
click at [1430, 257] on icon at bounding box center [1435, 254] width 12 height 12
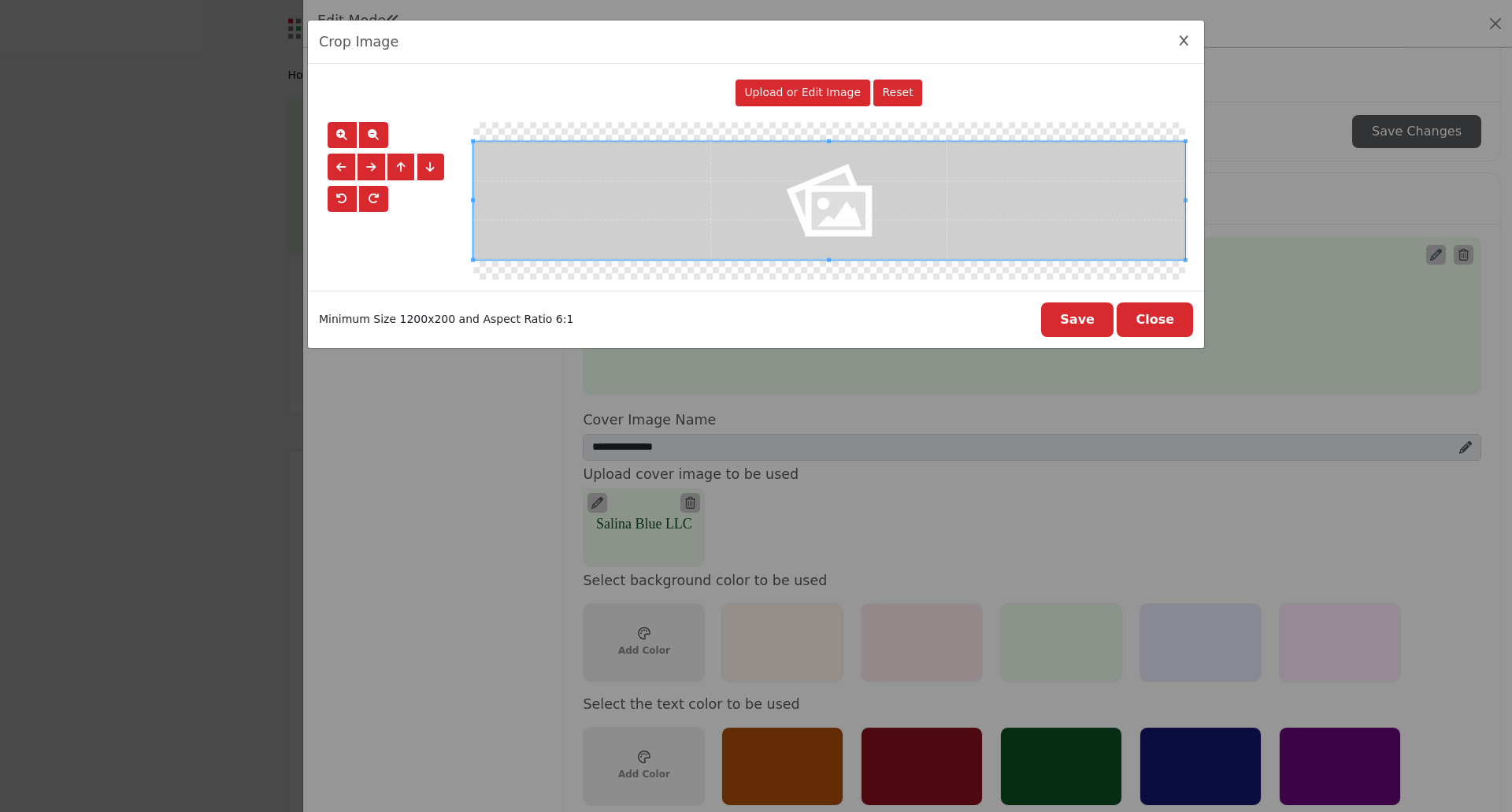
click at [1181, 42] on icon "Close Image Upload Modal" at bounding box center [1184, 41] width 9 height 11
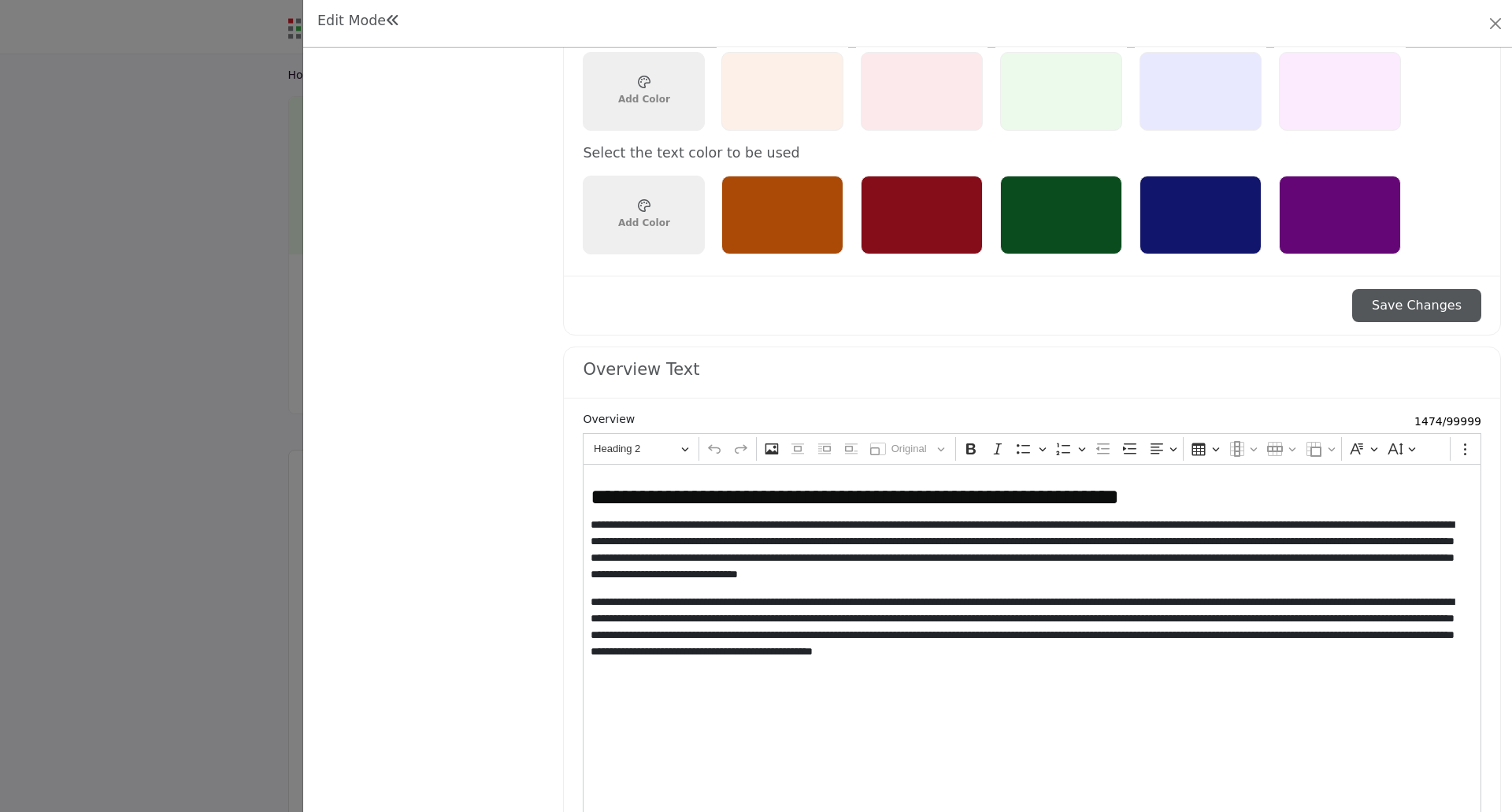
scroll to position [1260, 0]
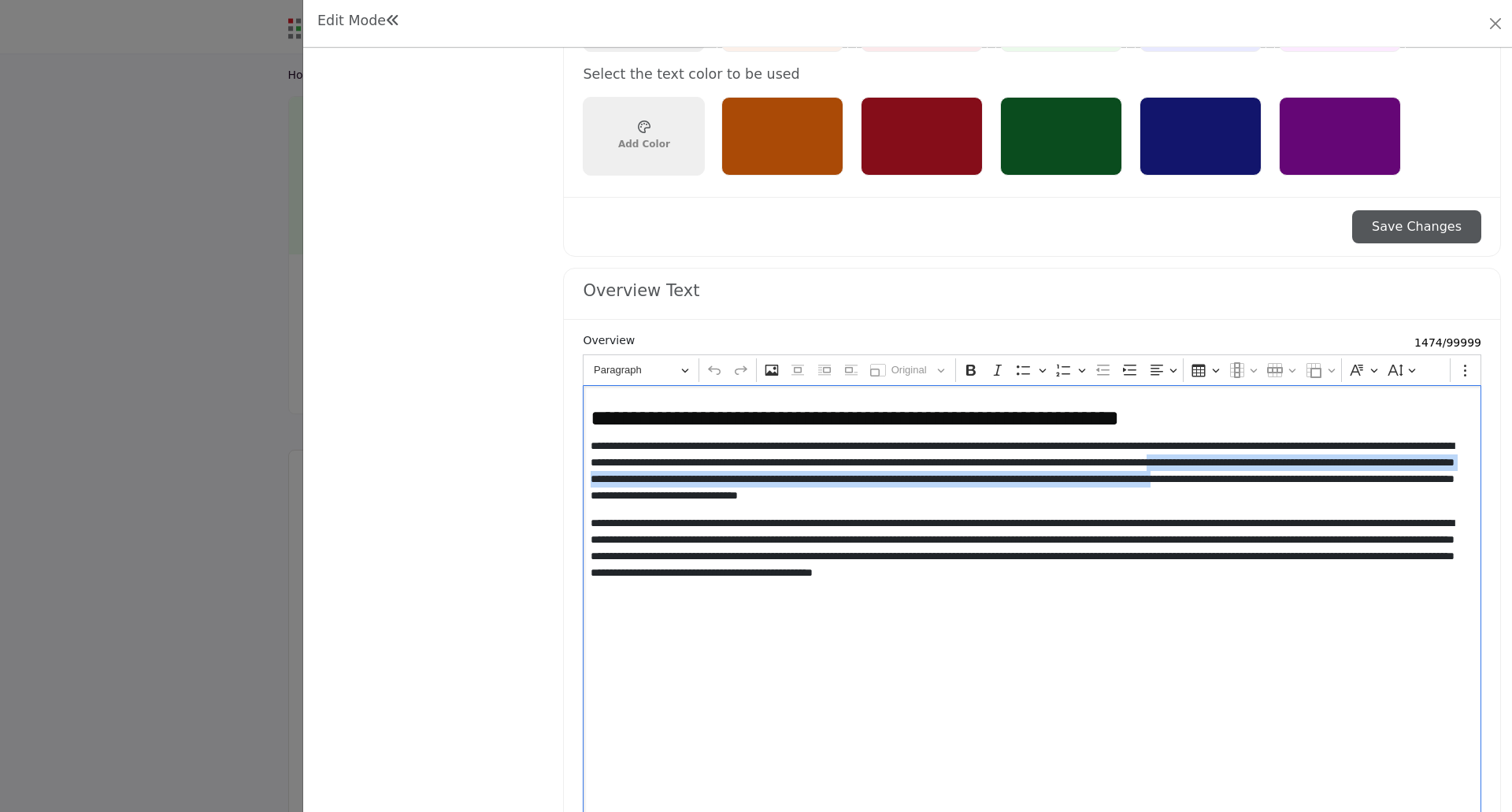
drag, startPoint x: 661, startPoint y: 476, endPoint x: 882, endPoint y: 500, distance: 222.3
click at [882, 500] on p "**********" at bounding box center [1029, 471] width 877 height 66
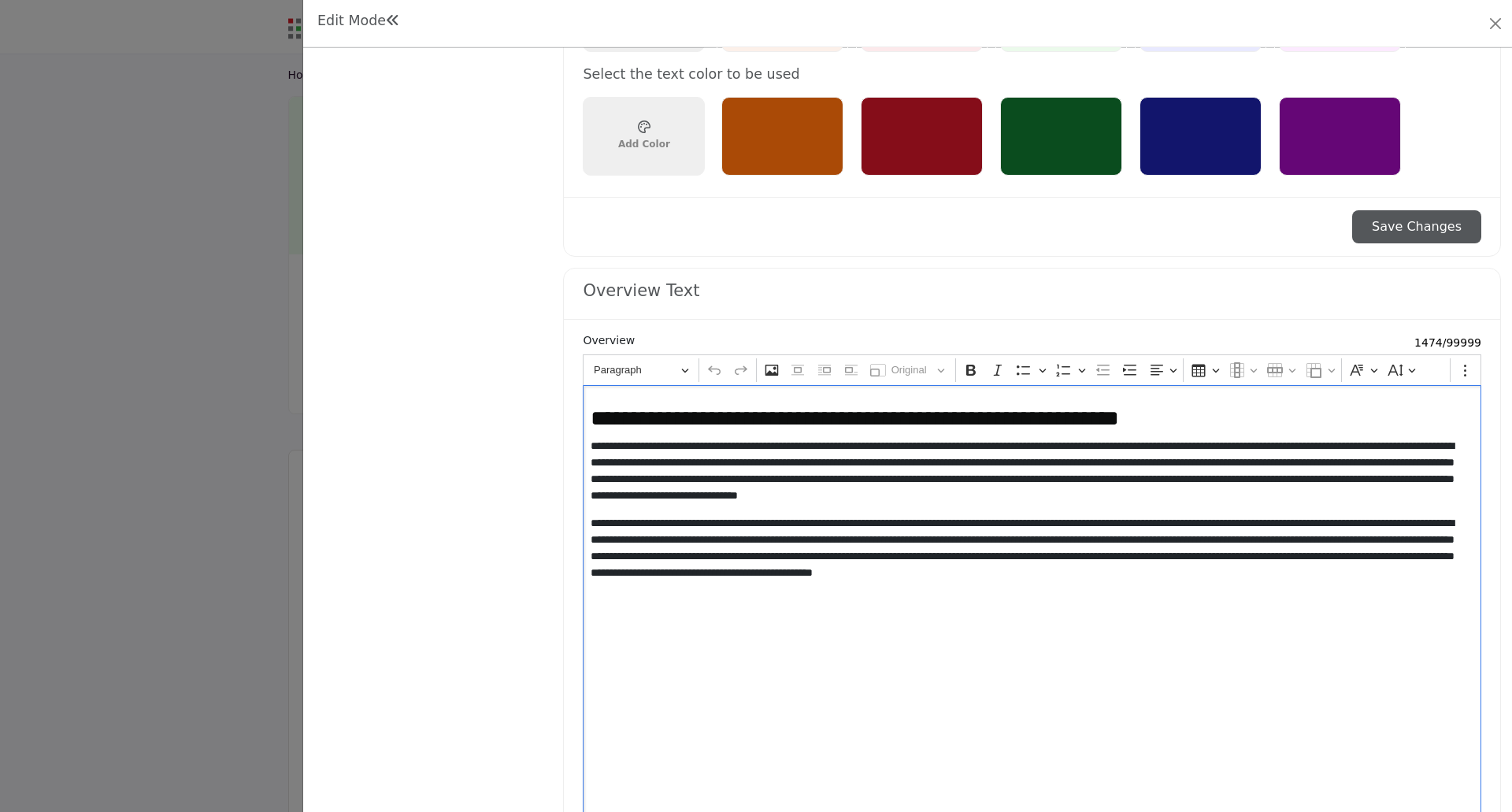
click at [883, 544] on p "**********" at bounding box center [1029, 547] width 877 height 66
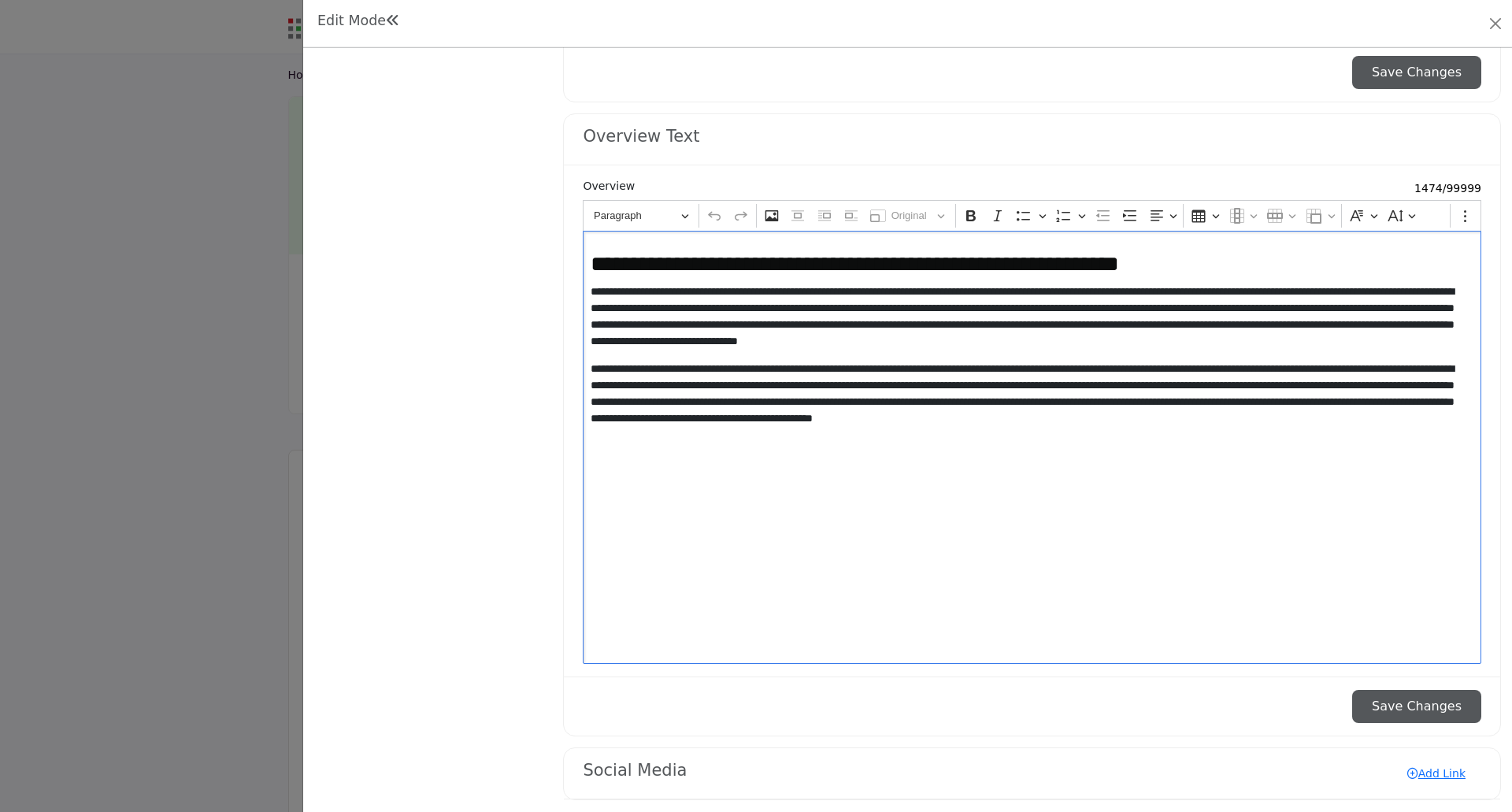
scroll to position [1424, 0]
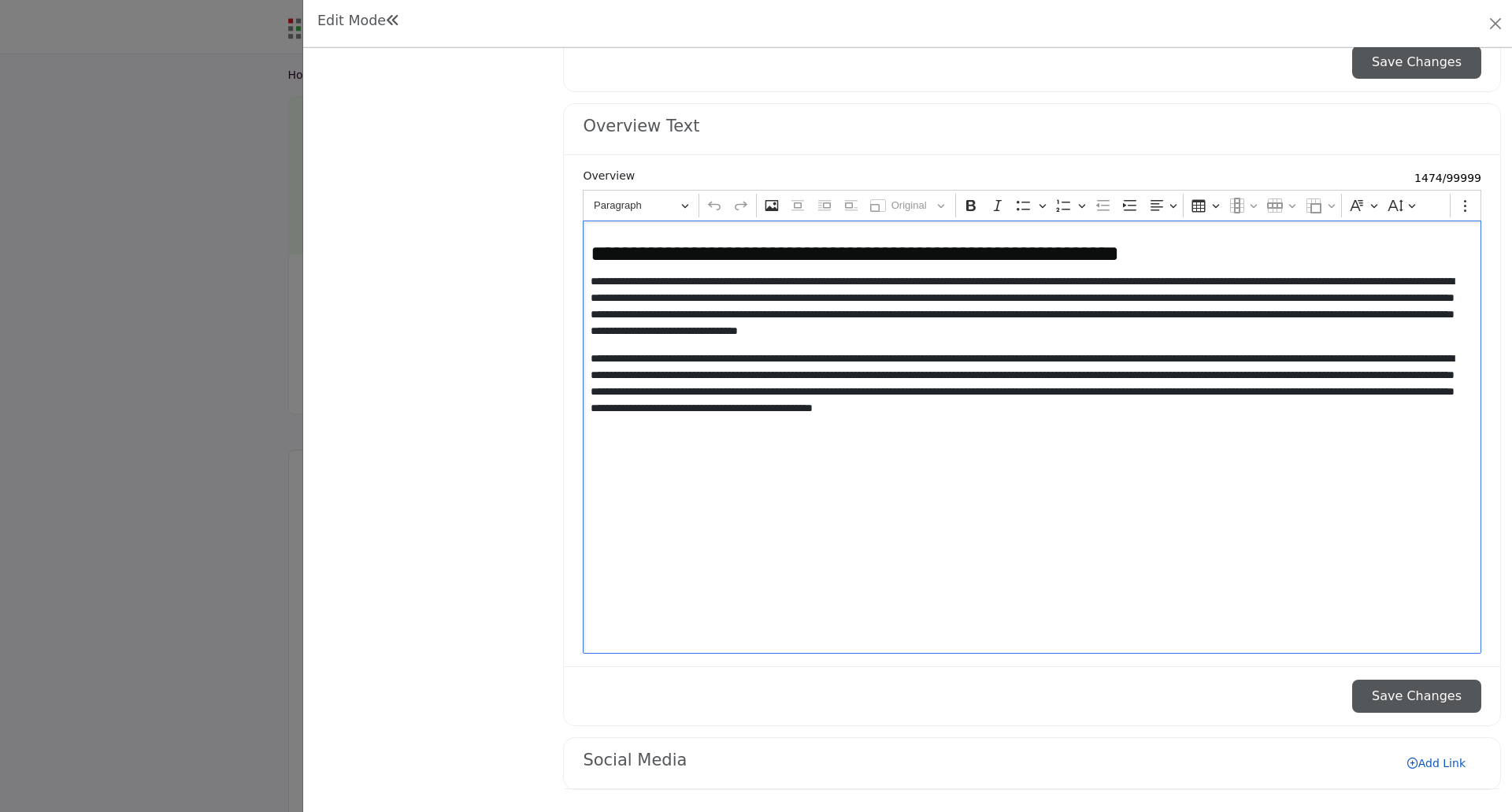
click at [1432, 764] on link "Add Link" at bounding box center [1435, 763] width 89 height 25
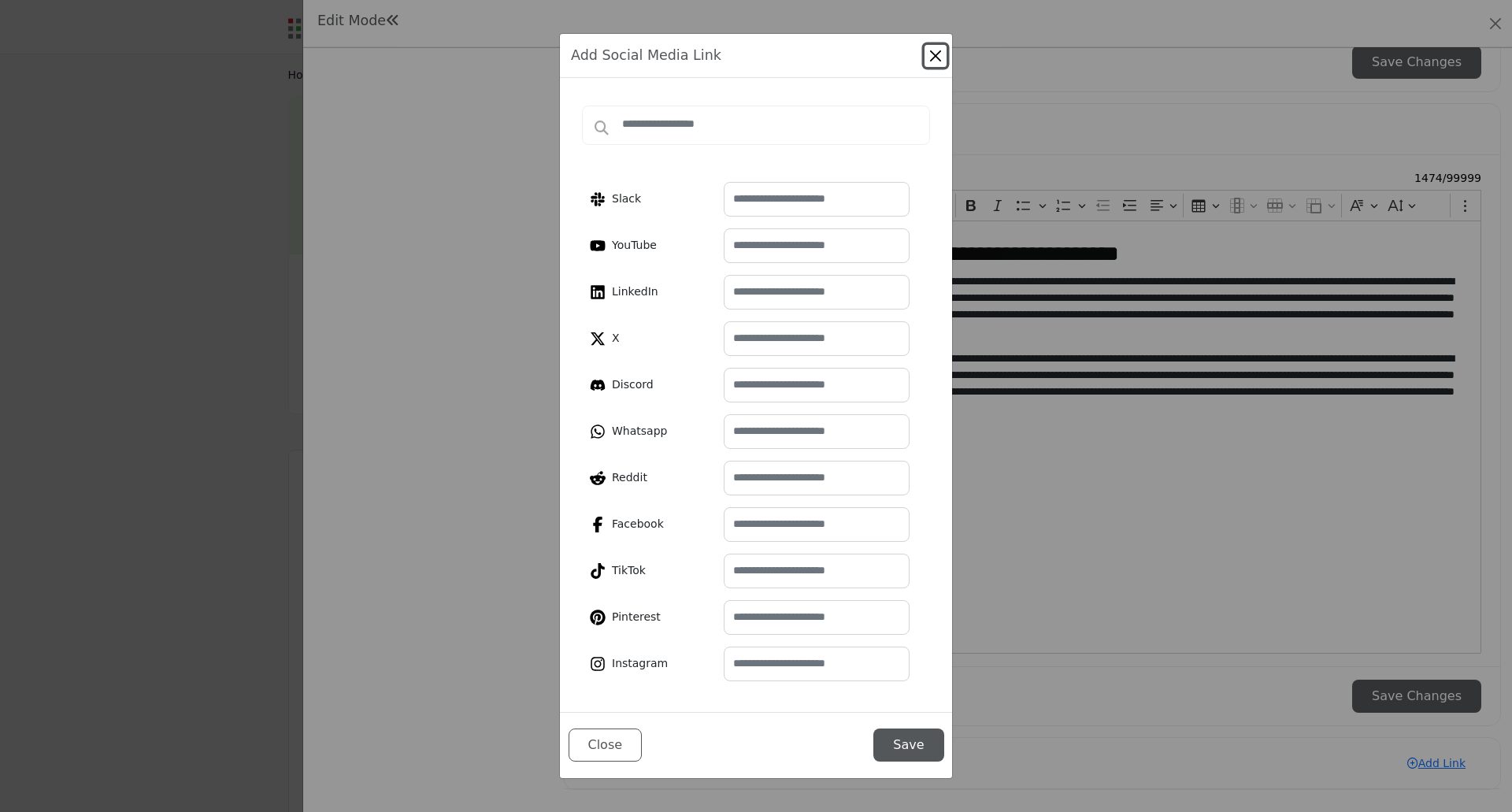
click at [936, 59] on button "Close" at bounding box center [936, 56] width 22 height 22
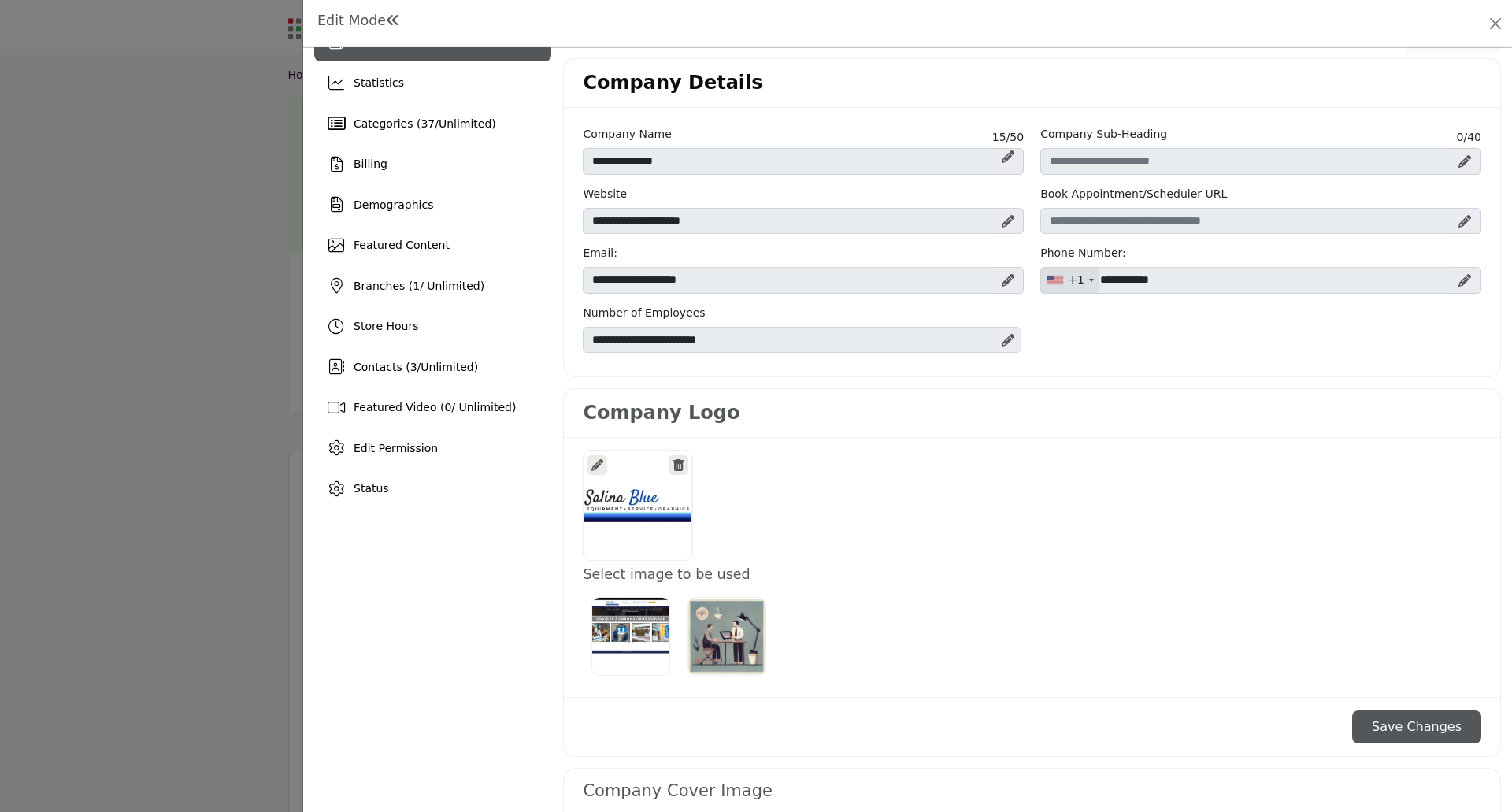
scroll to position [0, 0]
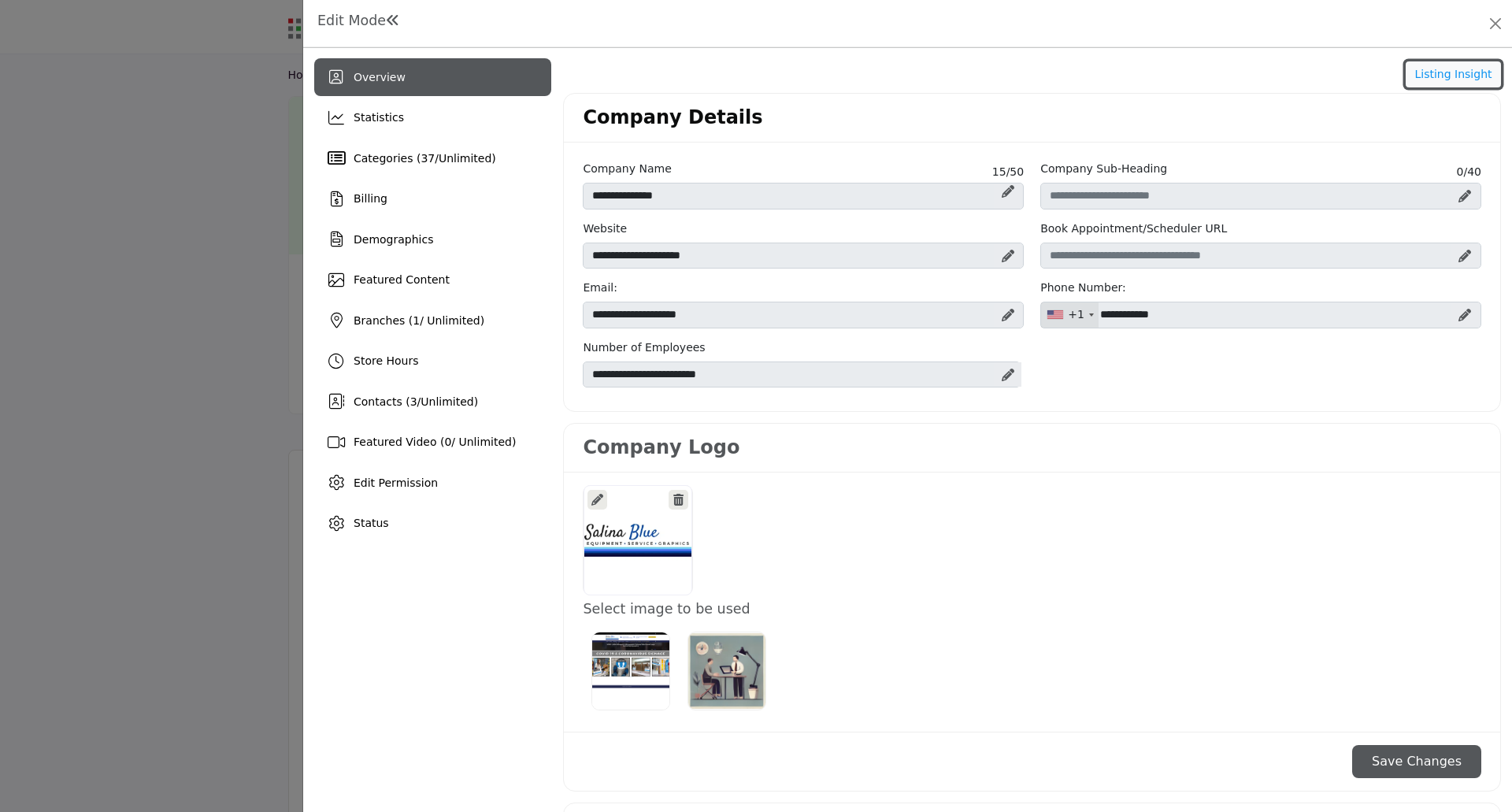
click at [1448, 76] on button "Listing Insight" at bounding box center [1452, 75] width 95 height 27
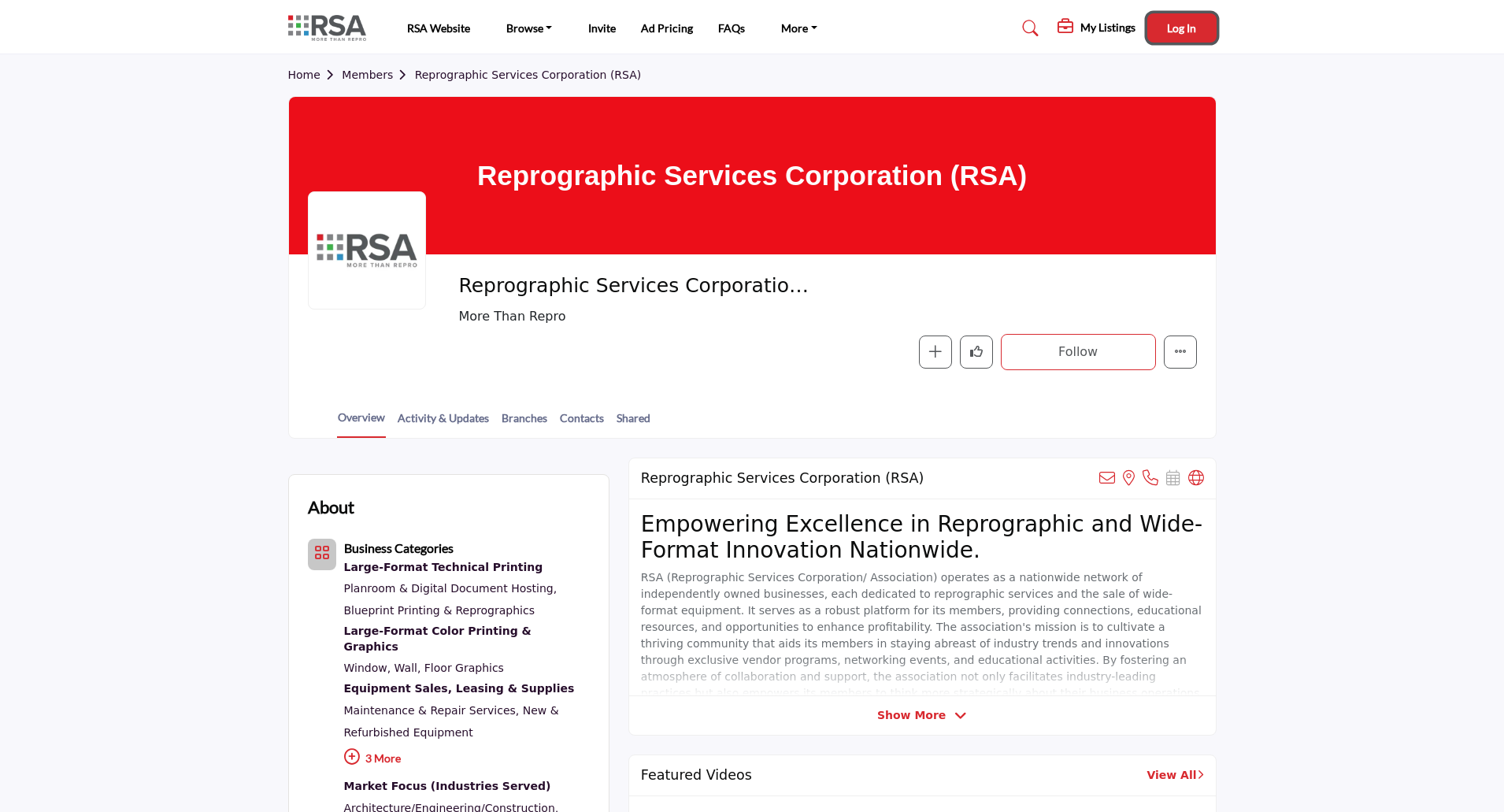
drag, startPoint x: 1192, startPoint y: 23, endPoint x: 1347, endPoint y: 34, distance: 155.4
click at [1192, 23] on span "Log In" at bounding box center [1182, 28] width 29 height 14
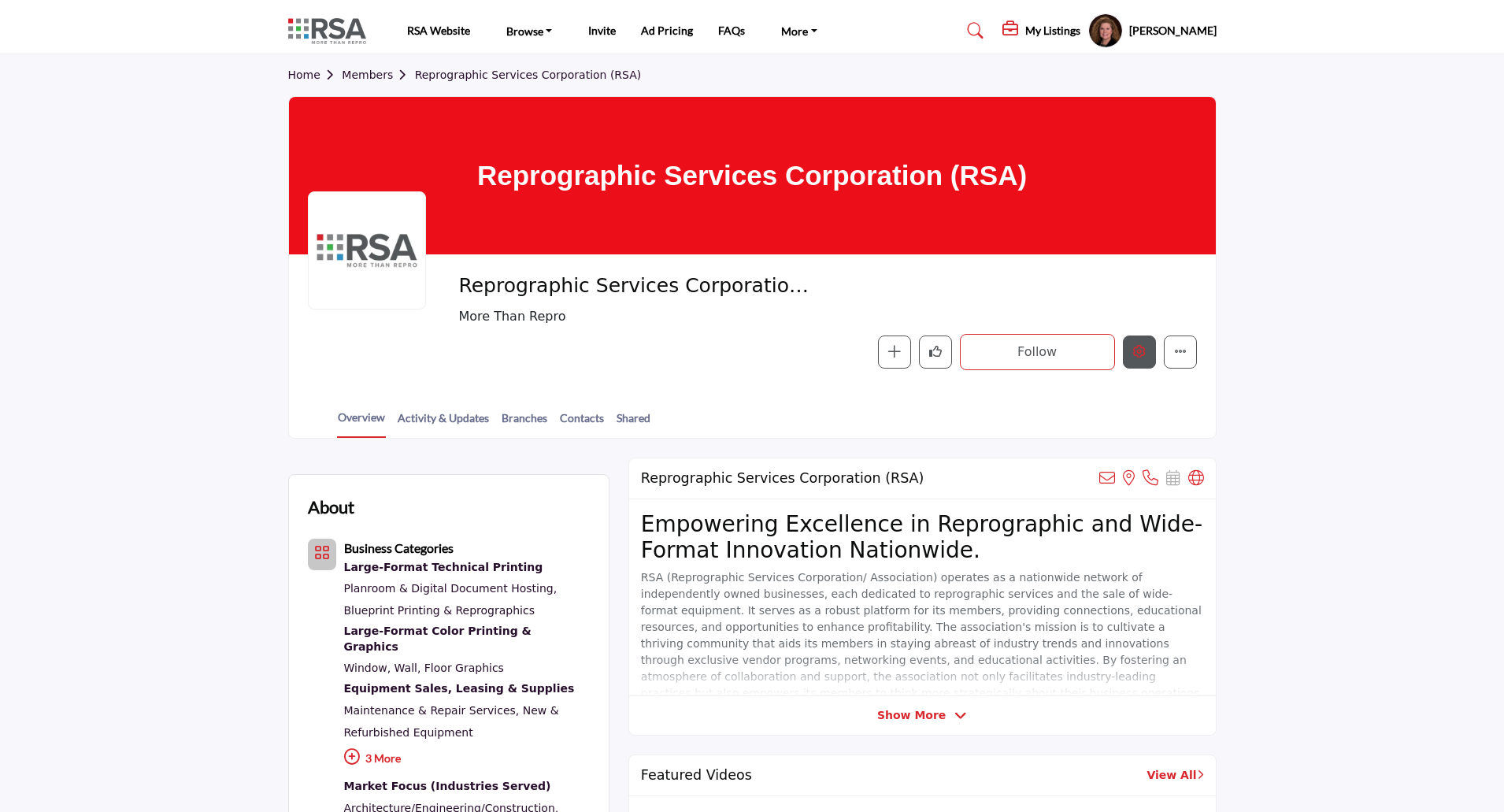
click at [1139, 359] on button "Edit company" at bounding box center [1139, 351] width 33 height 33
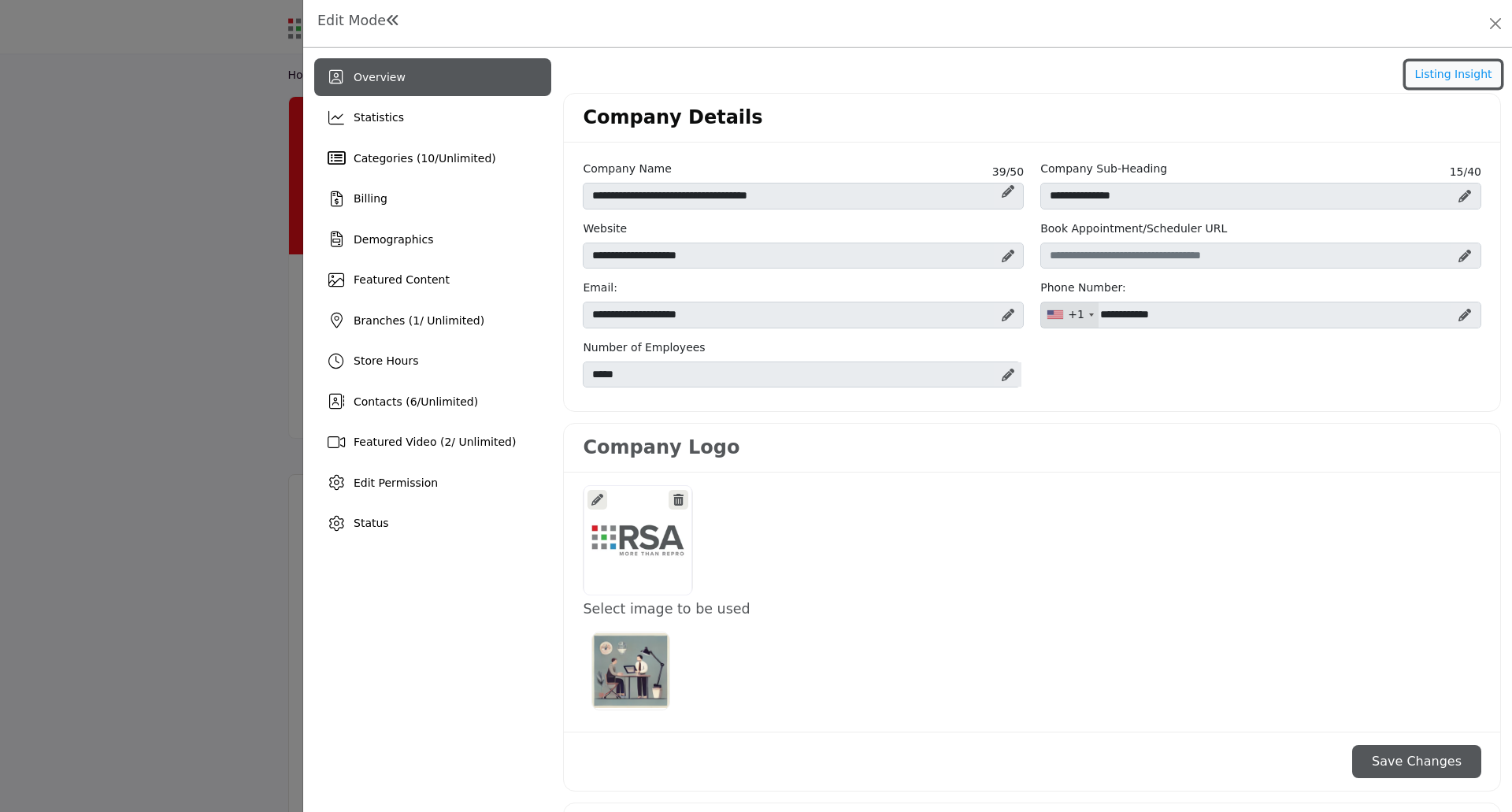
click at [1446, 76] on button "Listing Insight" at bounding box center [1452, 75] width 95 height 27
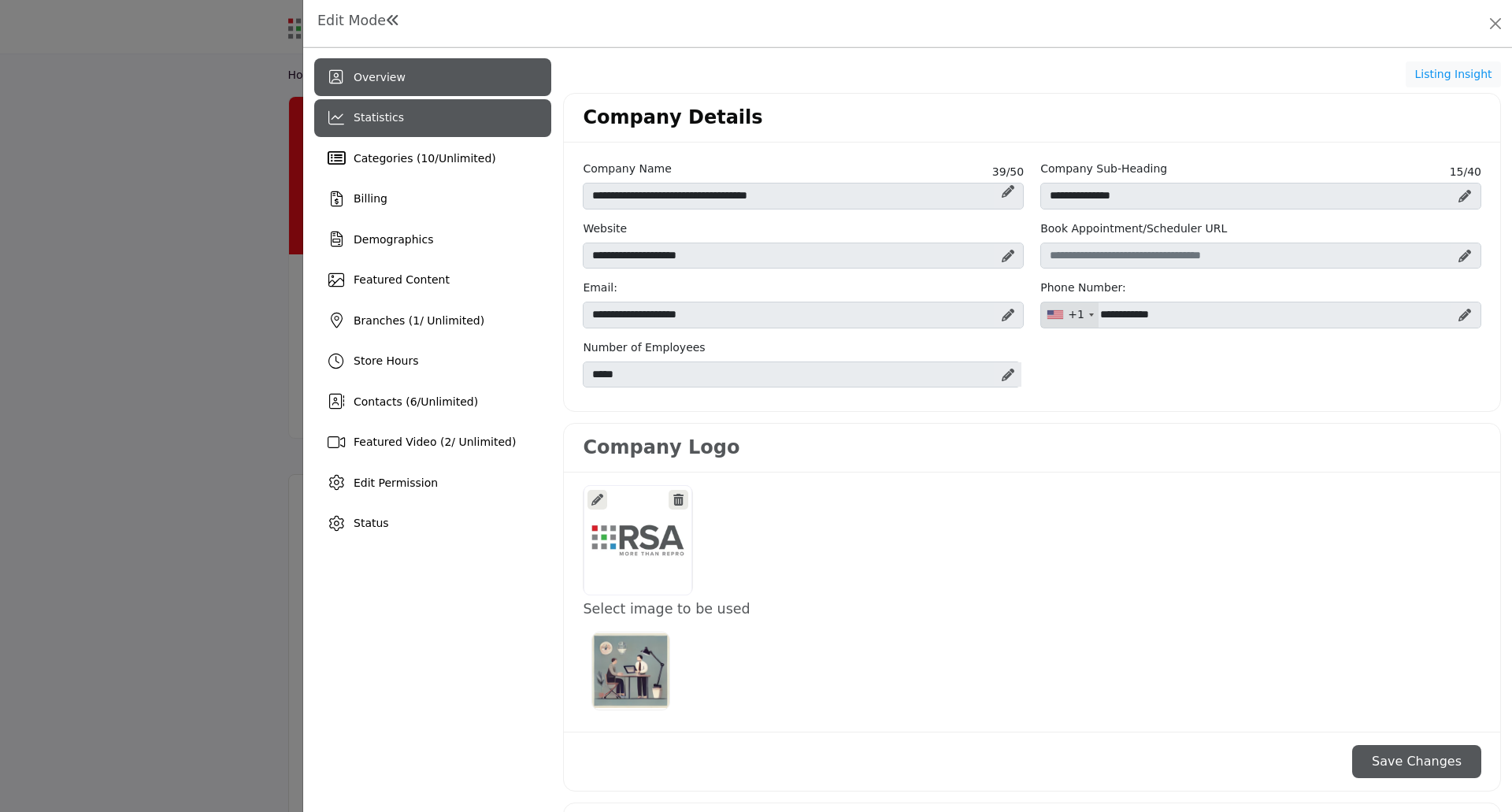
click at [373, 113] on span "Statistics" at bounding box center [378, 117] width 51 height 13
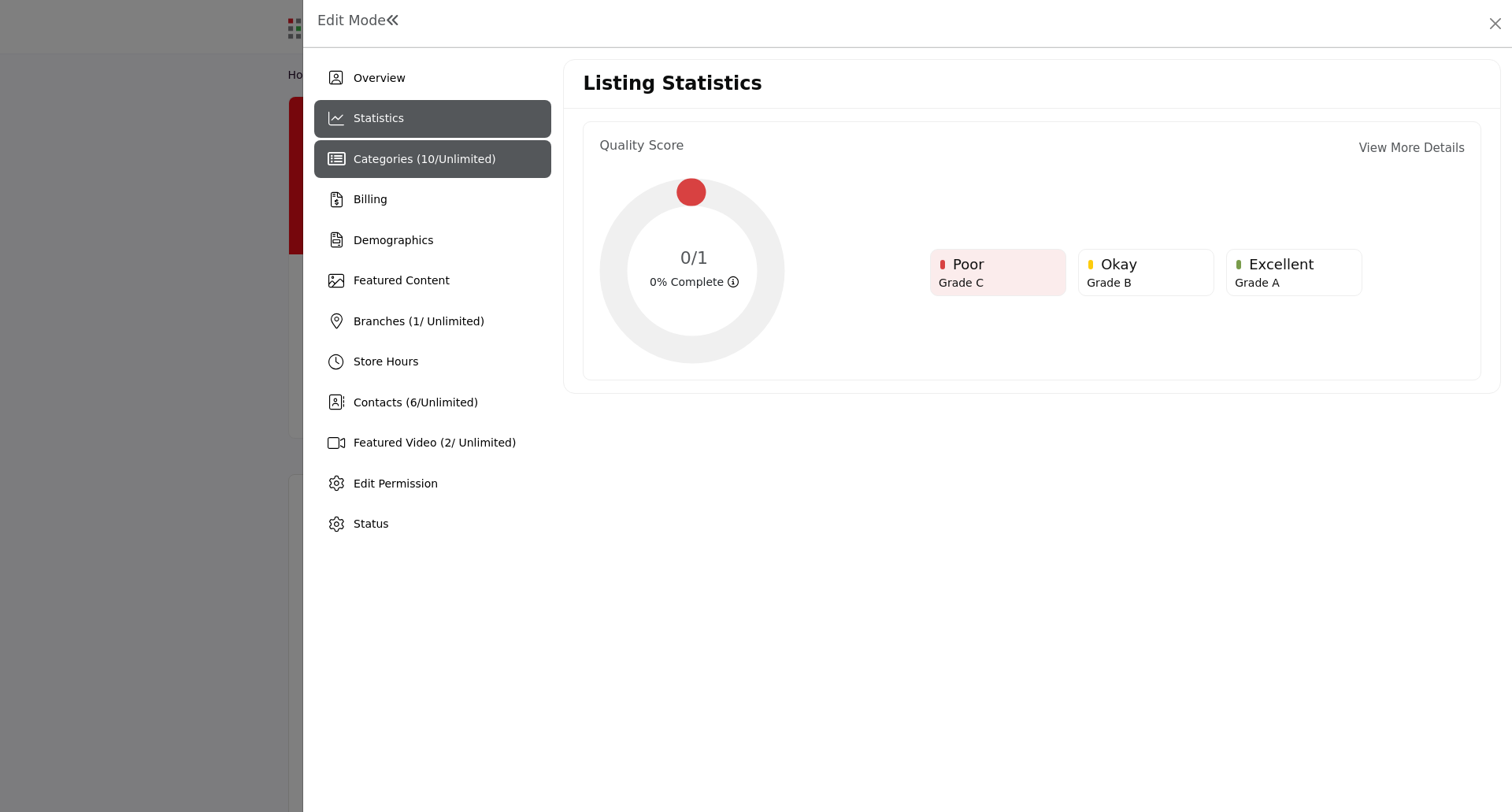
click at [421, 163] on span "10" at bounding box center [428, 159] width 14 height 13
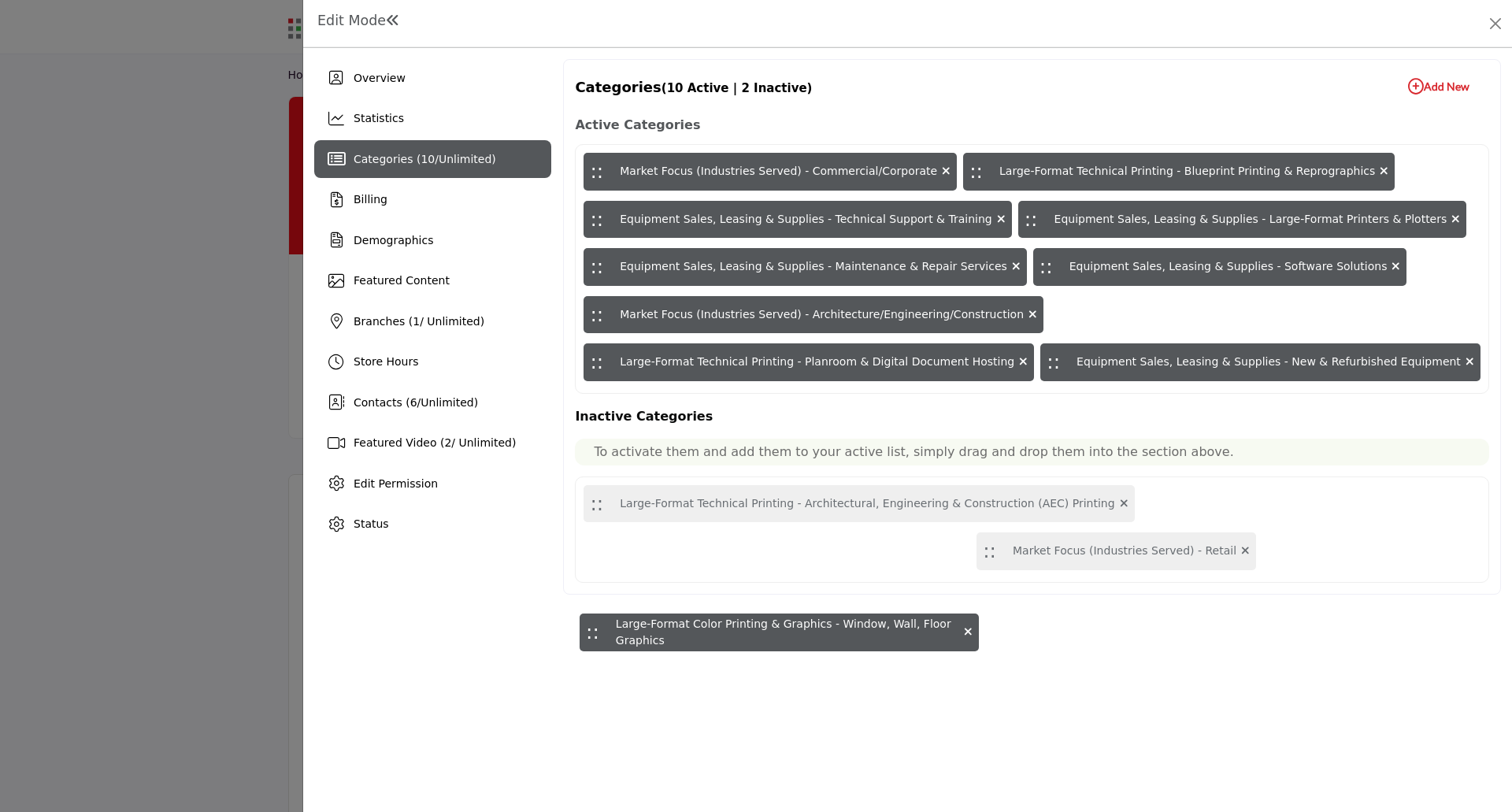
drag, startPoint x: 992, startPoint y: 361, endPoint x: 589, endPoint y: 631, distance: 485.1
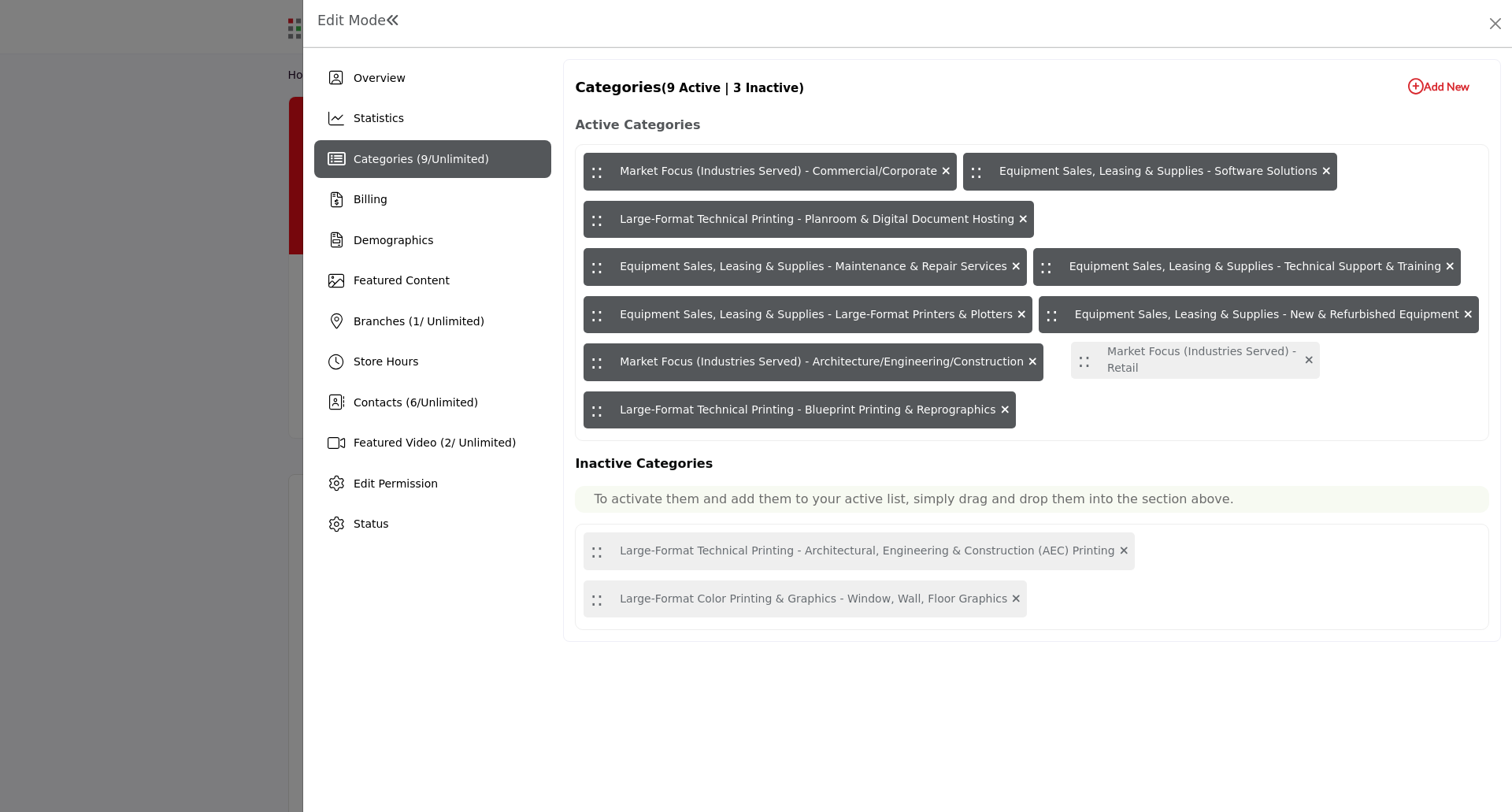
drag, startPoint x: 1096, startPoint y: 507, endPoint x: 1086, endPoint y: 363, distance: 144.3
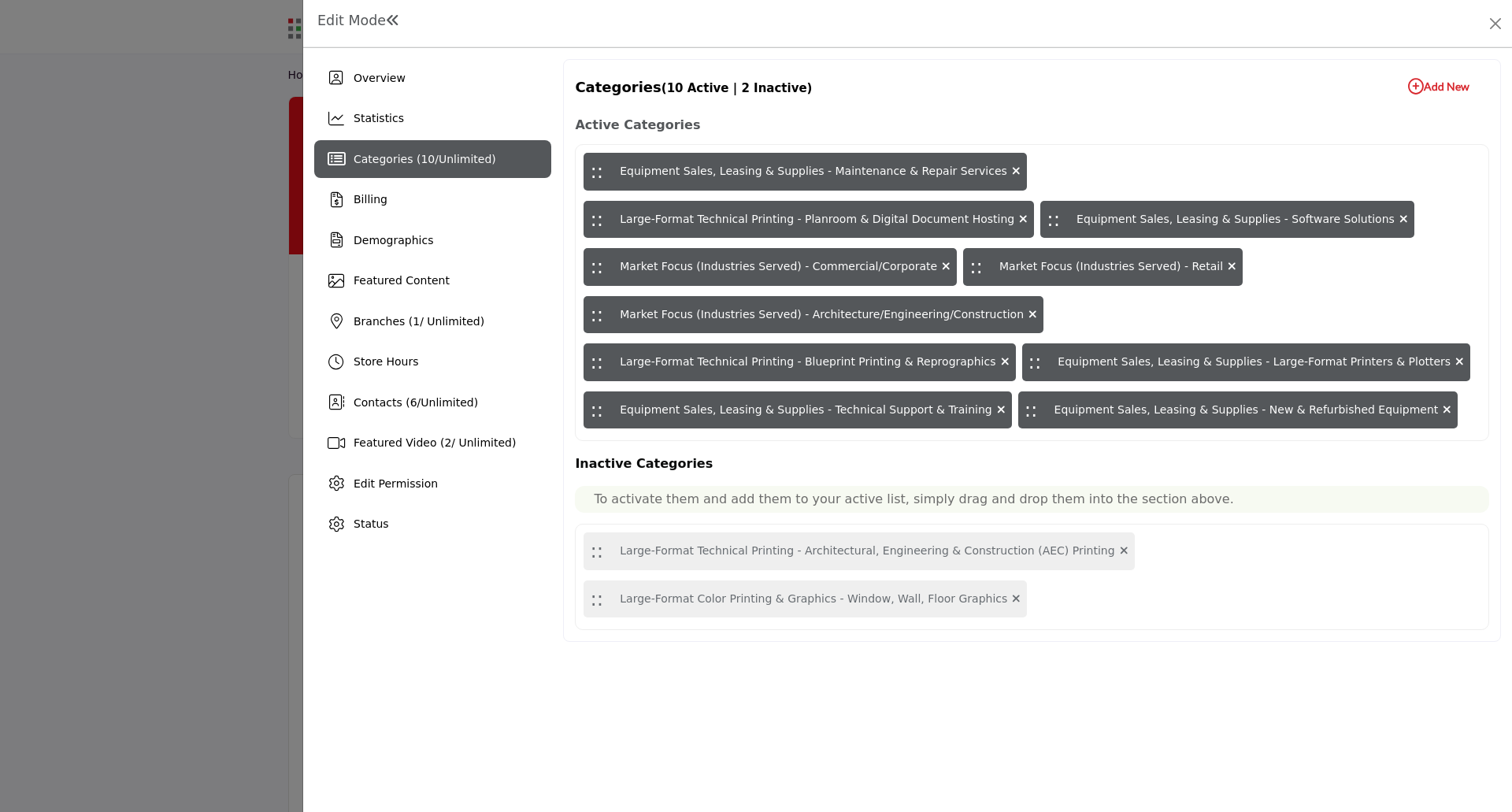
click at [1413, 85] on icon "button" at bounding box center [1415, 86] width 15 height 15
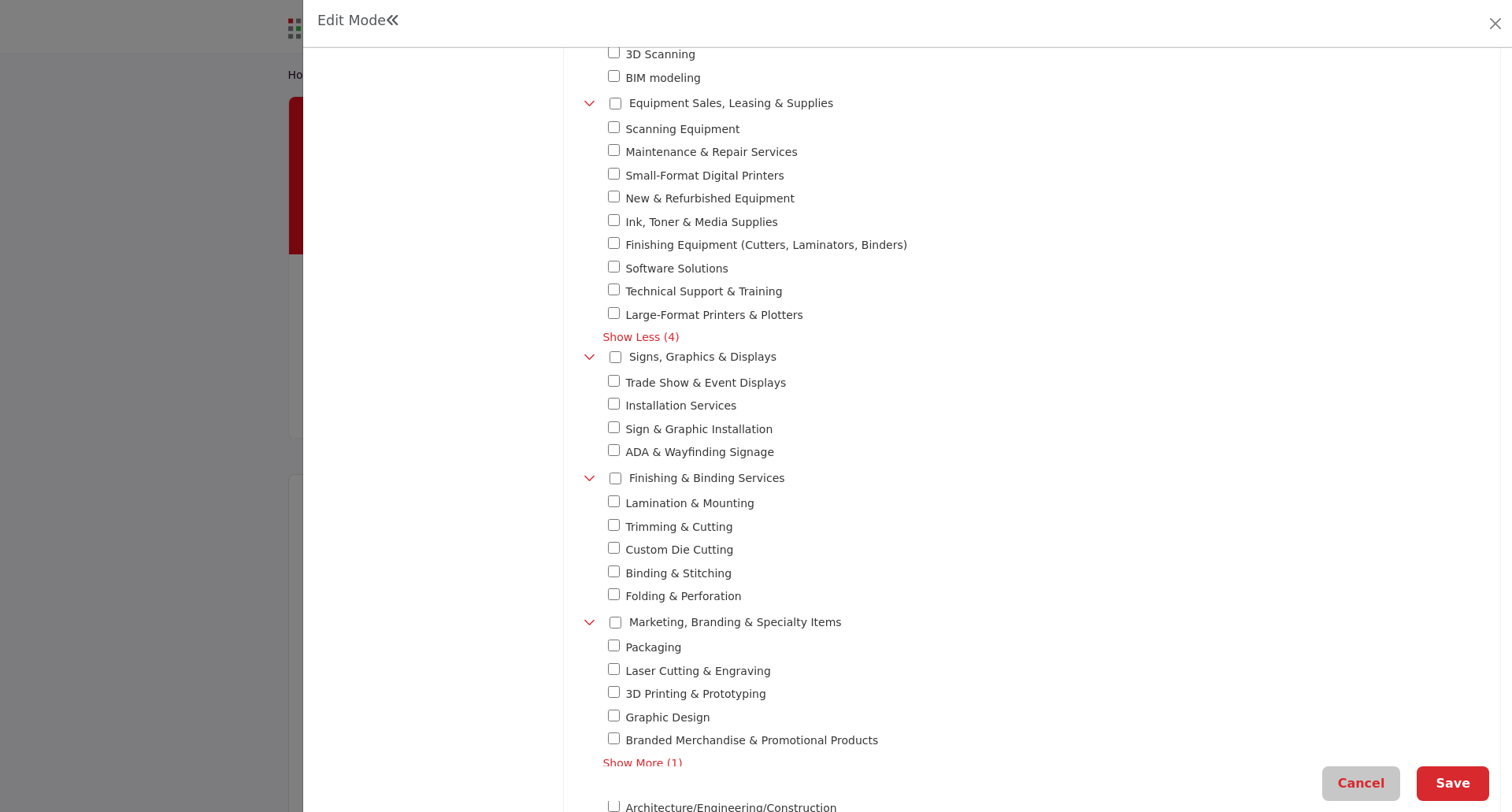
scroll to position [866, 0]
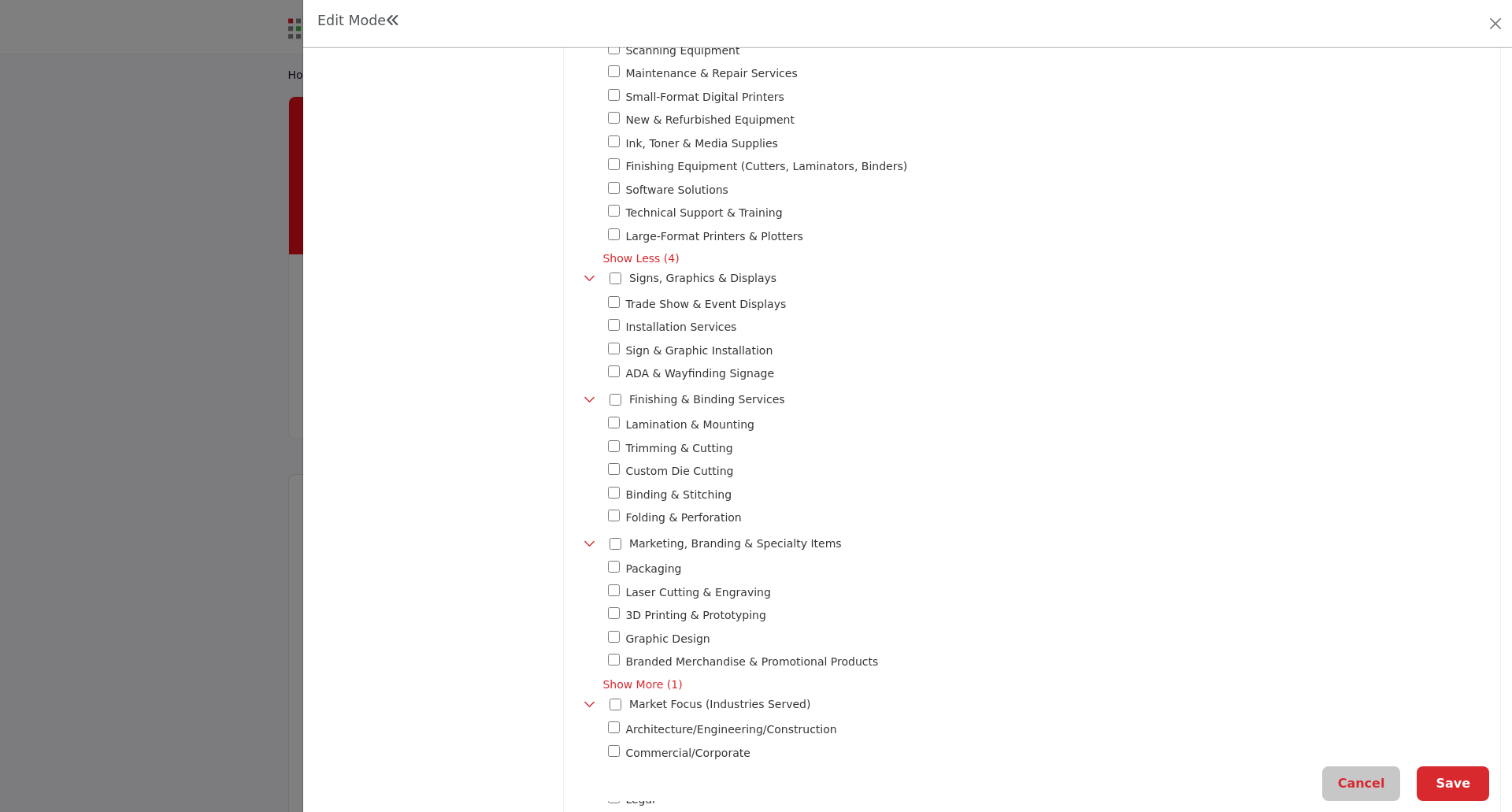
click at [1460, 784] on button "Save" at bounding box center [1452, 783] width 72 height 34
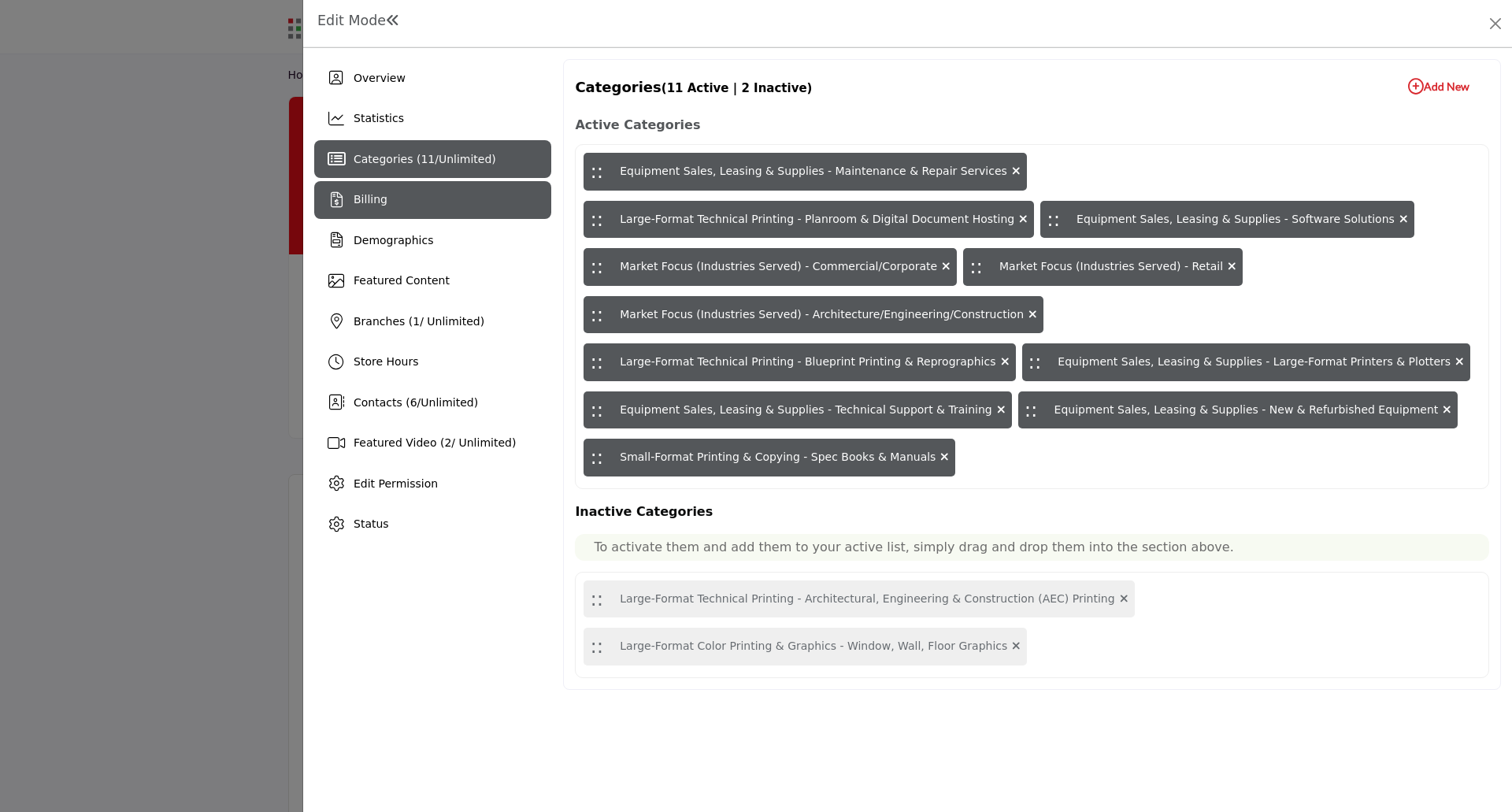
click at [392, 208] on div "Billing" at bounding box center [433, 201] width 237 height 38
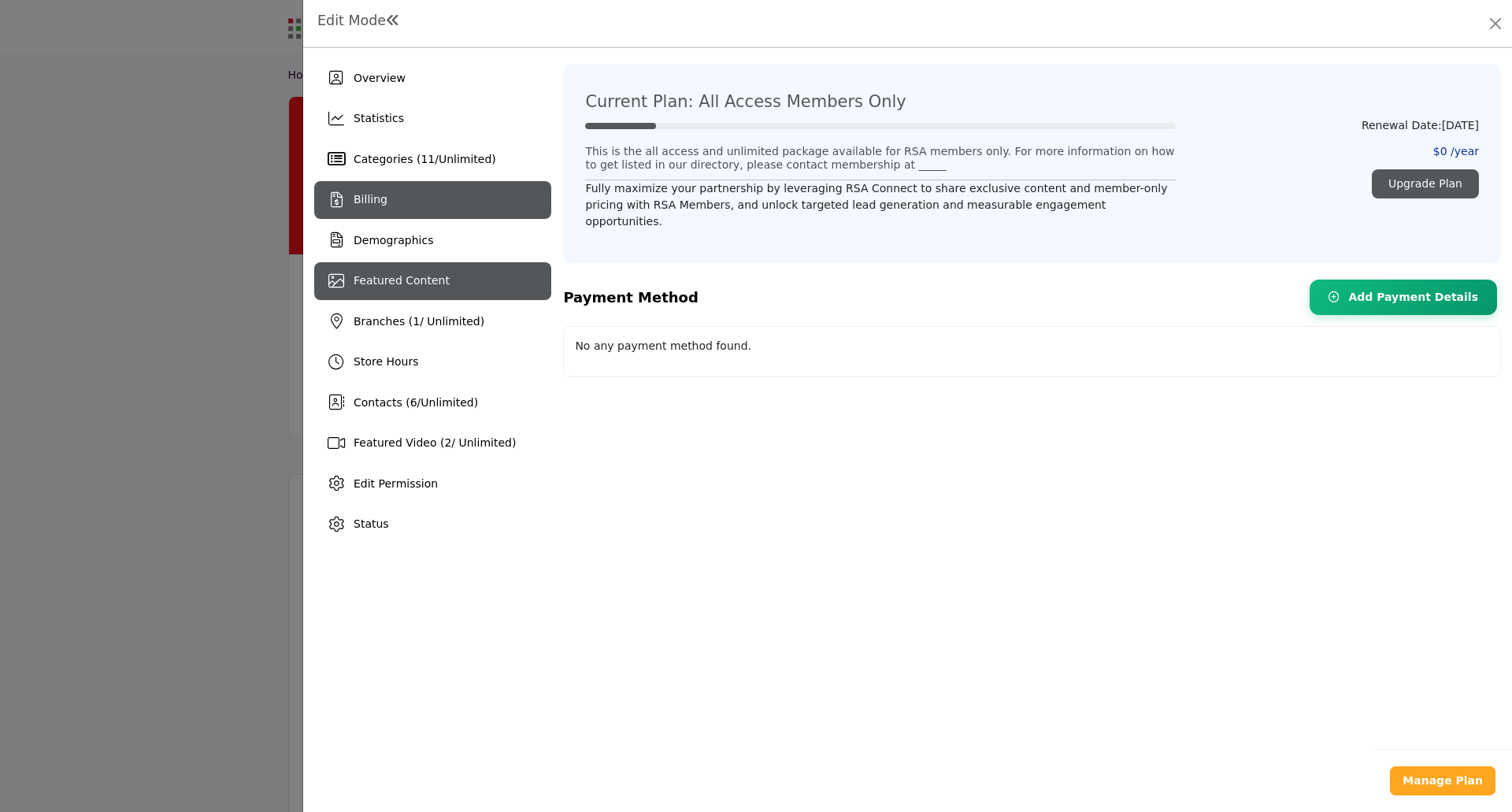
click at [387, 283] on span "Featured Content" at bounding box center [401, 280] width 96 height 13
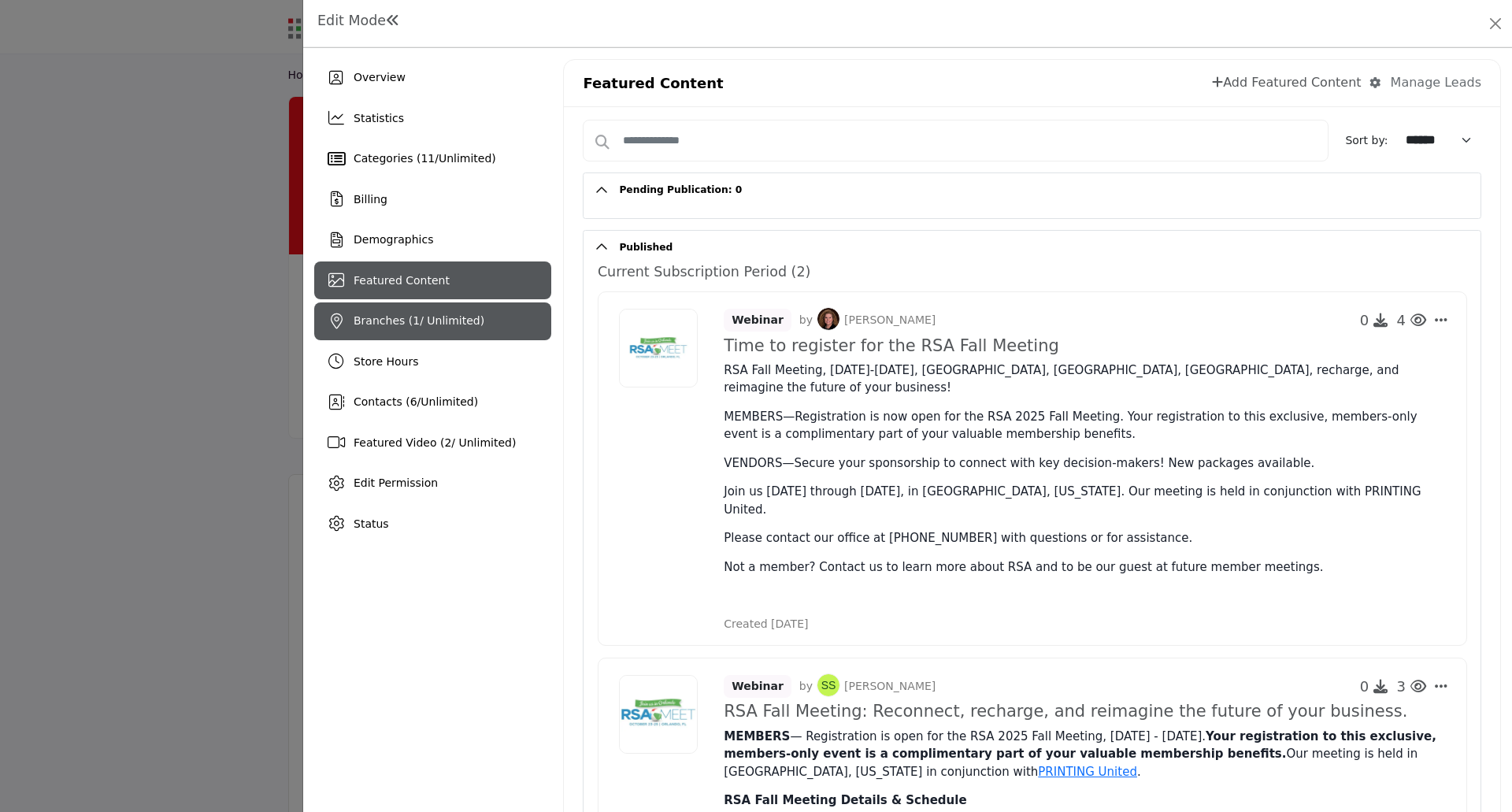
click at [430, 324] on span "Branches ( 1 / Unlimited)" at bounding box center [418, 321] width 131 height 13
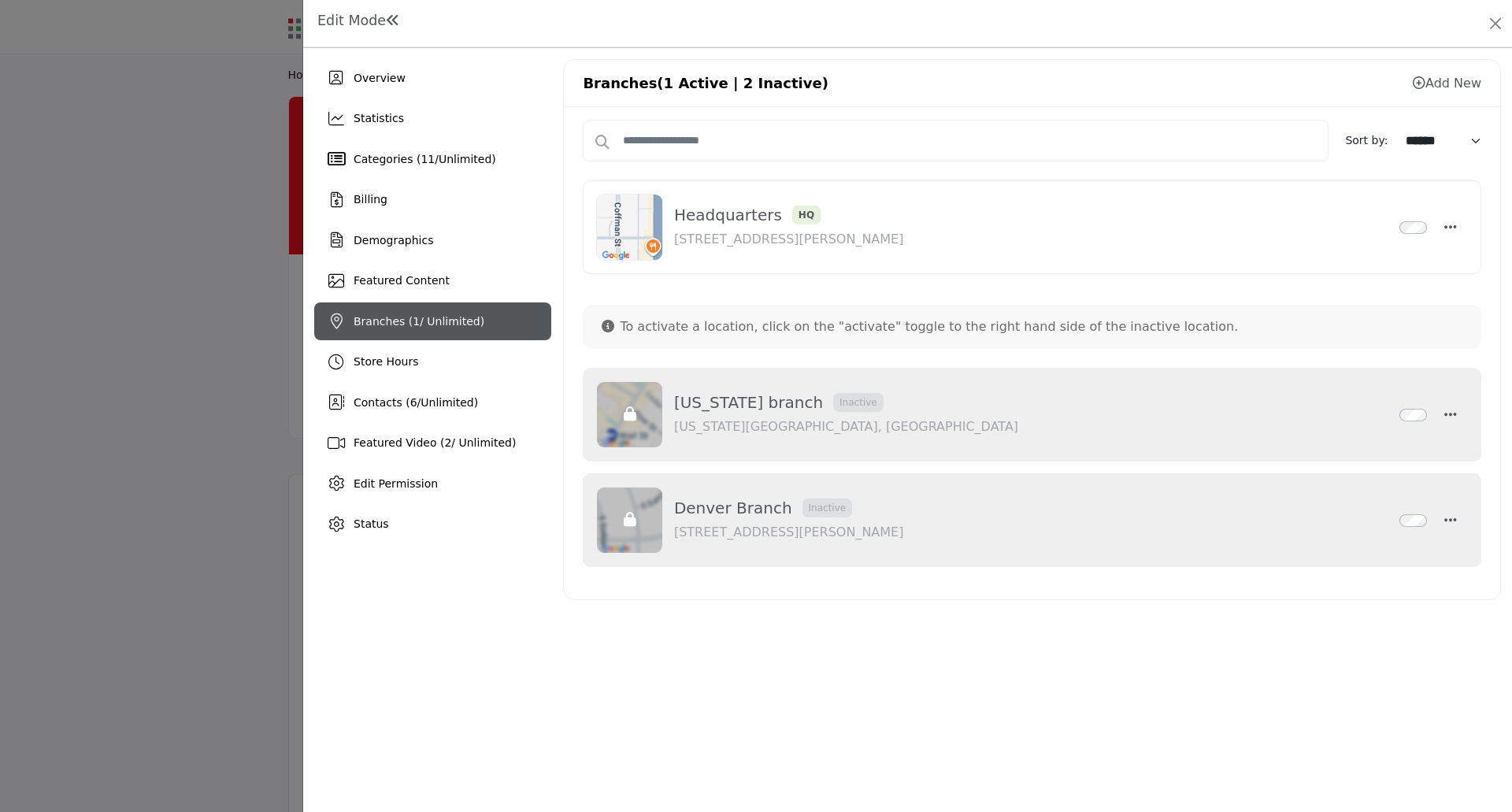
click at [1418, 84] on icon at bounding box center [1419, 83] width 13 height 13
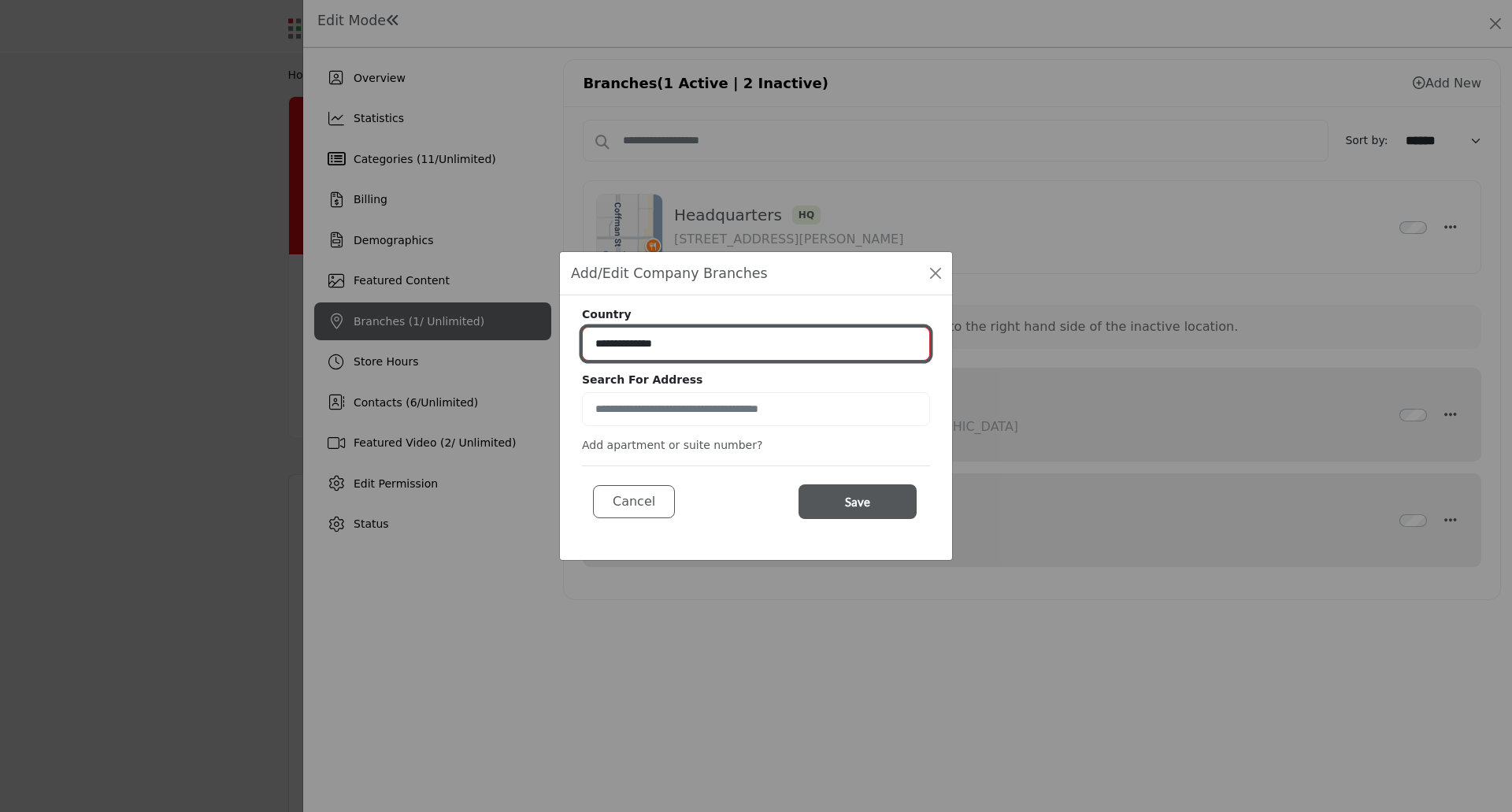
click at [605, 342] on select "**********" at bounding box center [755, 343] width 348 height 33
select select "***"
click at [582, 327] on select "**********" at bounding box center [755, 343] width 348 height 33
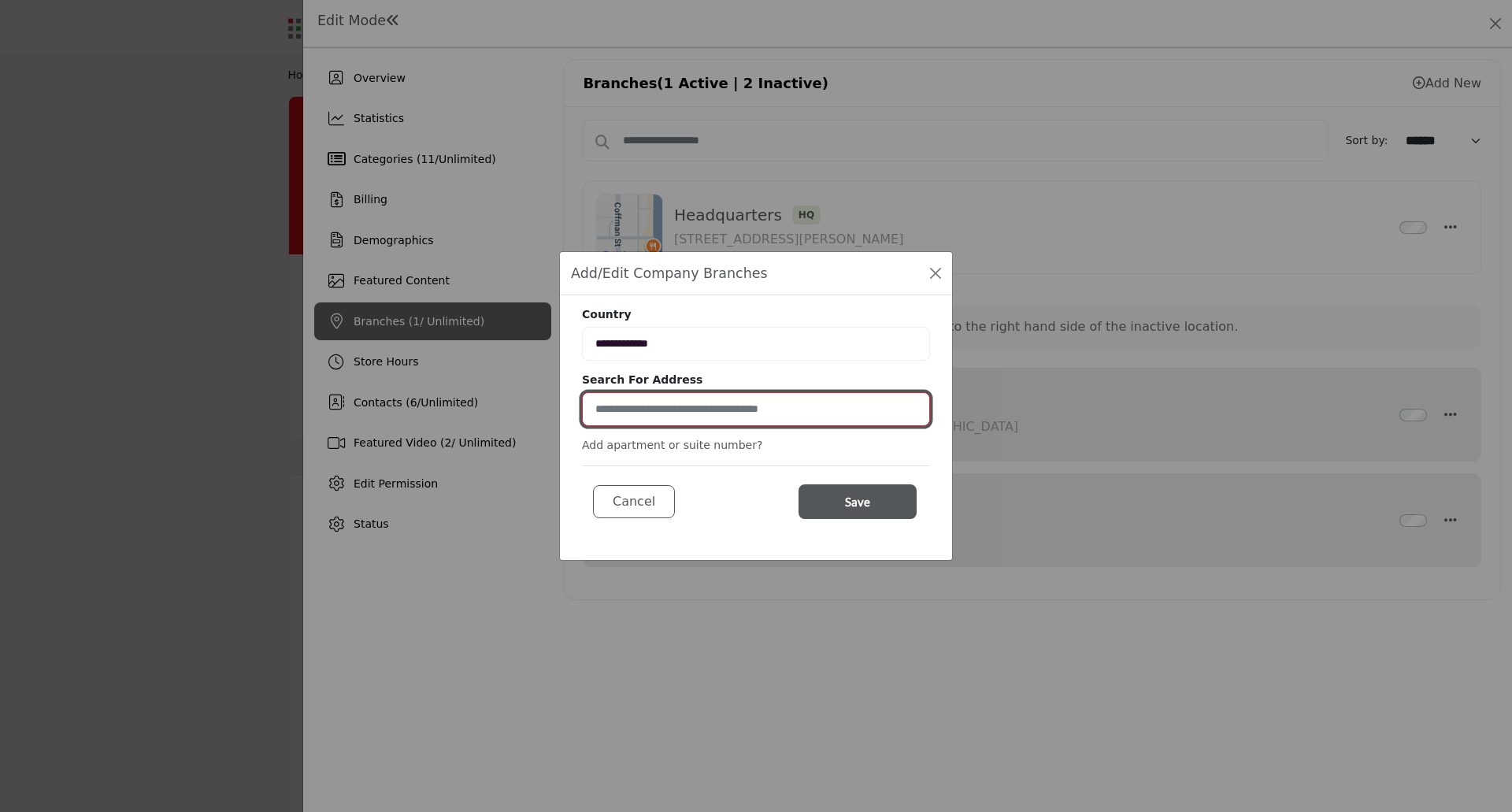
click at [674, 404] on input at bounding box center [755, 408] width 348 height 33
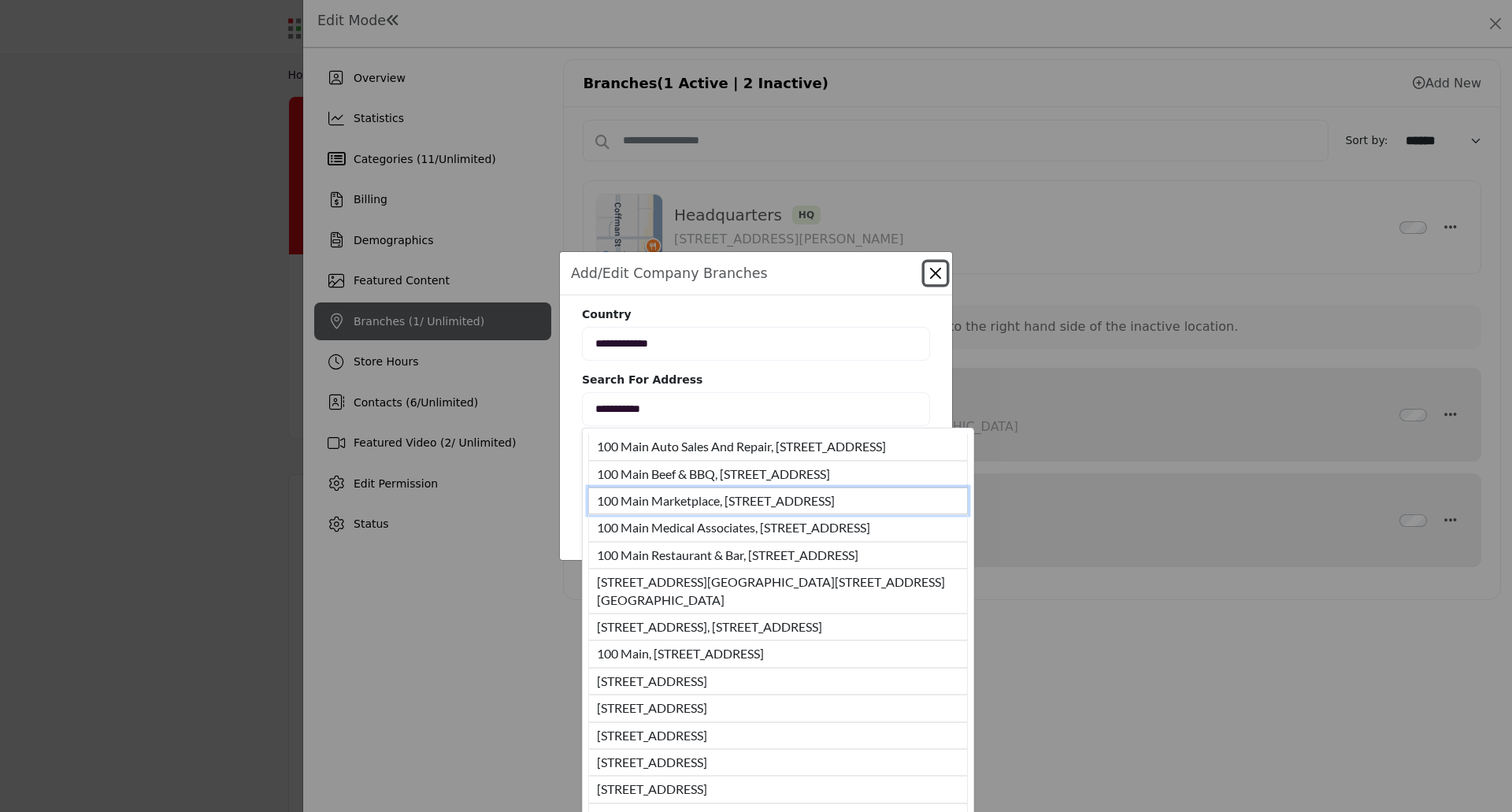
click at [728, 514] on li "100 Main Marketplace, 100 Main St, Bldg E62, Cambridge, MA, 02142, USA" at bounding box center [778, 501] width 379 height 27
type input "**********"
type input "*********"
type input "**********"
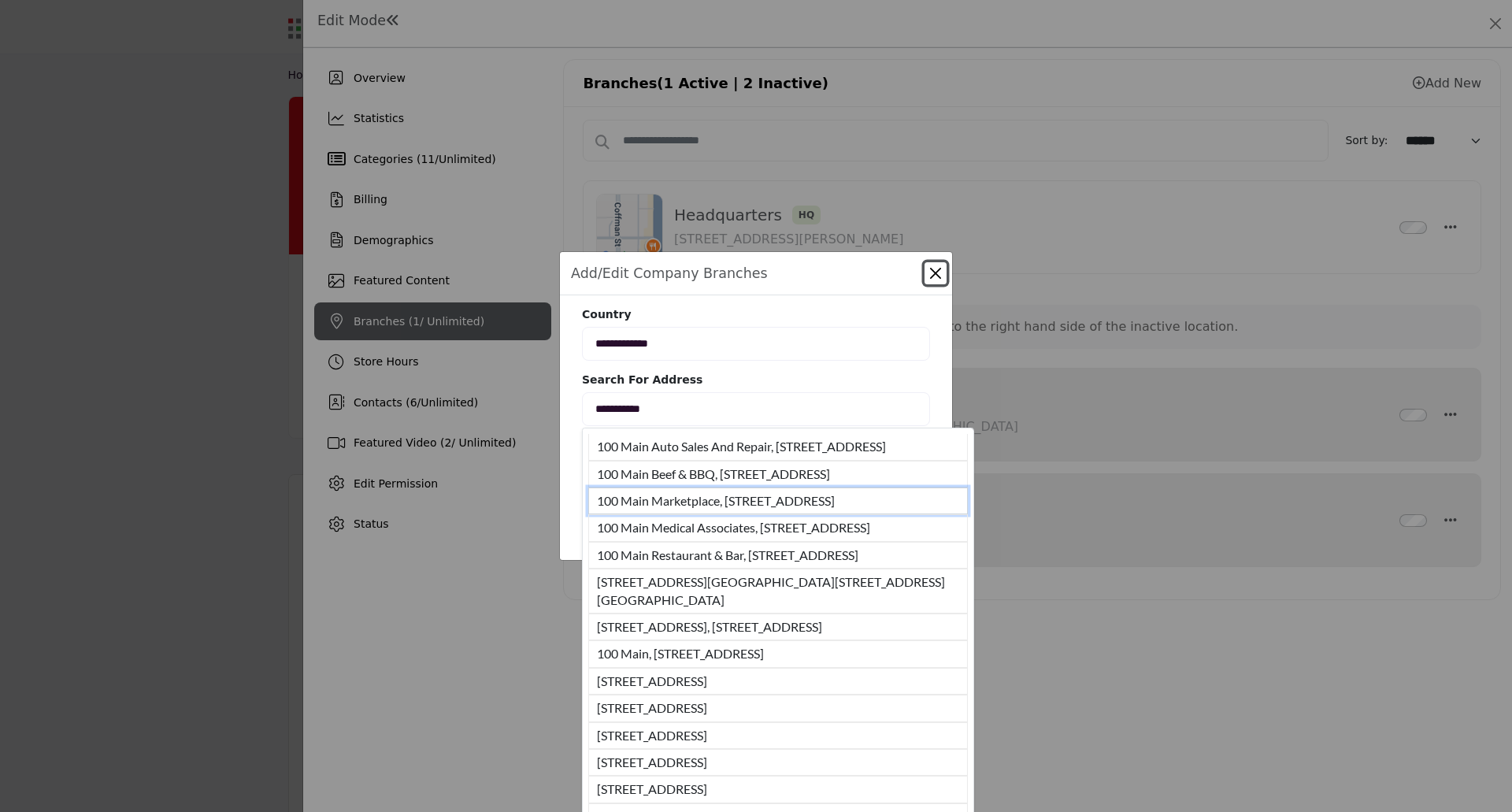
type input "*****"
type input "**********"
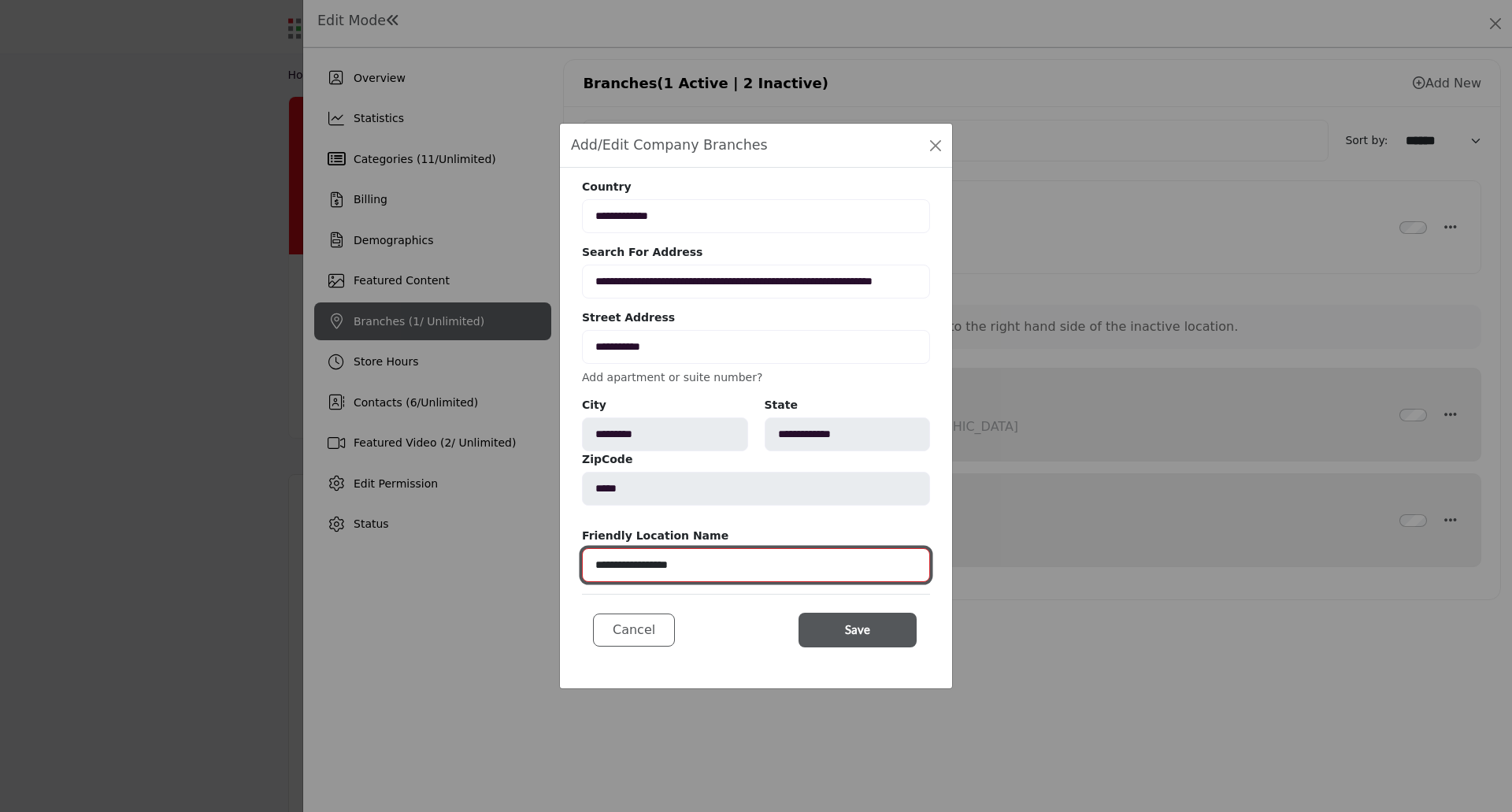
click at [677, 562] on input "**********" at bounding box center [755, 565] width 348 height 33
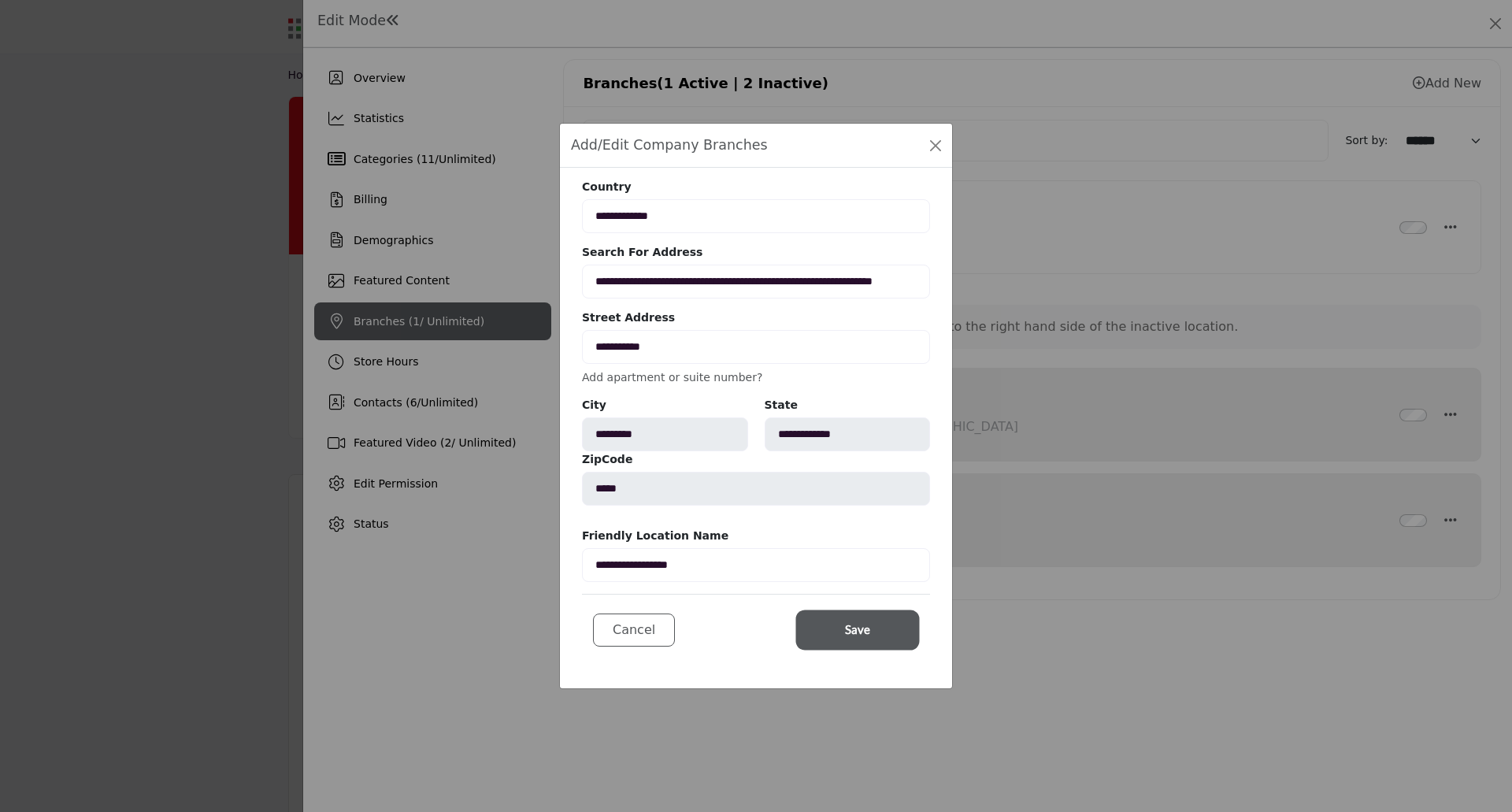
click at [838, 636] on button "Save" at bounding box center [857, 630] width 118 height 34
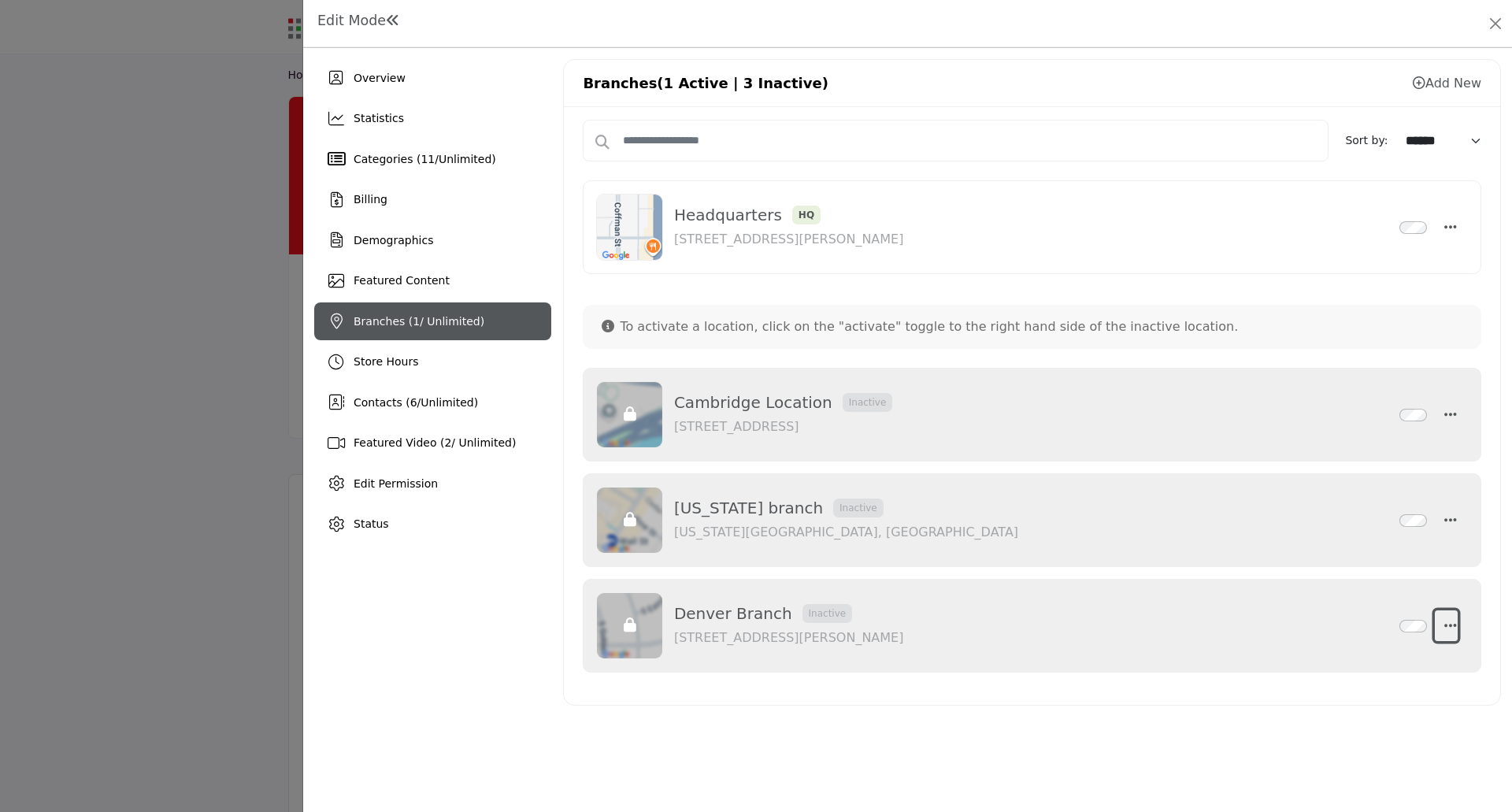
click at [1450, 621] on icon "button" at bounding box center [1451, 625] width 13 height 14
click at [1357, 701] on link "Delete" at bounding box center [1374, 700] width 153 height 28
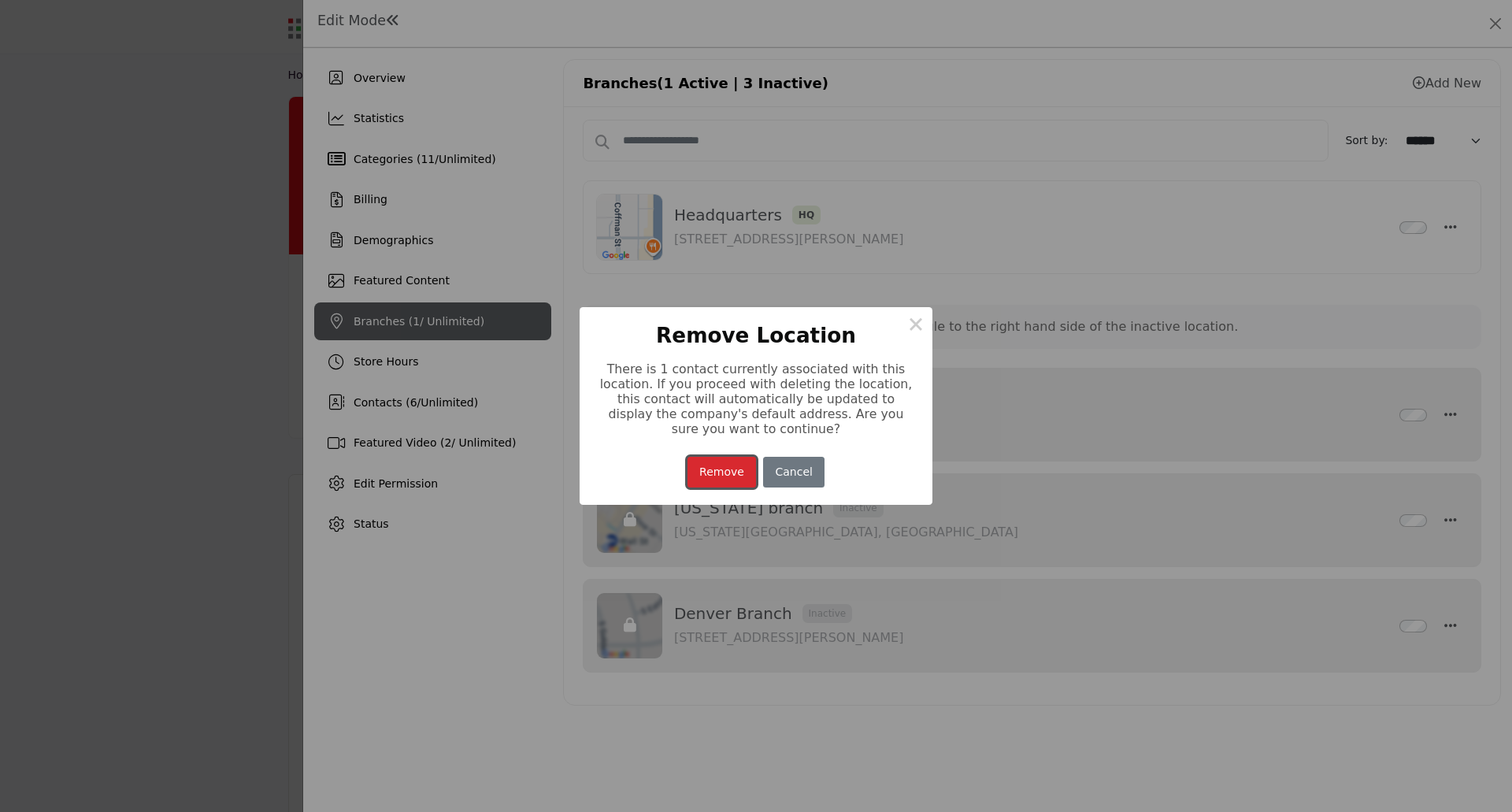
click at [732, 476] on button "Remove" at bounding box center [722, 472] width 70 height 31
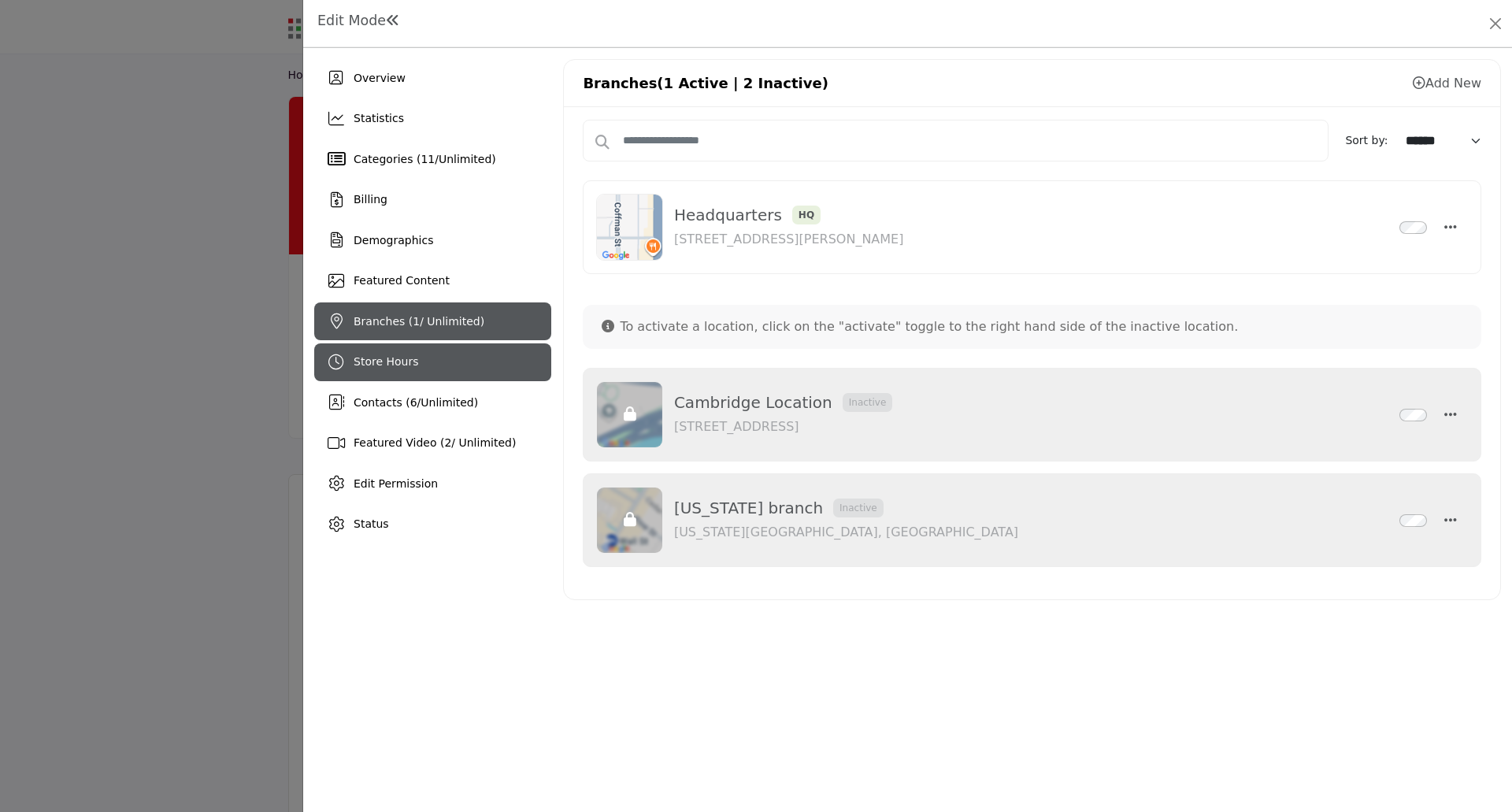
click at [392, 369] on div "Store Hours" at bounding box center [385, 361] width 64 height 16
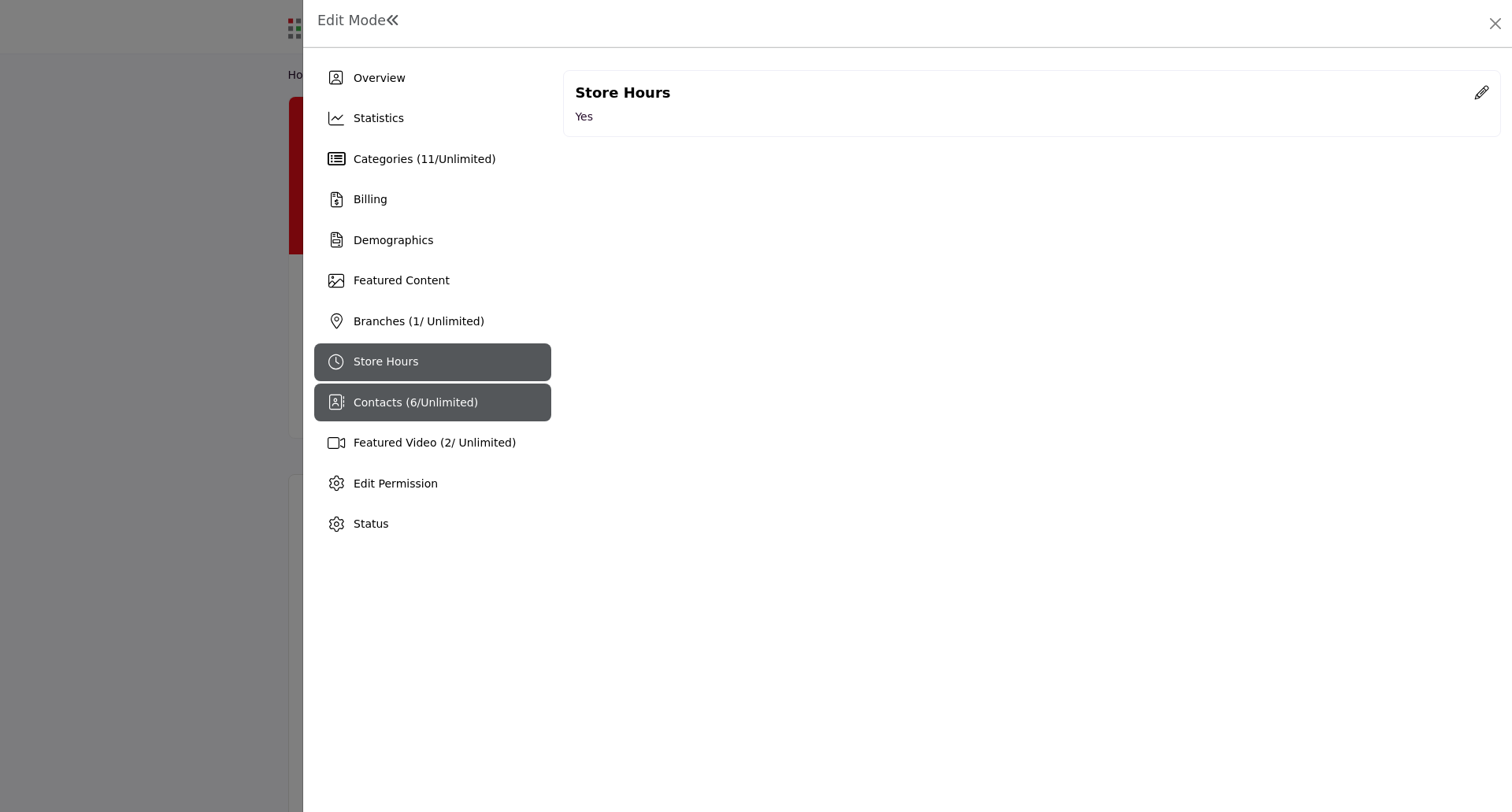
click at [392, 403] on span "Contacts ( 6 / Unlimited )" at bounding box center [415, 403] width 125 height 13
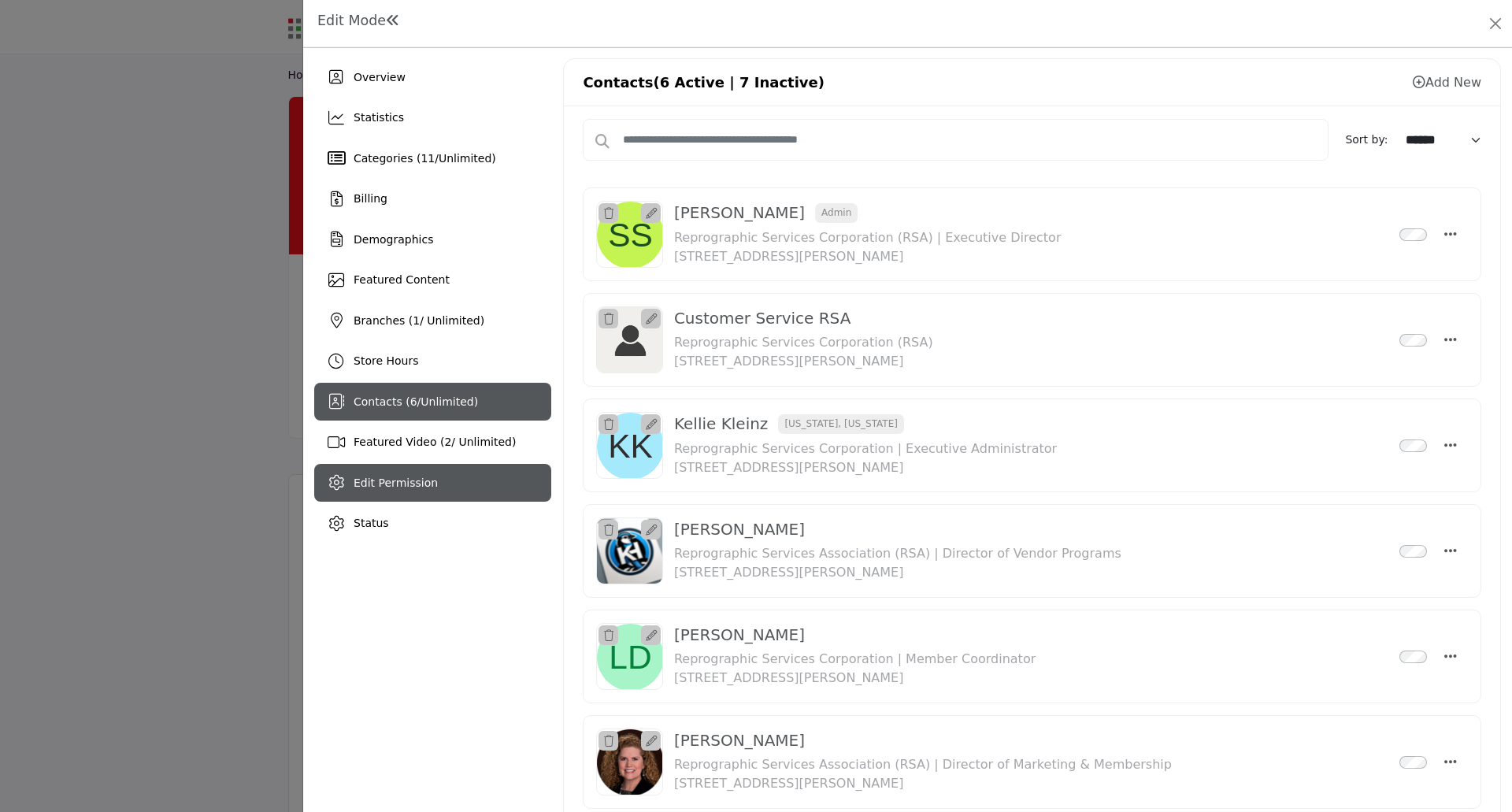
click at [425, 485] on span "Edit Permission" at bounding box center [395, 482] width 84 height 13
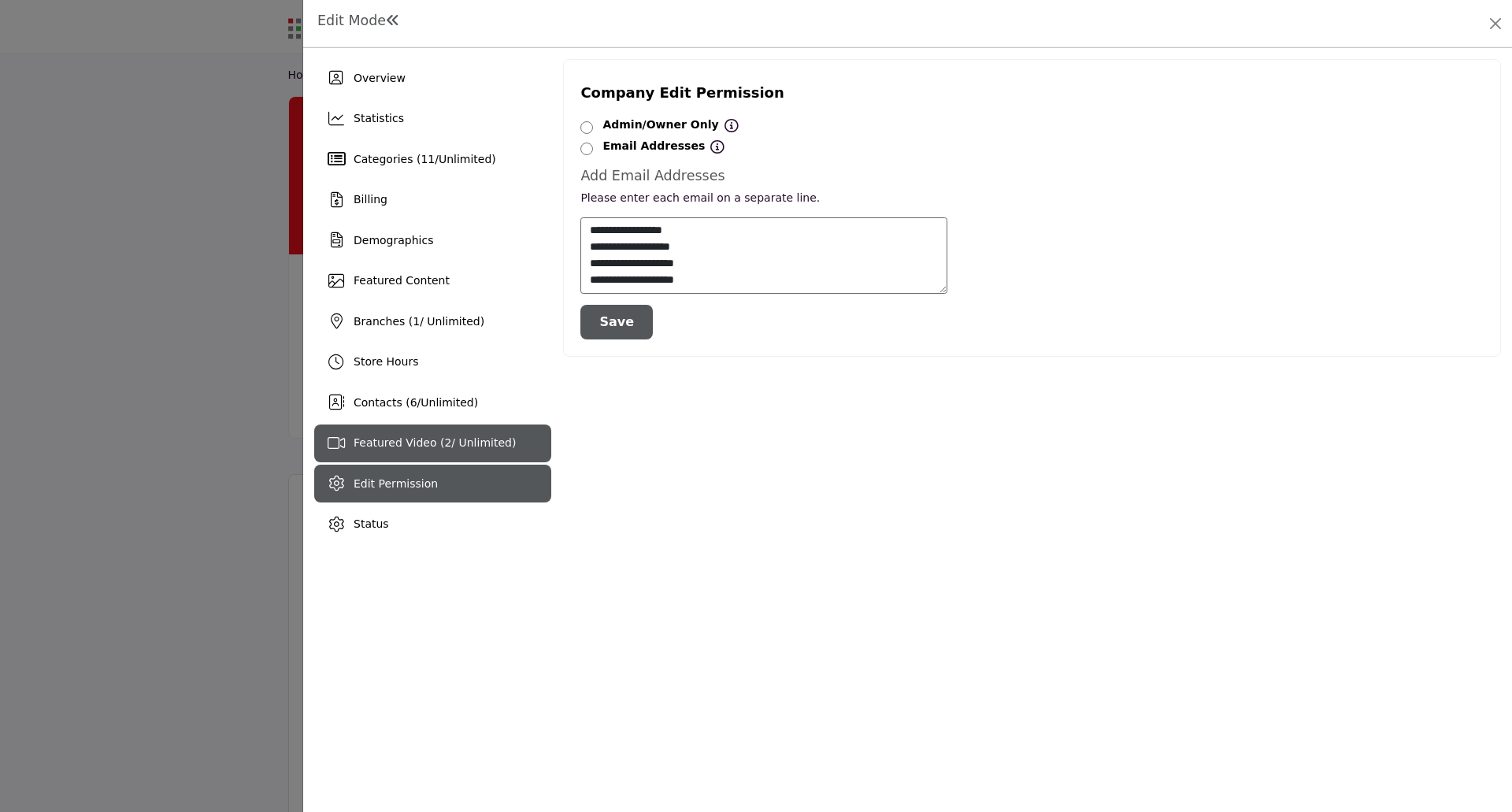
click at [376, 440] on span "Featured Video ( 2 / Unlimited)" at bounding box center [434, 443] width 163 height 13
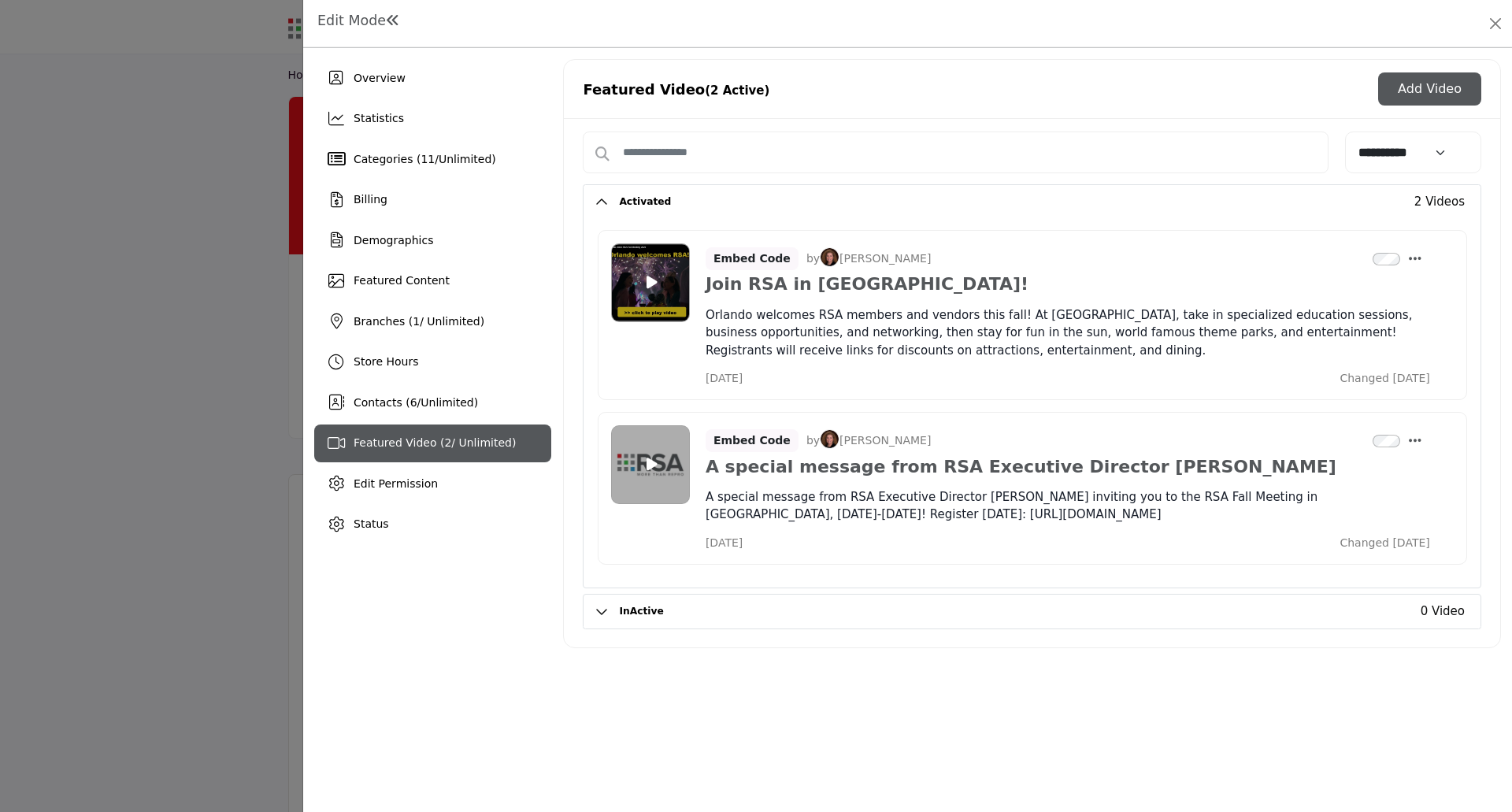
click at [1422, 92] on button "Add Video" at bounding box center [1430, 89] width 103 height 33
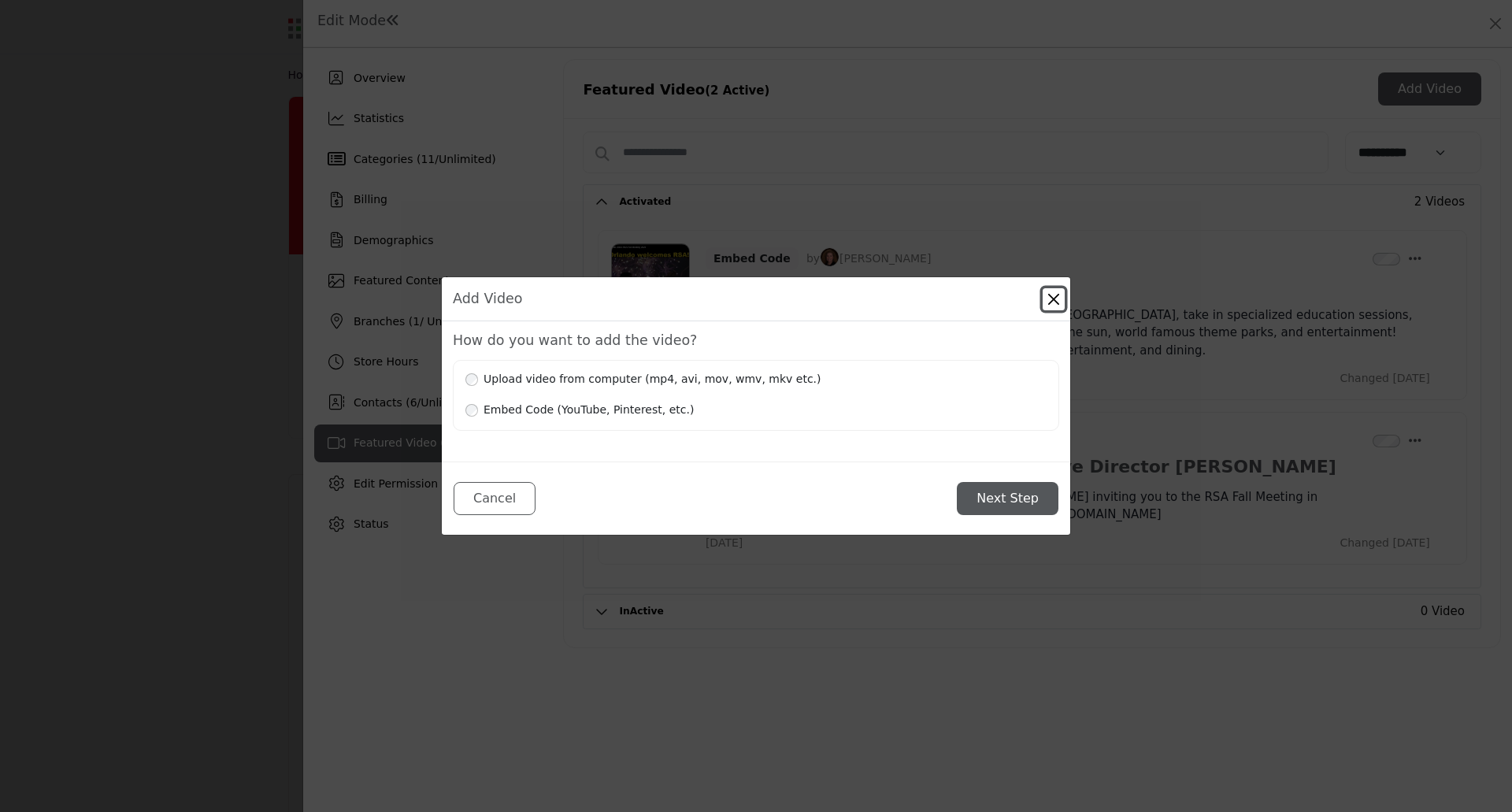
click at [1060, 301] on button "Close" at bounding box center [1053, 299] width 22 height 22
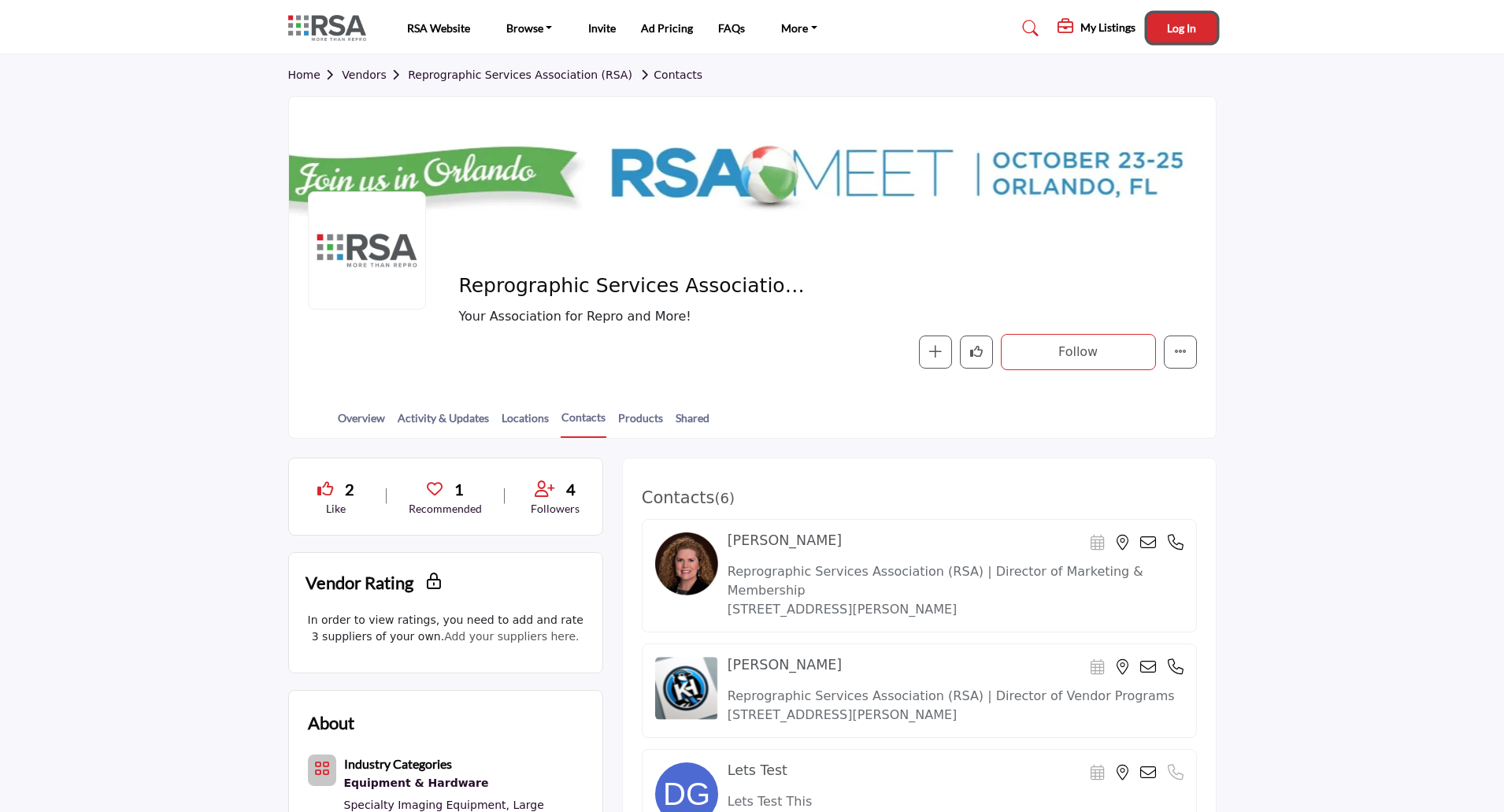
click at [1210, 39] on button "Log In" at bounding box center [1182, 28] width 70 height 29
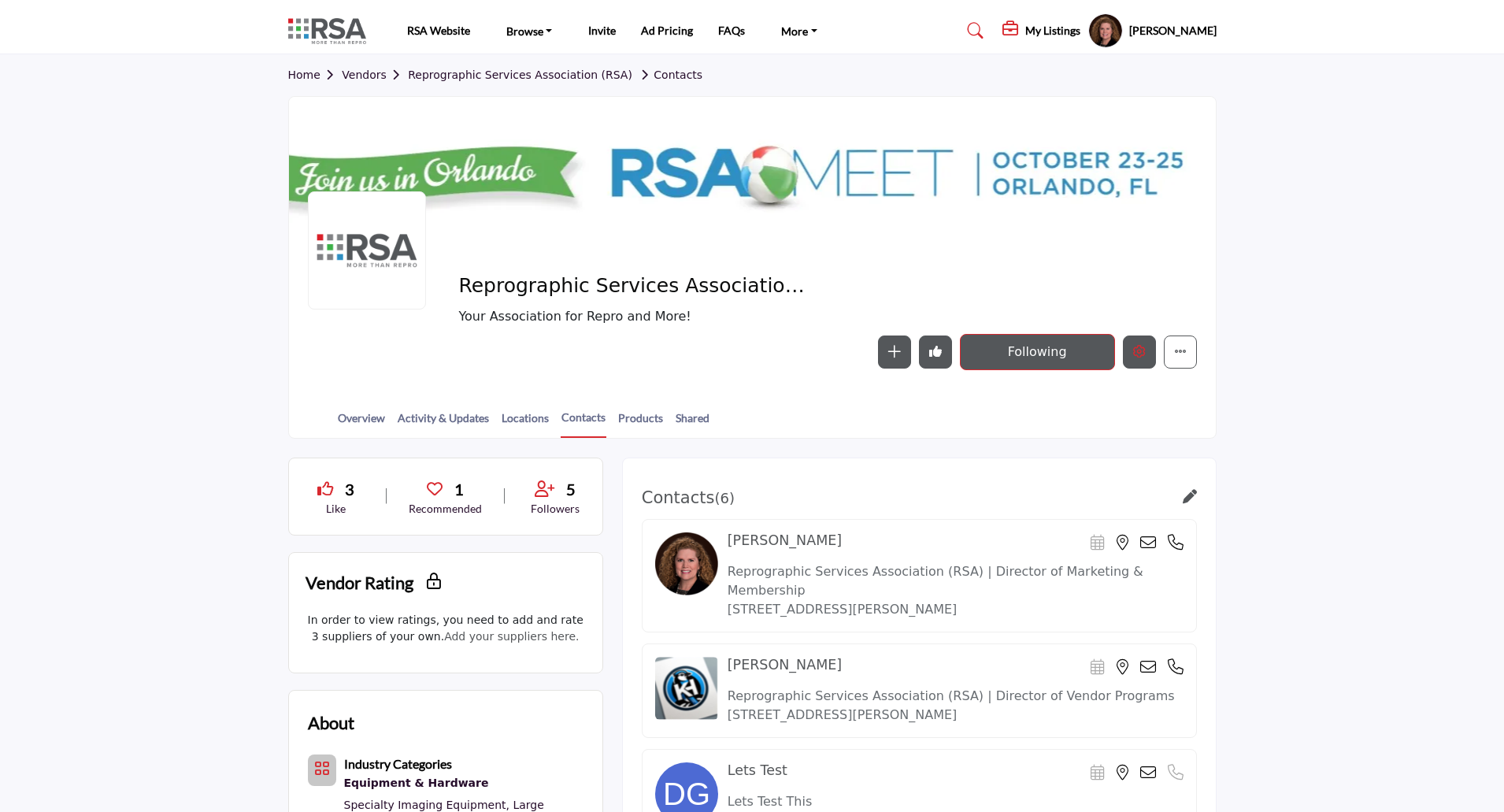
click at [1143, 352] on icon "Edit company" at bounding box center [1140, 351] width 13 height 13
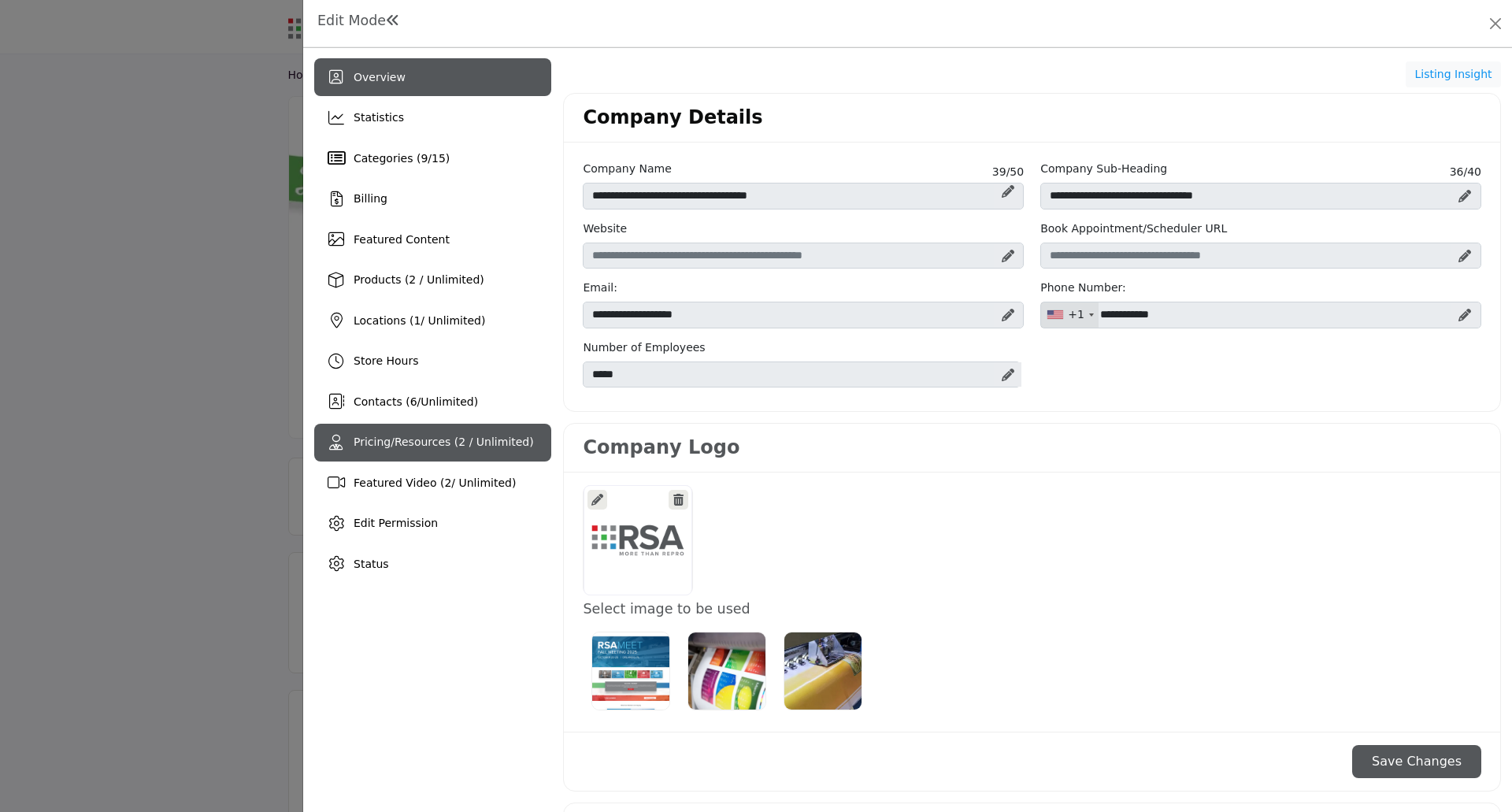
click at [449, 448] on span "Pricing/Resources (2 / Unlimited)" at bounding box center [443, 442] width 181 height 13
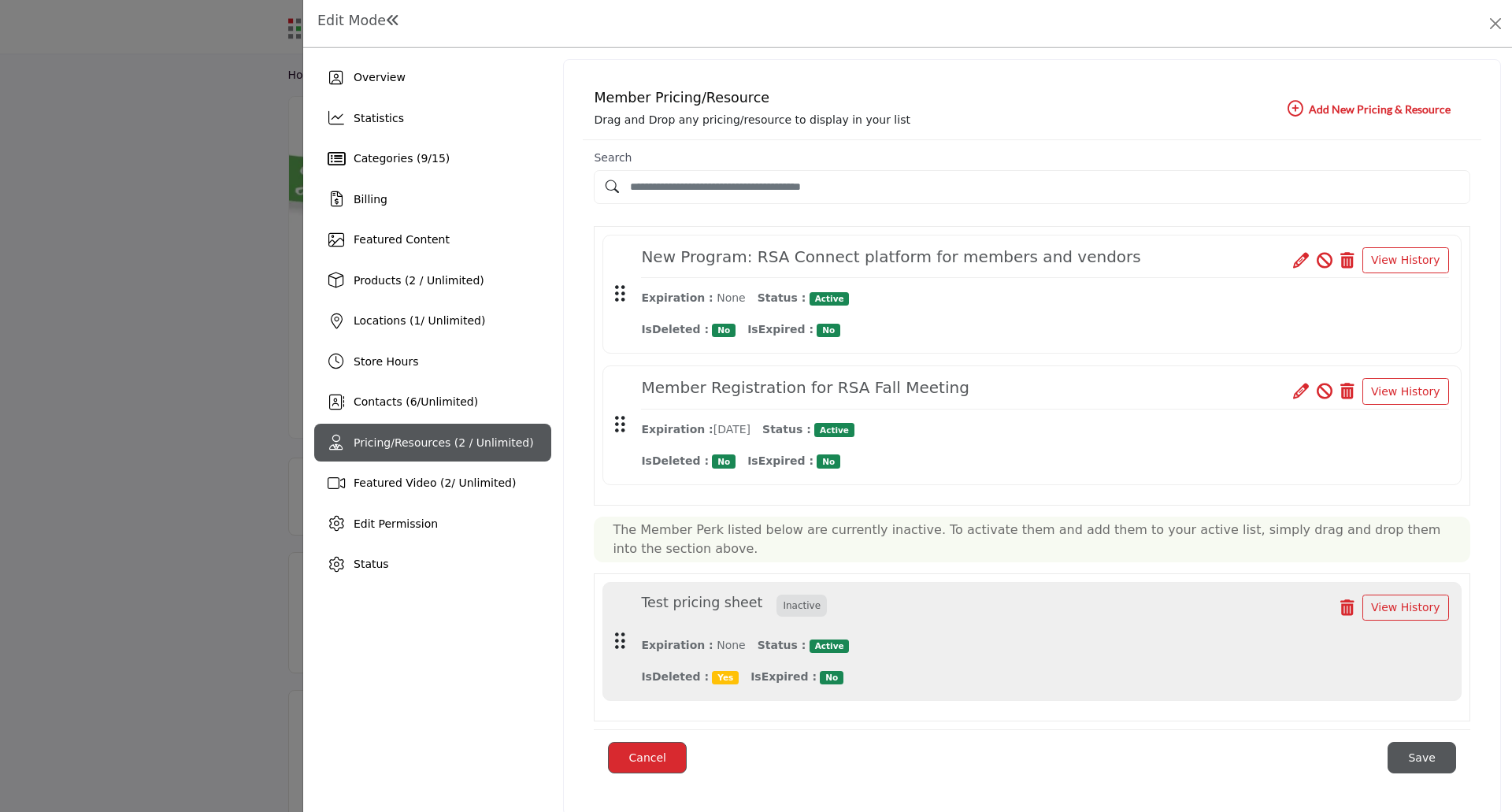
click at [1287, 105] on icon "button" at bounding box center [1294, 108] width 15 height 15
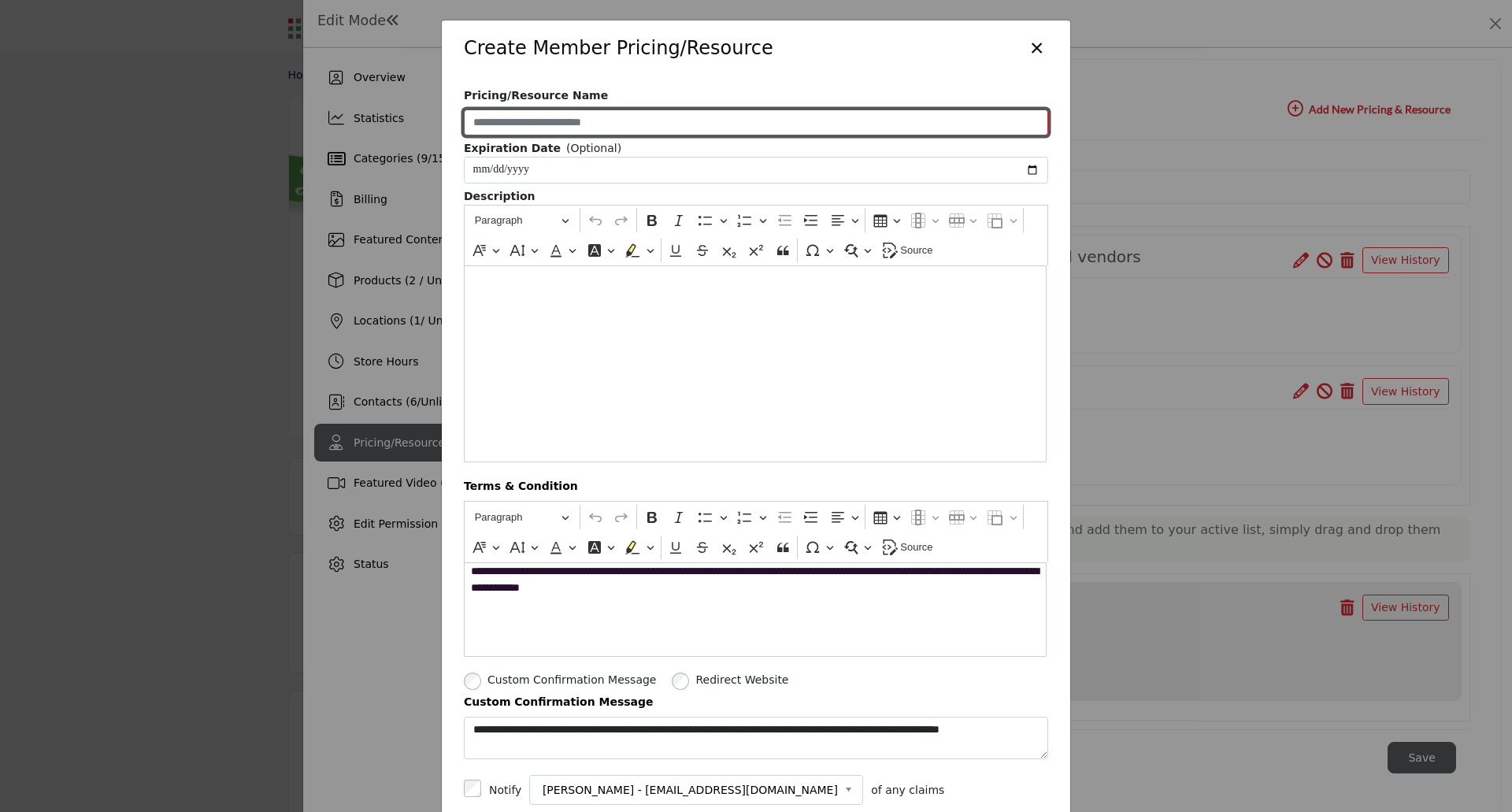
drag, startPoint x: 617, startPoint y: 112, endPoint x: 623, endPoint y: 119, distance: 9.2
click at [617, 112] on input "Pricing/Resource Name" at bounding box center [755, 123] width 584 height 27
type input "**********"
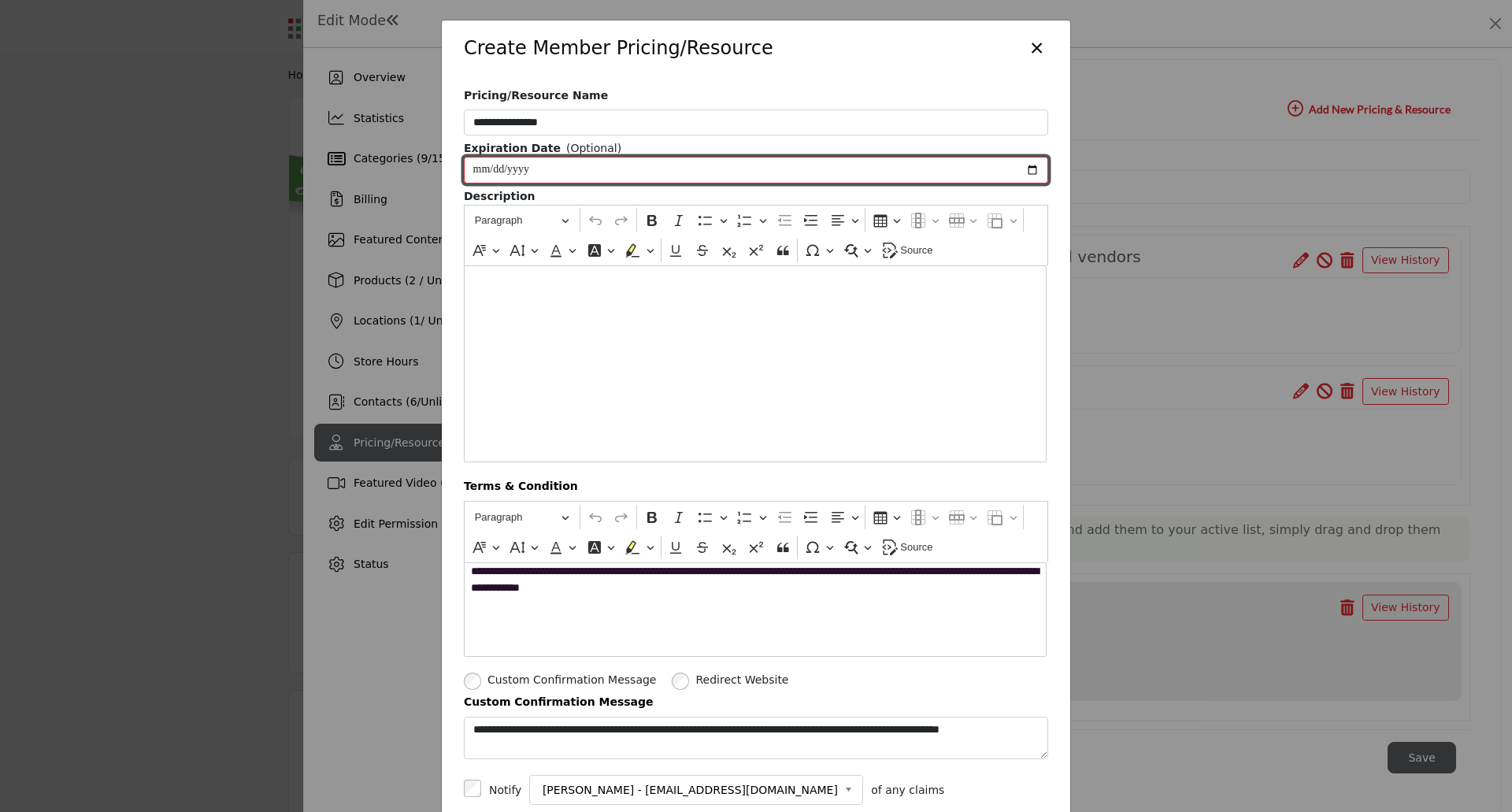
click at [538, 163] on input "Enter Expiration Date" at bounding box center [755, 170] width 584 height 27
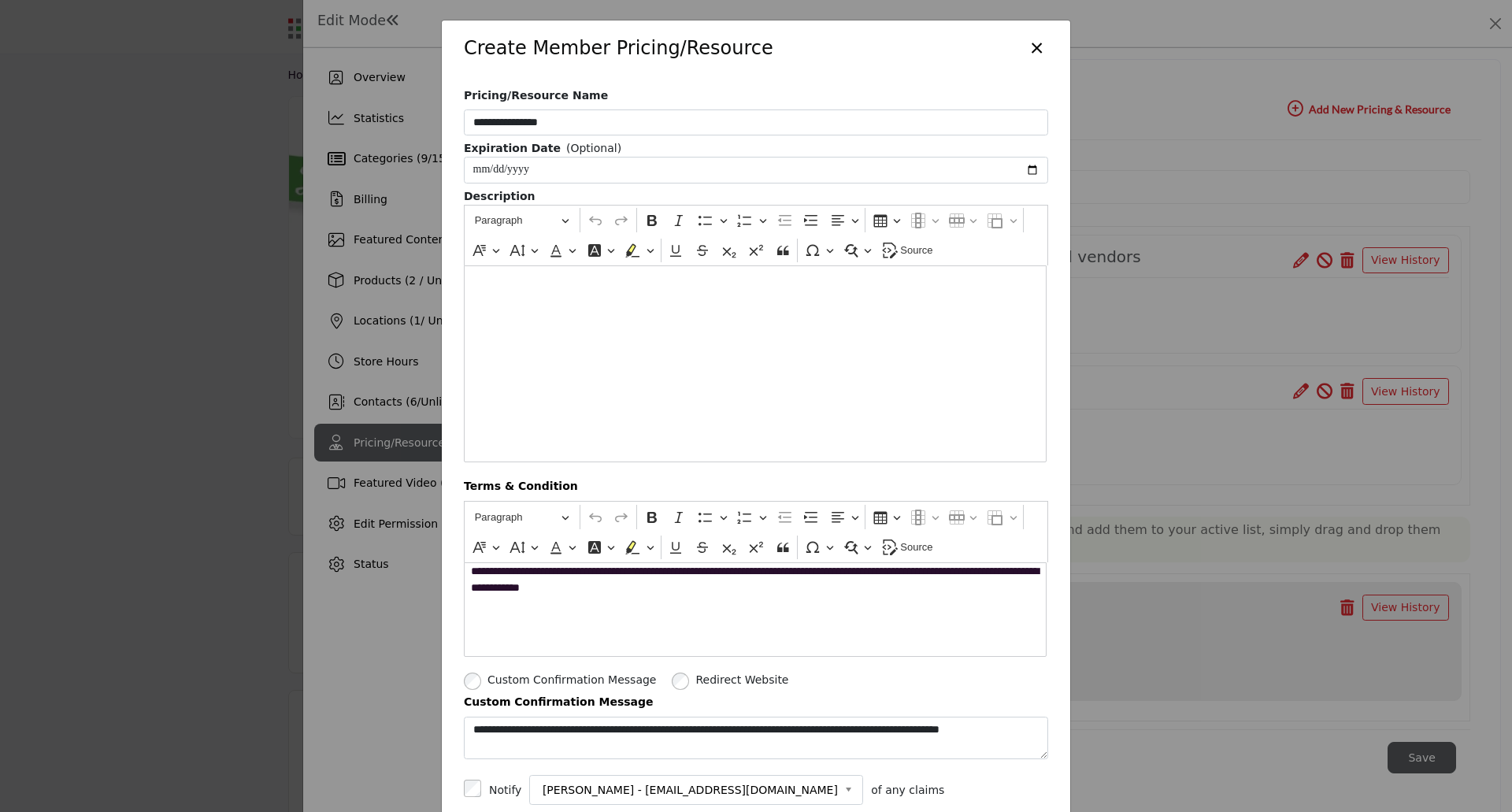
click at [597, 295] on div "Editor editing area: main" at bounding box center [754, 364] width 583 height 197
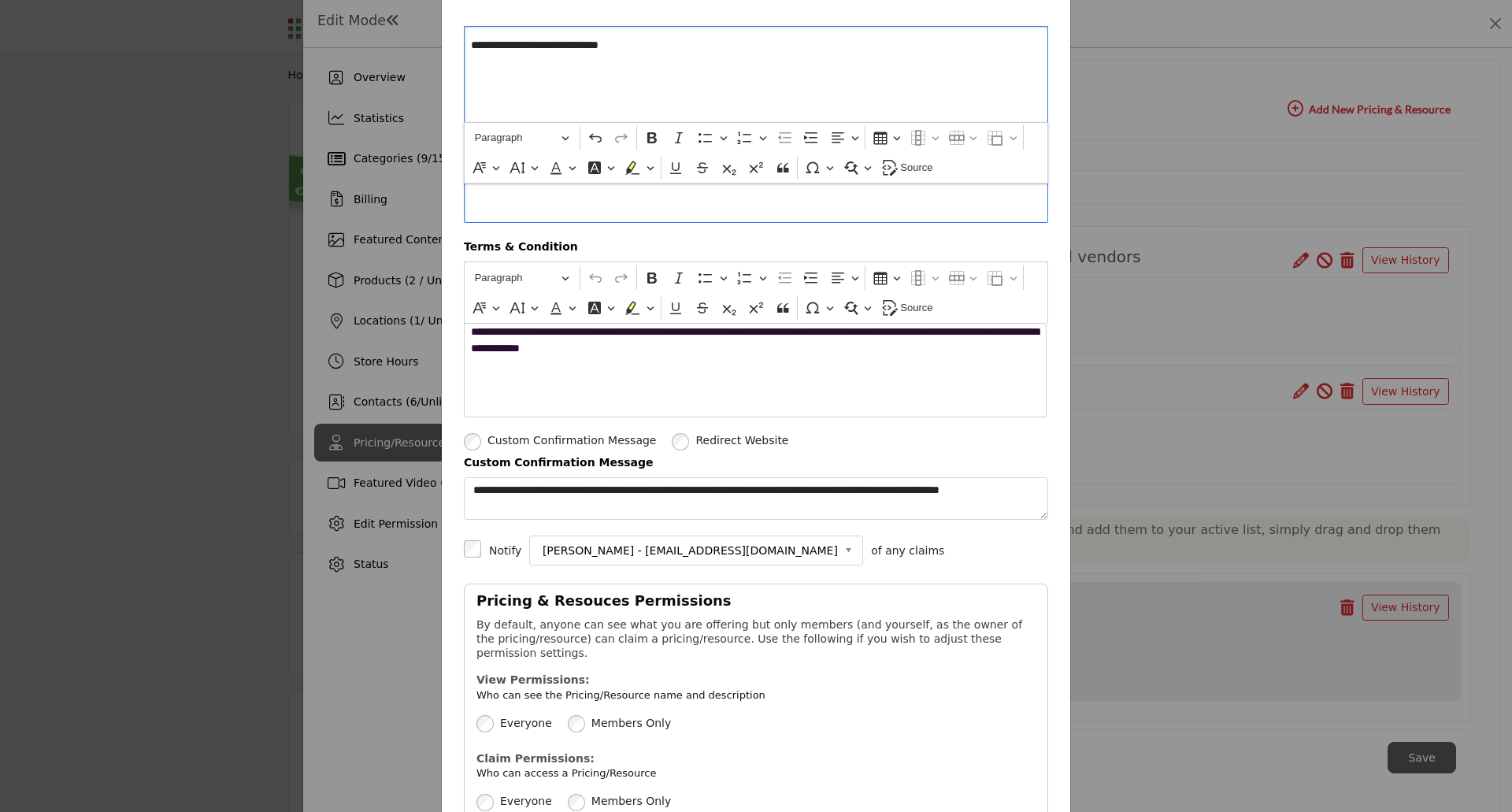
scroll to position [445, 0]
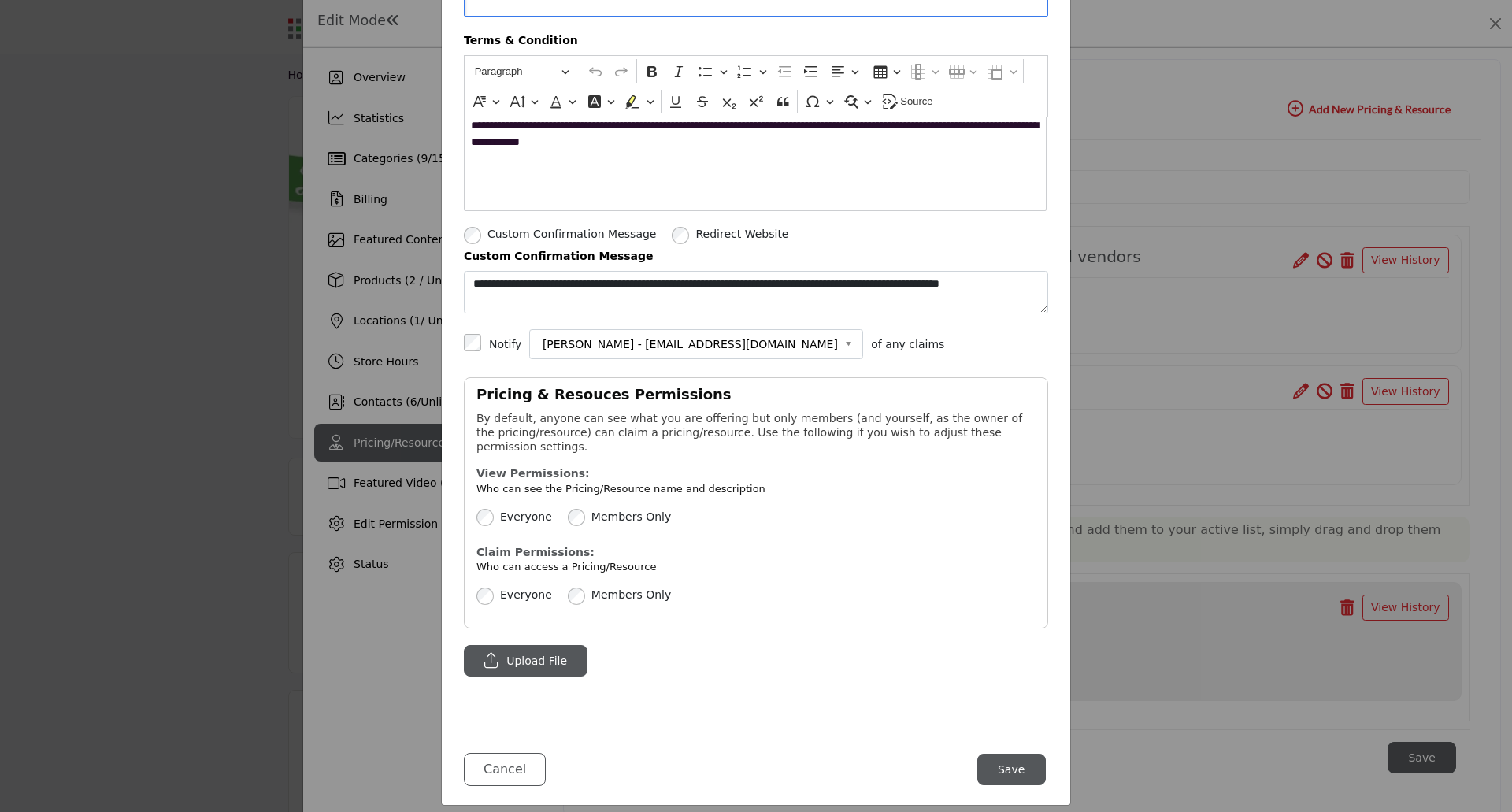
click at [1017, 754] on button "Save" at bounding box center [1012, 769] width 69 height 32
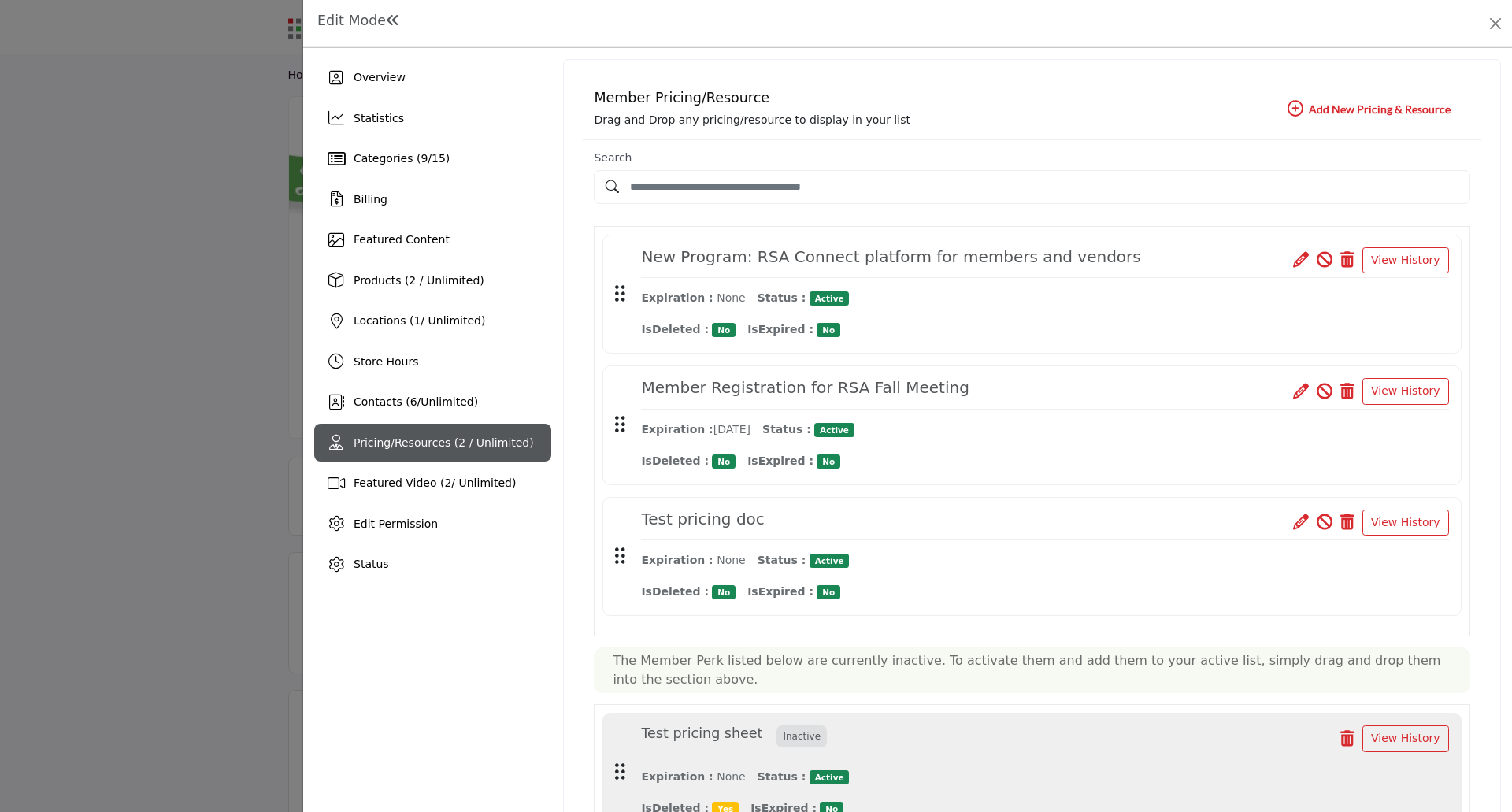
click at [1300, 522] on icon at bounding box center [1301, 521] width 15 height 15
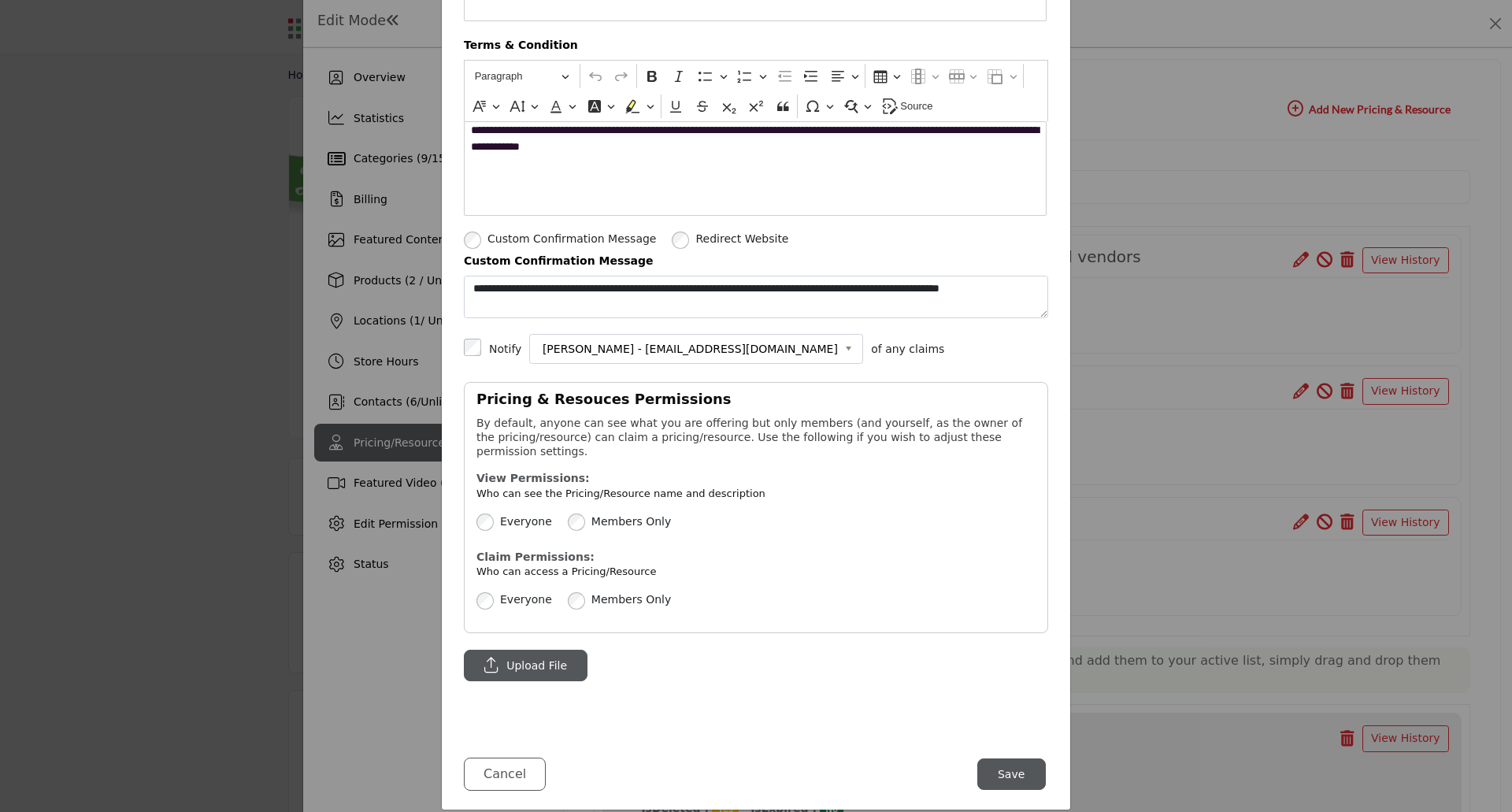
scroll to position [445, 0]
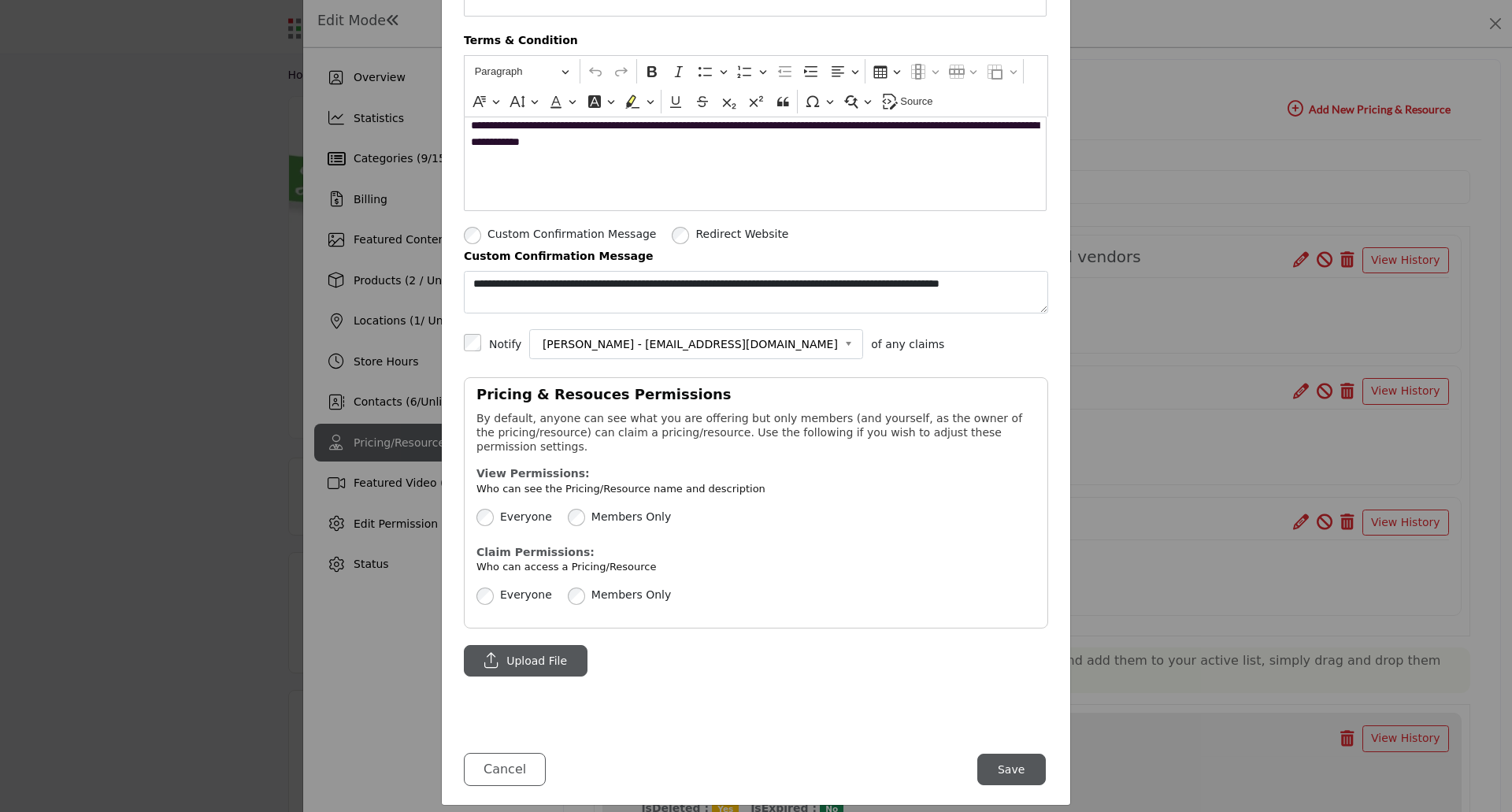
click at [845, 345] on b at bounding box center [852, 345] width 14 height 20
click at [914, 335] on div "**********" at bounding box center [755, 343] width 584 height 30
drag, startPoint x: 995, startPoint y: 756, endPoint x: 974, endPoint y: 697, distance: 62.6
click at [994, 753] on button "Save" at bounding box center [1012, 769] width 69 height 32
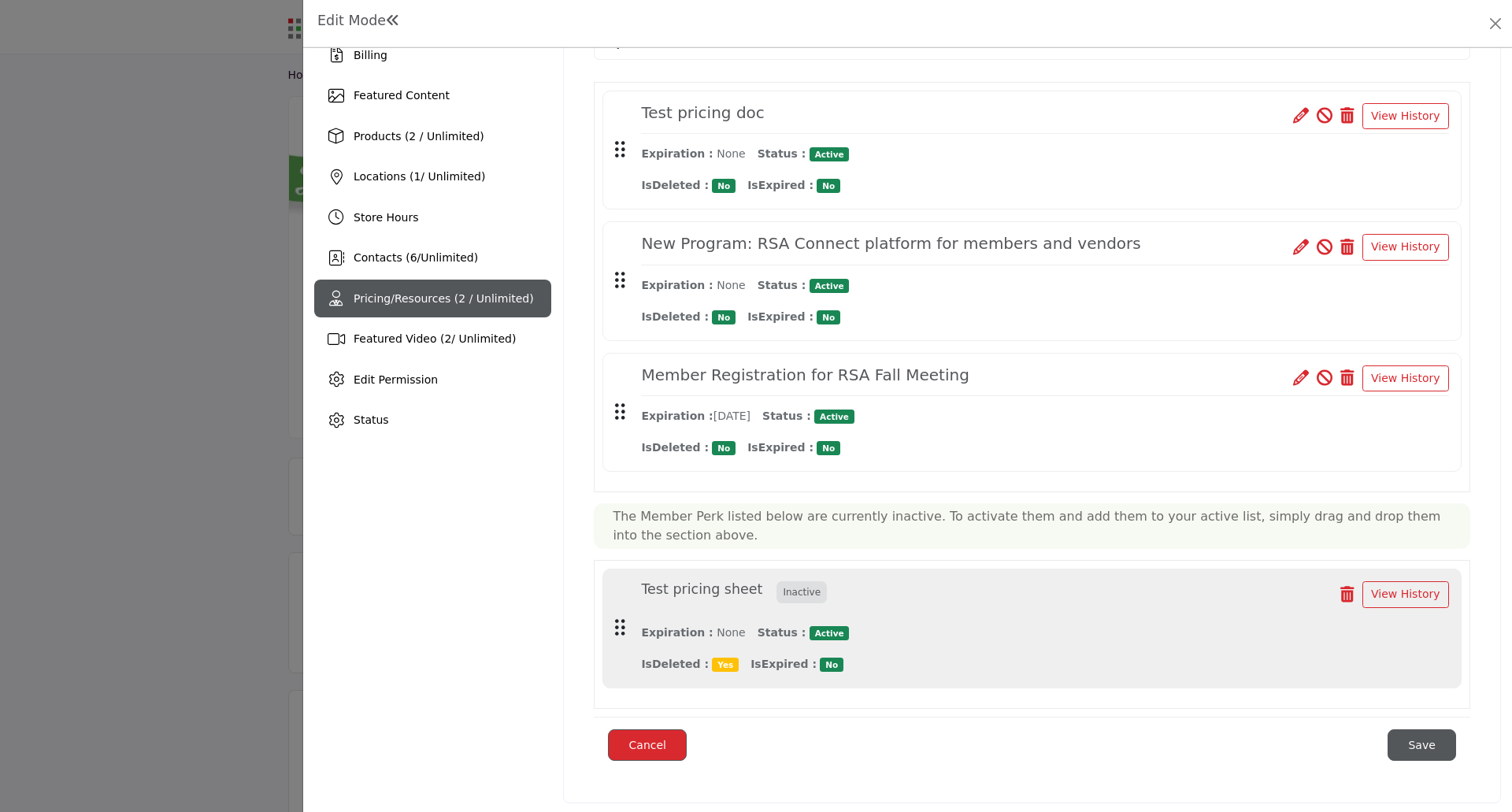
scroll to position [154, 0]
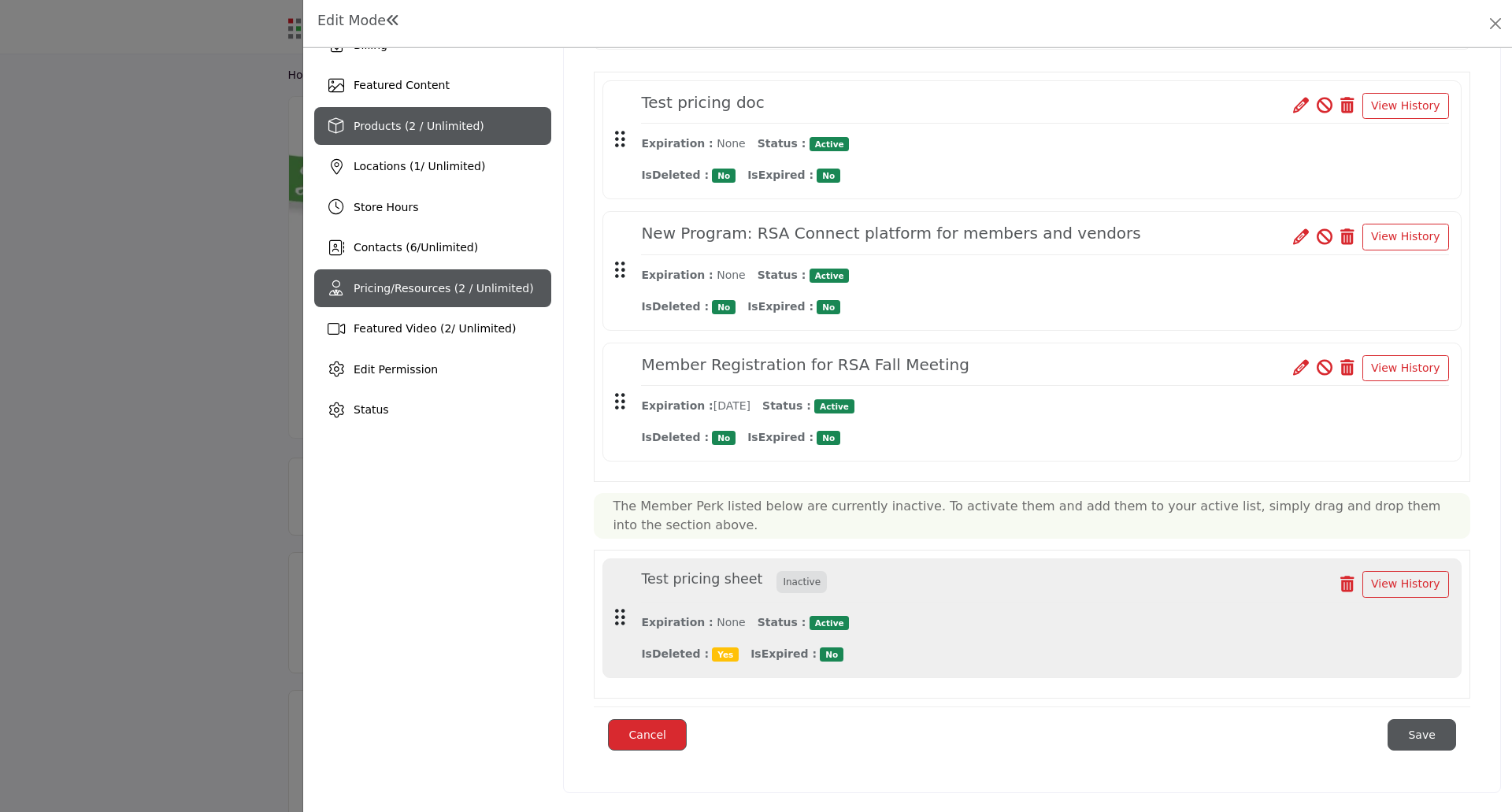
click at [390, 128] on span "Products (2 / Unlimited)" at bounding box center [418, 126] width 131 height 13
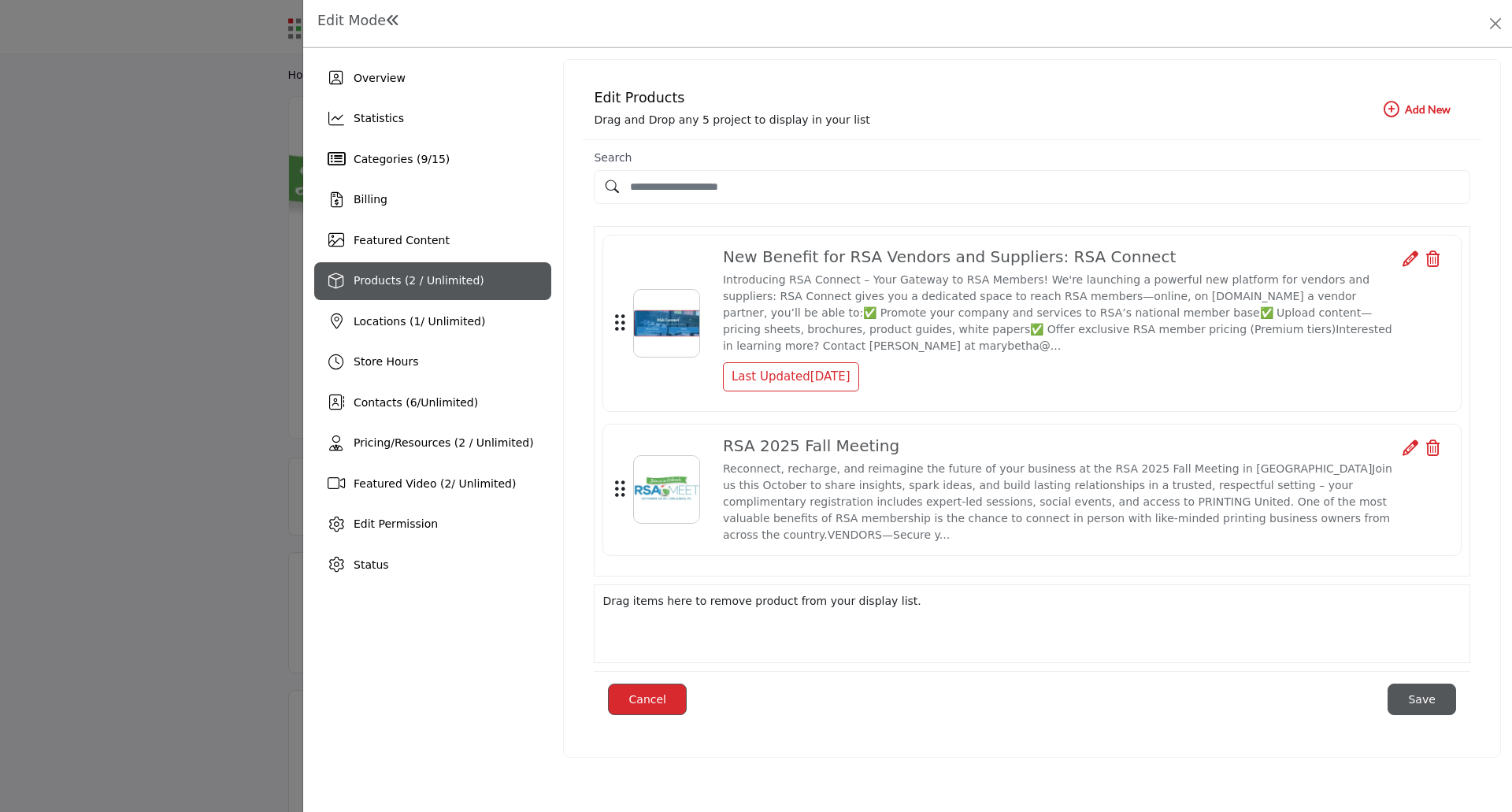
click at [1396, 110] on icon "button" at bounding box center [1391, 108] width 15 height 15
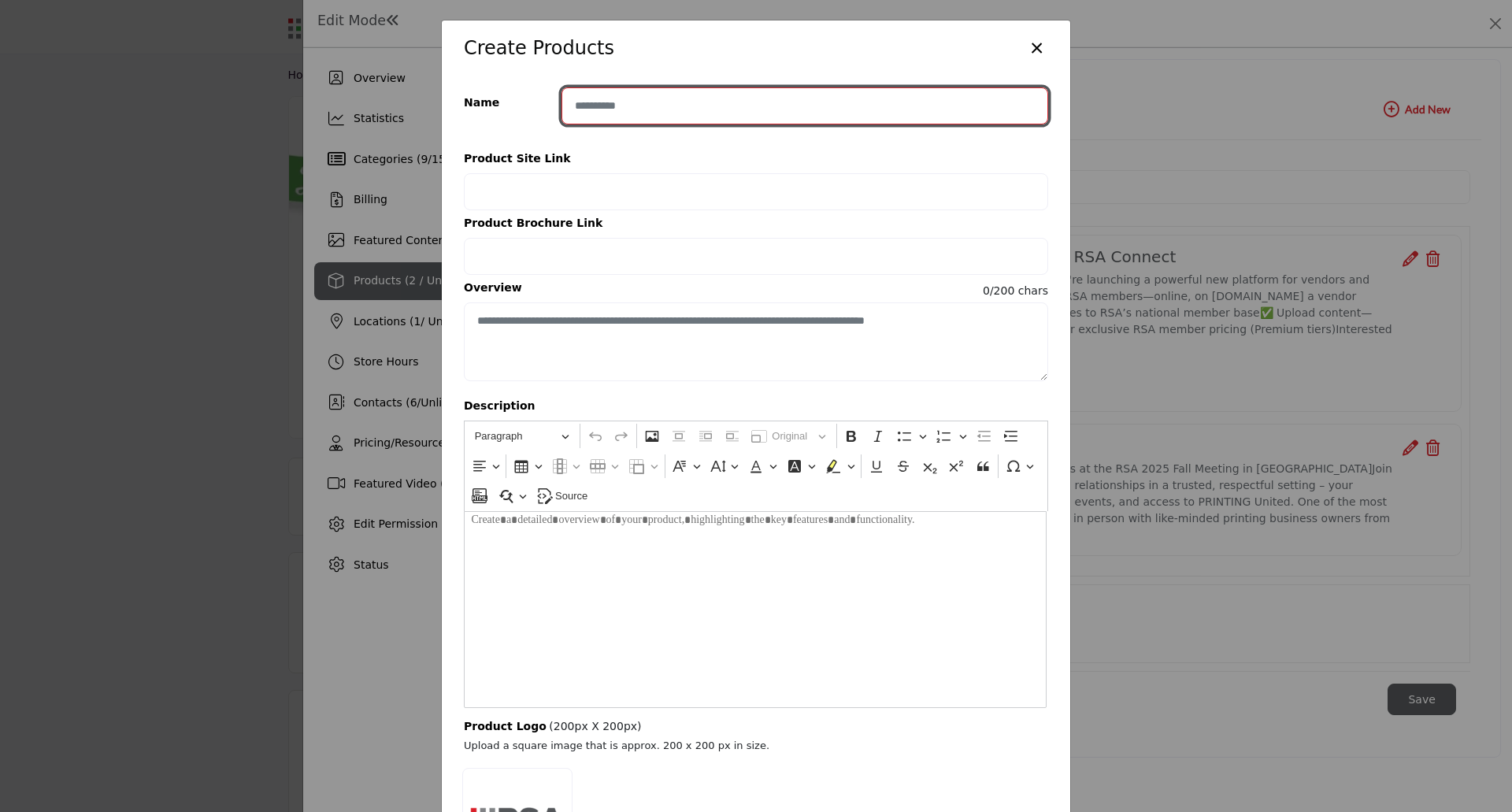
click at [620, 101] on input "Enter product name" at bounding box center [805, 106] width 487 height 37
type input "**********"
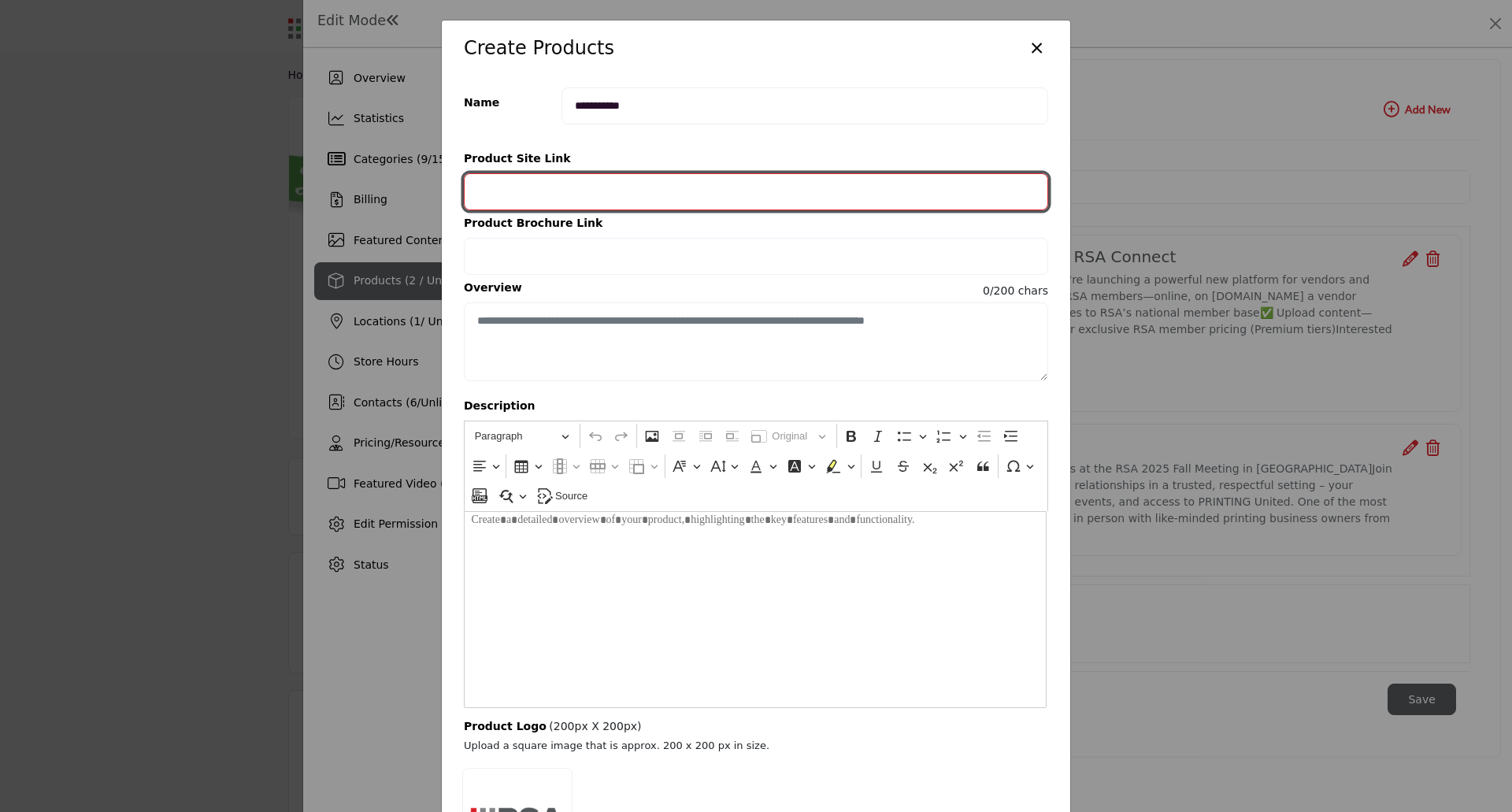
click at [633, 199] on input "Provide your product link" at bounding box center [755, 191] width 584 height 37
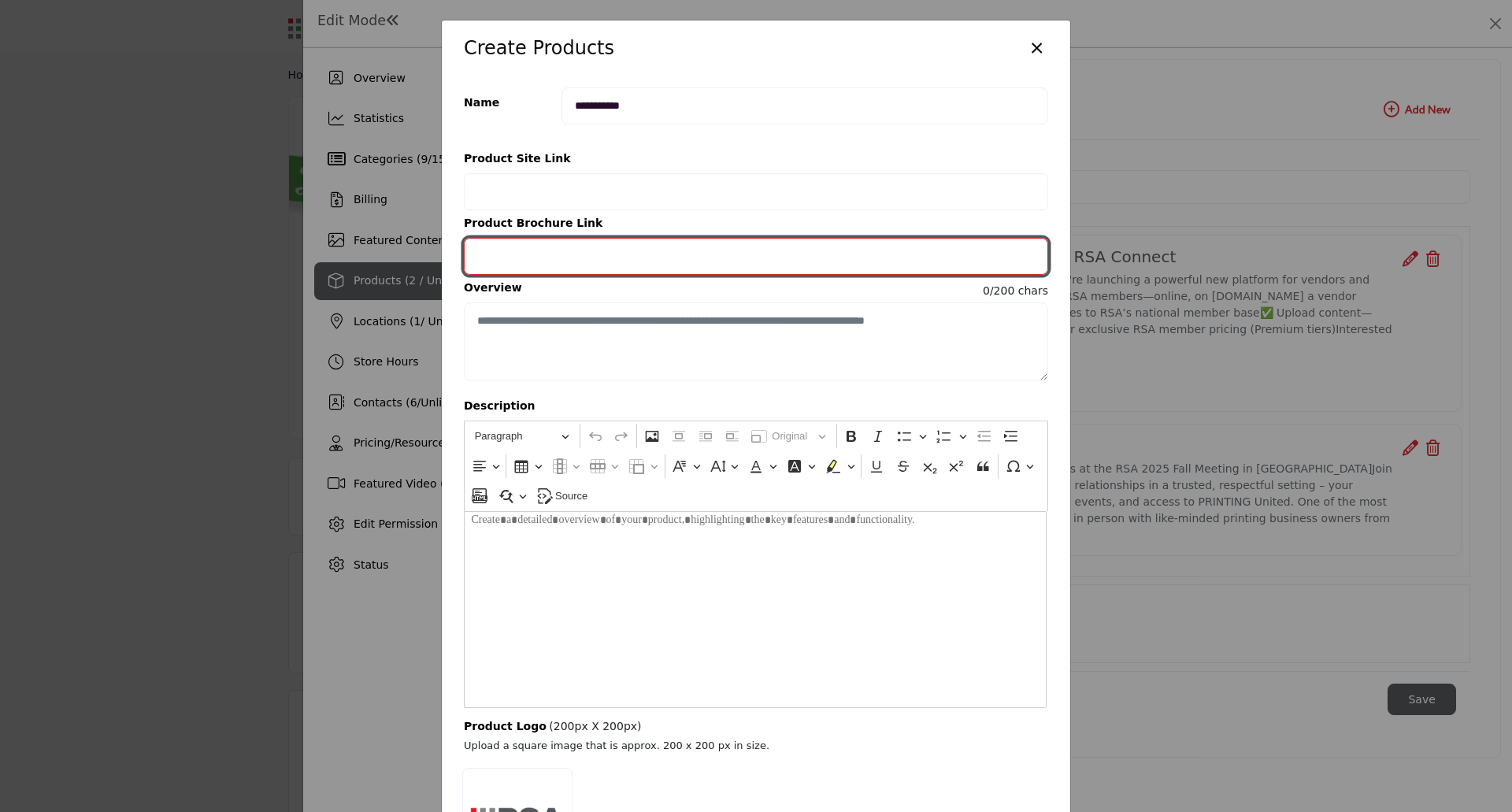
click at [510, 254] on input "Provide your product brochure URL" at bounding box center [755, 256] width 584 height 37
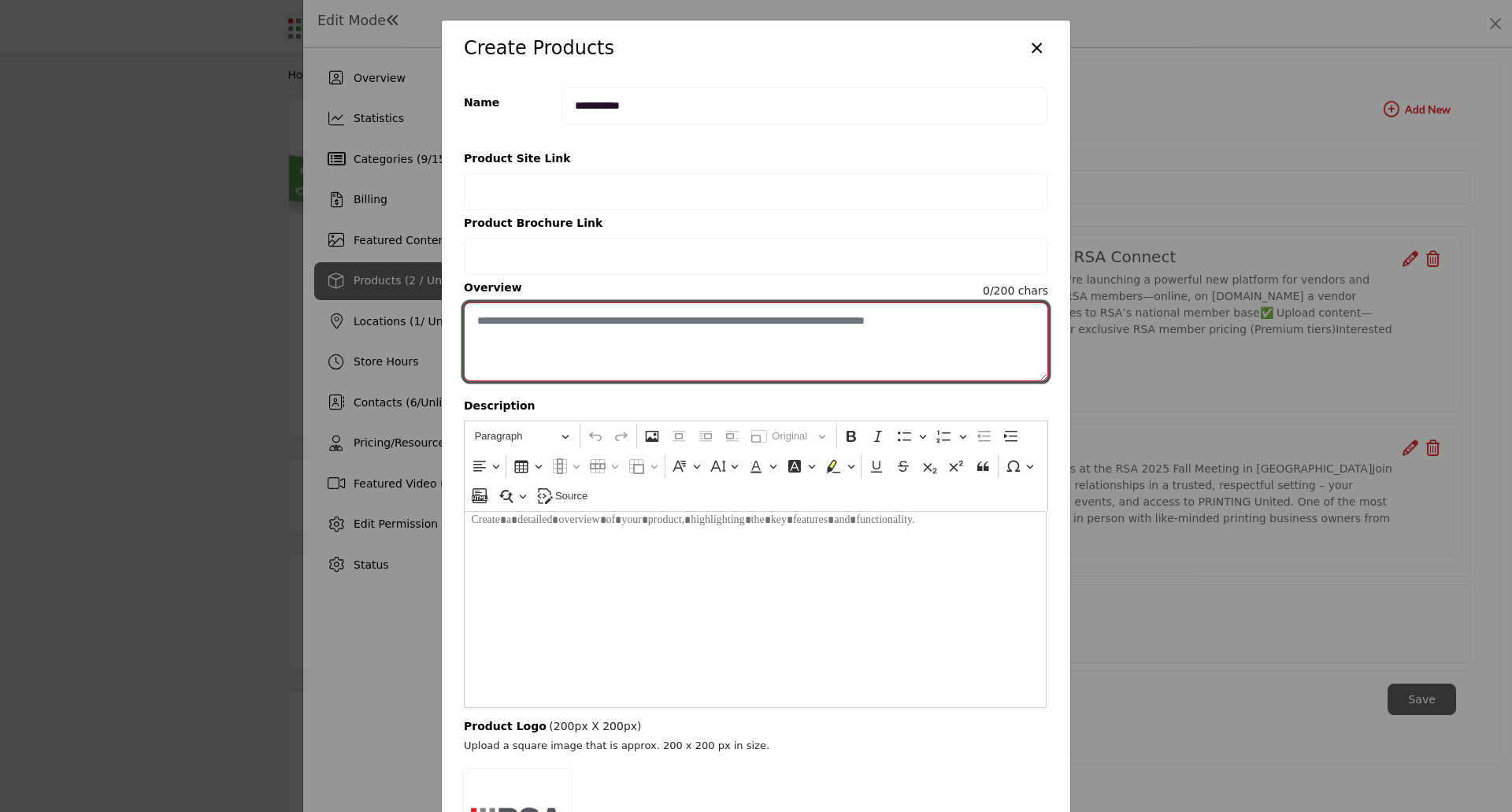
click at [530, 329] on textarea "Enter short overview description" at bounding box center [755, 341] width 584 height 79
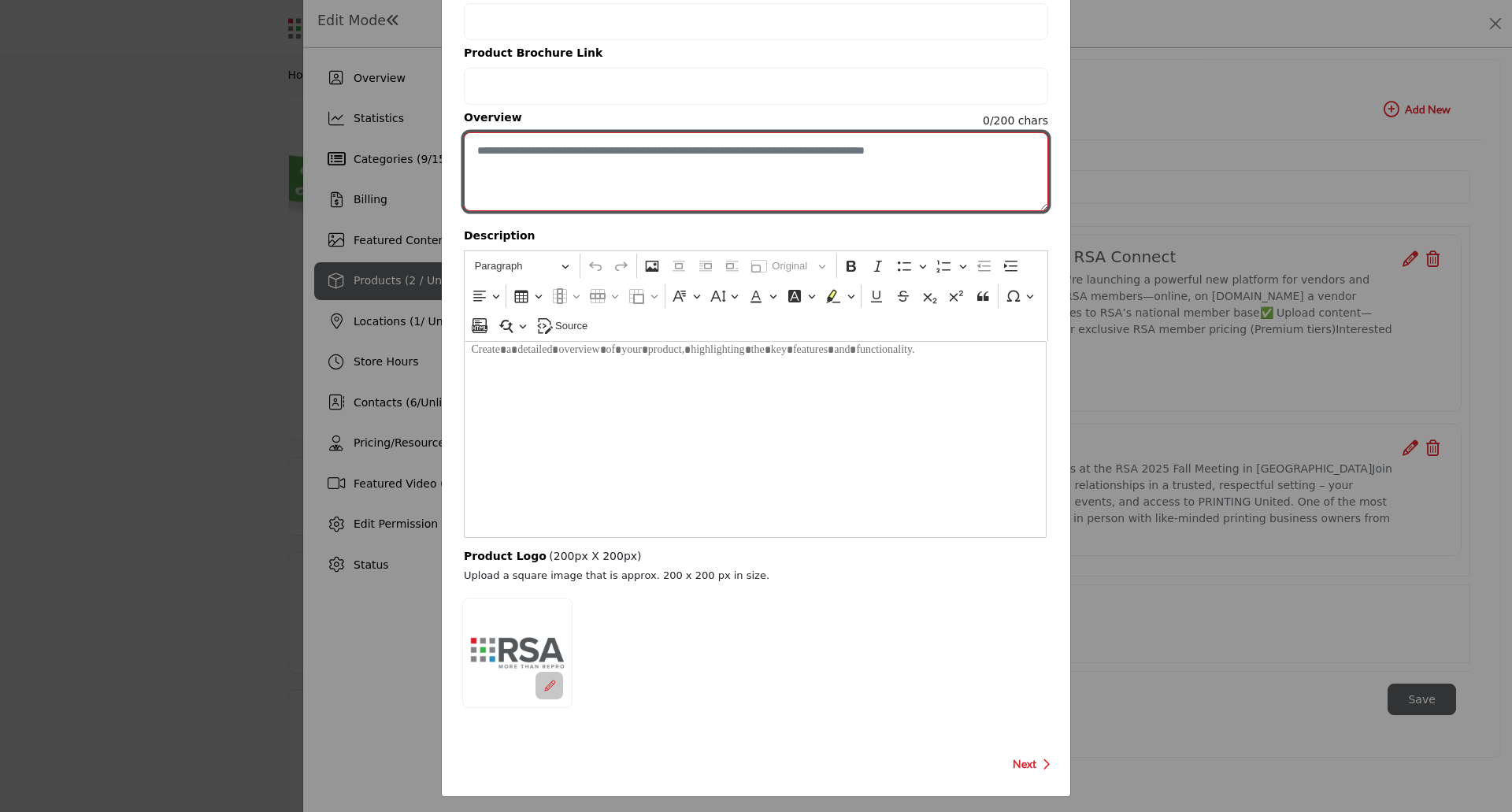
scroll to position [175, 0]
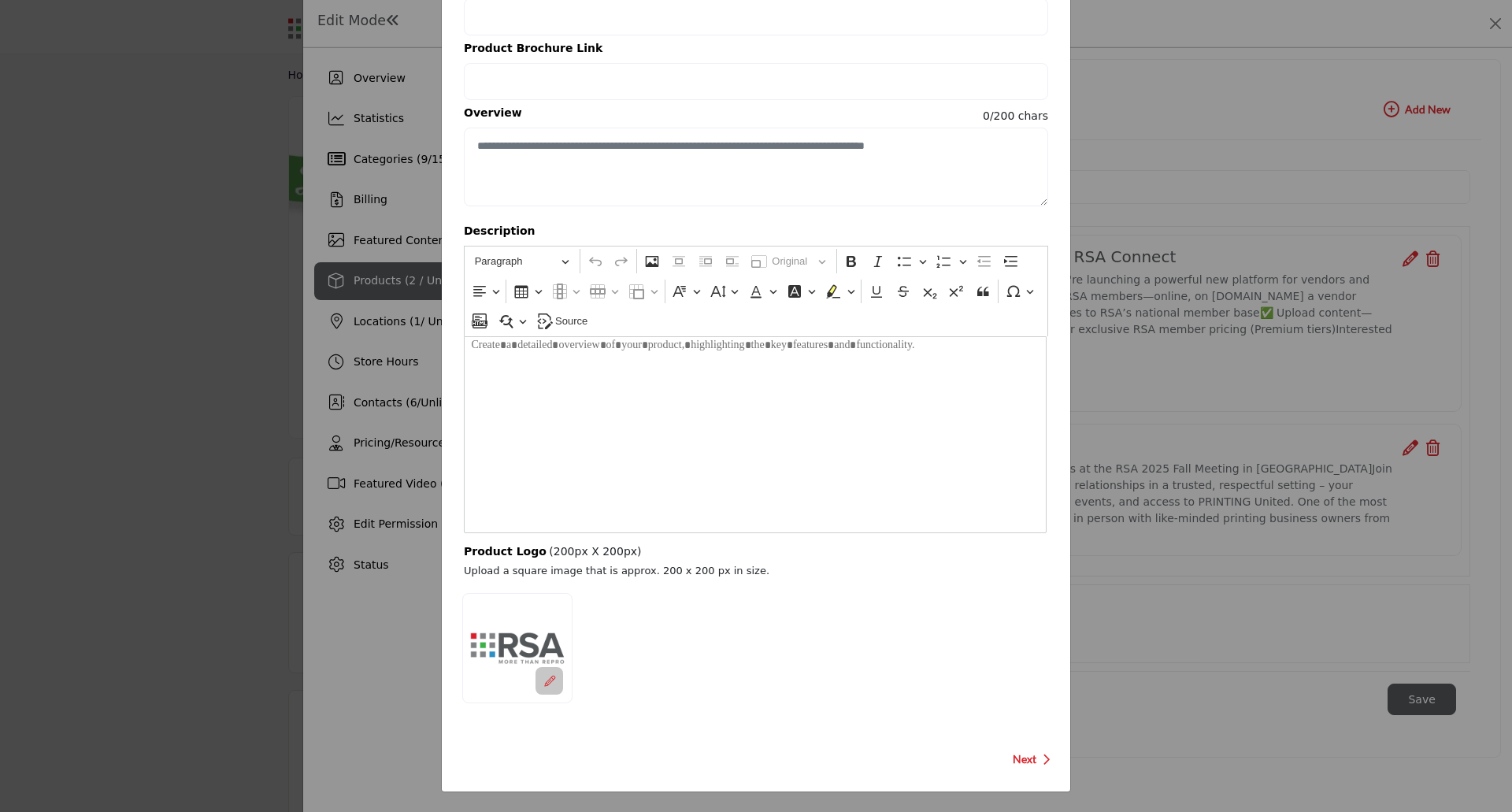
click at [1013, 761] on span "Next" at bounding box center [1024, 759] width 23 height 15
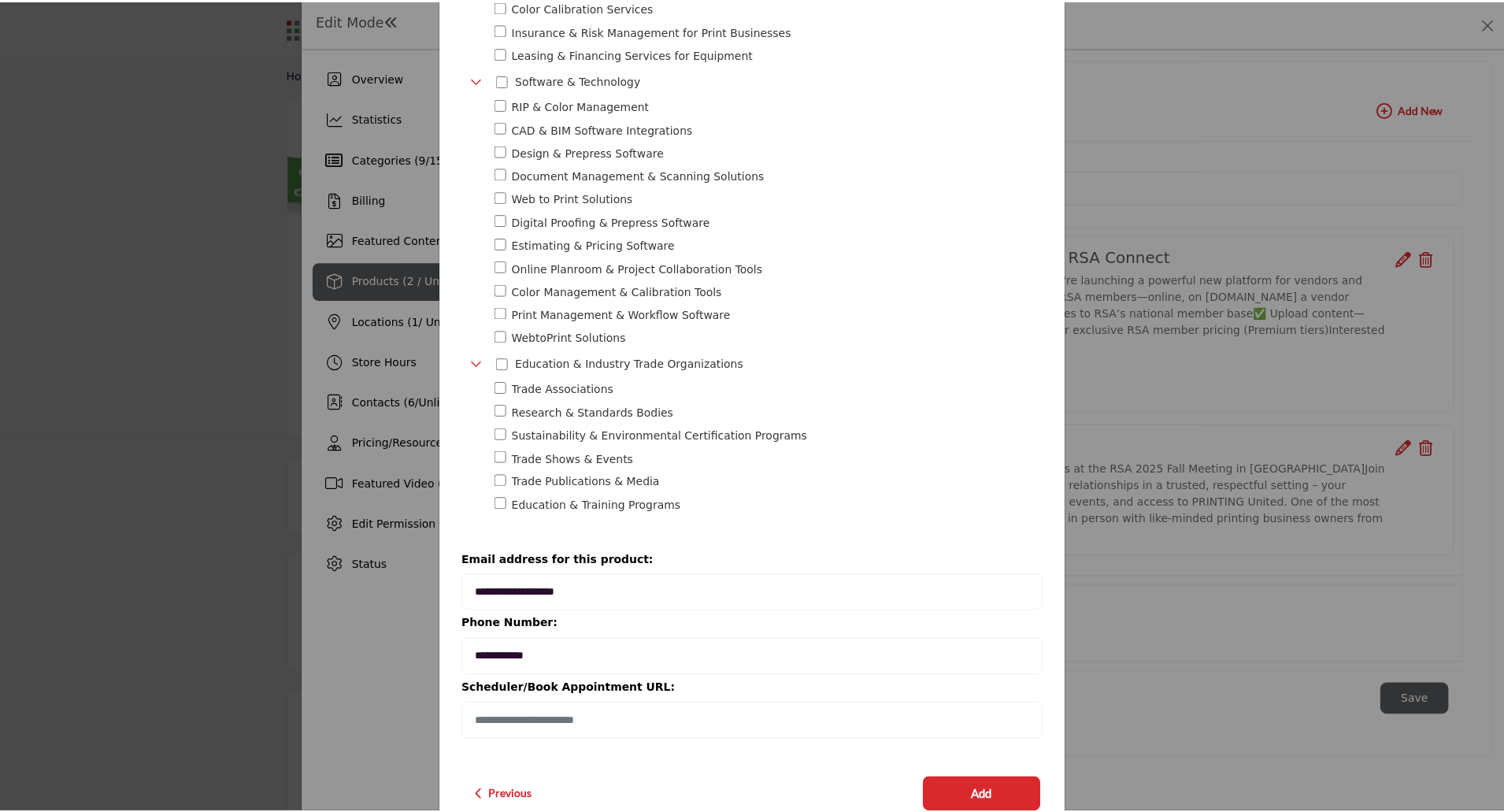
scroll to position [1003, 0]
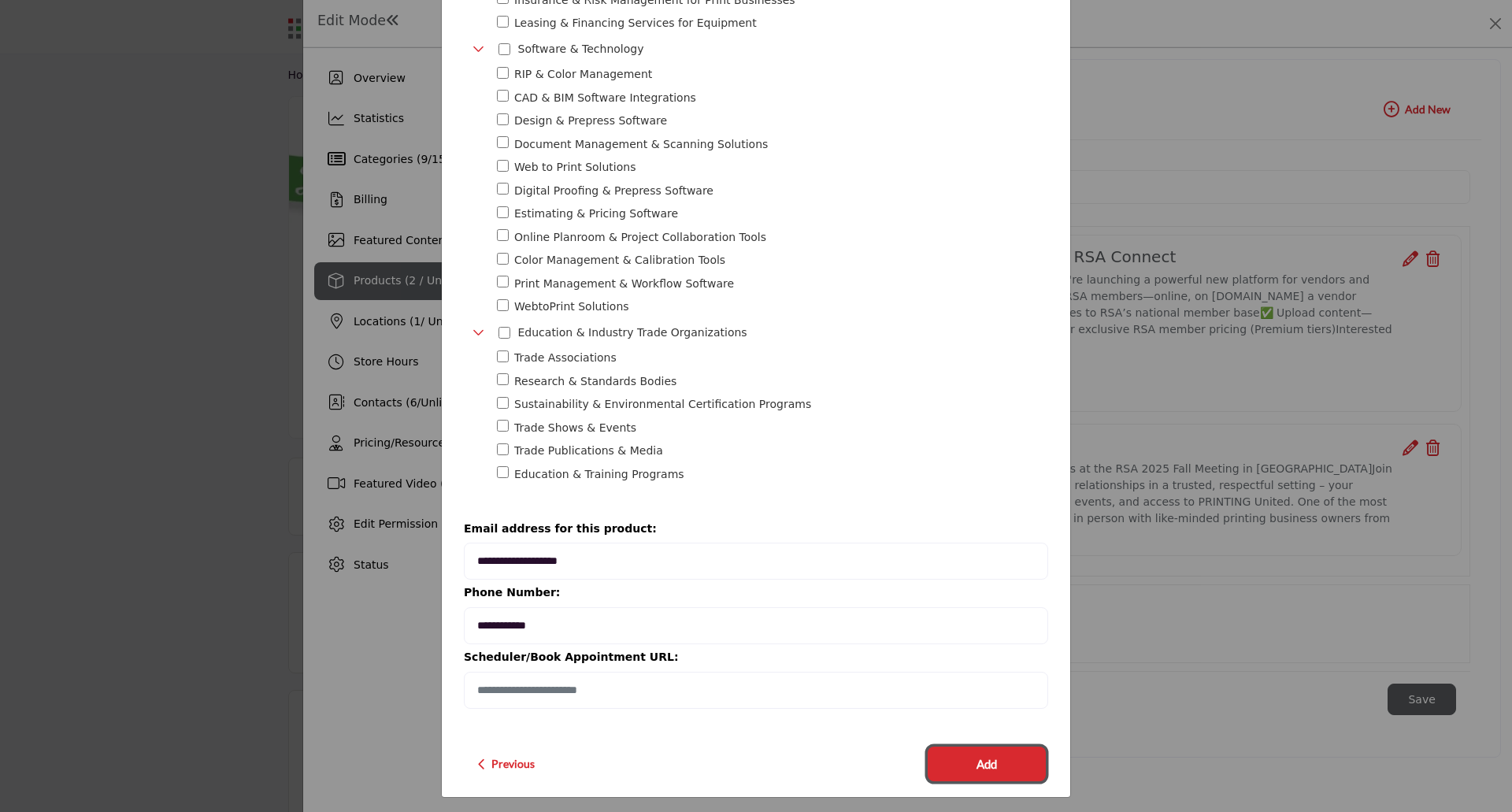
click at [1003, 761] on button "Add" at bounding box center [986, 763] width 118 height 34
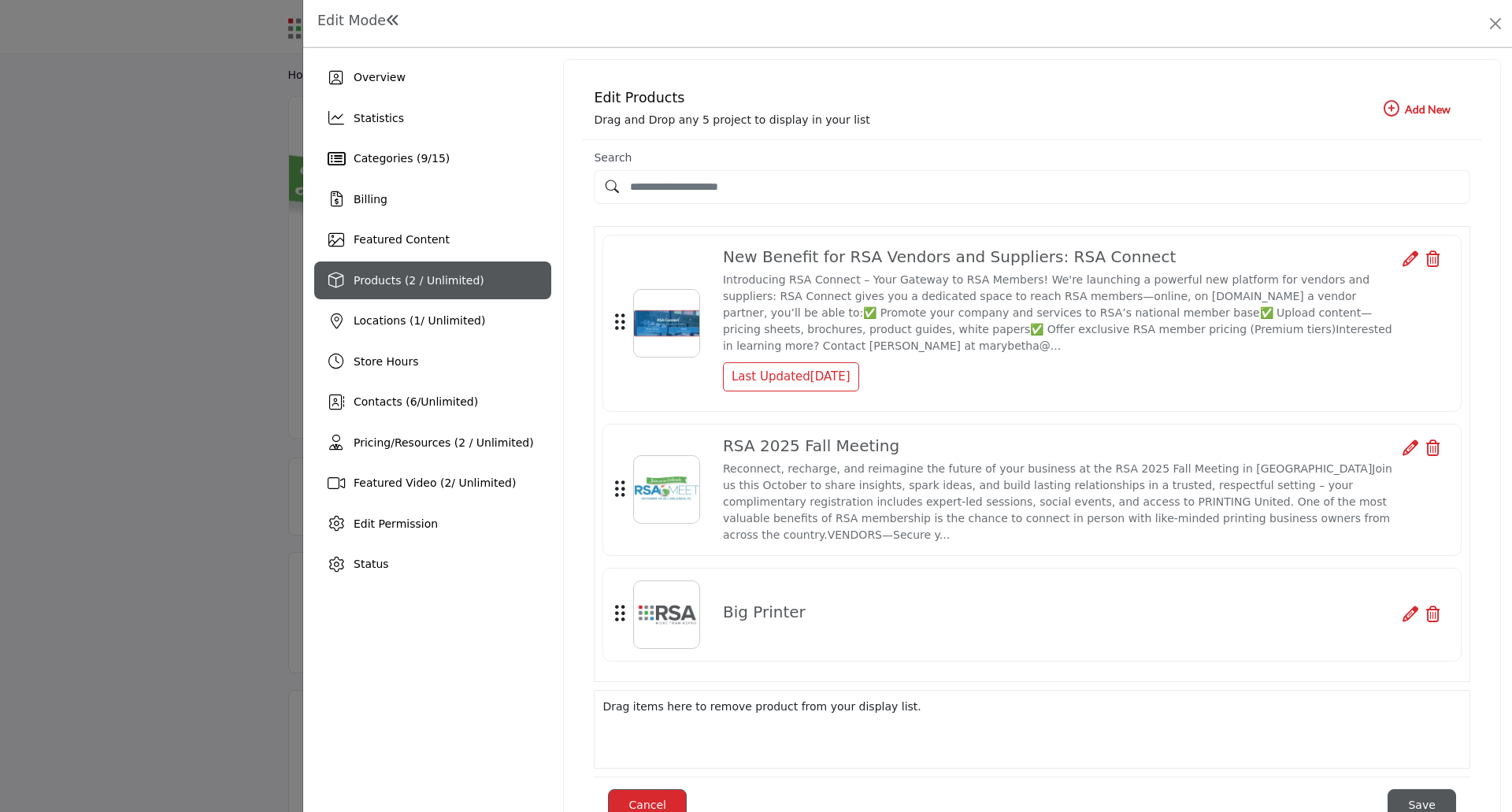
click at [107, 615] on div at bounding box center [756, 406] width 1512 height 812
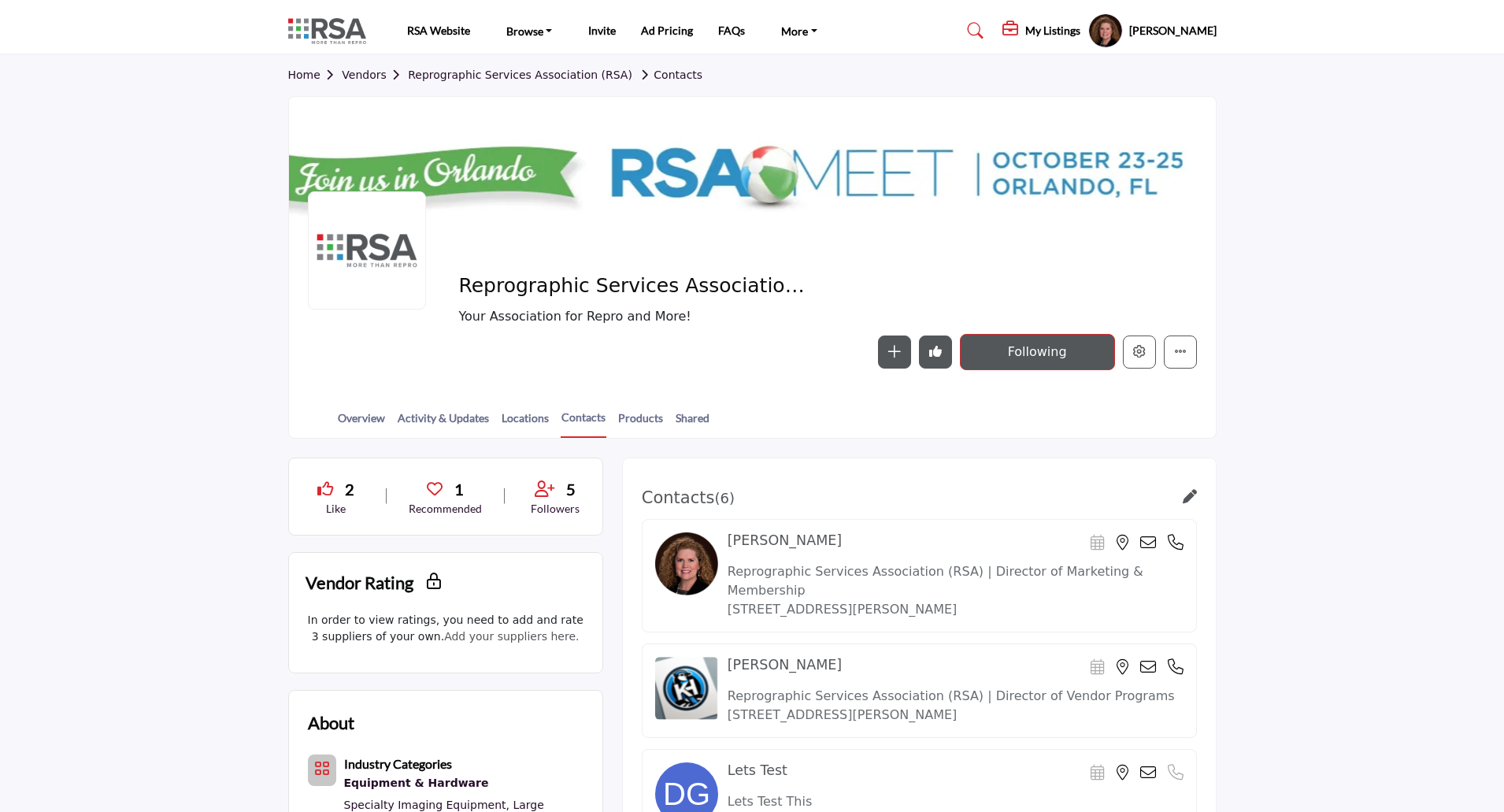
click at [1025, 33] on h5 "My Listings" at bounding box center [1052, 31] width 55 height 14
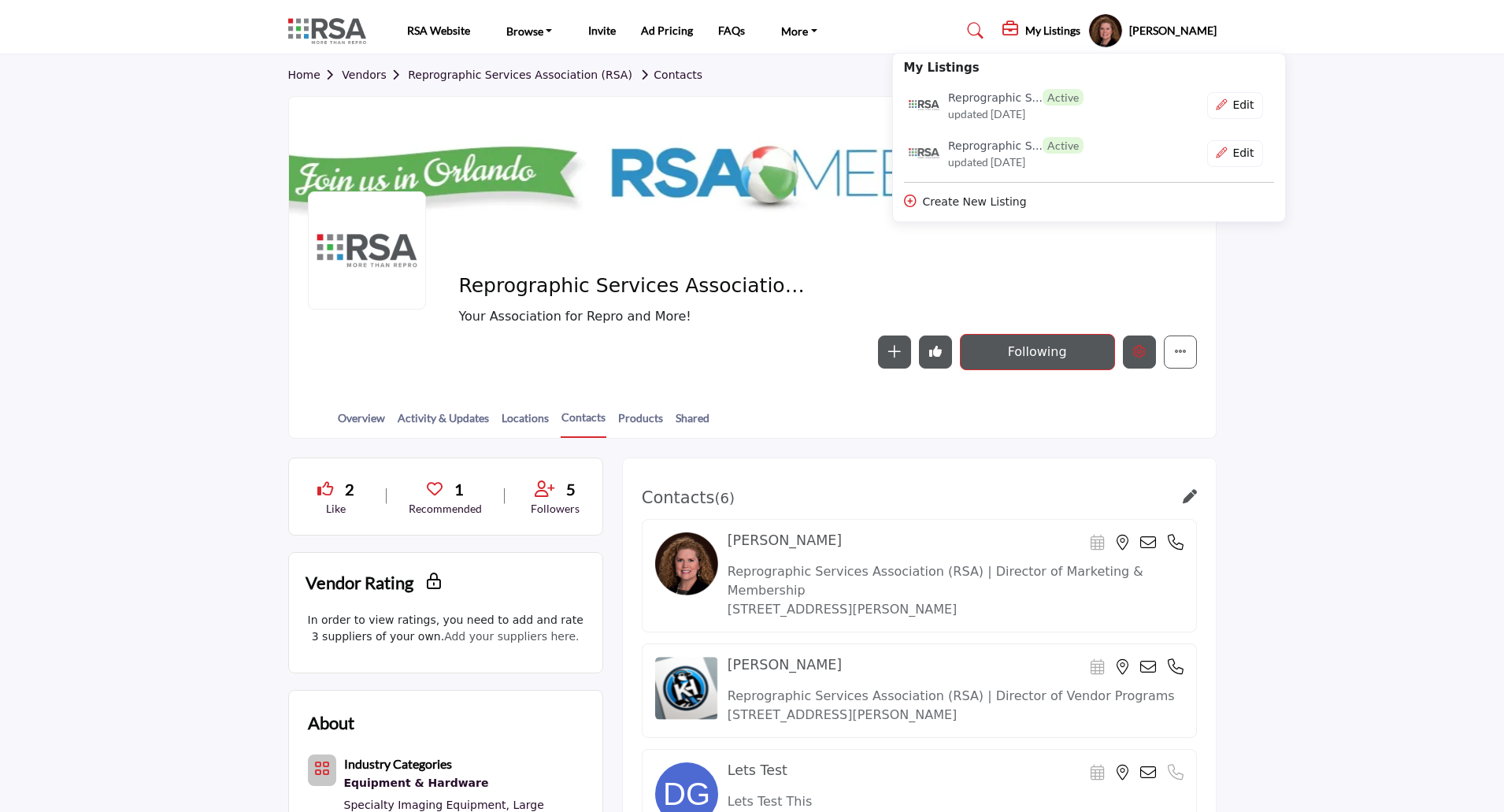
click at [1140, 353] on icon "Edit company" at bounding box center [1140, 351] width 13 height 13
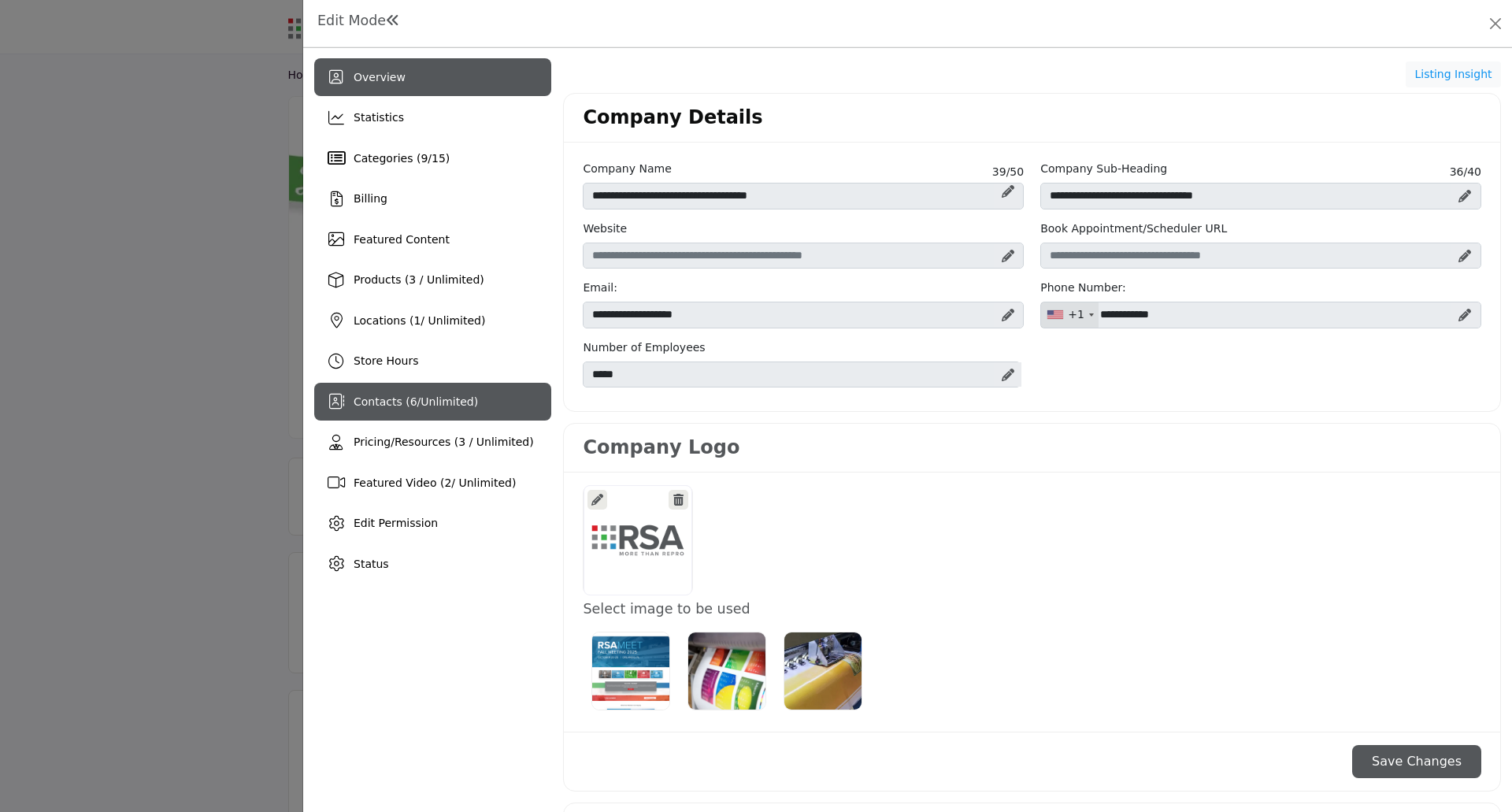
click at [391, 402] on span "Contacts ( 6 / Unlimited )" at bounding box center [415, 402] width 125 height 13
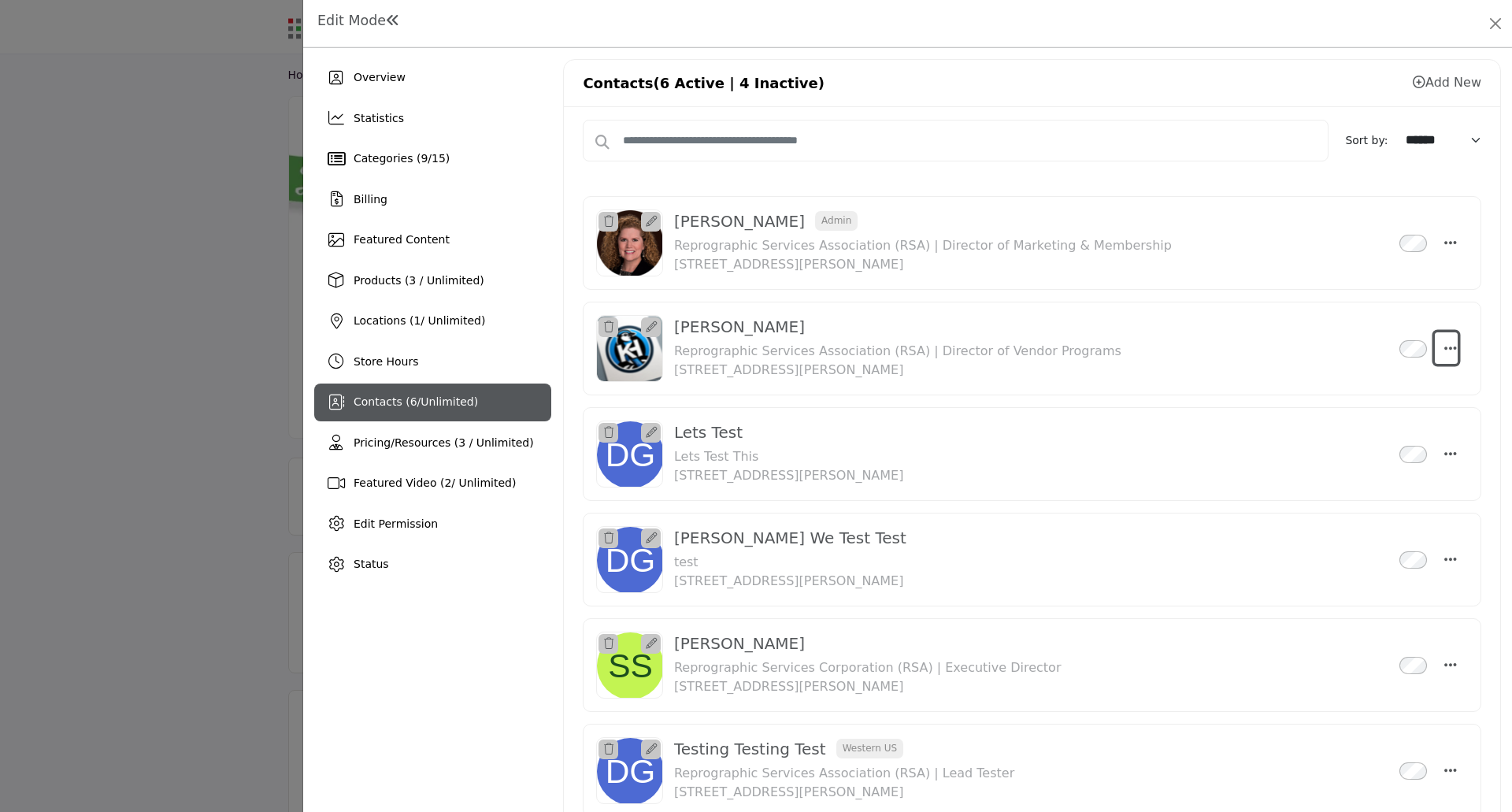
click at [1442, 357] on button "Select Droddown options" at bounding box center [1445, 348] width 23 height 32
click at [1413, 84] on icon at bounding box center [1419, 82] width 13 height 13
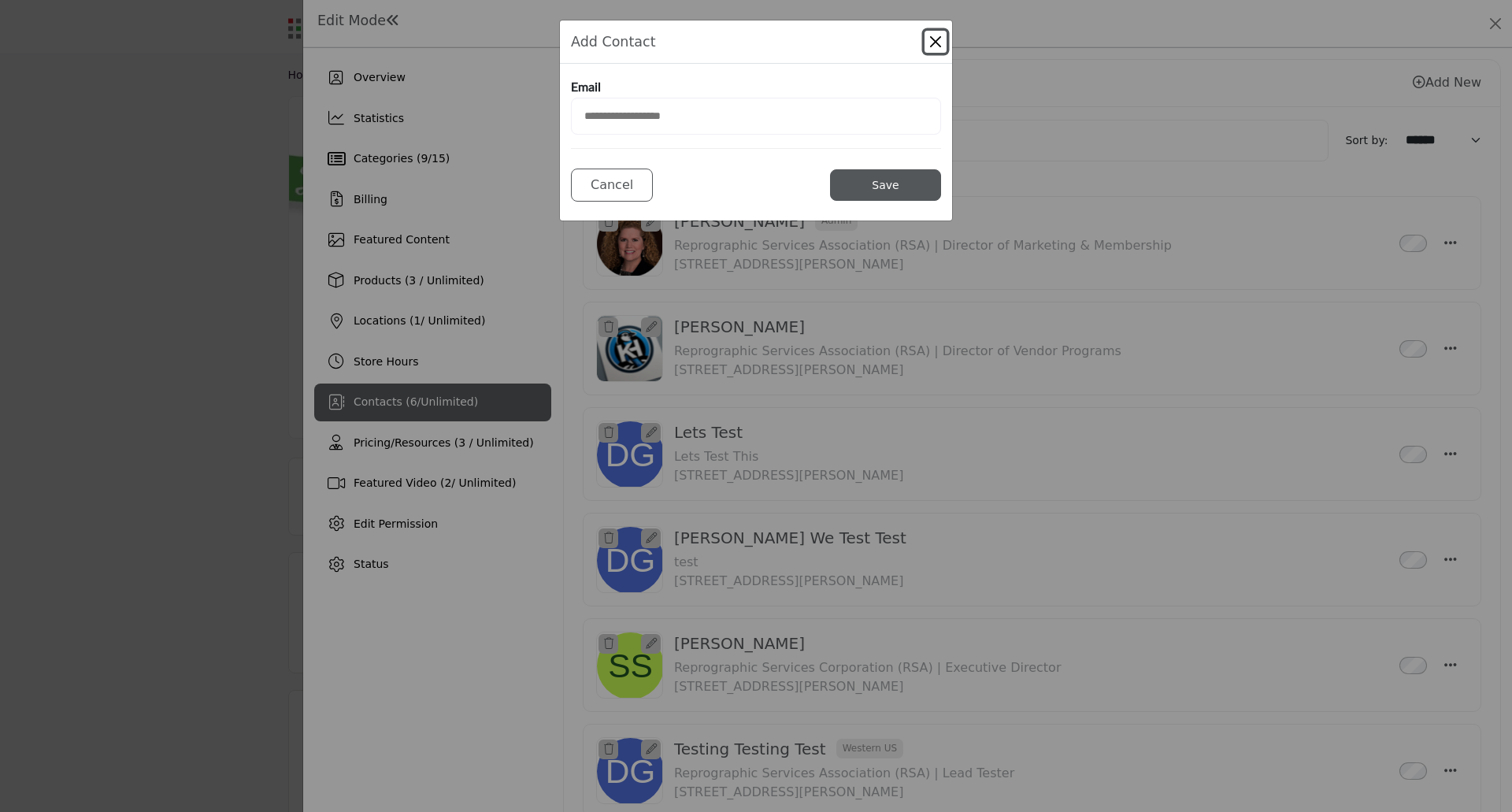
click at [933, 41] on button "Close Modal" at bounding box center [936, 42] width 22 height 22
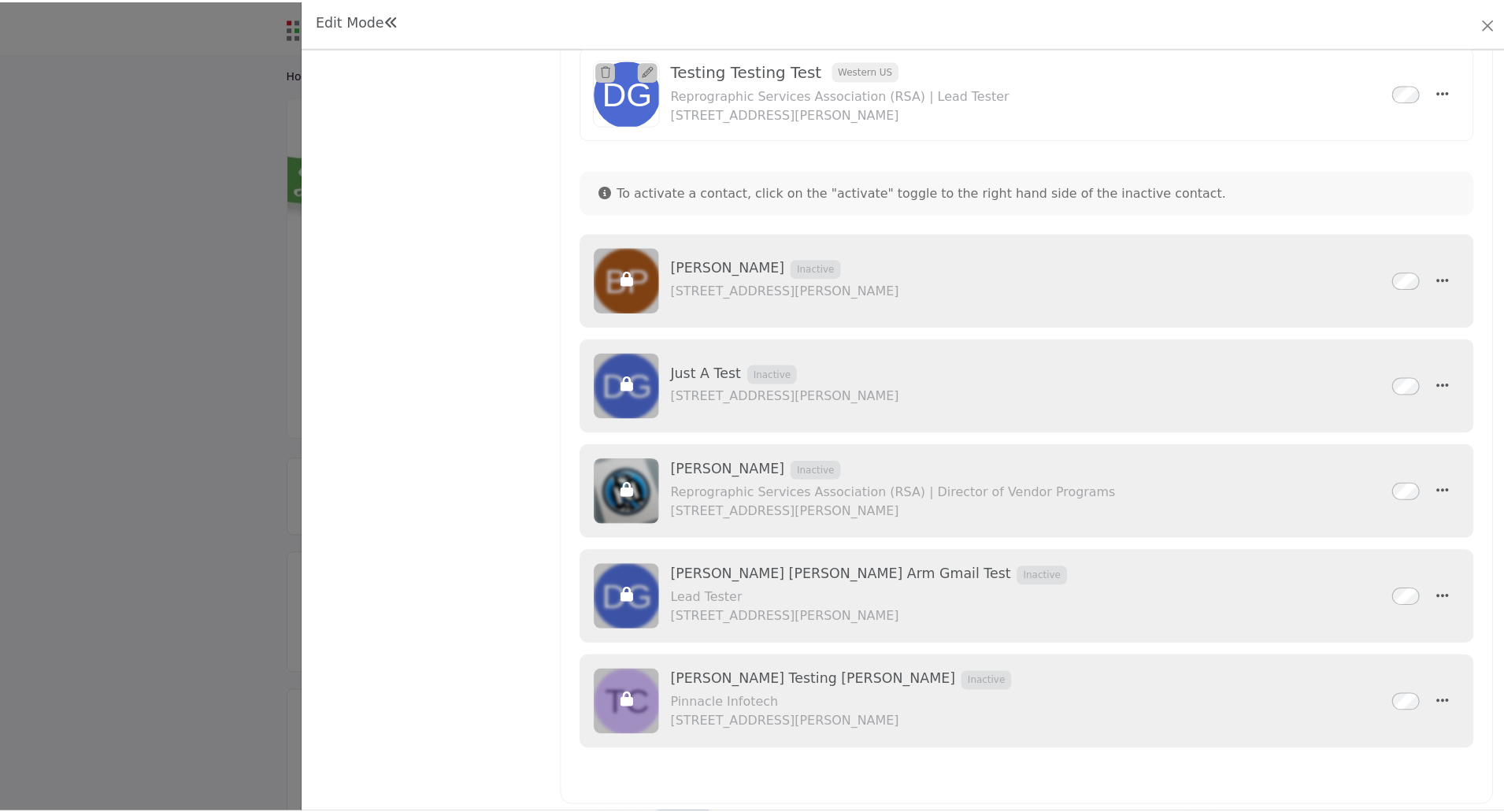
scroll to position [577, 0]
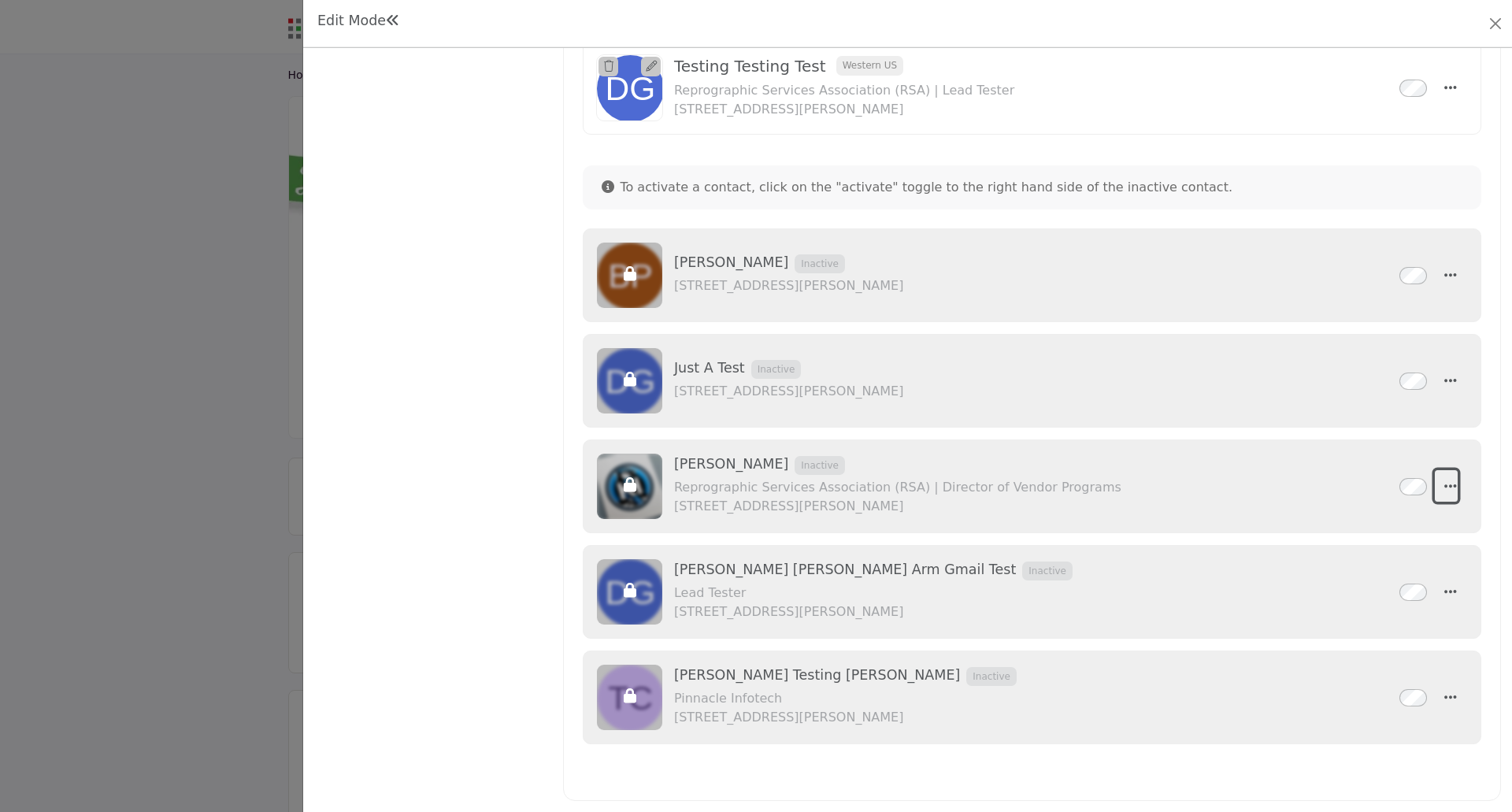
click at [1444, 489] on icon "button" at bounding box center [1451, 486] width 13 height 14
click at [235, 623] on div at bounding box center [756, 406] width 1512 height 812
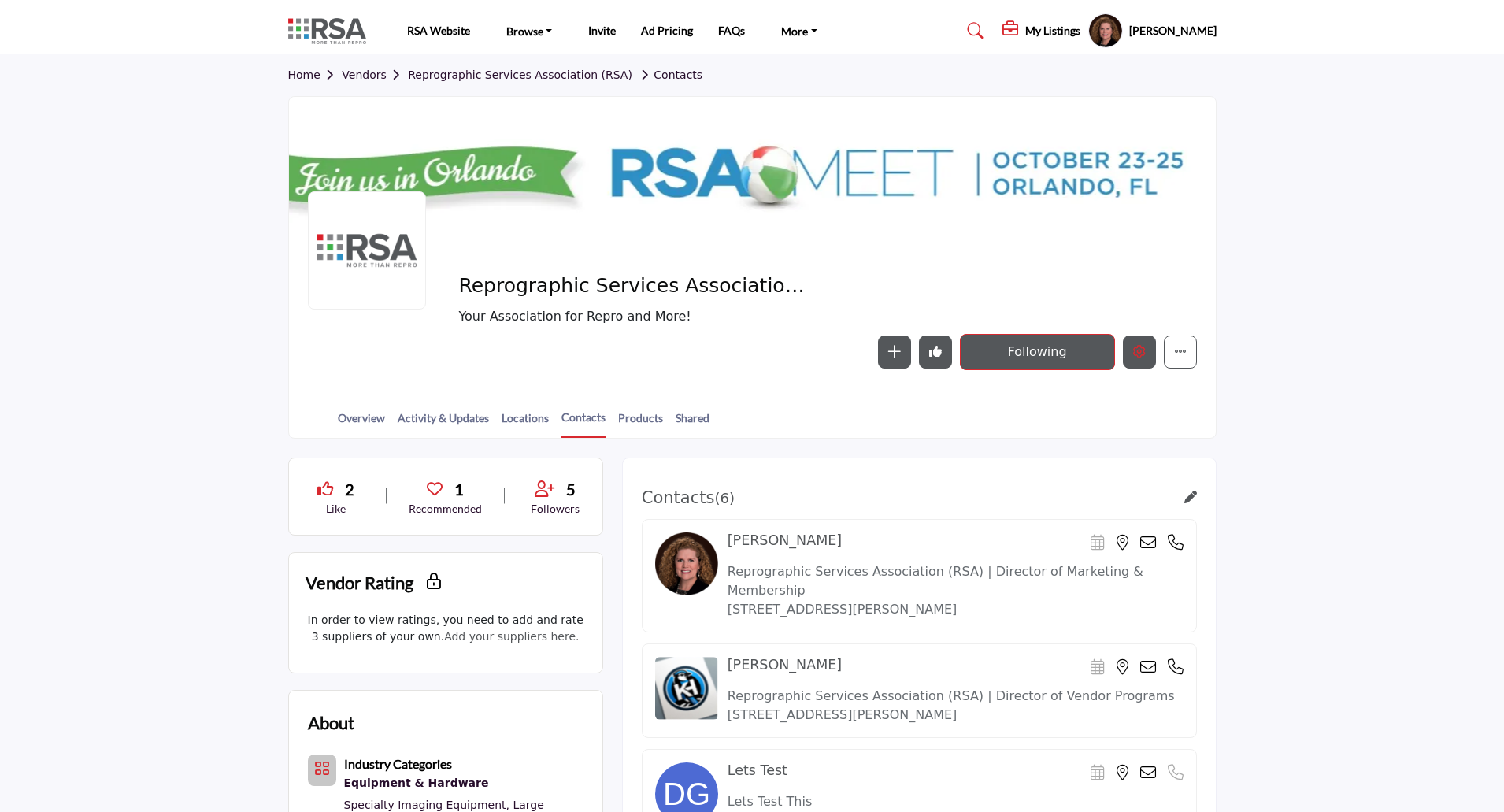
click at [1142, 352] on icon "Edit company" at bounding box center [1140, 351] width 13 height 13
click at [1148, 357] on button "Edit company" at bounding box center [1139, 351] width 33 height 33
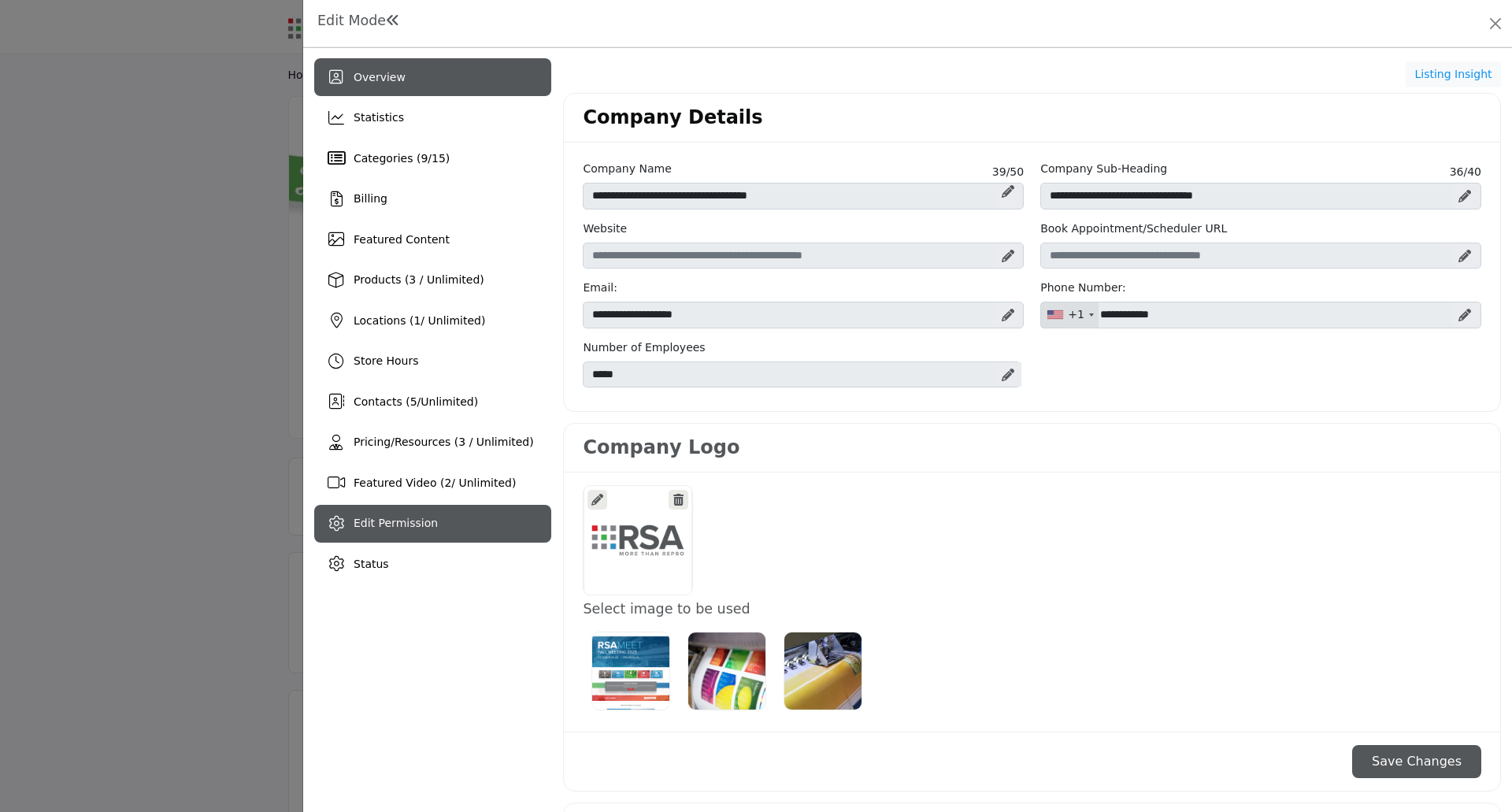
click at [377, 519] on span "Edit Permission" at bounding box center [395, 523] width 84 height 13
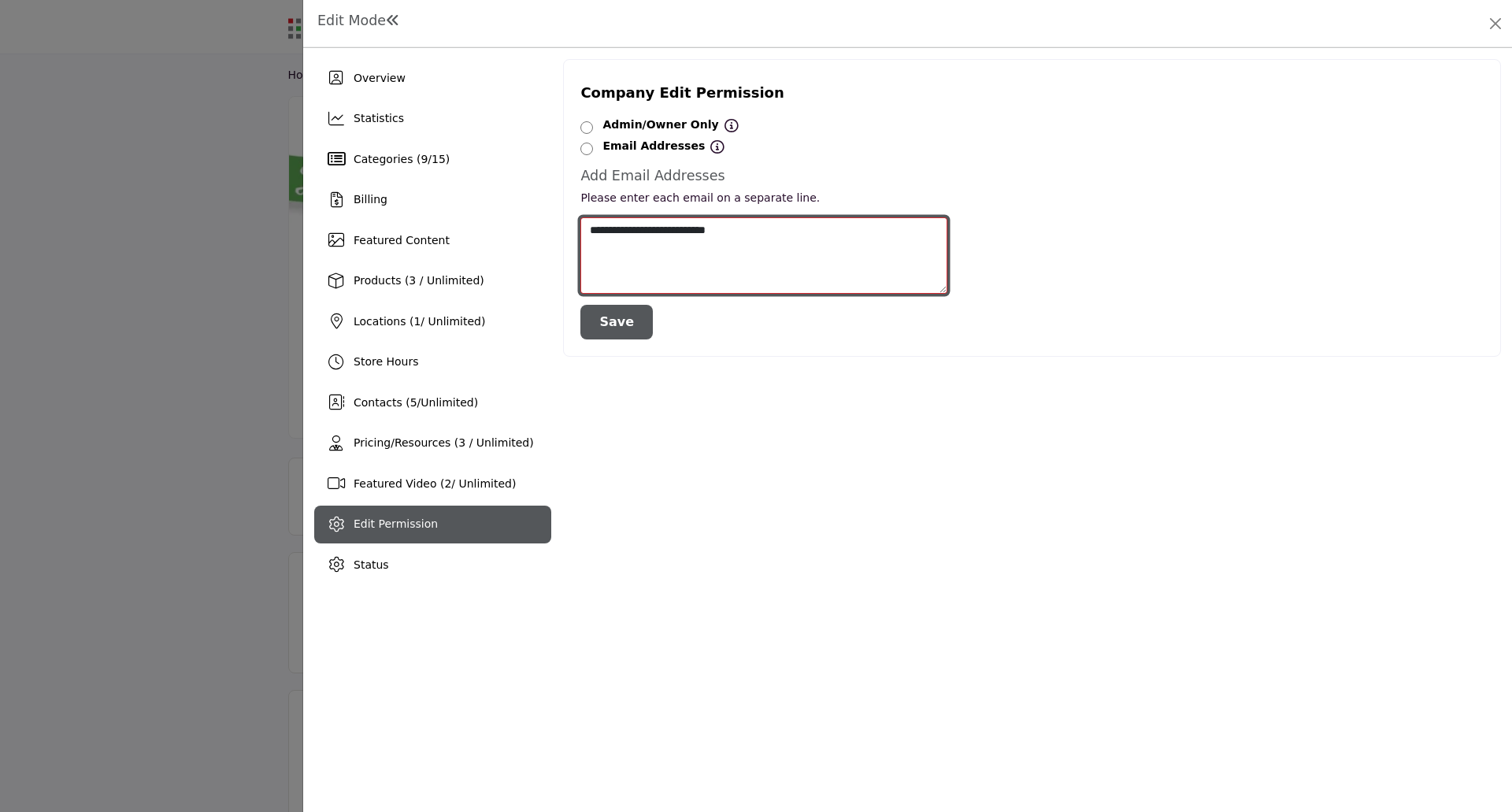
click at [756, 225] on textarea "**********" at bounding box center [764, 256] width 367 height 77
type textarea "**********"
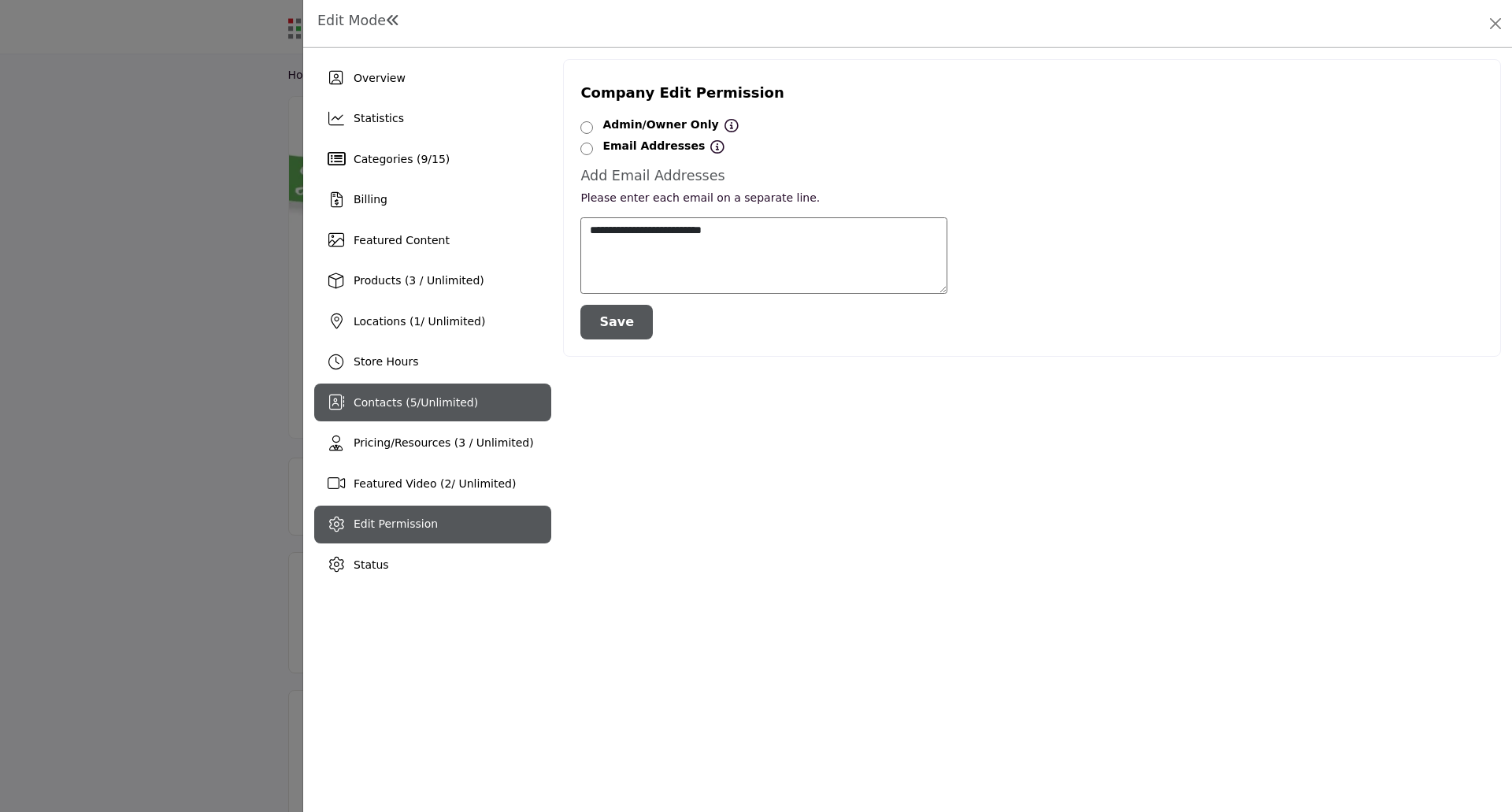
click at [382, 406] on span "Contacts ( 5 / Unlimited )" at bounding box center [415, 403] width 125 height 13
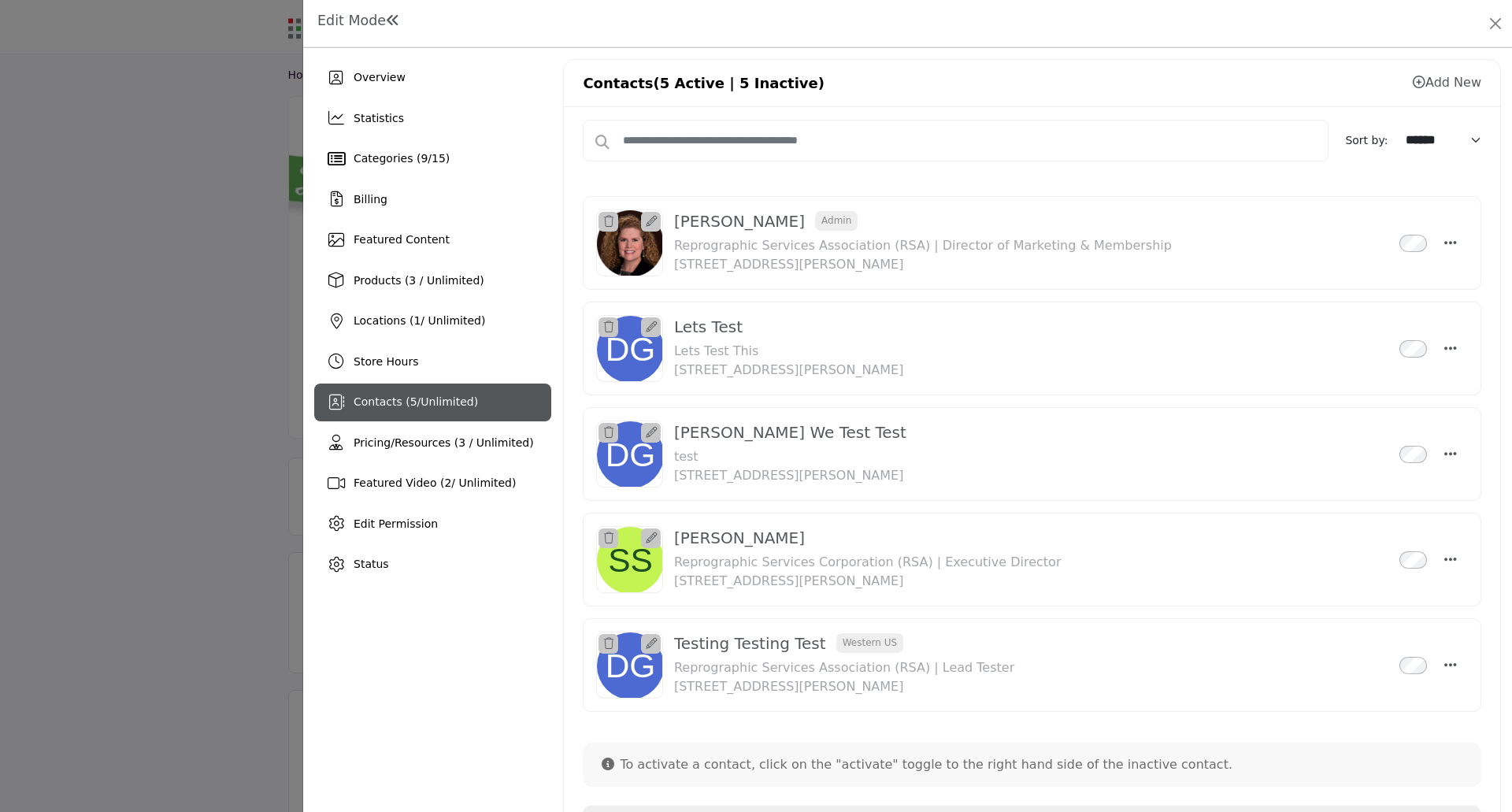
click at [1196, 538] on div "[PERSON_NAME] Inactive Reprographic Services Corporation (RSA) | Executive Dire…" at bounding box center [1018, 559] width 688 height 62
click at [1445, 348] on icon "Select Droddown options" at bounding box center [1451, 348] width 13 height 14
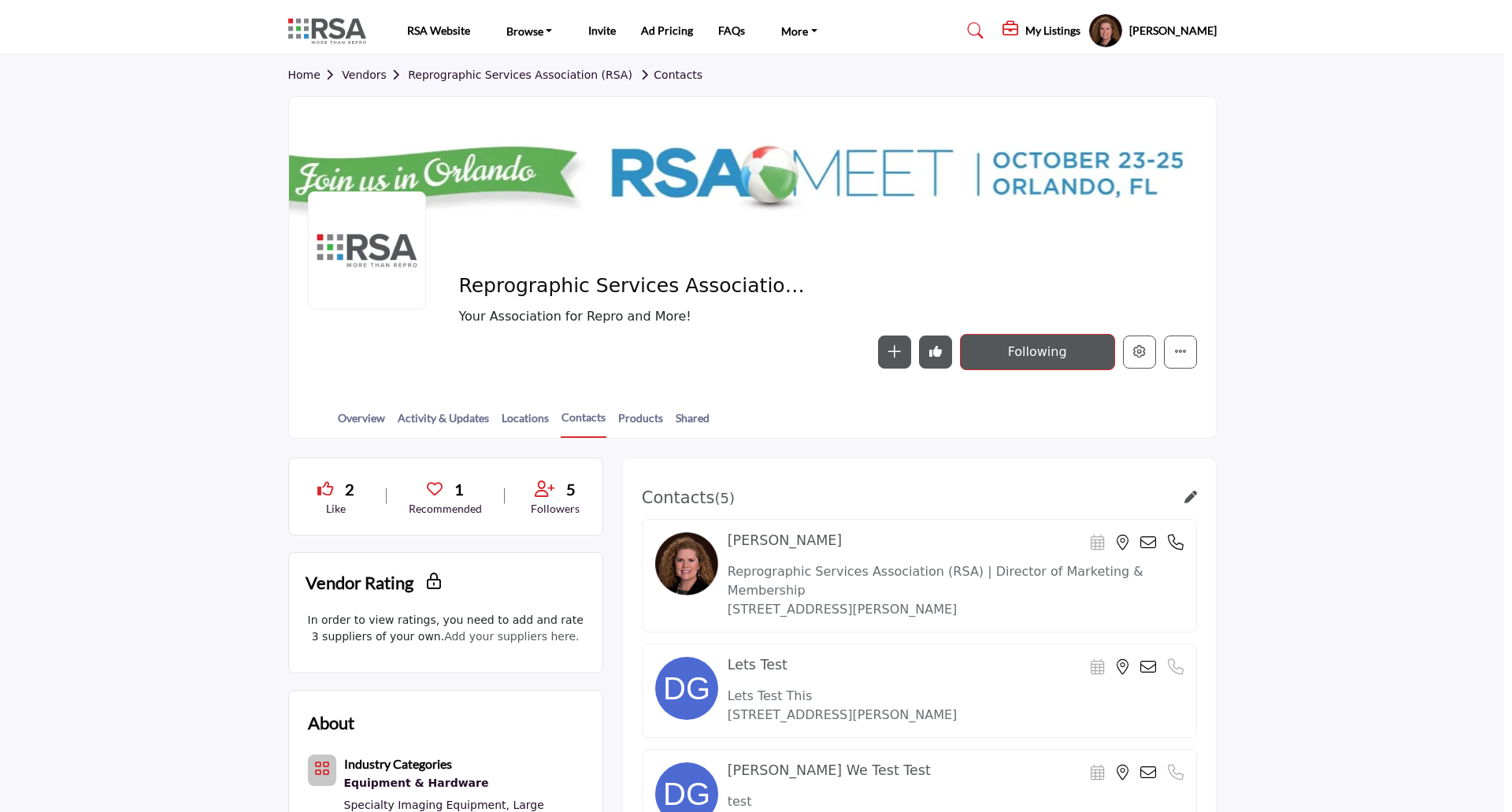
click at [243, 298] on div at bounding box center [756, 406] width 1512 height 812
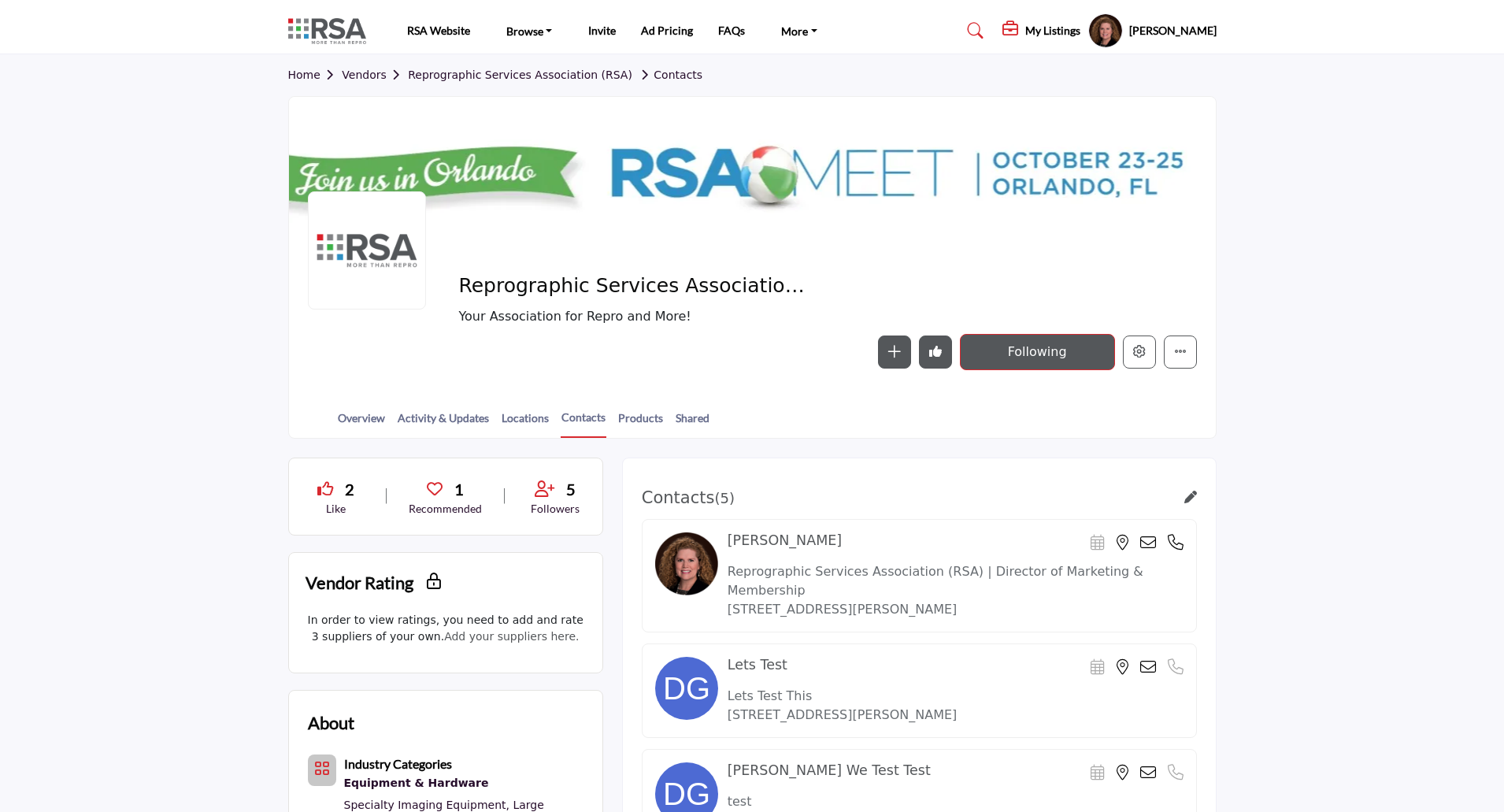
click at [952, 33] on link at bounding box center [973, 31] width 42 height 25
click at [967, 26] on icon at bounding box center [975, 30] width 15 height 15
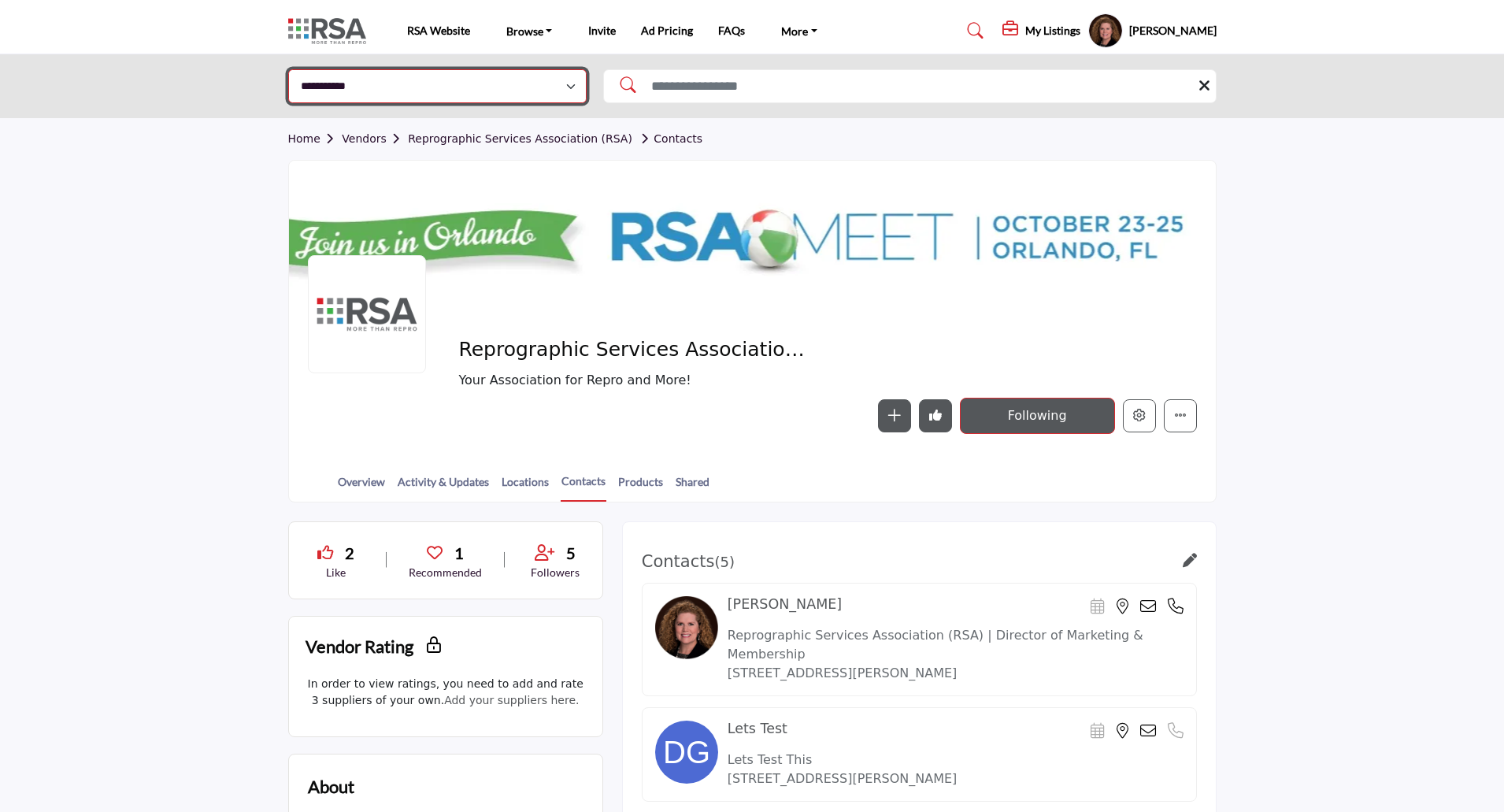
click at [489, 87] on select "**********" at bounding box center [437, 86] width 298 height 33
select select "**********"
click at [288, 70] on select "**********" at bounding box center [437, 86] width 298 height 33
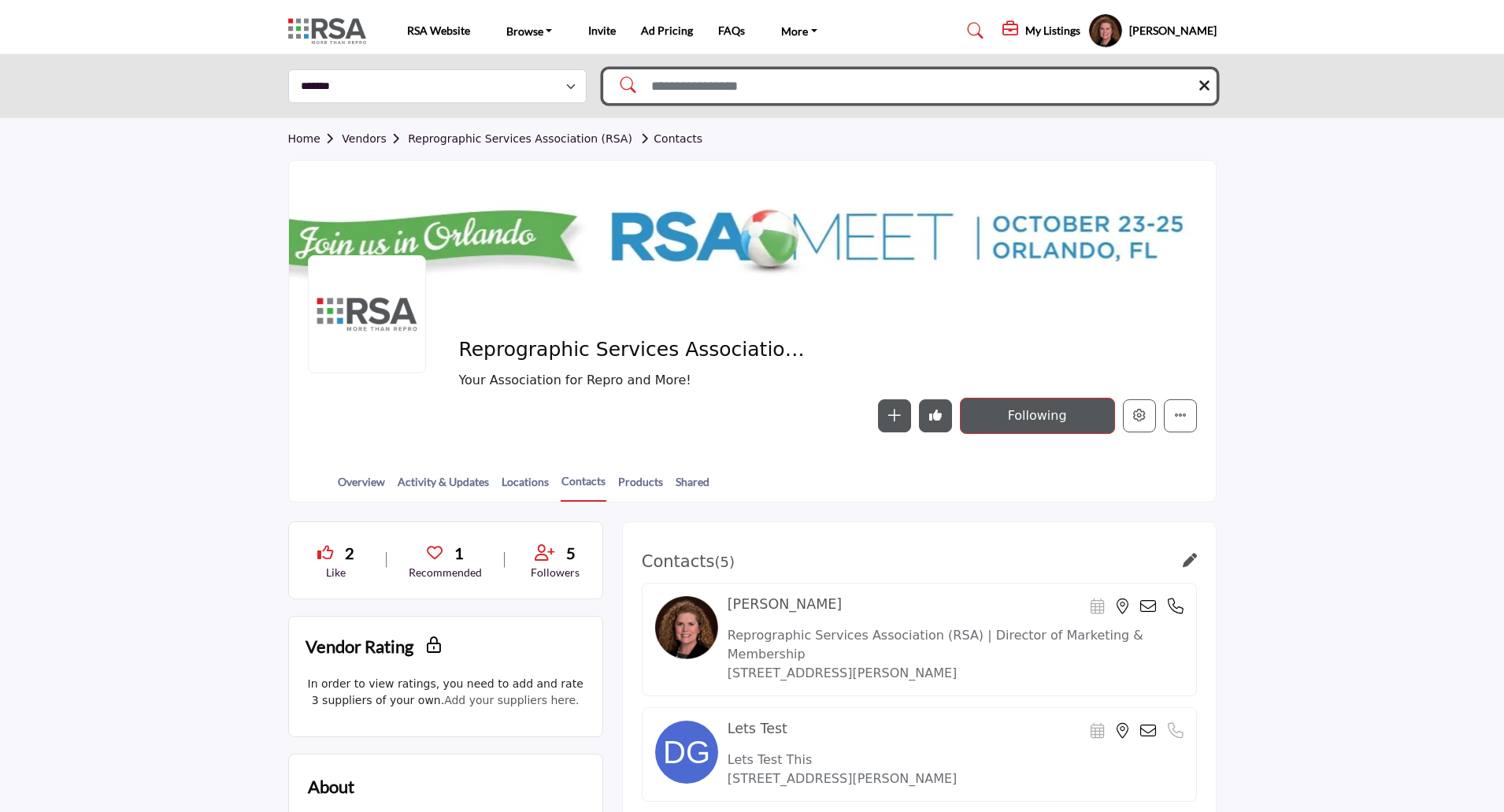
click at [697, 79] on input "Search Solutions" at bounding box center [910, 86] width 613 height 33
type input "******"
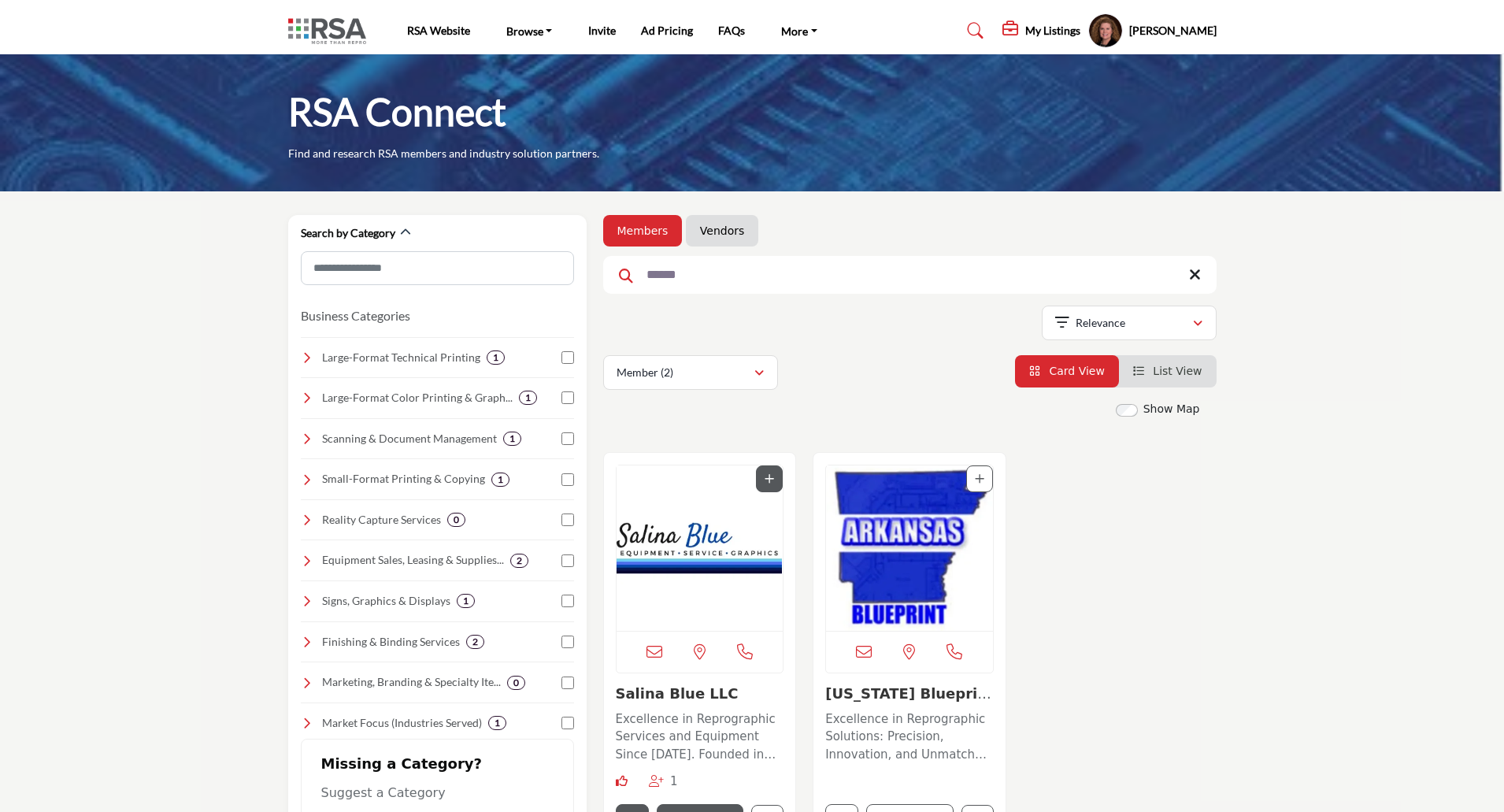
click at [697, 558] on img "Open Listing in new tab" at bounding box center [700, 547] width 167 height 165
click at [674, 517] on img "Open Listing in new tab" at bounding box center [700, 547] width 167 height 165
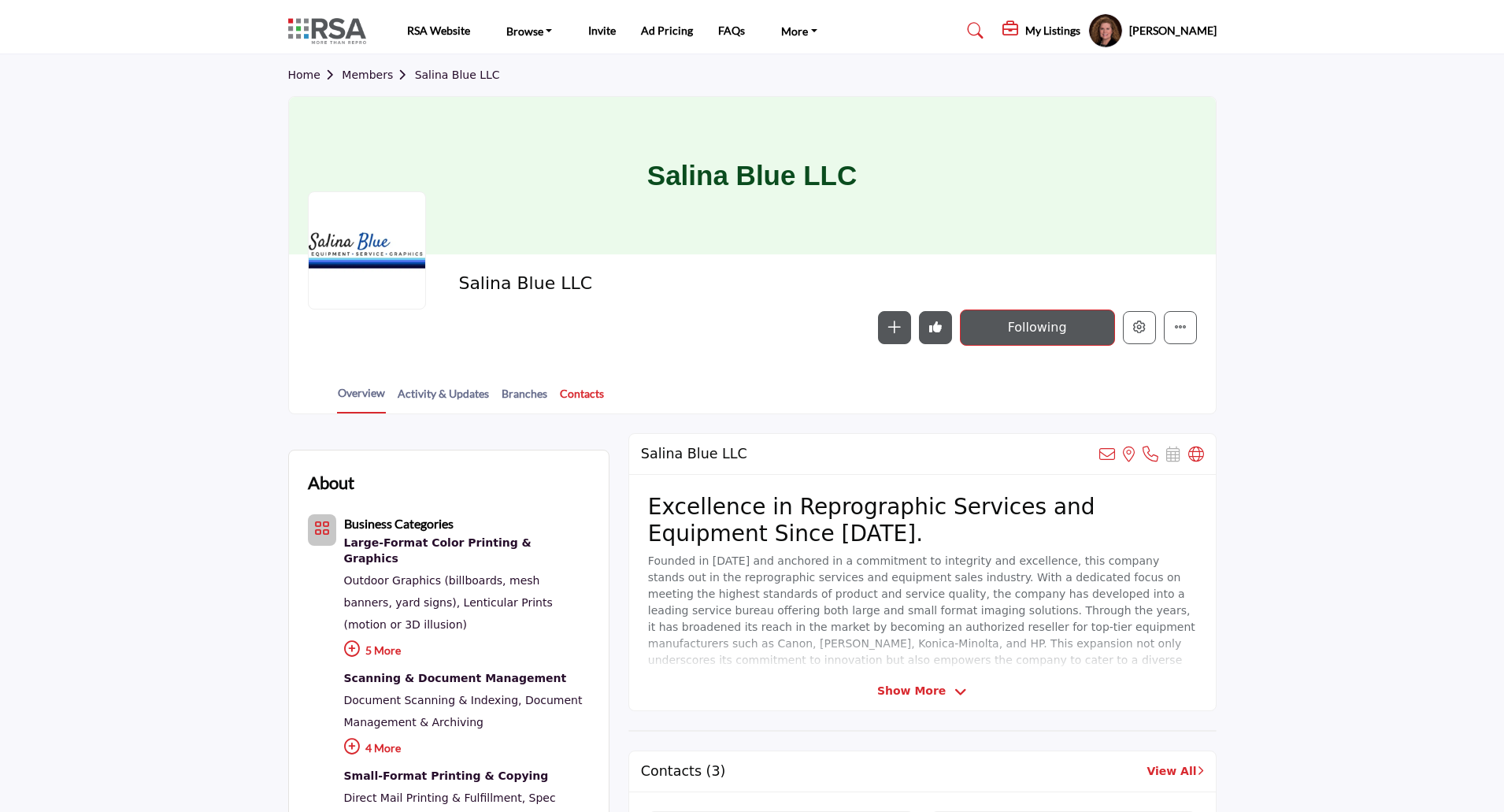
click at [584, 387] on link "Contacts" at bounding box center [582, 398] width 46 height 28
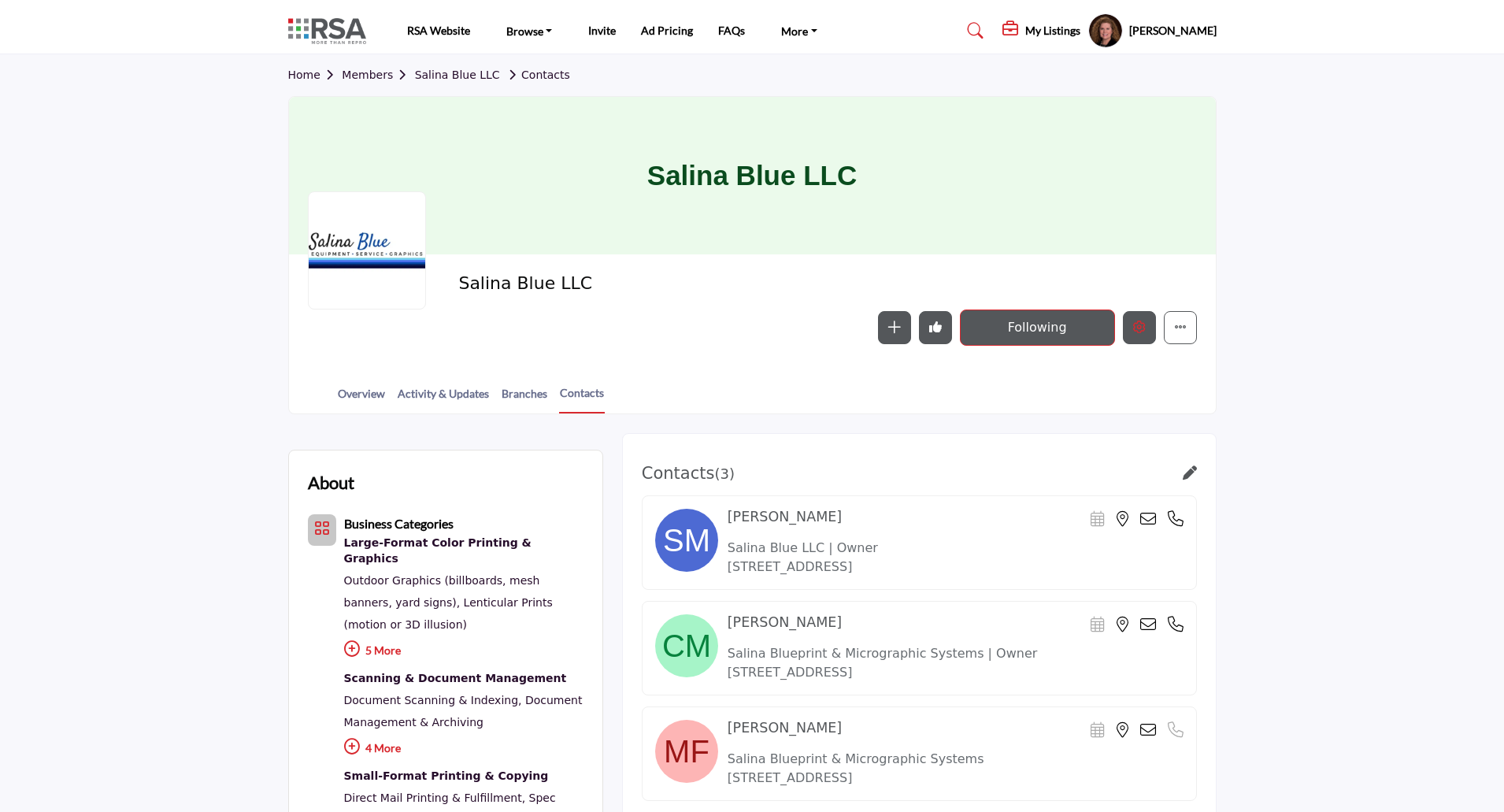
click at [1134, 331] on icon "Edit company" at bounding box center [1140, 327] width 13 height 13
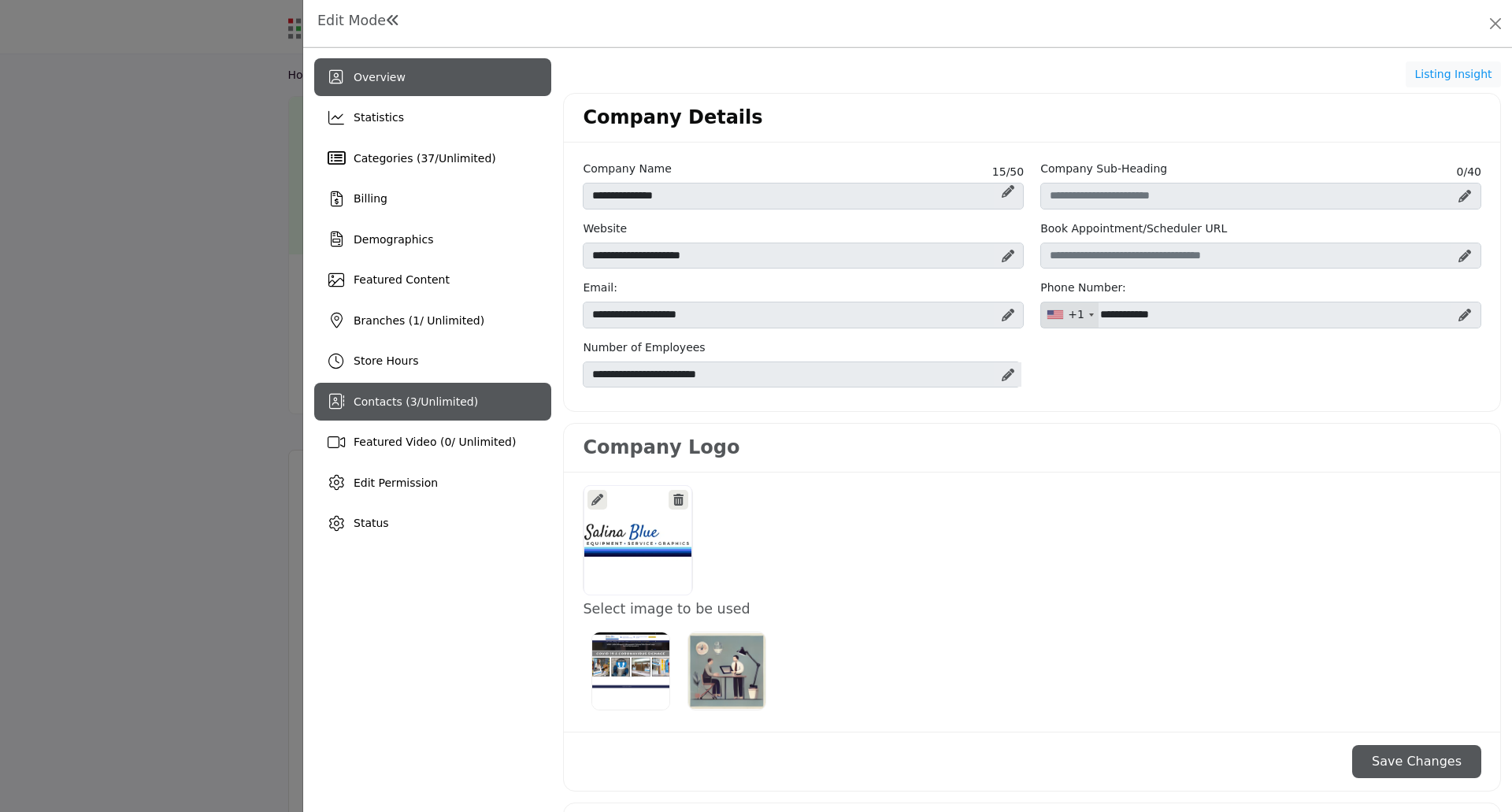
click at [397, 397] on span "Contacts ( 3 / Unlimited )" at bounding box center [415, 402] width 125 height 13
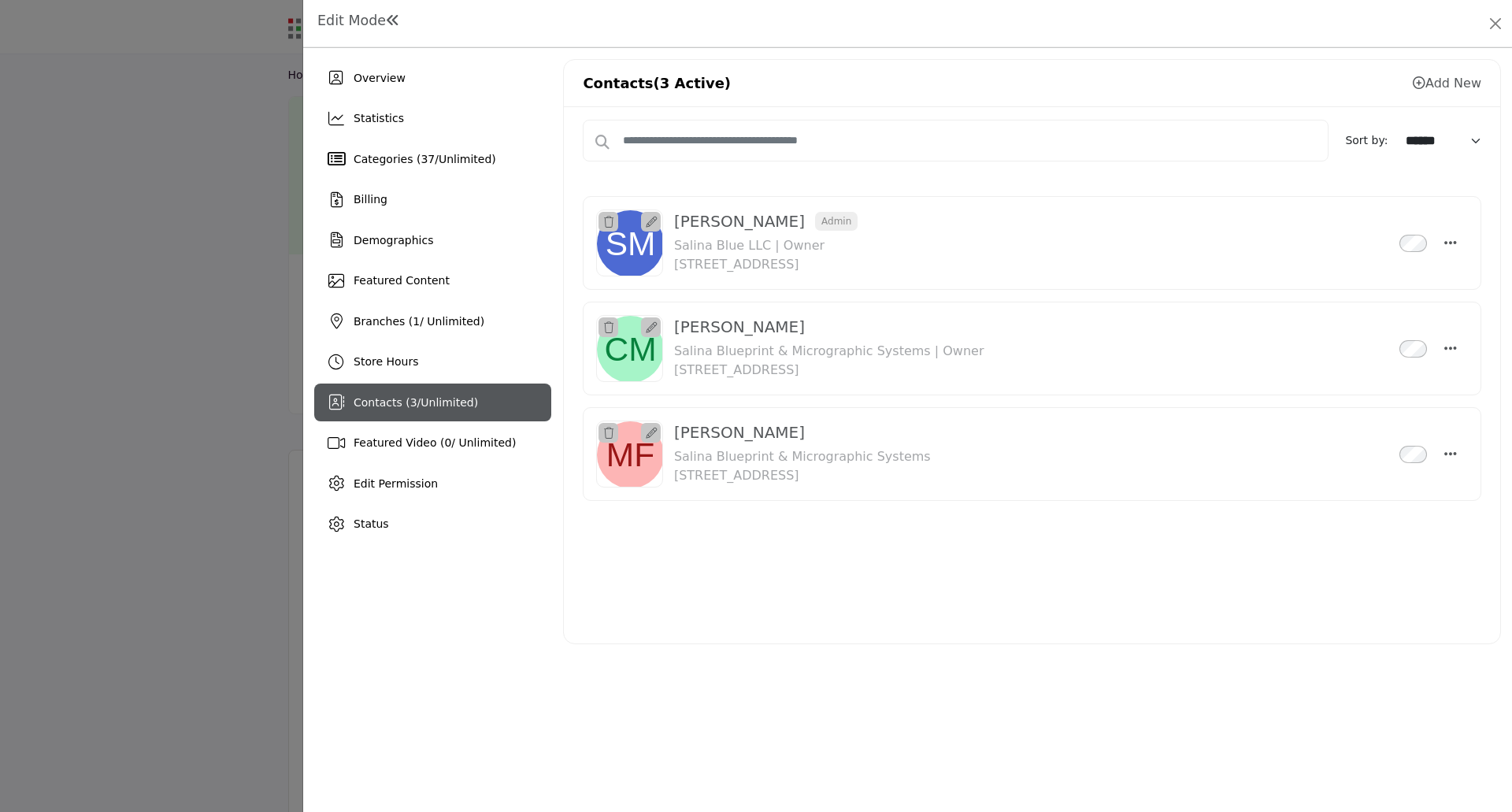
click at [127, 463] on div at bounding box center [756, 406] width 1512 height 812
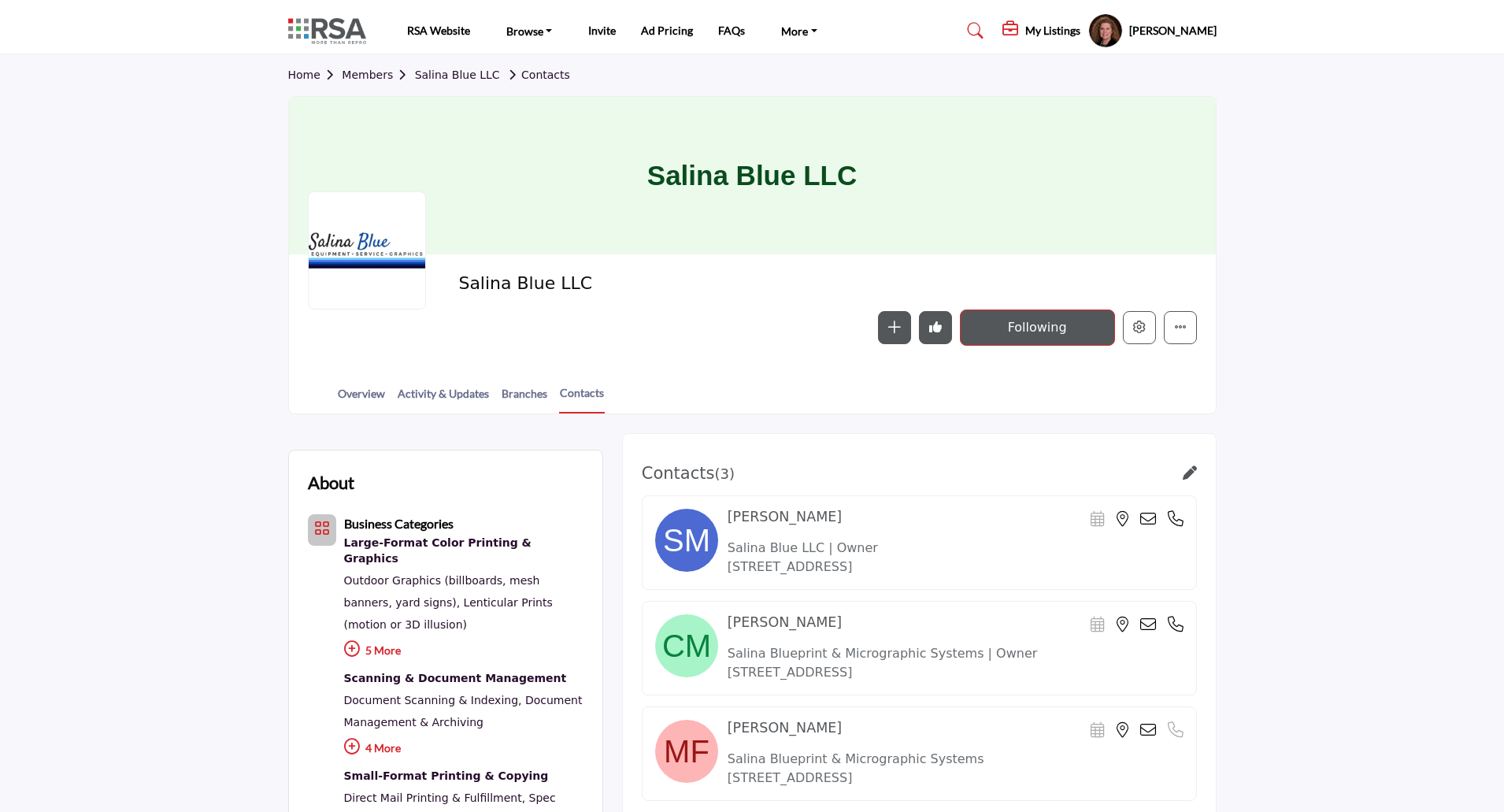
click at [303, 73] on link "Home" at bounding box center [315, 75] width 54 height 13
click at [967, 31] on icon at bounding box center [975, 30] width 15 height 15
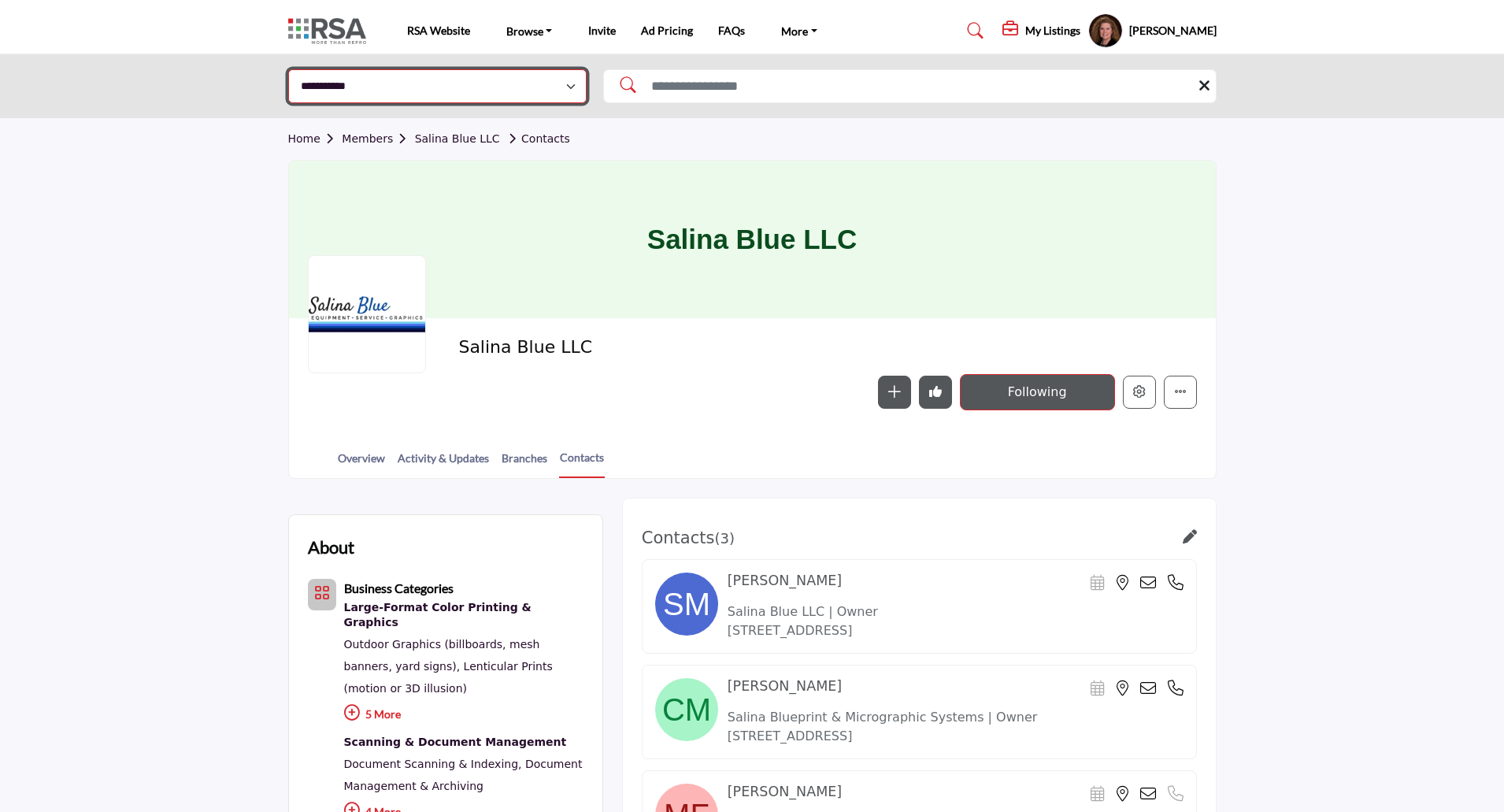
click at [417, 95] on select "**********" at bounding box center [437, 86] width 298 height 33
select select "**********"
click at [288, 70] on select "**********" at bounding box center [437, 86] width 298 height 33
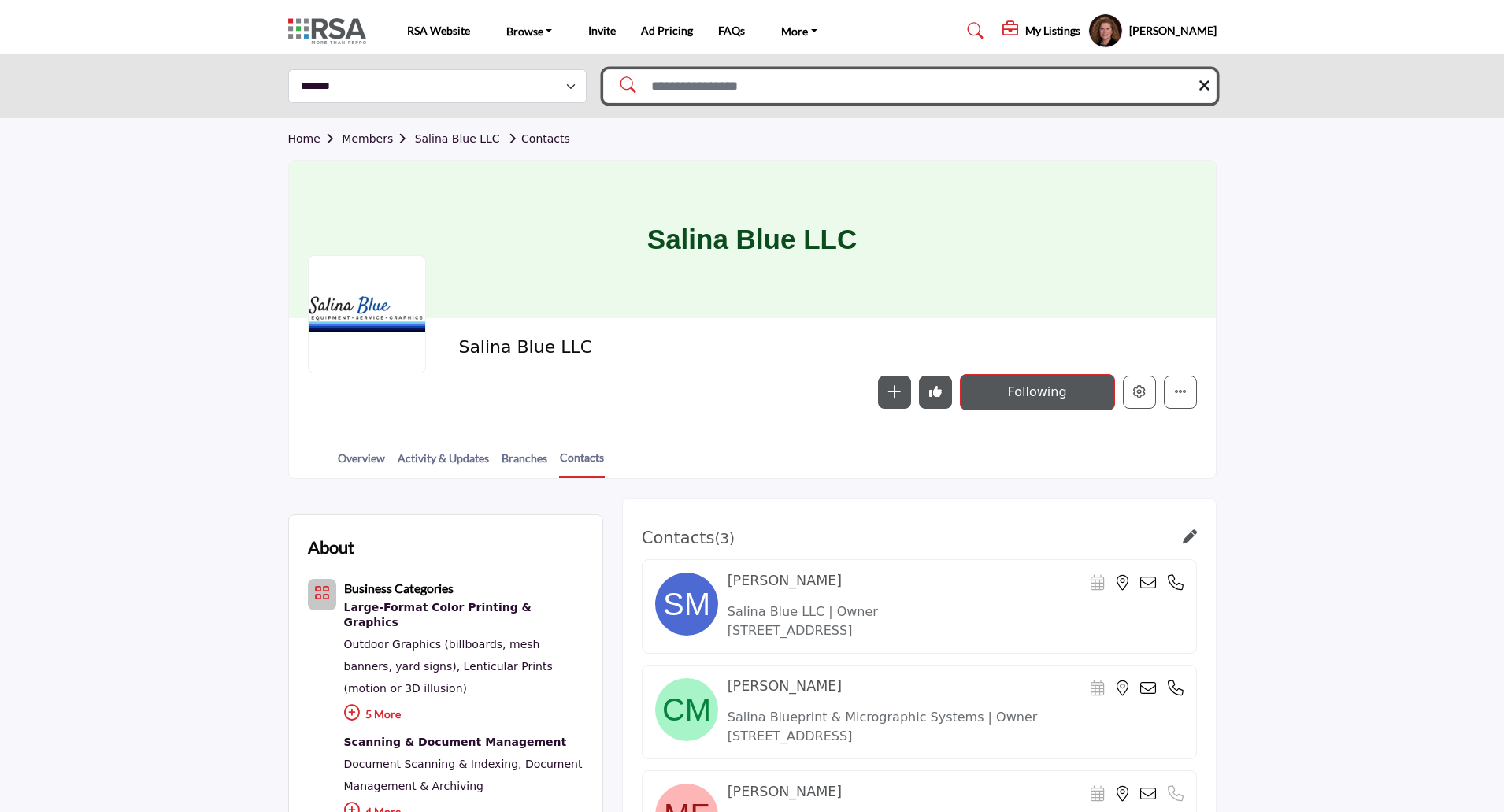
click at [733, 85] on input "Search Solutions" at bounding box center [910, 86] width 613 height 33
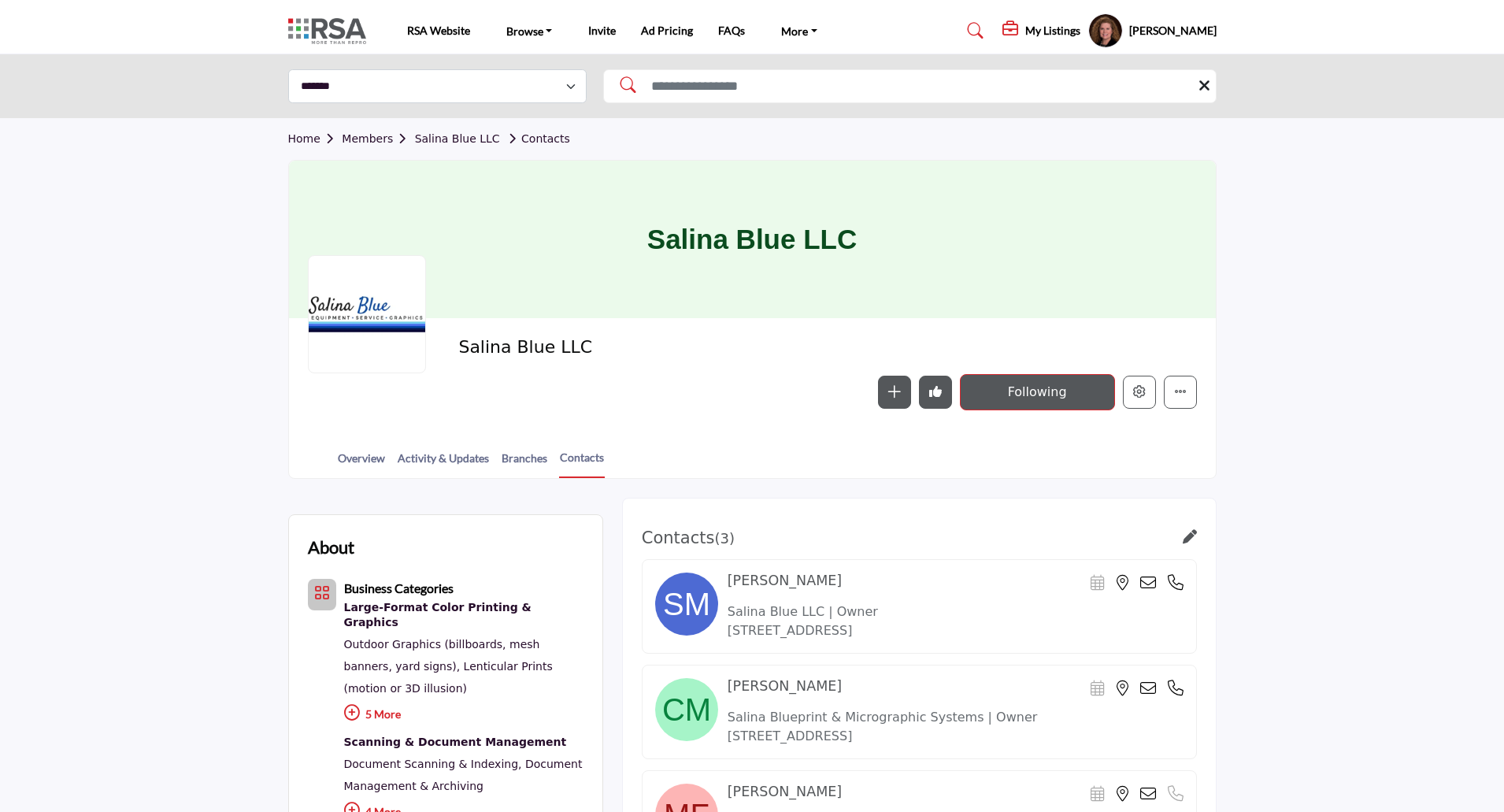
click at [1266, 184] on section "Home Members Salina Blue LLC Contacts Salina Blue LLC Salina Blue LLC Follow Fo…" at bounding box center [752, 298] width 1504 height 359
click at [524, 31] on link "Browse" at bounding box center [529, 31] width 69 height 22
click at [532, 53] on link "Find an RSA Member" at bounding box center [570, 61] width 132 height 22
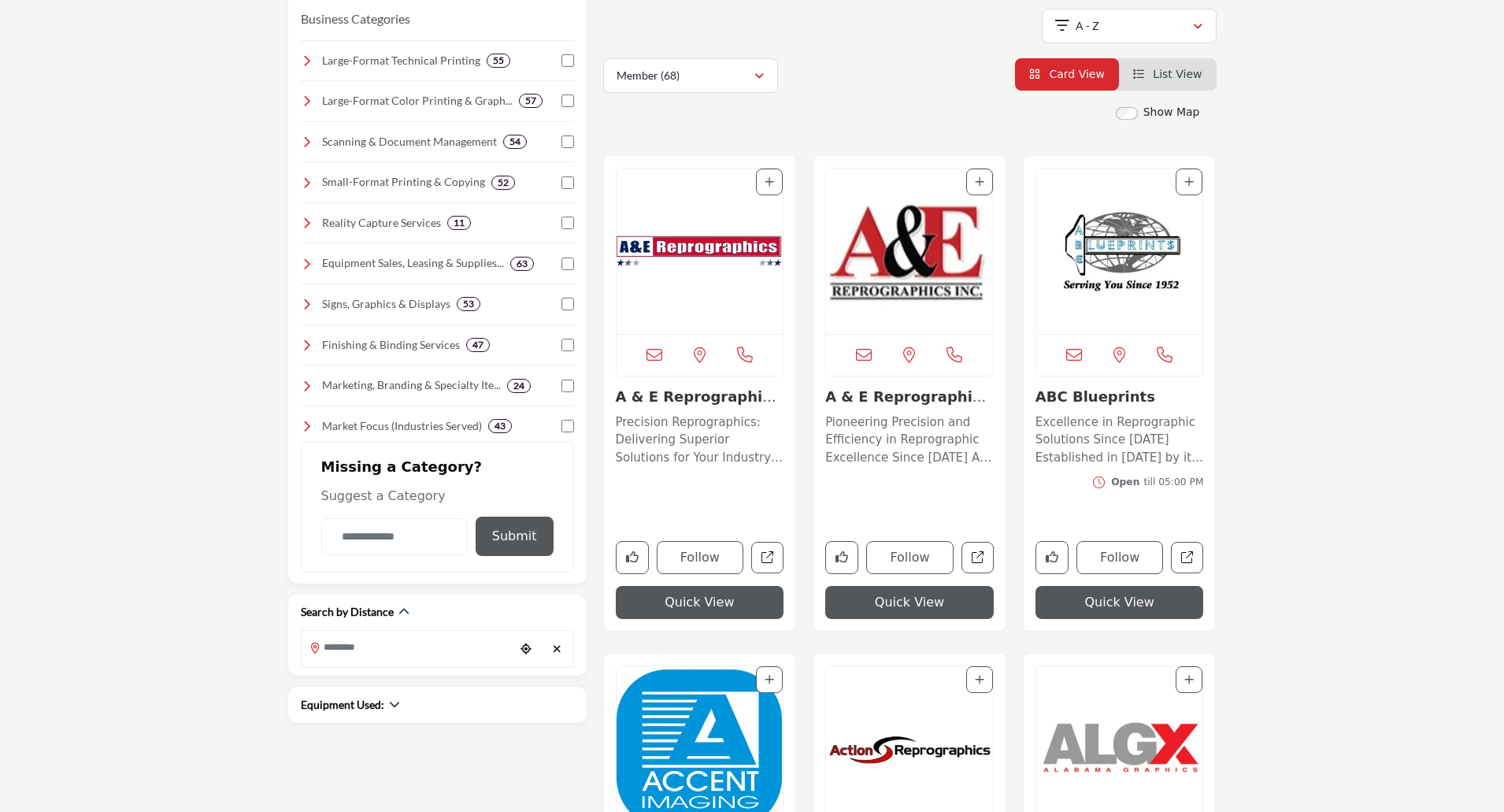
scroll to position [394, 0]
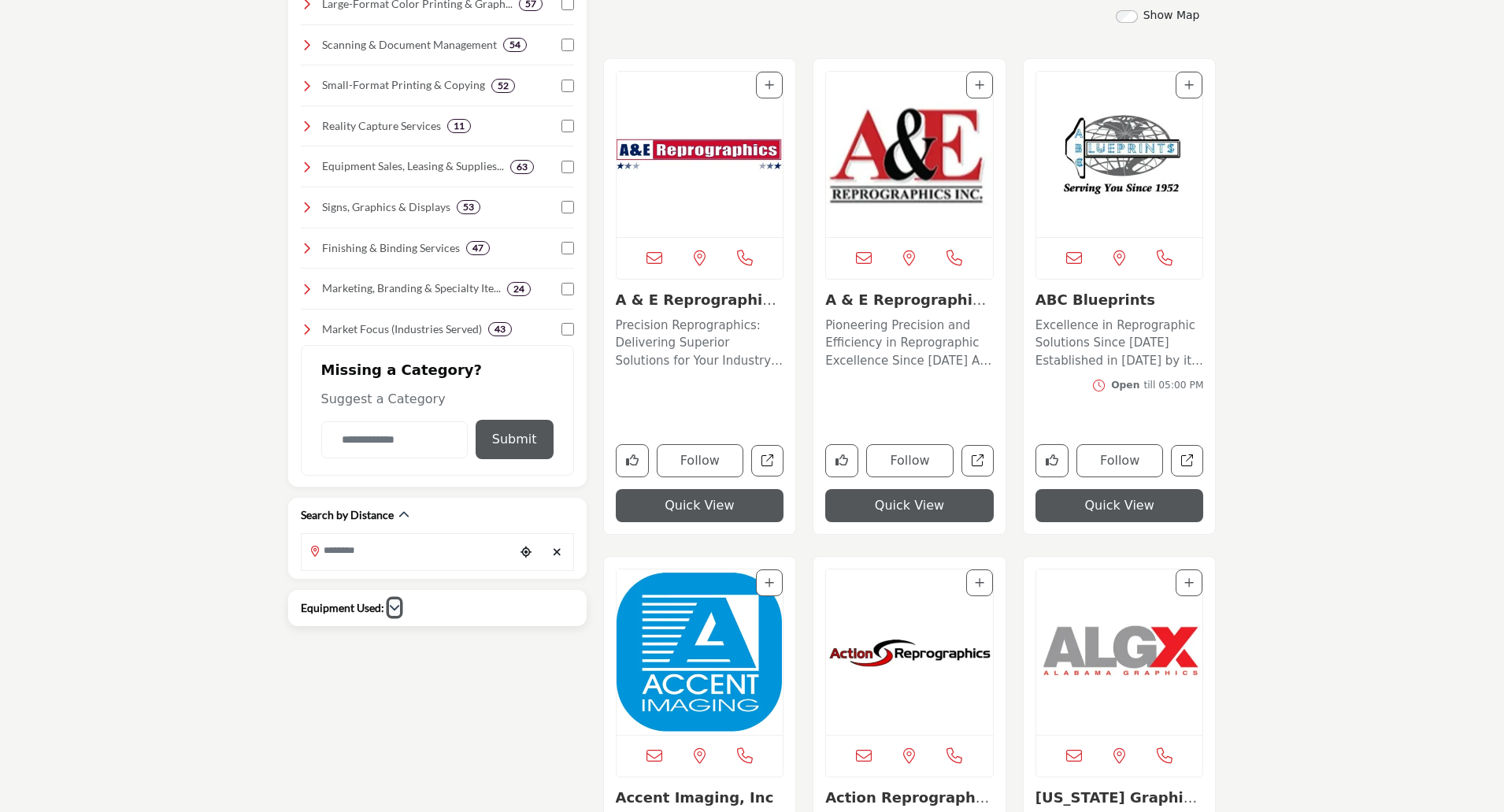
click at [396, 608] on icon "button" at bounding box center [395, 607] width 11 height 11
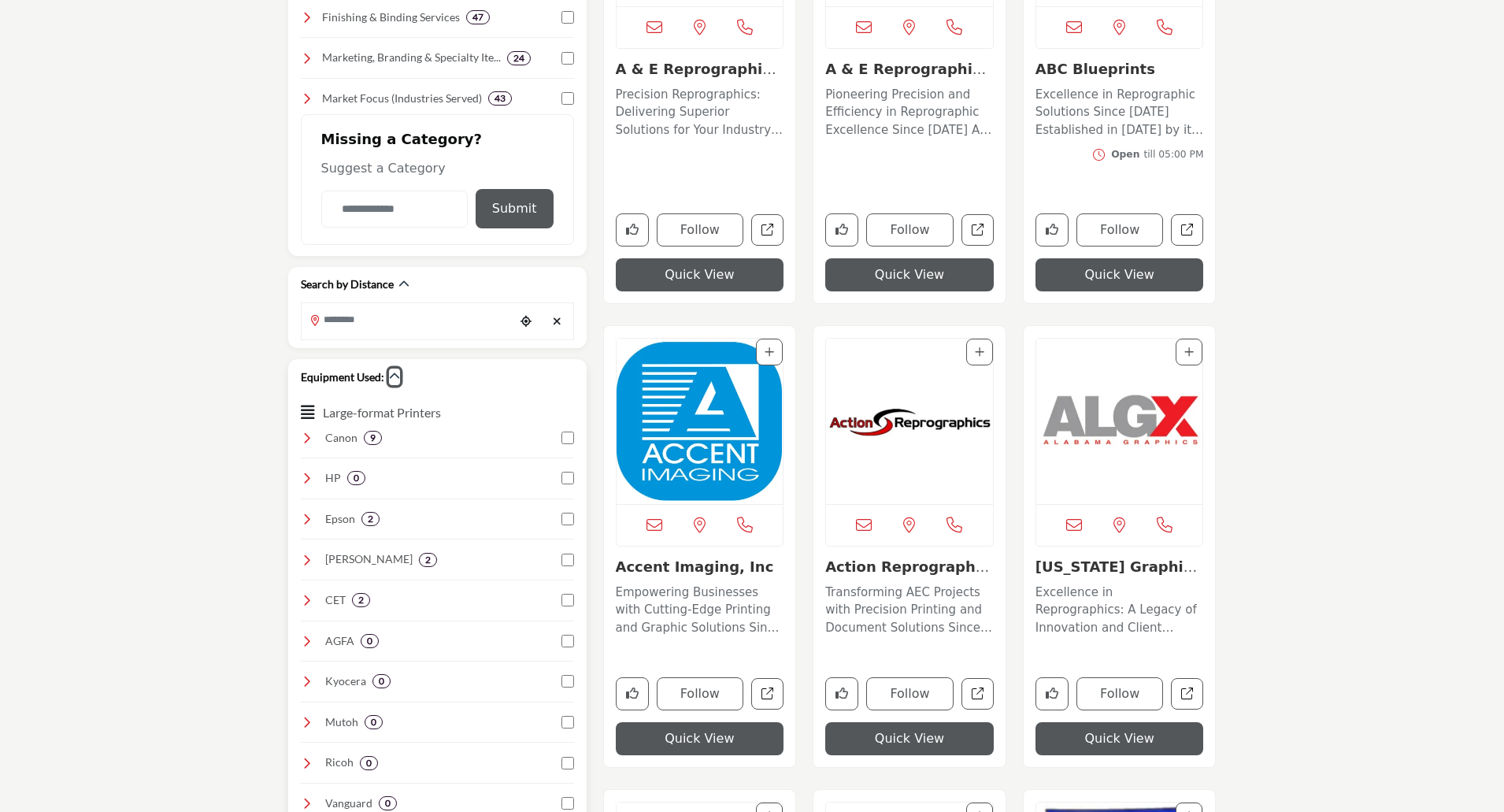
scroll to position [551, 0]
